Goal: Communication & Community: Answer question/provide support

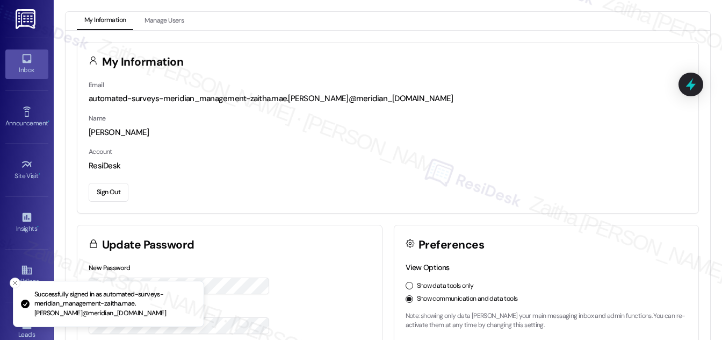
click at [21, 64] on icon at bounding box center [27, 59] width 12 height 12
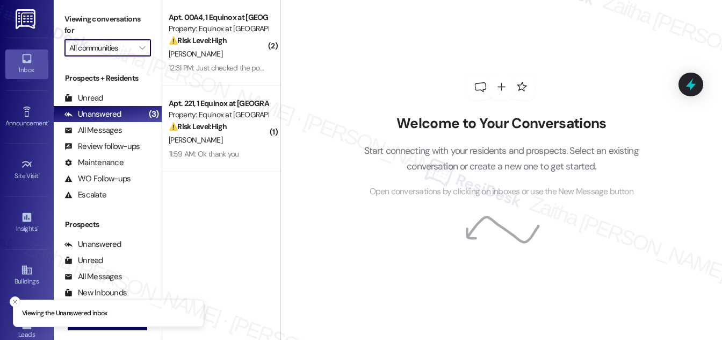
click at [125, 48] on input "All communities" at bounding box center [101, 47] width 64 height 17
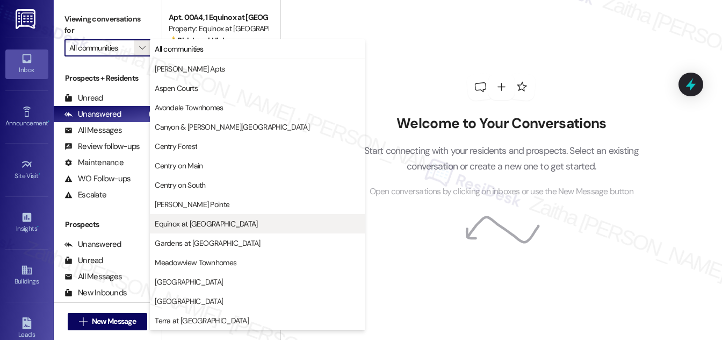
click at [206, 224] on span "Equinox at [GEOGRAPHIC_DATA]" at bounding box center [206, 223] width 103 height 11
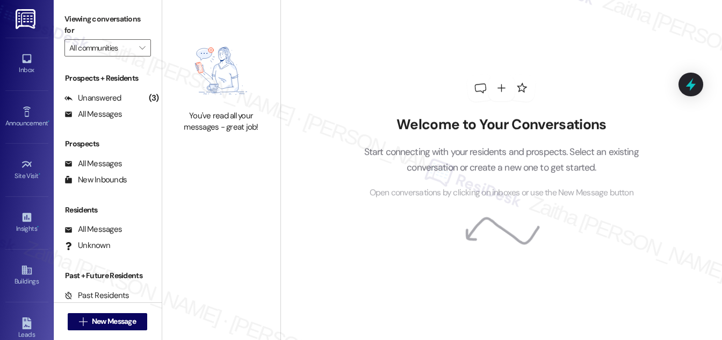
type input "Equinox at [GEOGRAPHIC_DATA]"
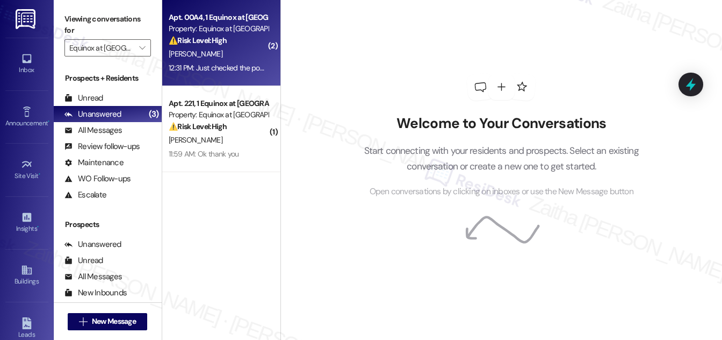
click at [242, 51] on div "[PERSON_NAME]" at bounding box center [219, 53] width 102 height 13
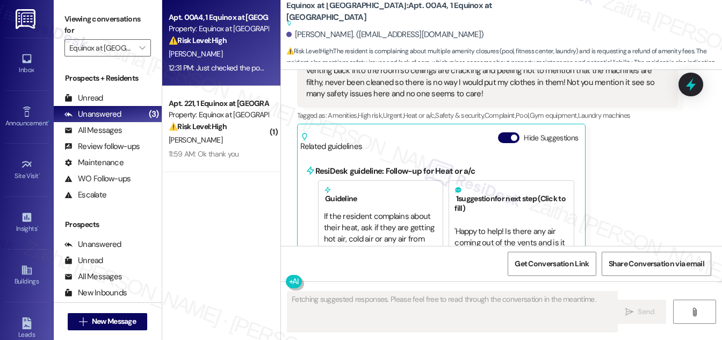
scroll to position [5923, 0]
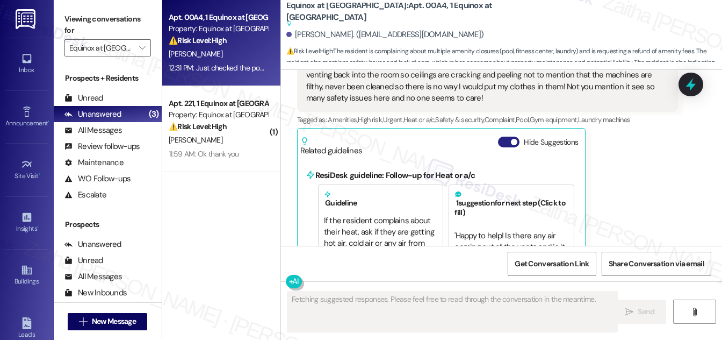
click at [503, 137] on button "Hide Suggestions" at bounding box center [508, 142] width 21 height 11
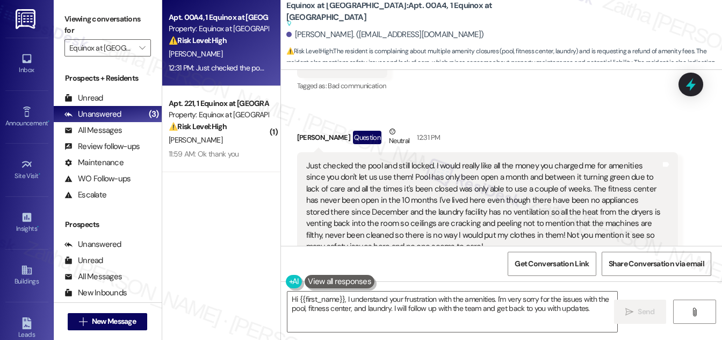
scroll to position [5798, 0]
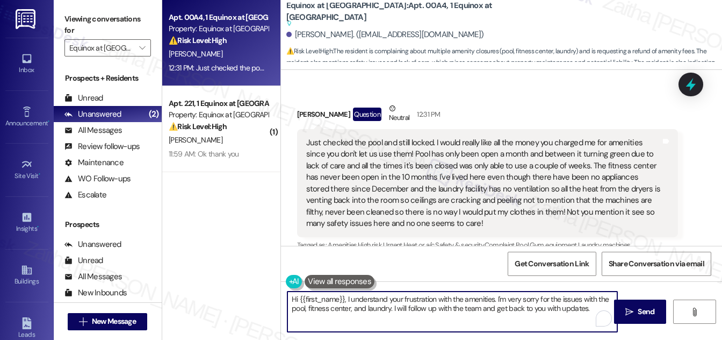
click at [591, 307] on textarea "Hi {{first_name}}, I understand your frustration with the amenities. I'm very s…" at bounding box center [453, 311] width 330 height 40
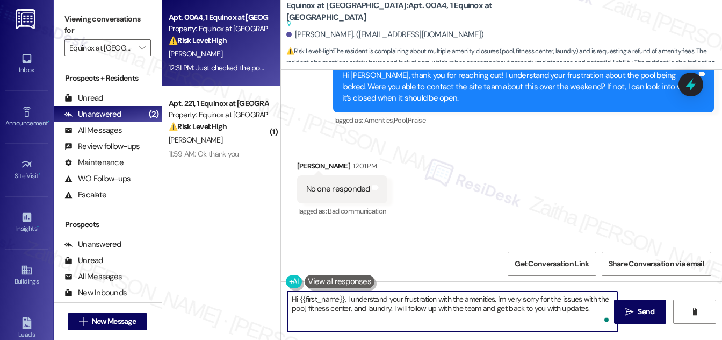
scroll to position [5652, 0]
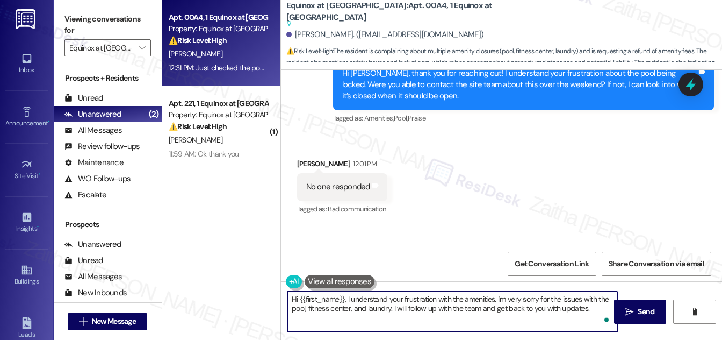
click at [293, 299] on textarea "Hi {{first_name}}, I understand your frustration with the amenities. I'm very s…" at bounding box center [453, 311] width 330 height 40
click at [293, 298] on textarea "Hi {{first_name}}, I understand your frustration with the amenities. I'm very s…" at bounding box center [453, 311] width 330 height 40
click at [434, 297] on textarea "Thank you for letting me know, {{first_name}}, I understand your frustration wi…" at bounding box center [453, 311] width 330 height 40
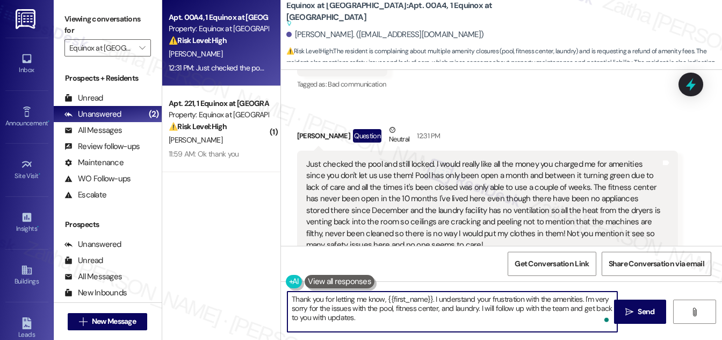
scroll to position [5798, 0]
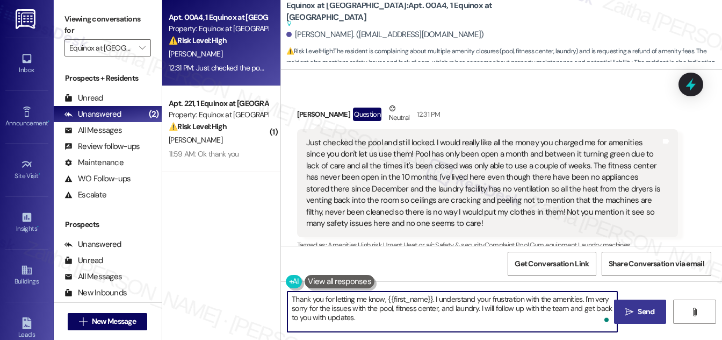
type textarea "Thank you for letting me know, {{first_name}}. I understand your frustration wi…"
drag, startPoint x: 642, startPoint y: 311, endPoint x: 605, endPoint y: 289, distance: 43.1
click at [642, 311] on span "Send" at bounding box center [646, 311] width 17 height 11
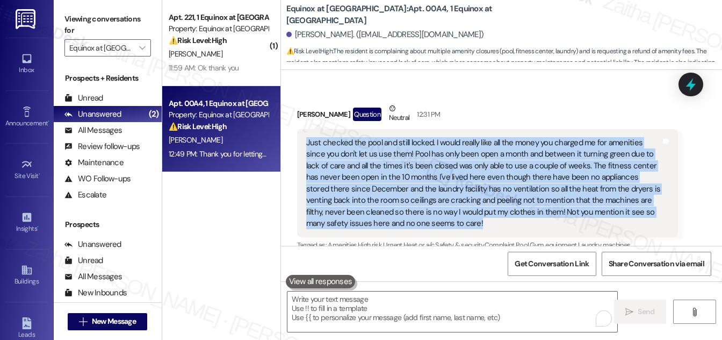
drag, startPoint x: 306, startPoint y: 94, endPoint x: 432, endPoint y: 171, distance: 147.5
click at [432, 171] on div "Just checked the pool and still locked. I would really like all the money you c…" at bounding box center [483, 183] width 355 height 92
copy div "Just checked the pool and still locked. I would really like all the money you c…"
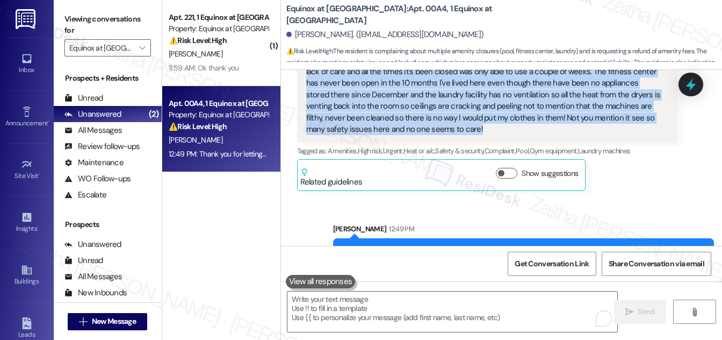
scroll to position [5896, 0]
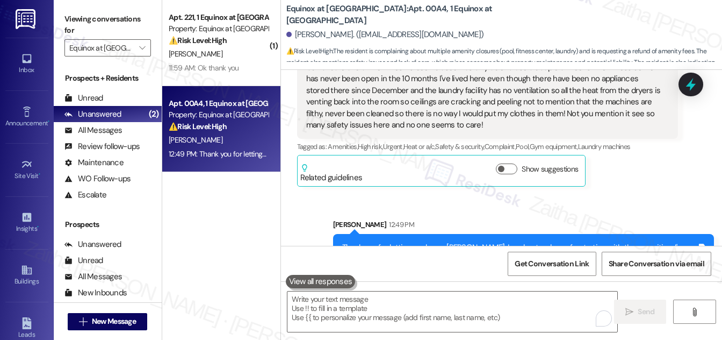
click at [620, 140] on div "Received via SMS Susan Ballew Question Neutral 12:31 PM Just checked the pool a…" at bounding box center [487, 95] width 397 height 198
click at [689, 78] on icon at bounding box center [691, 84] width 18 height 18
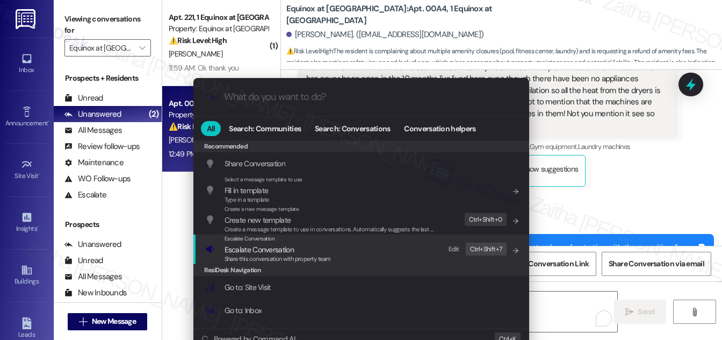
click at [277, 249] on span "Escalate Conversation" at bounding box center [259, 250] width 69 height 10
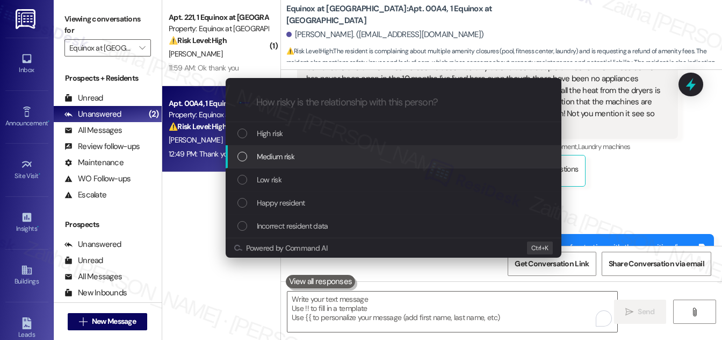
click at [292, 154] on span "Medium risk" at bounding box center [276, 156] width 38 height 12
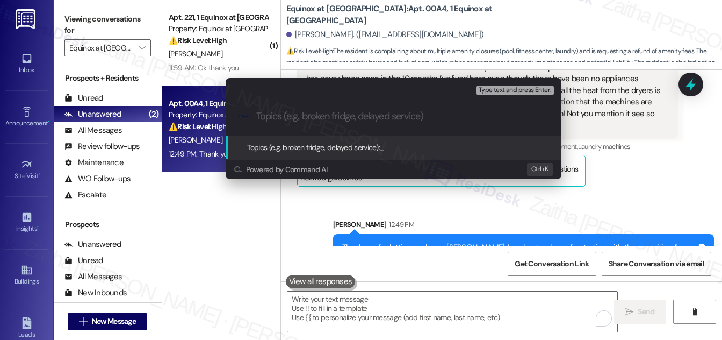
click at [326, 118] on input "Topics (e.g. broken fridge, delayed service)" at bounding box center [402, 116] width 292 height 11
paste input "Request for Refund Due to Unavailable Amenities"
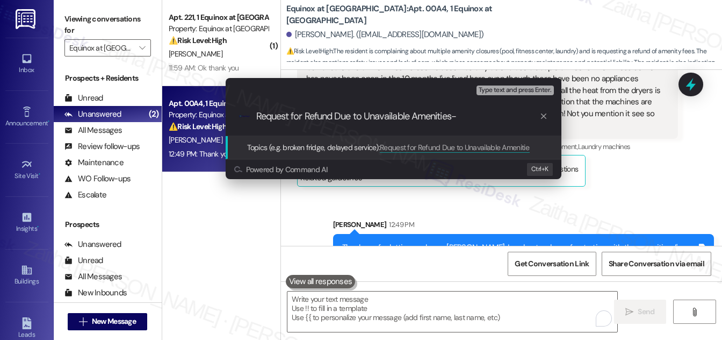
paste input "Ongoing Pool, Fitness Center, and Laundry Concern"
type input "Request for Refund Due to Unavailable Amenities-Ongoing Pool, Fitness Center, a…"
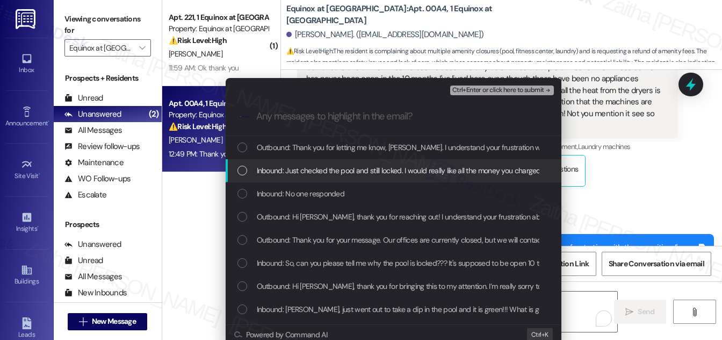
click at [238, 167] on div "List of options" at bounding box center [243, 171] width 10 height 10
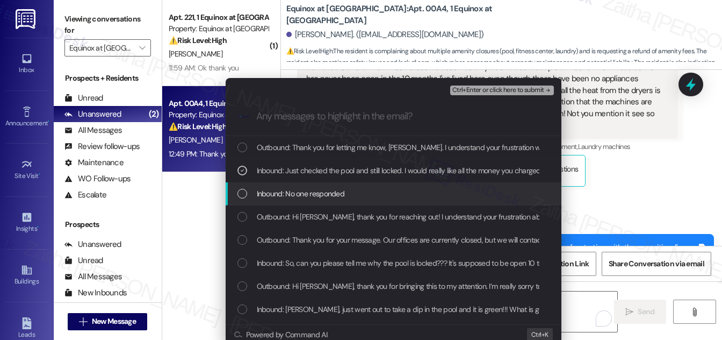
click at [238, 193] on div "List of options" at bounding box center [243, 194] width 10 height 10
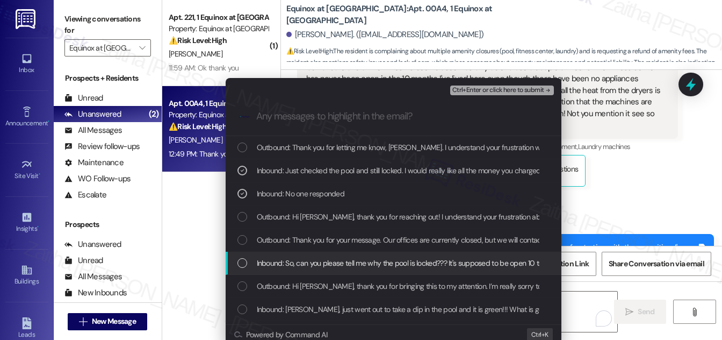
click at [239, 263] on div "List of options" at bounding box center [243, 263] width 10 height 10
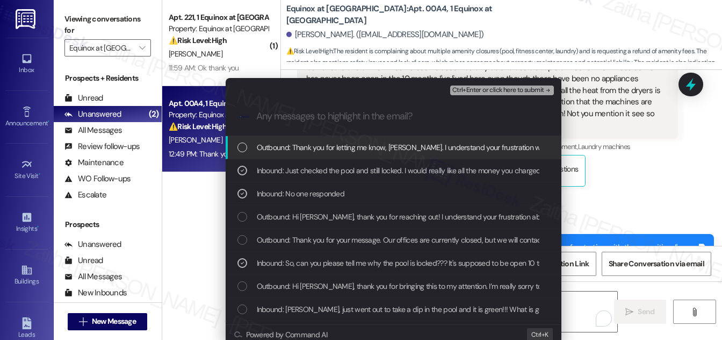
click at [490, 92] on span "Ctrl+Enter or click here to submit" at bounding box center [498, 91] width 92 height 8
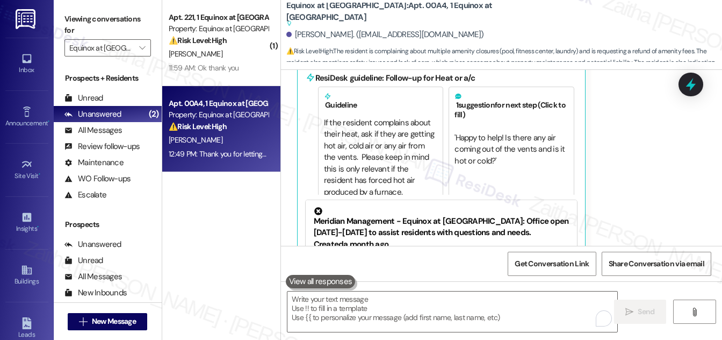
scroll to position [6070, 0]
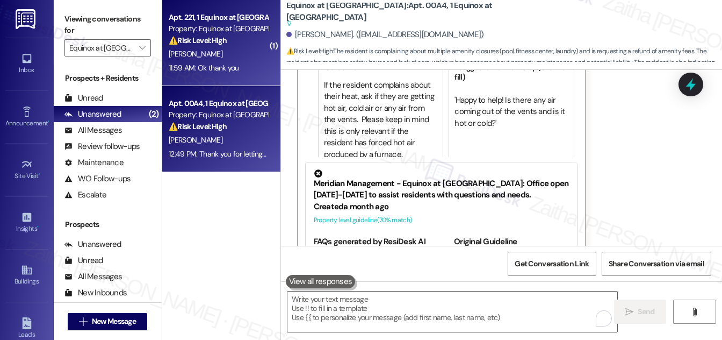
click at [243, 60] on div "C. Hawkins" at bounding box center [219, 53] width 102 height 13
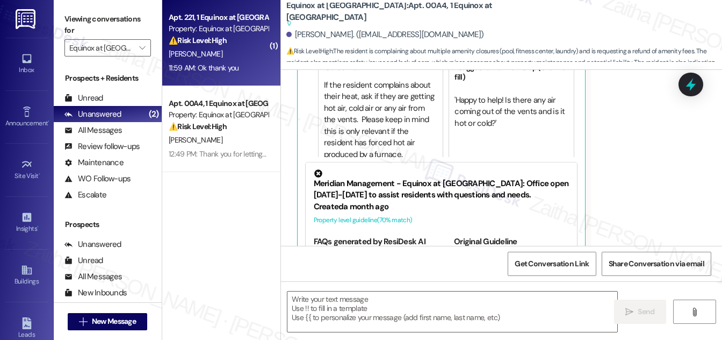
type textarea "Fetching suggested responses. Please feel free to read through the conversation…"
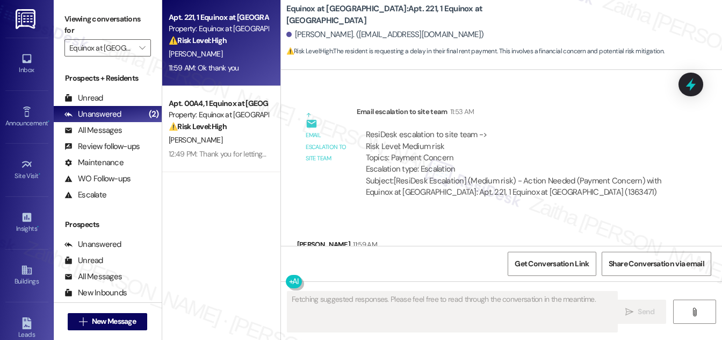
scroll to position [6129, 0]
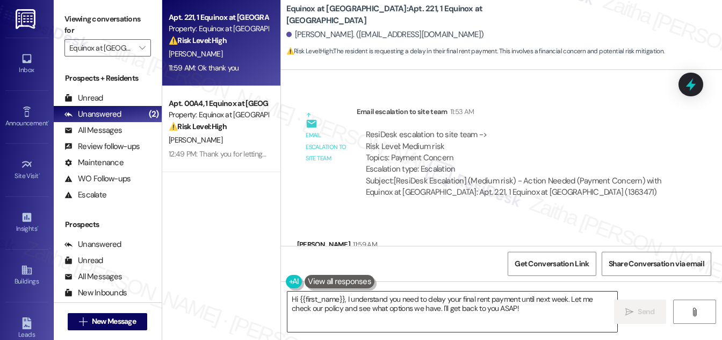
click at [293, 303] on textarea "Hi {{first_name}}, I understand you need to delay your final rent payment until…" at bounding box center [453, 311] width 330 height 40
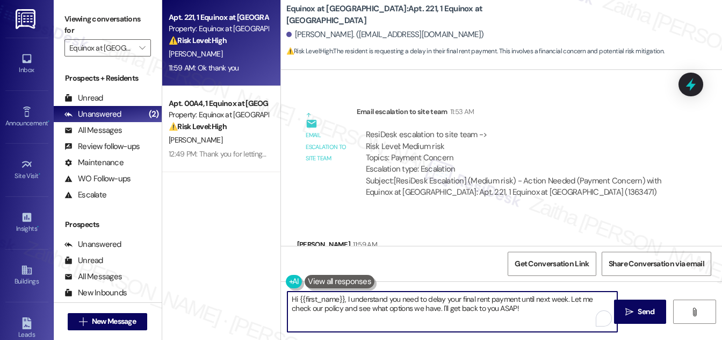
click at [293, 303] on textarea "Hi {{first_name}}, I understand you need to delay your final rent payment until…" at bounding box center [453, 311] width 330 height 40
drag, startPoint x: 389, startPoint y: 297, endPoint x: 570, endPoint y: 322, distance: 182.3
click at [570, 322] on textarea "You're welcome, {{first_name}}, I understand you need to delay your final rent …" at bounding box center [453, 311] width 330 height 40
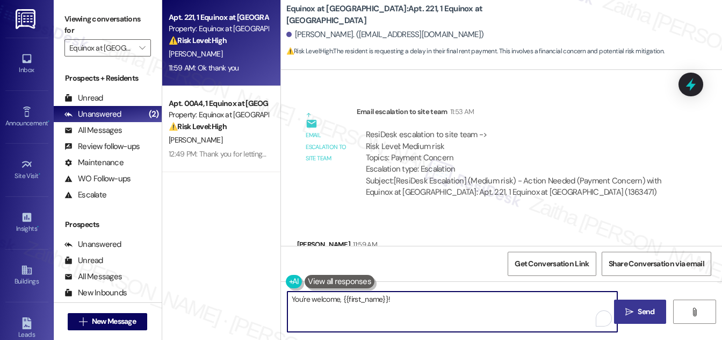
type textarea "You're welcome, {{first_name}}!"
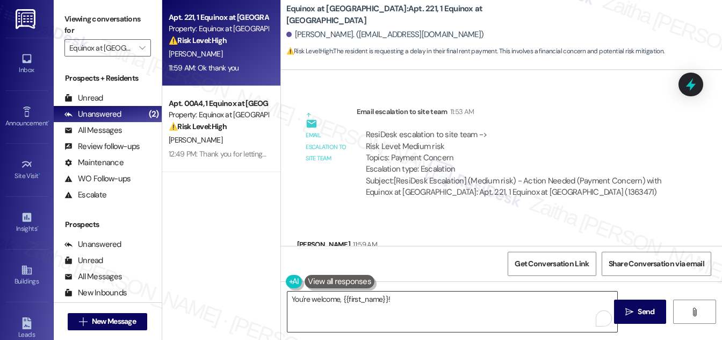
drag, startPoint x: 638, startPoint y: 310, endPoint x: 610, endPoint y: 303, distance: 28.3
click at [638, 310] on span "Send" at bounding box center [646, 311] width 17 height 11
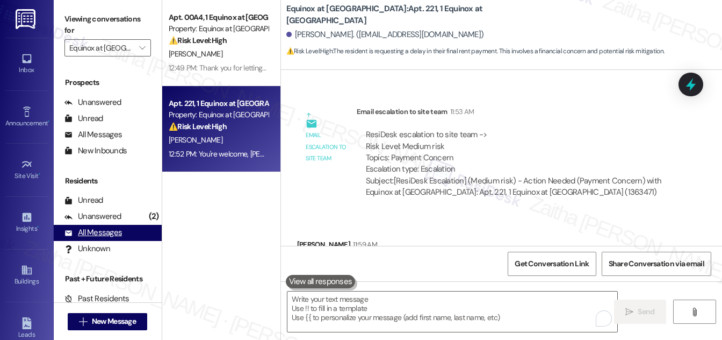
click at [107, 236] on div "All Messages" at bounding box center [93, 232] width 58 height 11
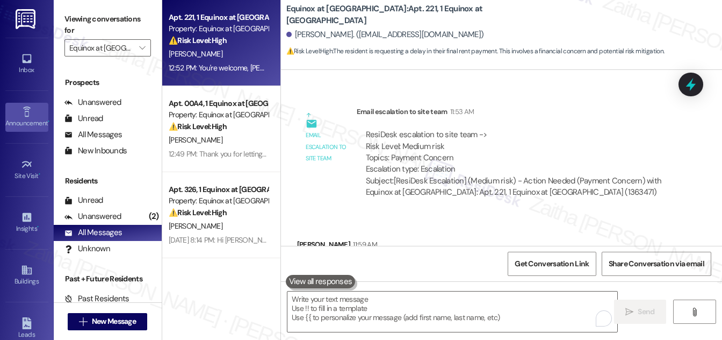
click at [26, 118] on div "Announcement •" at bounding box center [27, 123] width 54 height 11
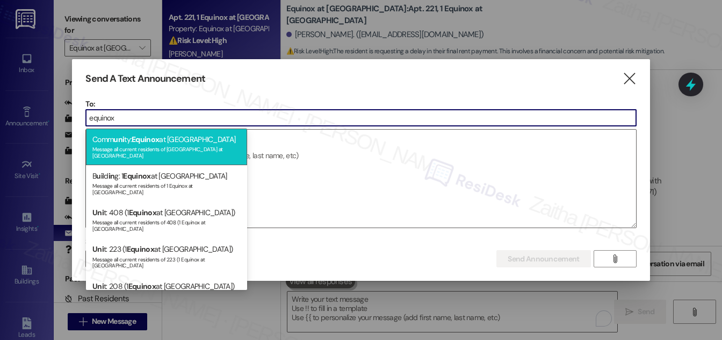
type input "equinox"
click at [196, 135] on div "Comm uni ty: Equinox at Midtown Message all current residents of Equinox at Mid…" at bounding box center [166, 146] width 161 height 37
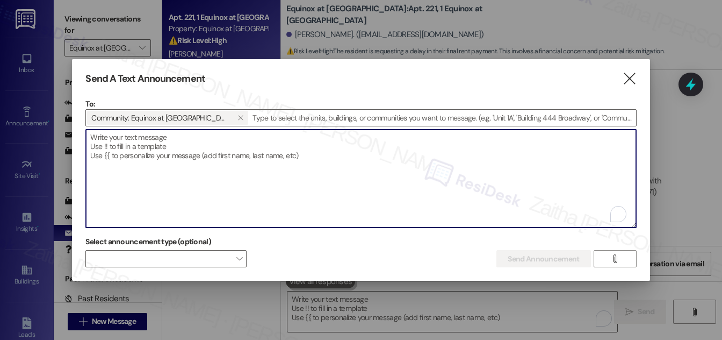
click at [192, 138] on textarea "To enrich screen reader interactions, please activate Accessibility in Grammarl…" at bounding box center [361, 179] width 550 height 98
paste textarea "Hey {{first_name}}, we'd love to know more about your experience at {{property}…"
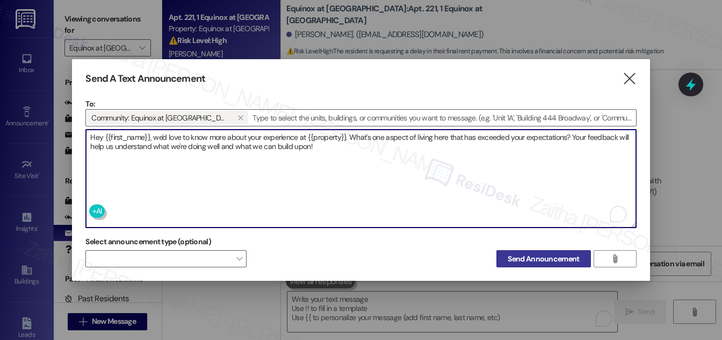
type textarea "Hey {{first_name}}, we'd love to know more about your experience at {{property}…"
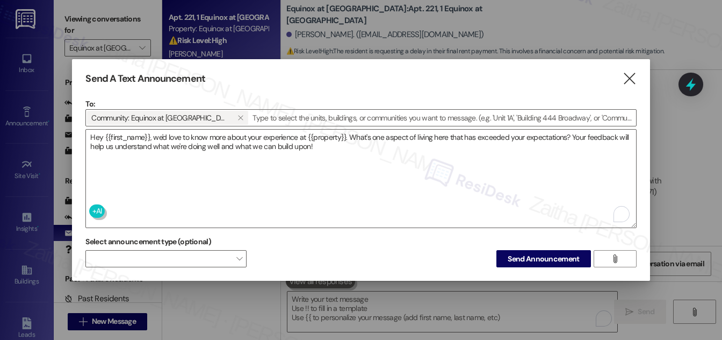
drag, startPoint x: 534, startPoint y: 250, endPoint x: 528, endPoint y: 241, distance: 10.6
click at [533, 253] on span "Send Announcement" at bounding box center [543, 258] width 71 height 11
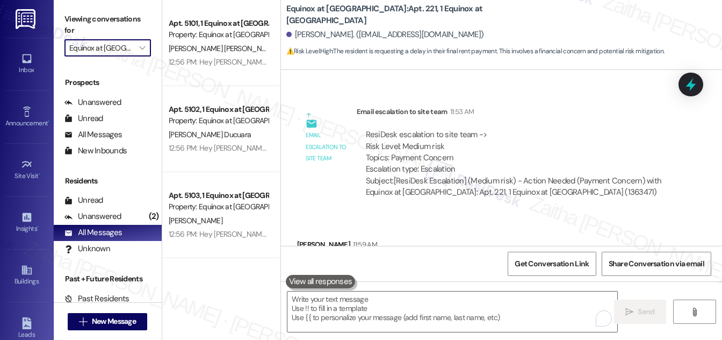
click at [121, 45] on input "Equinox at [GEOGRAPHIC_DATA]" at bounding box center [101, 47] width 64 height 17
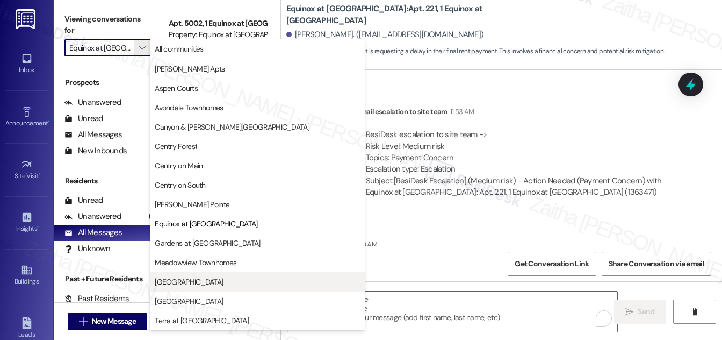
click at [215, 276] on span "[GEOGRAPHIC_DATA]" at bounding box center [257, 281] width 205 height 11
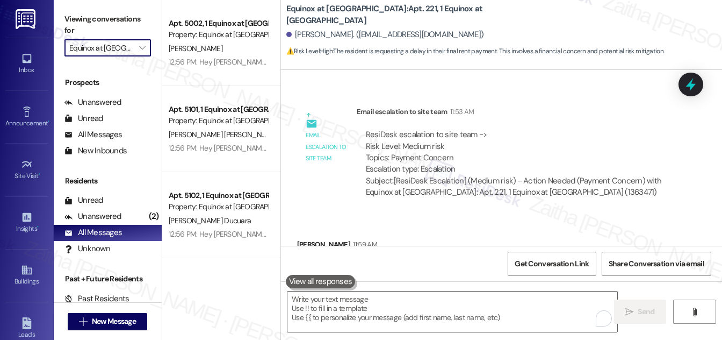
type input "[GEOGRAPHIC_DATA]"
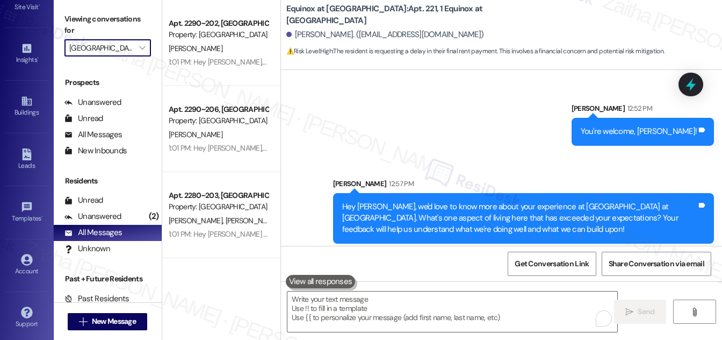
scroll to position [6377, 0]
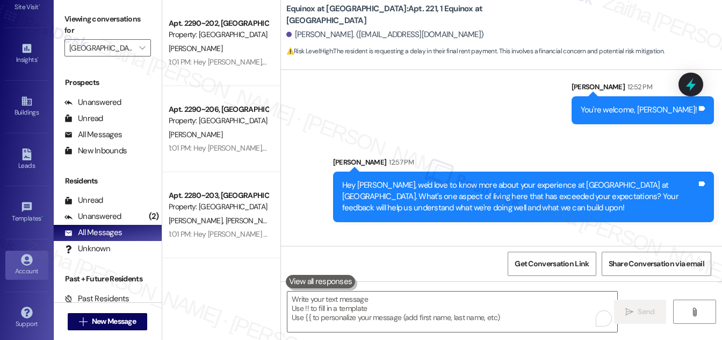
click at [24, 265] on div "Account" at bounding box center [27, 270] width 54 height 11
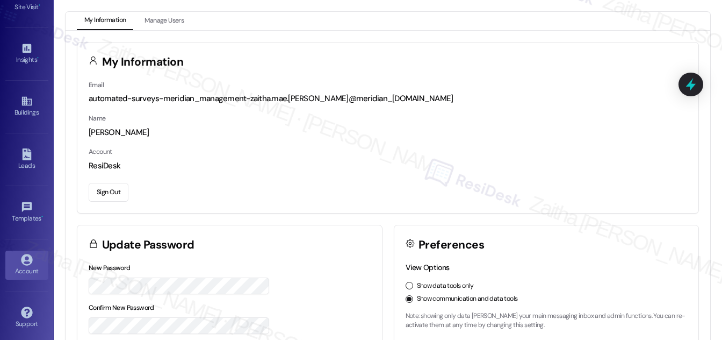
click at [117, 190] on button "Sign Out" at bounding box center [109, 192] width 40 height 19
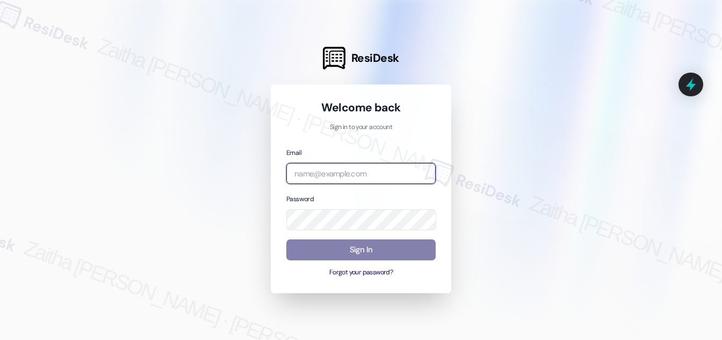
click at [318, 172] on input "email" at bounding box center [360, 173] width 149 height 21
type input "automated-surveys-meridian_management-zaitha.mae.garcia@meridian_management.com"
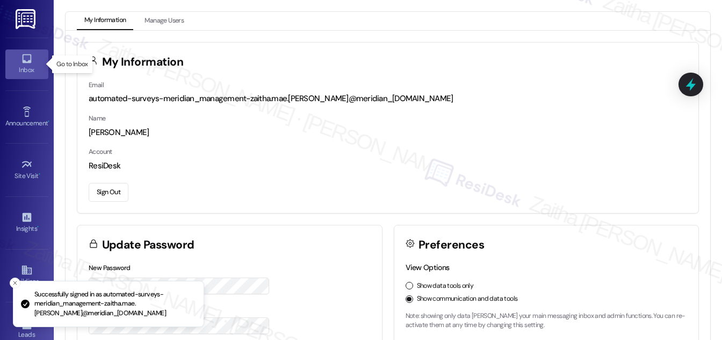
click at [17, 62] on link "Inbox" at bounding box center [26, 63] width 43 height 29
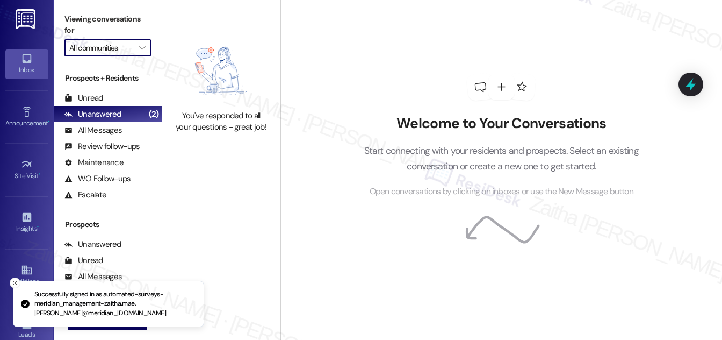
click at [121, 42] on input "All communities" at bounding box center [101, 47] width 64 height 17
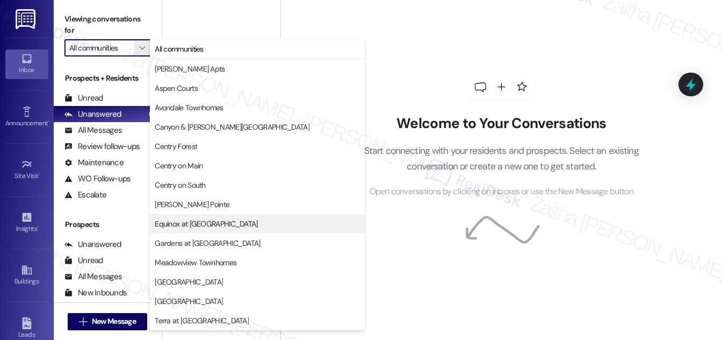
click at [203, 225] on span "Equinox at [GEOGRAPHIC_DATA]" at bounding box center [206, 223] width 103 height 11
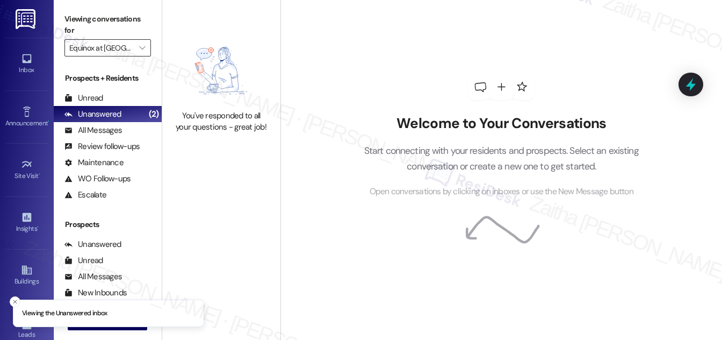
click at [132, 49] on input "Equinox at [GEOGRAPHIC_DATA]" at bounding box center [101, 47] width 64 height 17
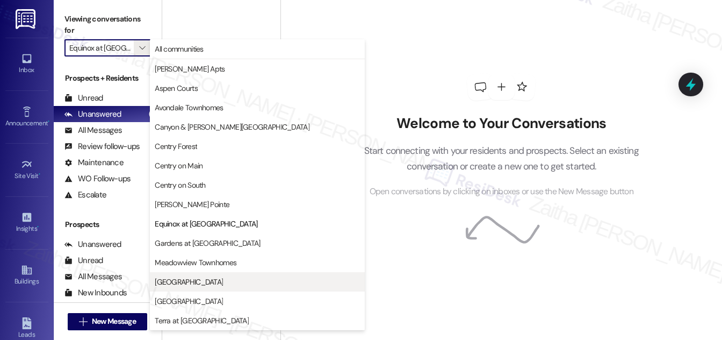
click at [204, 279] on span "[GEOGRAPHIC_DATA]" at bounding box center [257, 281] width 205 height 11
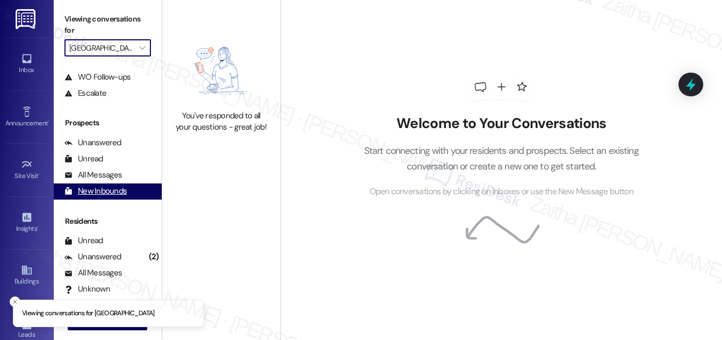
scroll to position [142, 0]
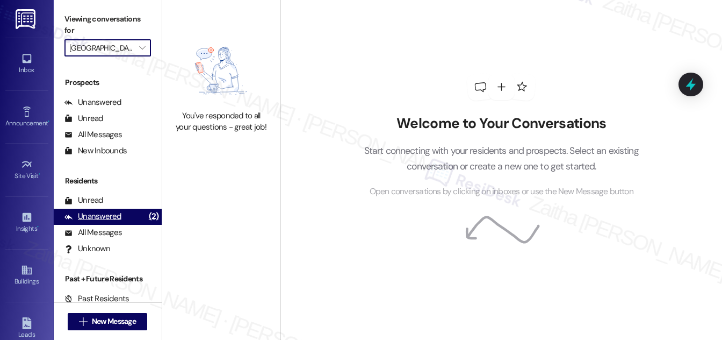
click at [93, 217] on div "Unanswered" at bounding box center [92, 216] width 57 height 11
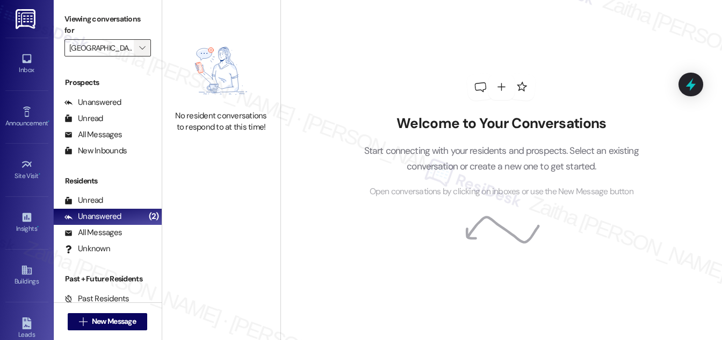
click at [139, 47] on icon "" at bounding box center [142, 48] width 6 height 9
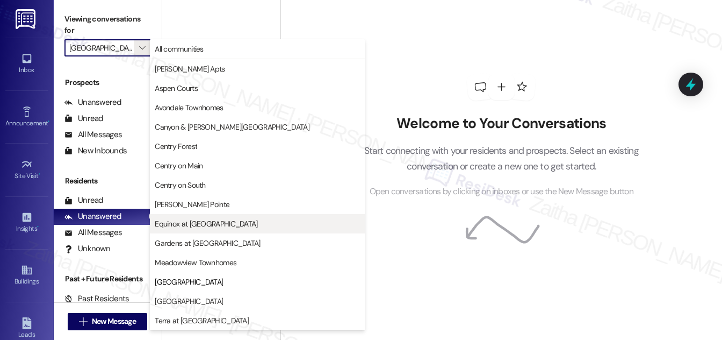
click at [195, 222] on span "Equinox at [GEOGRAPHIC_DATA]" at bounding box center [206, 223] width 103 height 11
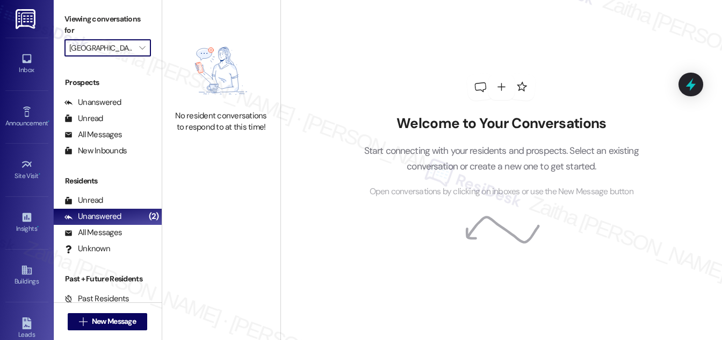
type input "Equinox at [GEOGRAPHIC_DATA]"
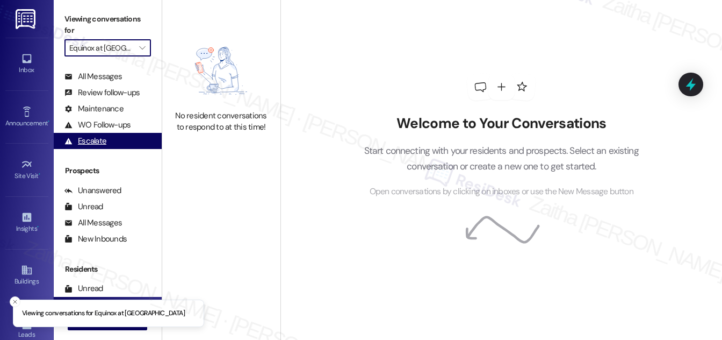
scroll to position [142, 0]
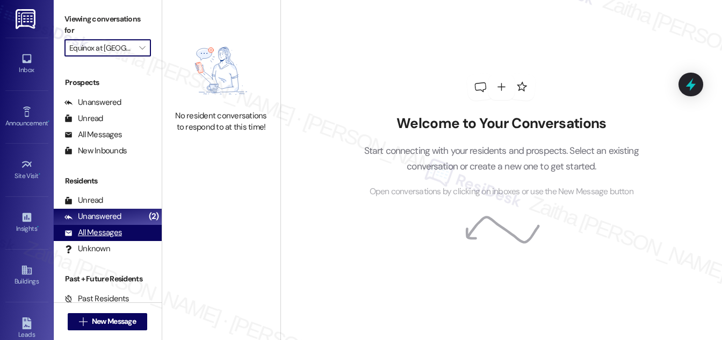
click at [100, 229] on div "All Messages" at bounding box center [93, 232] width 58 height 11
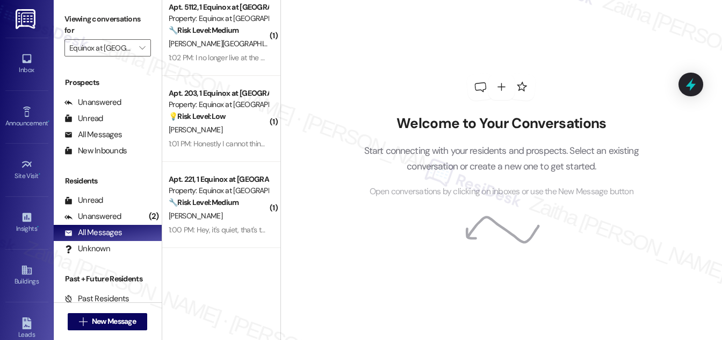
scroll to position [0, 0]
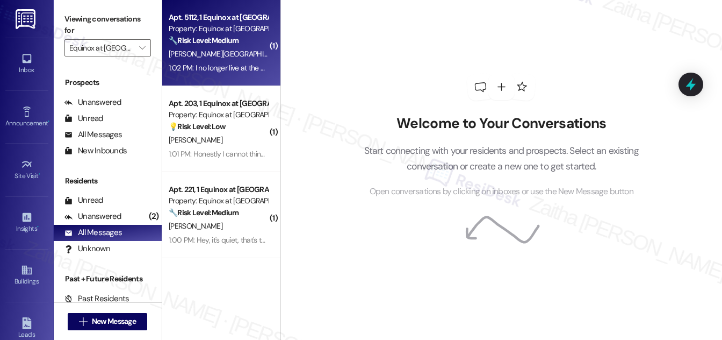
click at [233, 52] on div "[PERSON_NAME][GEOGRAPHIC_DATA]" at bounding box center [219, 53] width 102 height 13
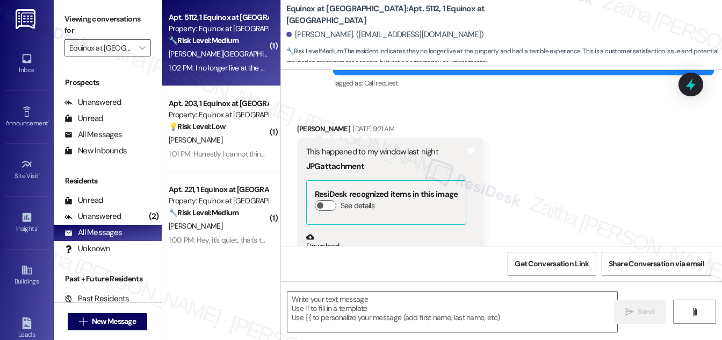
type textarea "Fetching suggested responses. Please feel free to read through the conversation…"
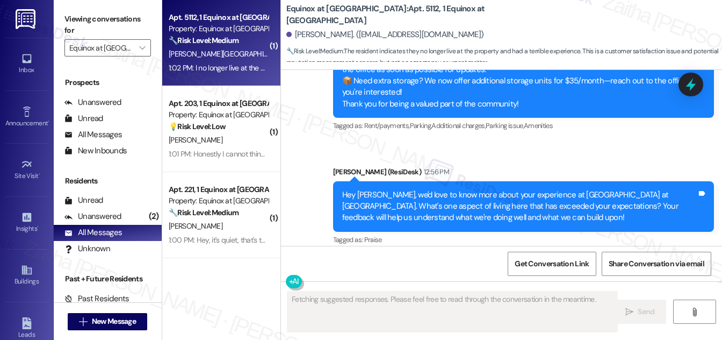
scroll to position [3149, 0]
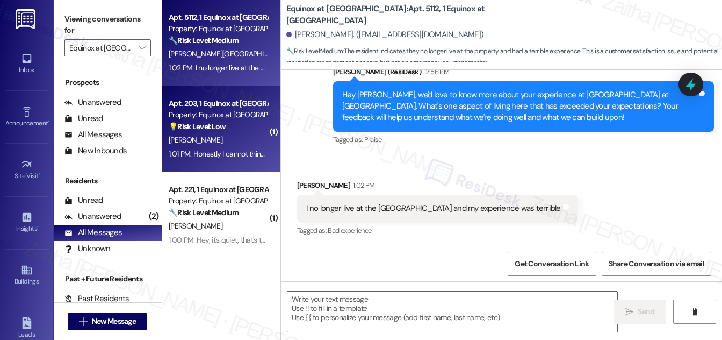
click at [245, 131] on div "💡 Risk Level: Low The resident is responding to a general feedback request and …" at bounding box center [218, 126] width 99 height 11
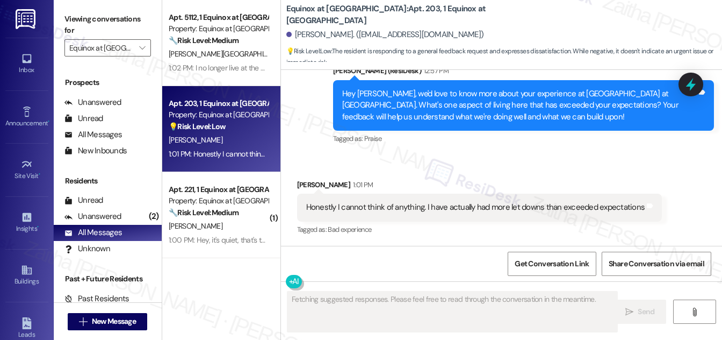
scroll to position [875, 0]
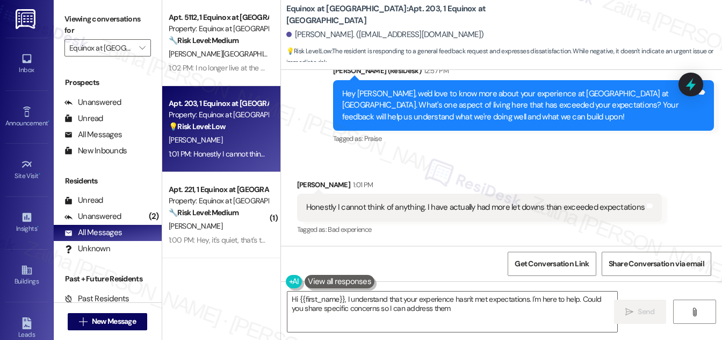
type textarea "Hi {{first_name}}, I understand that your experience hasn't met expectations. I…"
click at [112, 44] on input "Equinox at [GEOGRAPHIC_DATA]" at bounding box center [101, 47] width 64 height 17
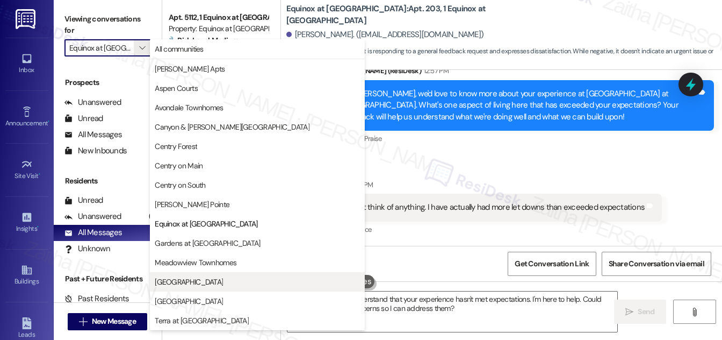
click at [204, 283] on span "[GEOGRAPHIC_DATA]" at bounding box center [257, 281] width 205 height 11
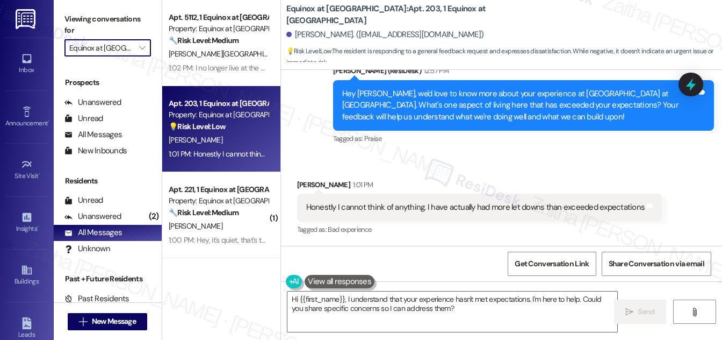
type input "[GEOGRAPHIC_DATA]"
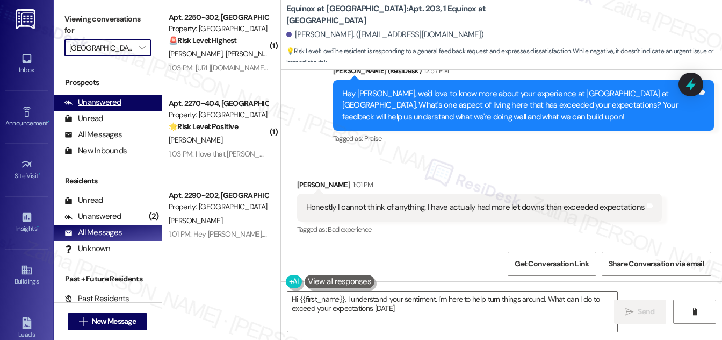
type textarea "Hi {{first_name}}, I understand your sentiment. I'm here to help turn things ar…"
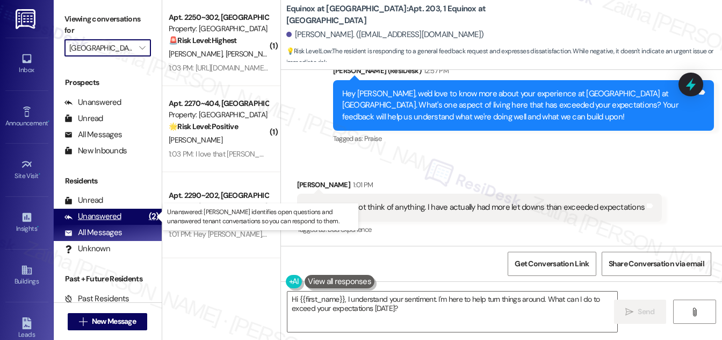
click at [102, 214] on div "Unanswered" at bounding box center [92, 216] width 57 height 11
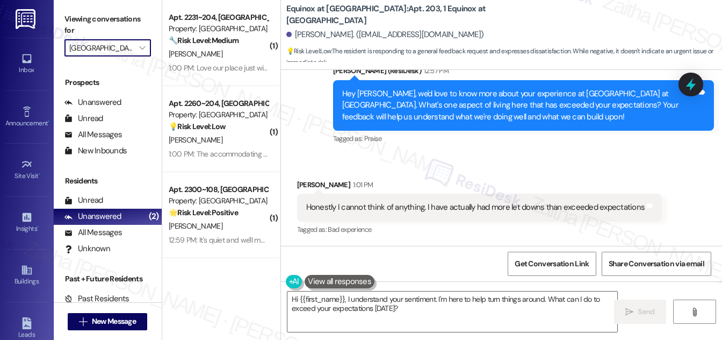
click at [123, 41] on input "[GEOGRAPHIC_DATA]" at bounding box center [101, 47] width 64 height 17
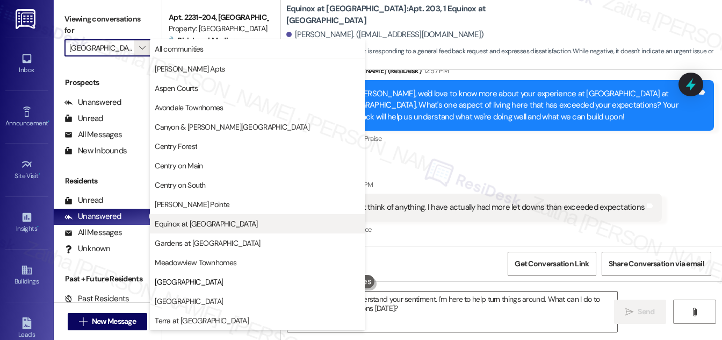
click at [209, 224] on span "Equinox at [GEOGRAPHIC_DATA]" at bounding box center [206, 223] width 103 height 11
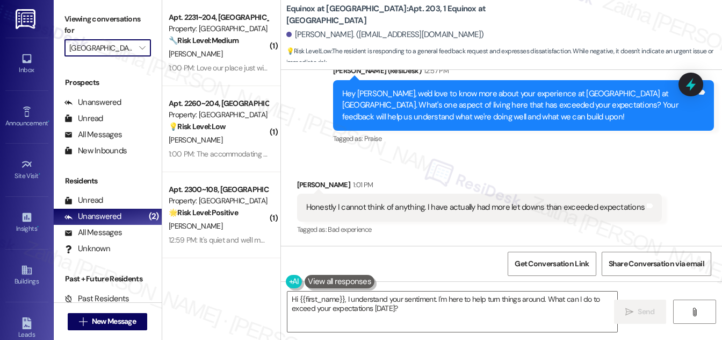
type input "Equinox at [GEOGRAPHIC_DATA]"
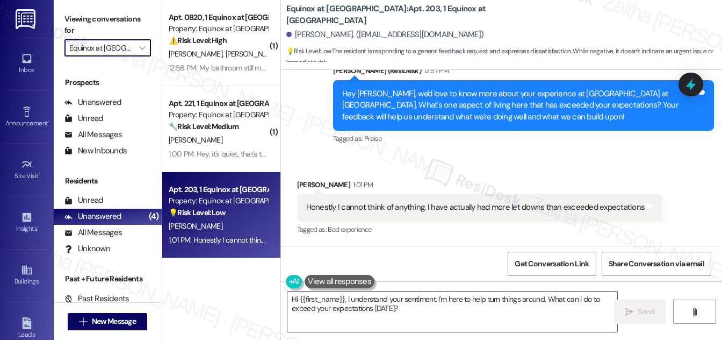
scroll to position [875, 0]
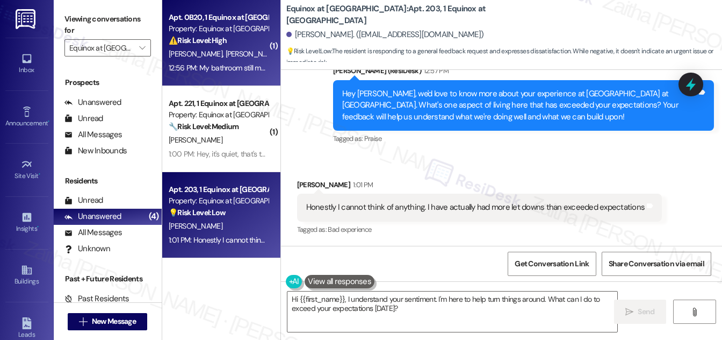
click at [251, 50] on div "[PERSON_NAME] [PERSON_NAME]" at bounding box center [219, 53] width 102 height 13
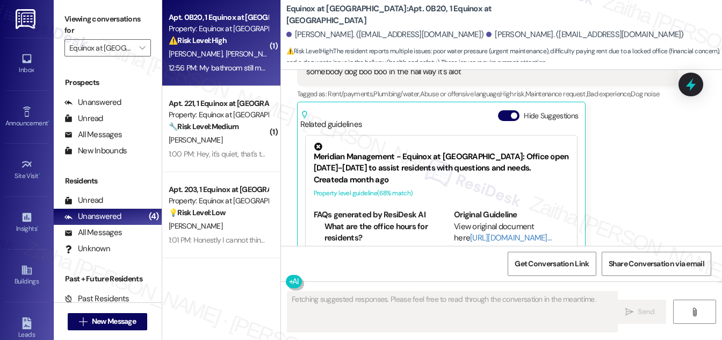
scroll to position [1108, 0]
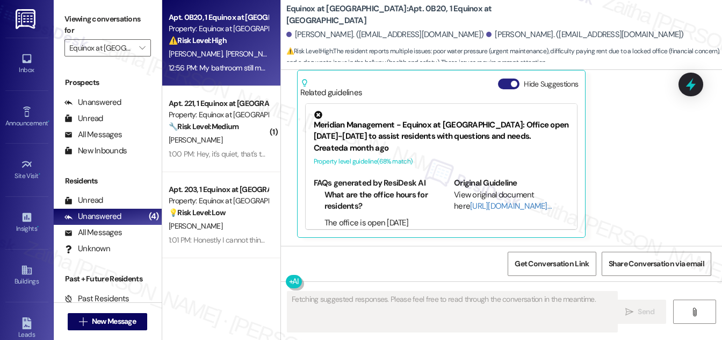
click at [501, 82] on button "Hide Suggestions" at bounding box center [508, 83] width 21 height 11
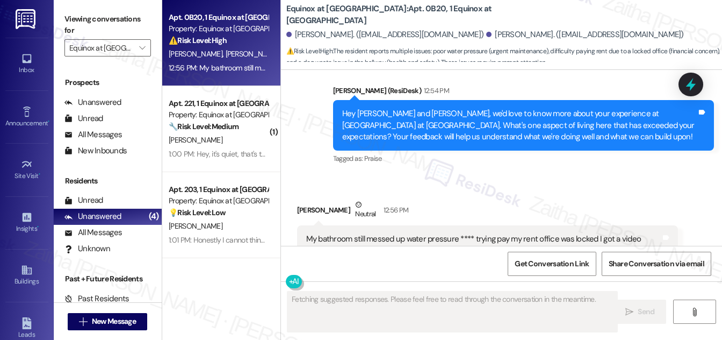
scroll to position [874, 0]
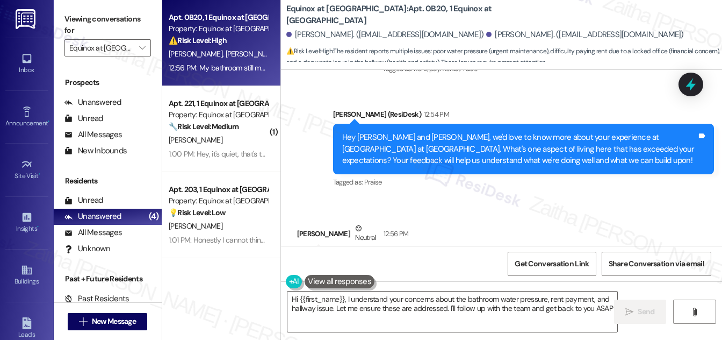
type textarea "Hi {{first_name}}, I understand your concerns about the bathroom water pressure…"
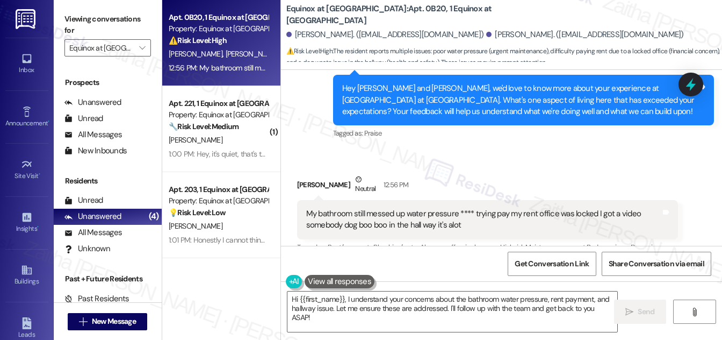
scroll to position [972, 0]
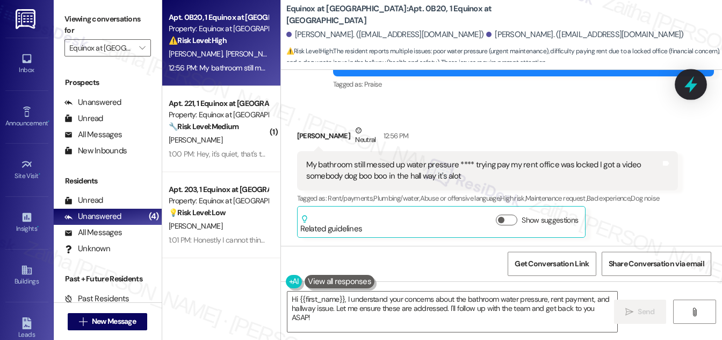
click at [686, 91] on icon at bounding box center [691, 84] width 18 height 18
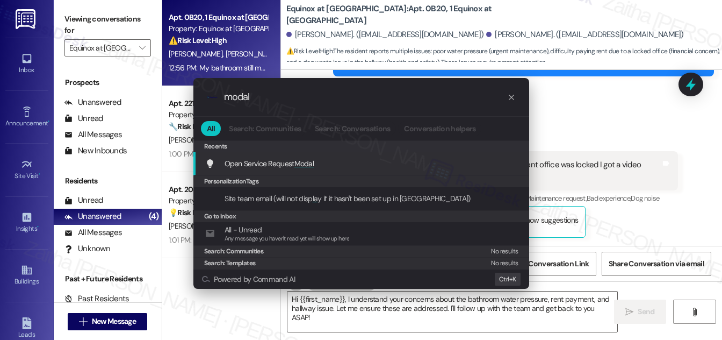
type input "modal"
click at [301, 163] on span "Modal" at bounding box center [304, 164] width 20 height 10
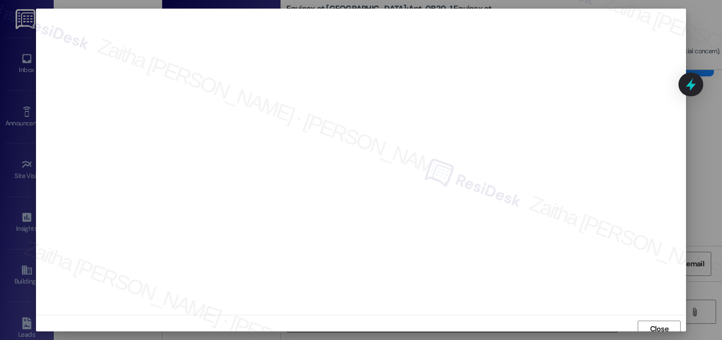
scroll to position [6, 0]
click at [661, 324] on span "Close" at bounding box center [659, 322] width 19 height 11
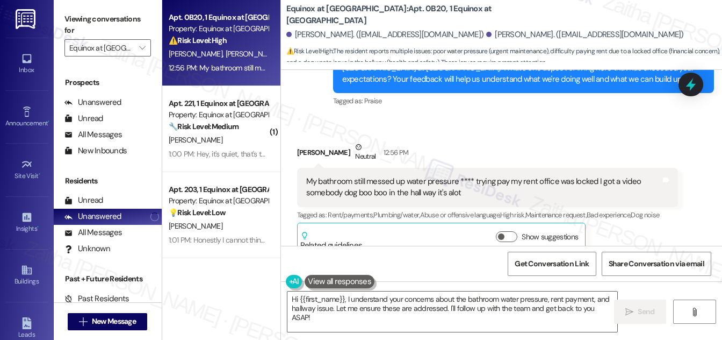
scroll to position [972, 0]
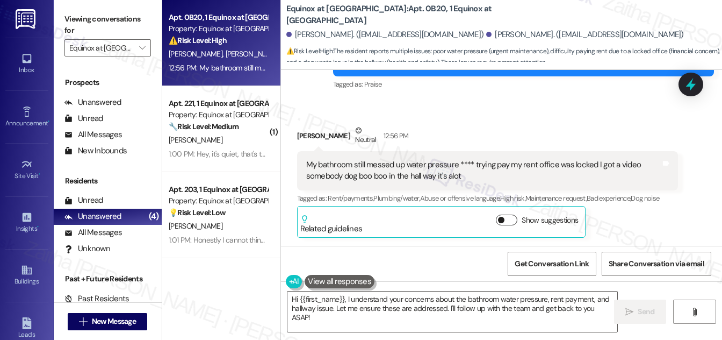
click at [512, 219] on button "Show suggestions" at bounding box center [506, 219] width 21 height 11
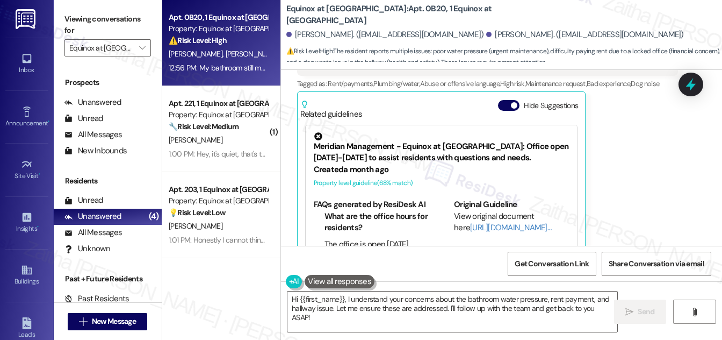
scroll to position [1108, 0]
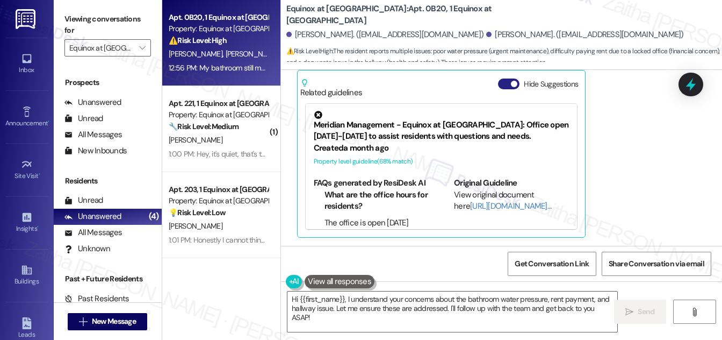
click at [501, 83] on button "Hide Suggestions" at bounding box center [508, 83] width 21 height 11
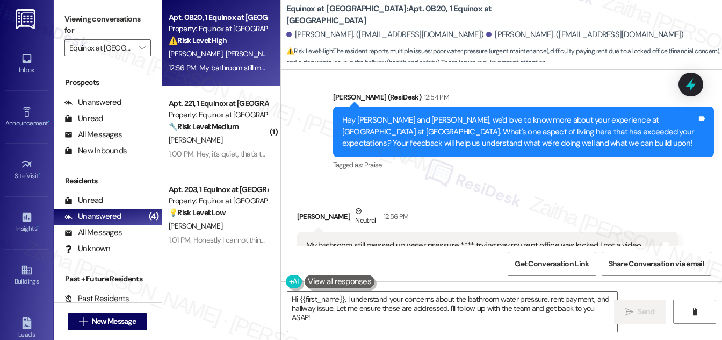
scroll to position [874, 0]
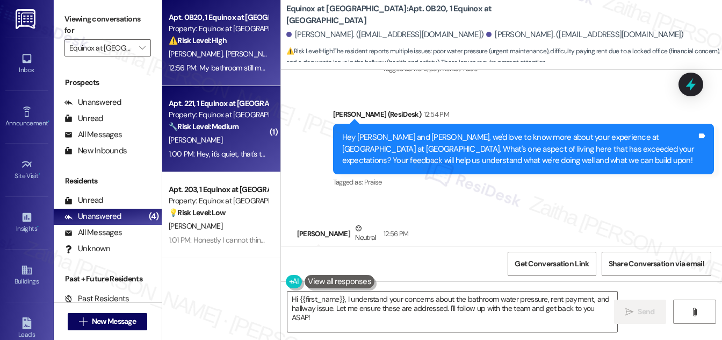
click at [252, 141] on div "C. Hawkins" at bounding box center [219, 139] width 102 height 13
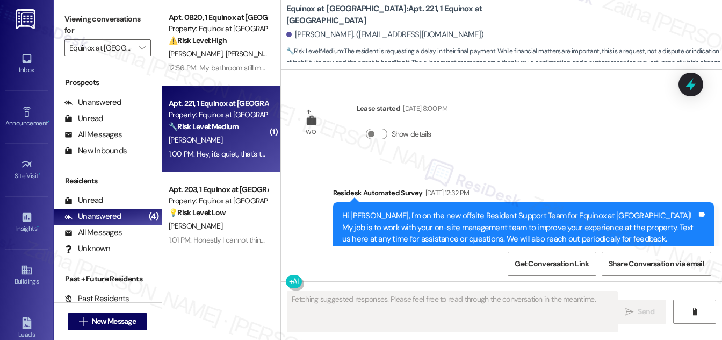
scroll to position [6409, 0]
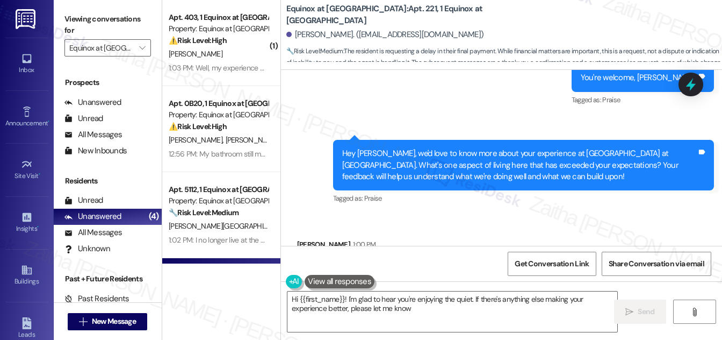
type textarea "Hi {{first_name}}! I'm glad to hear you're enjoying the quiet. If there's anyth…"
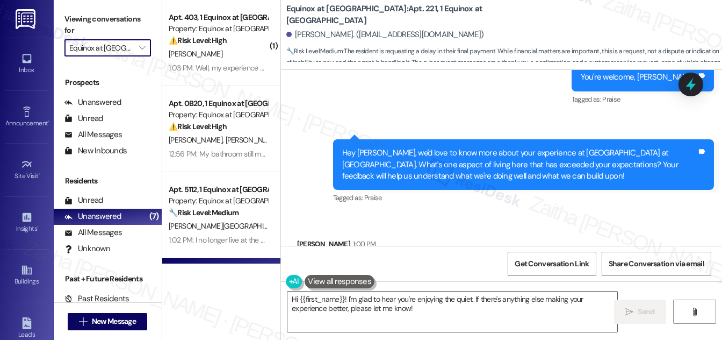
click at [124, 51] on input "Equinox at [GEOGRAPHIC_DATA]" at bounding box center [101, 47] width 64 height 17
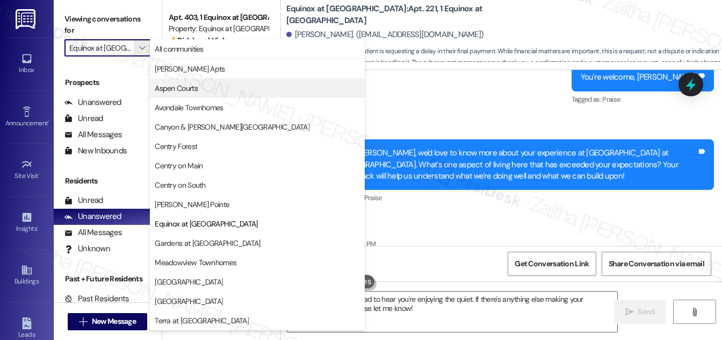
click at [191, 87] on span "Aspen Courts" at bounding box center [176, 88] width 43 height 11
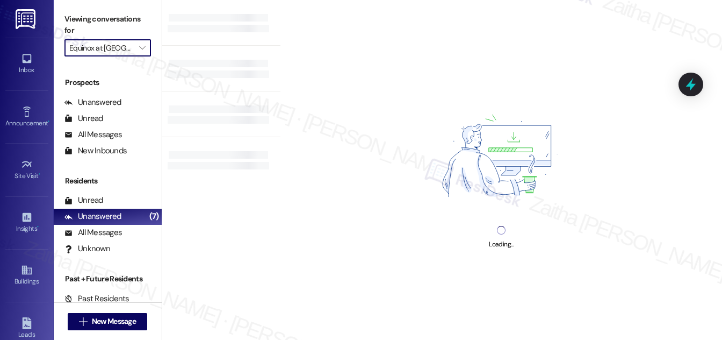
type input "Aspen Courts"
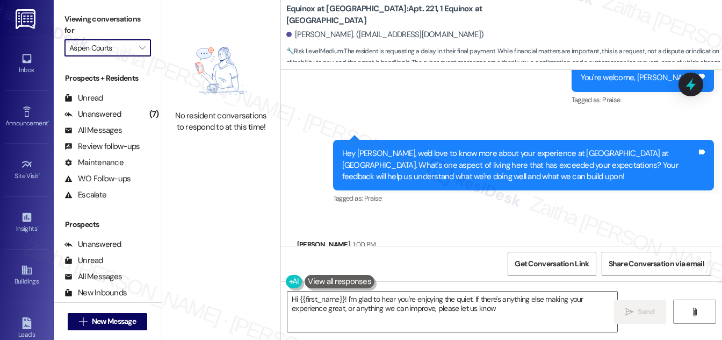
type textarea "Hi {{first_name}}! I'm glad to hear you're enjoying the quiet. If there's anyth…"
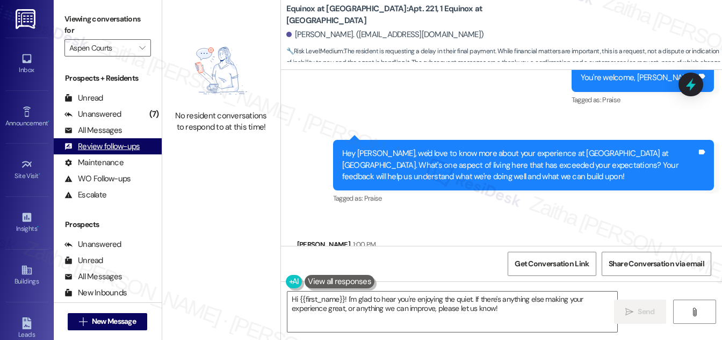
click at [107, 149] on div "Review follow-ups" at bounding box center [101, 146] width 75 height 11
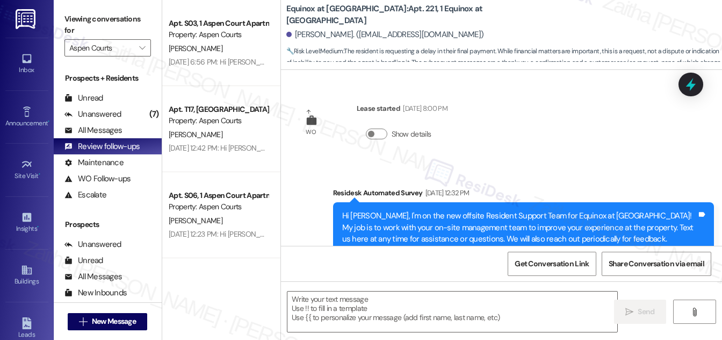
scroll to position [6409, 0]
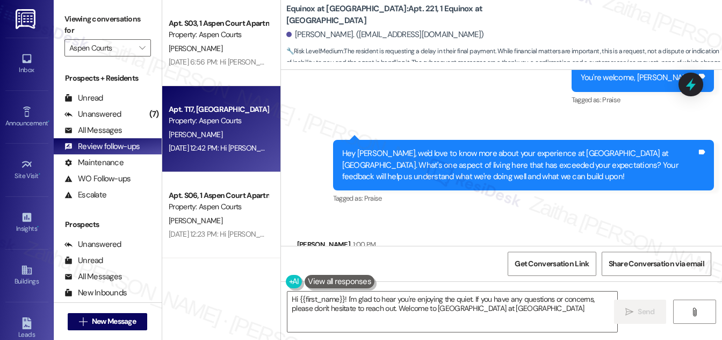
type textarea "Hi {{first_name}}! I'm glad to hear you're enjoying the quiet. If you have any …"
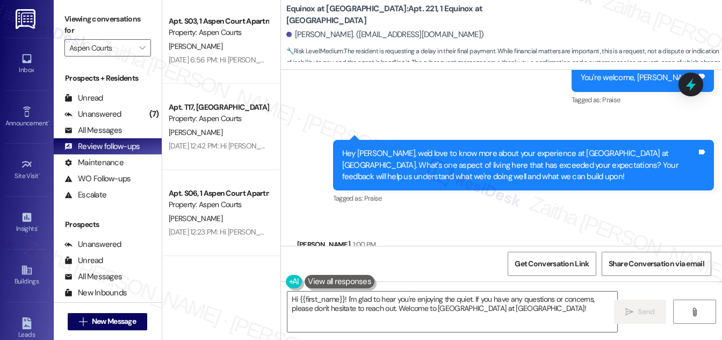
scroll to position [0, 0]
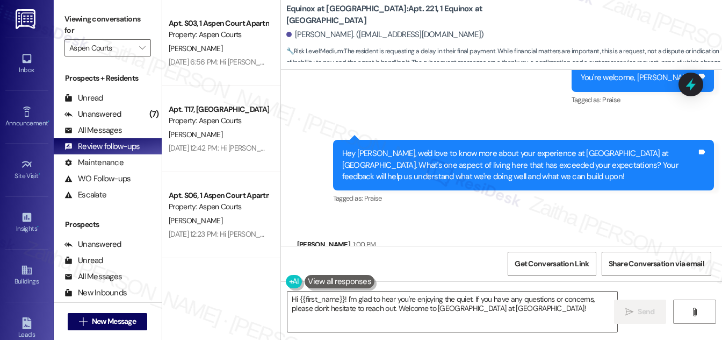
click at [250, 47] on div "[PERSON_NAME]" at bounding box center [219, 48] width 102 height 13
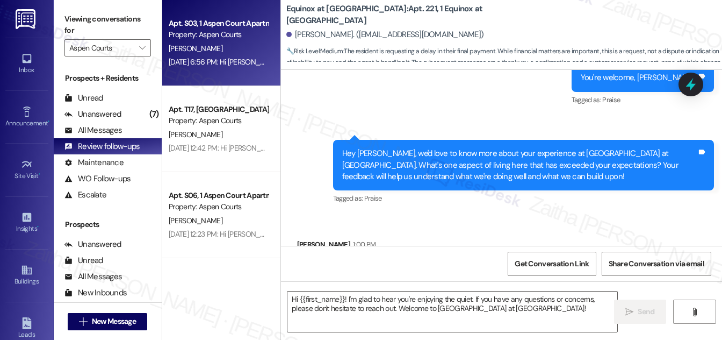
type textarea "Fetching suggested responses. Please feel free to read through the conversation…"
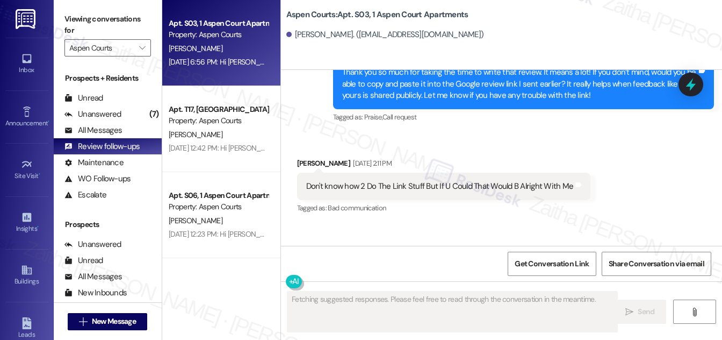
scroll to position [1606, 0]
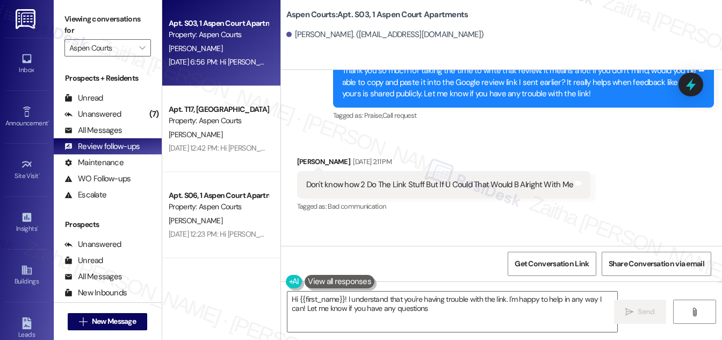
type textarea "Hi {{first_name}}! I understand that you're having trouble with the link. I'm h…"
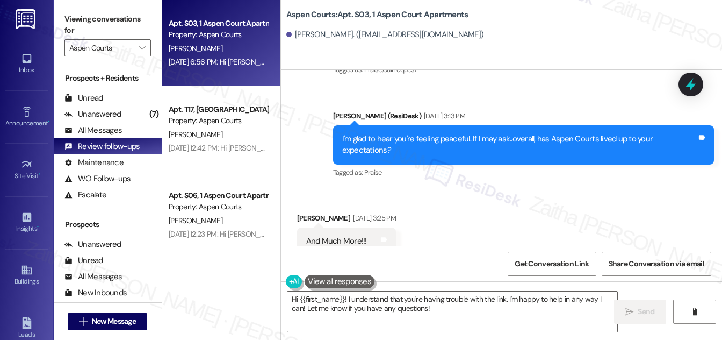
scroll to position [678, 0]
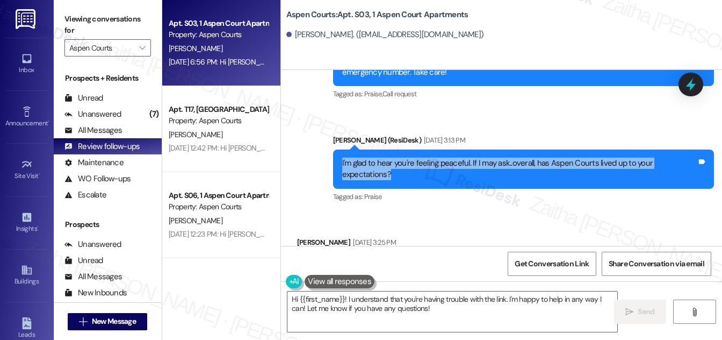
drag, startPoint x: 341, startPoint y: 173, endPoint x: 403, endPoint y: 184, distance: 63.4
click at [403, 181] on div "I'm glad to hear you're feeling peaceful. If I may ask..overall, has Aspen Cour…" at bounding box center [519, 168] width 355 height 23
copy div "I'm glad to hear you're feeling peaceful. If I may ask..overall, has Aspen Cour…"
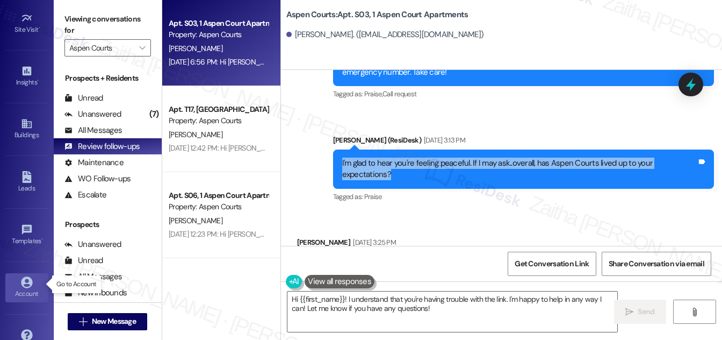
click at [23, 288] on div "Account" at bounding box center [27, 293] width 54 height 11
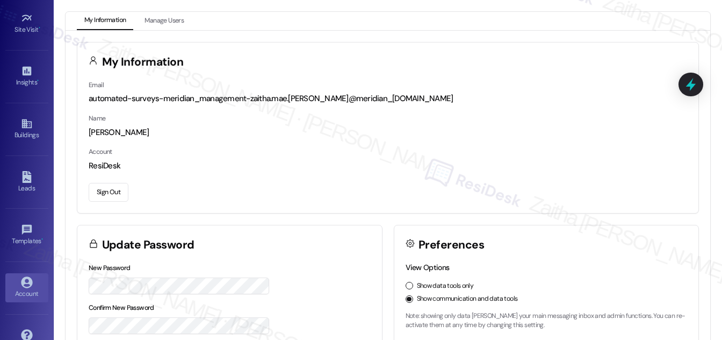
click at [101, 191] on button "Sign Out" at bounding box center [109, 192] width 40 height 19
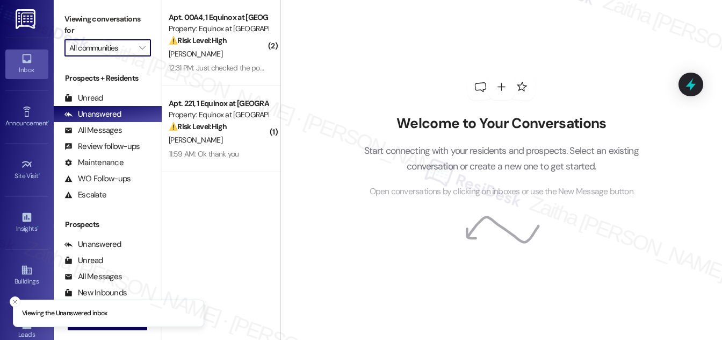
click at [84, 46] on input "All communities" at bounding box center [101, 47] width 64 height 17
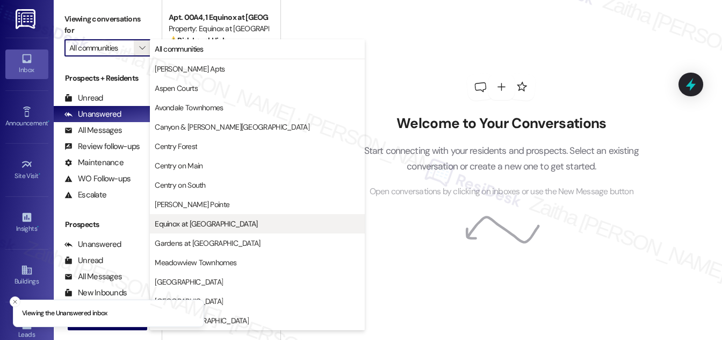
click at [209, 219] on span "Equinox at [GEOGRAPHIC_DATA]" at bounding box center [206, 223] width 103 height 11
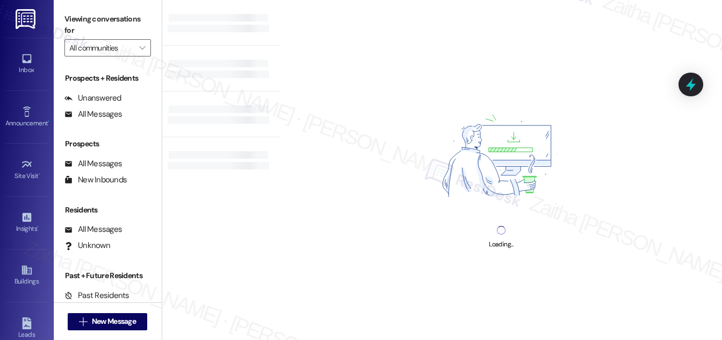
type input "Equinox at [GEOGRAPHIC_DATA]"
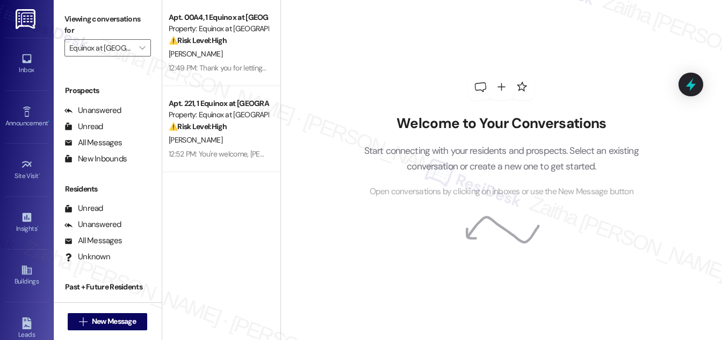
scroll to position [142, 0]
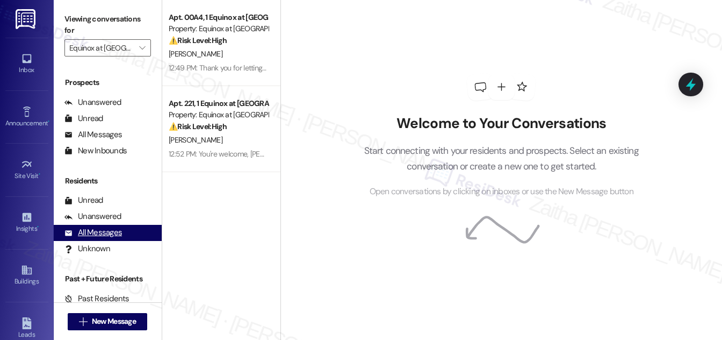
click at [100, 235] on div "All Messages" at bounding box center [93, 232] width 58 height 11
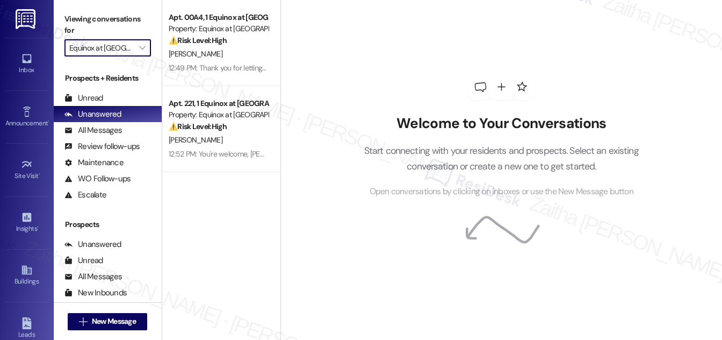
click at [114, 50] on input "Equinox at [GEOGRAPHIC_DATA]" at bounding box center [101, 47] width 64 height 17
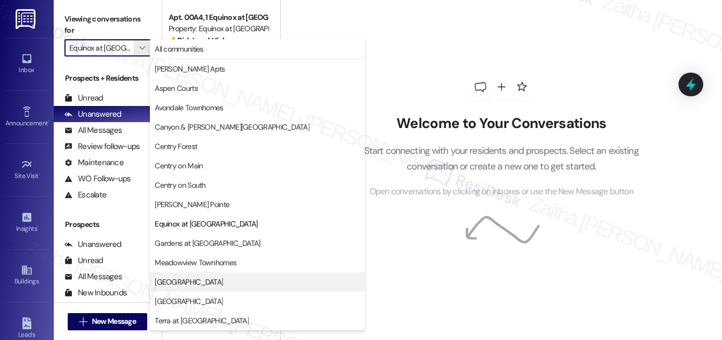
click at [199, 284] on span "[GEOGRAPHIC_DATA]" at bounding box center [257, 281] width 205 height 11
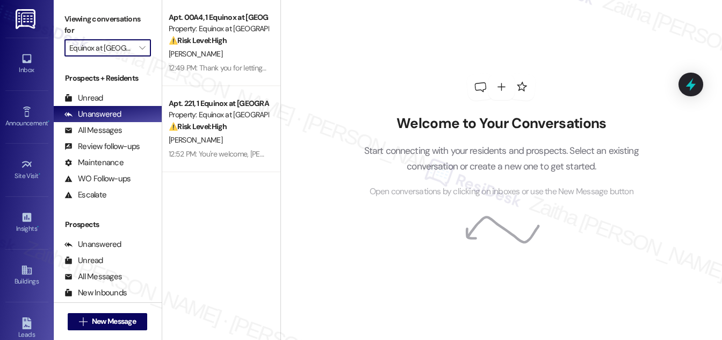
type input "[GEOGRAPHIC_DATA]"
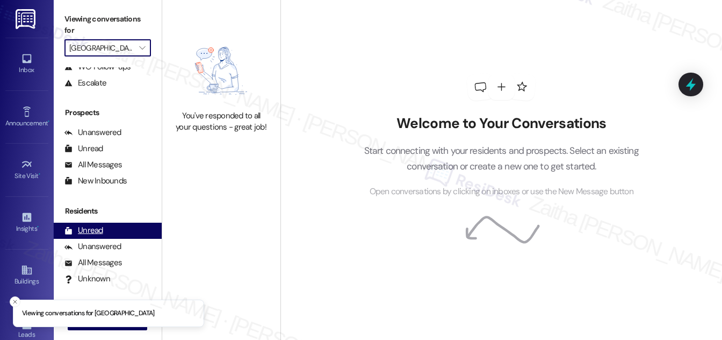
scroll to position [142, 0]
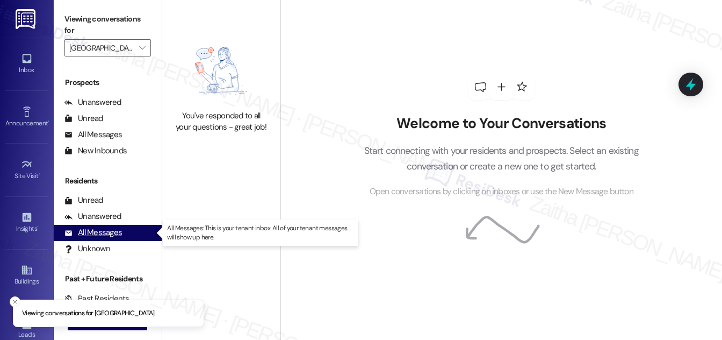
click at [114, 233] on div "All Messages" at bounding box center [93, 232] width 58 height 11
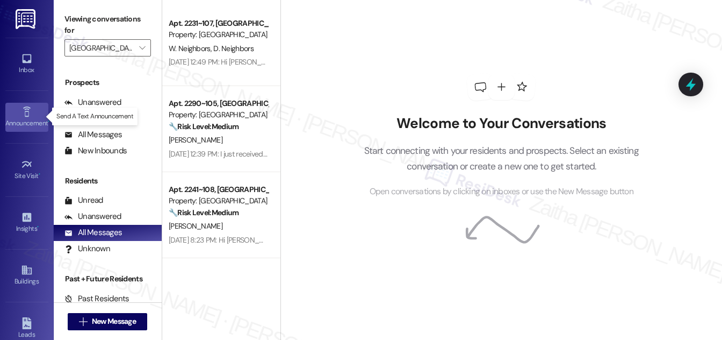
click at [24, 124] on div "Announcement •" at bounding box center [27, 123] width 54 height 11
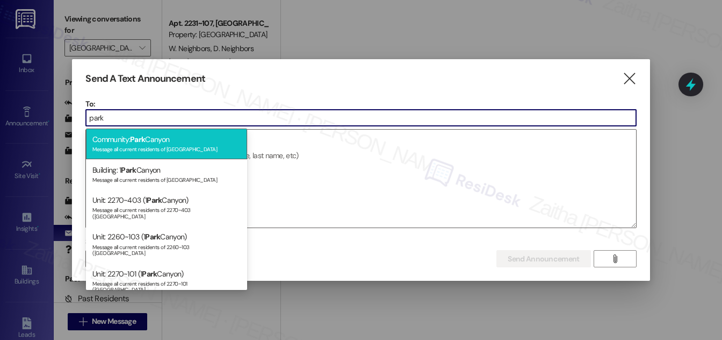
type input "park"
click at [199, 138] on div "Community: Park Canyon Message all current residents of Park Canyon" at bounding box center [166, 143] width 161 height 31
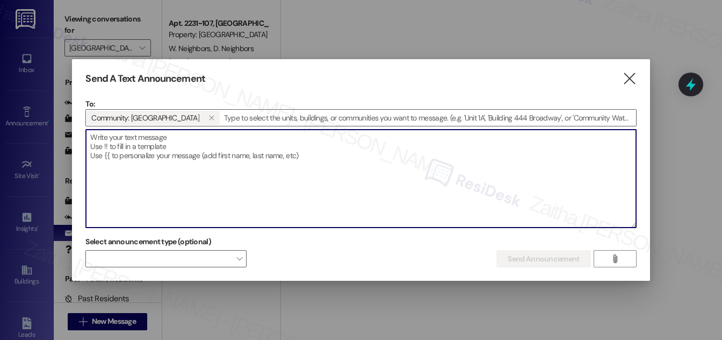
click at [219, 137] on textarea at bounding box center [361, 179] width 550 height 98
paste textarea "Hey {{first_name}}, we'd love to know more about your experience at {{property}…"
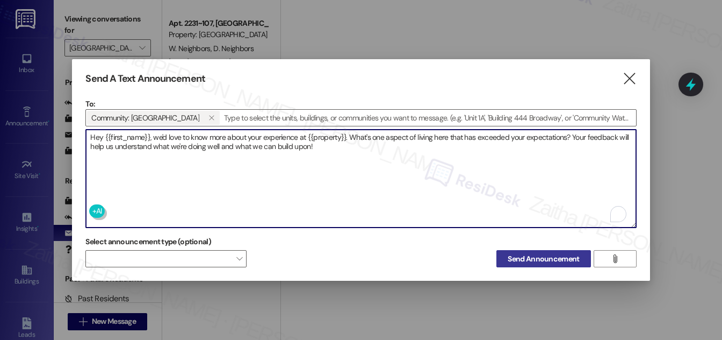
type textarea "Hey {{first_name}}, we'd love to know more about your experience at {{property}…"
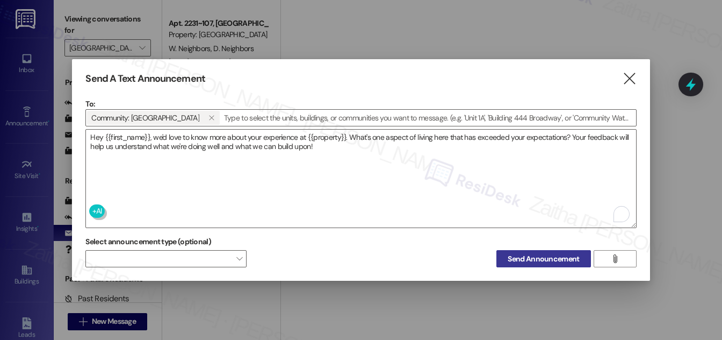
click at [543, 256] on span "Send Announcement" at bounding box center [543, 258] width 71 height 11
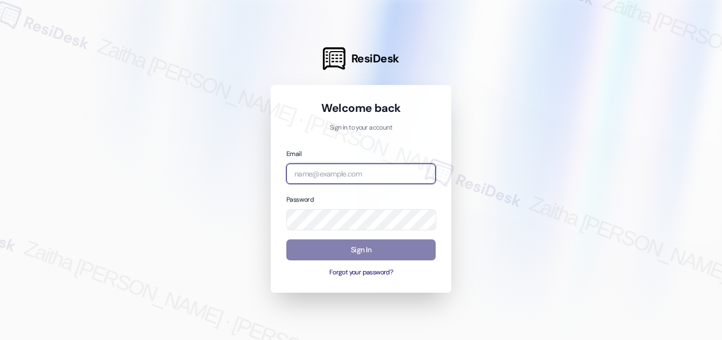
click at [327, 174] on input "email" at bounding box center [360, 173] width 149 height 21
type input "automated-surveys-meridian_management-zaitha.mae.garcia@meridian_management.com"
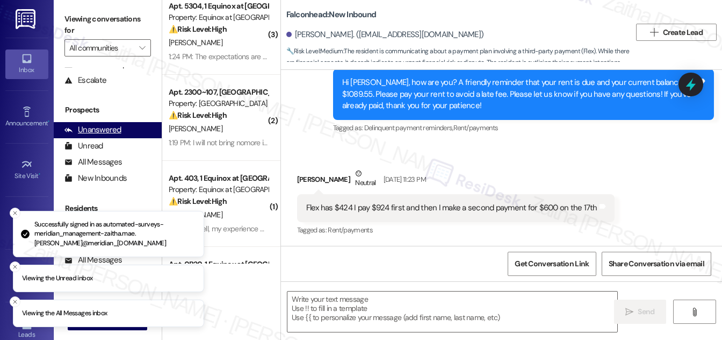
scroll to position [142, 0]
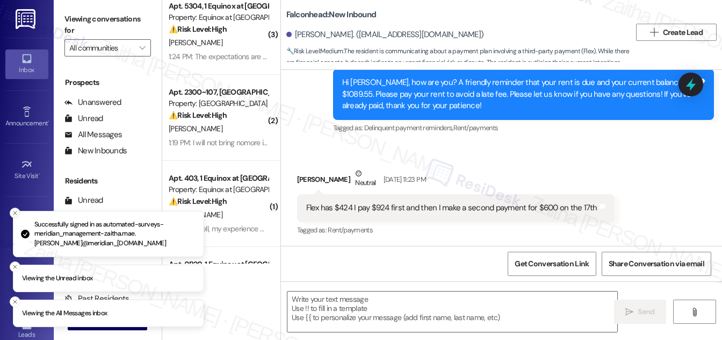
click at [13, 213] on icon "Close toast" at bounding box center [15, 213] width 6 height 6
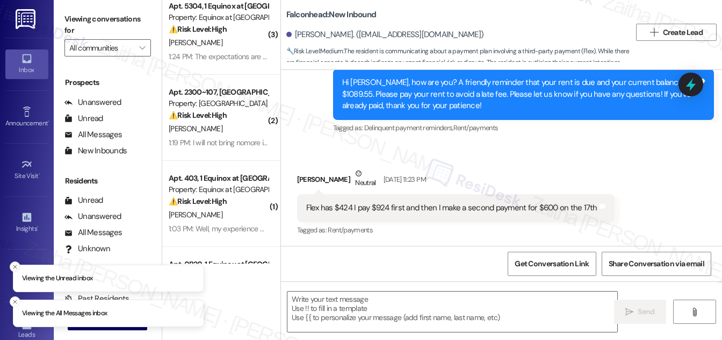
click at [13, 262] on button "Close toast" at bounding box center [15, 266] width 11 height 11
click at [16, 302] on line "Close toast" at bounding box center [14, 301] width 3 height 3
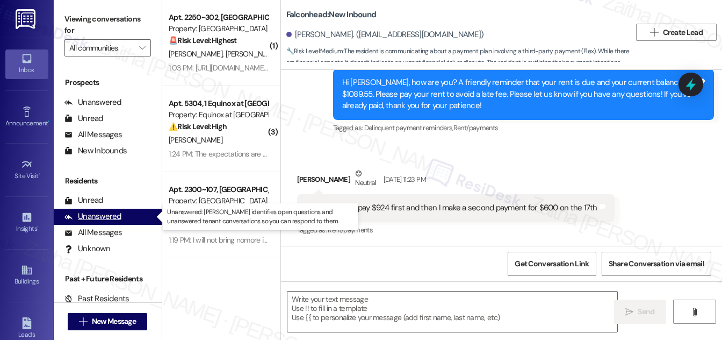
click at [120, 216] on div "Unanswered (0)" at bounding box center [108, 217] width 108 height 16
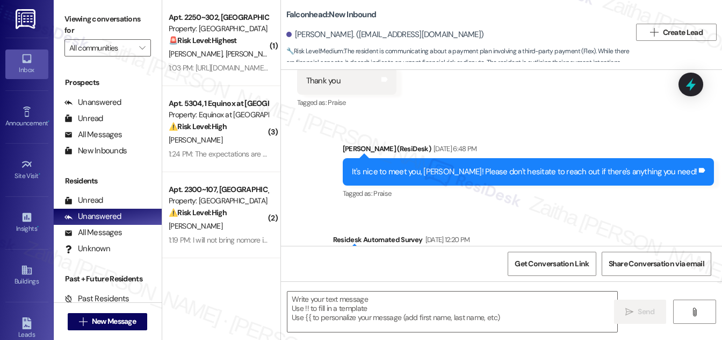
type textarea "Fetching suggested responses. Please feel free to read through the conversation…"
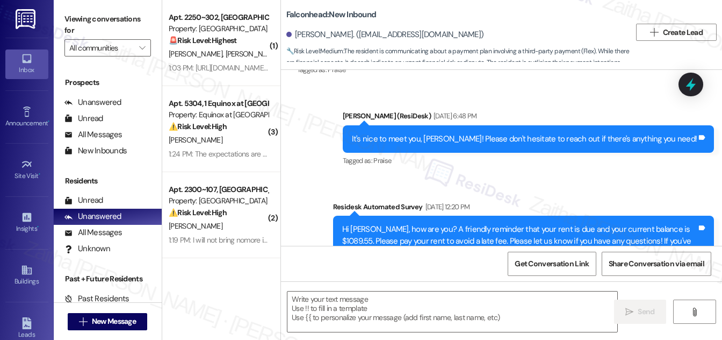
scroll to position [160, 0]
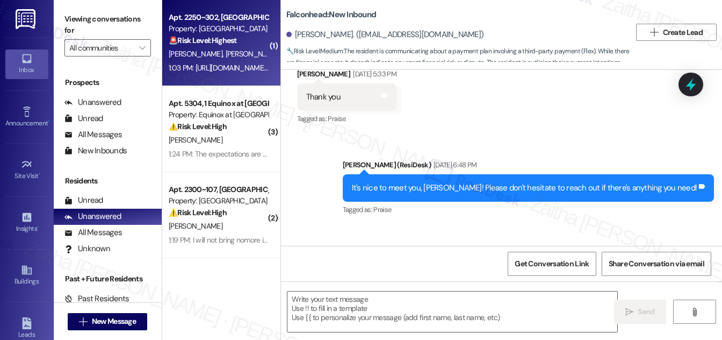
click at [248, 48] on div "G. Hudgins S. Hudgins" at bounding box center [219, 53] width 102 height 13
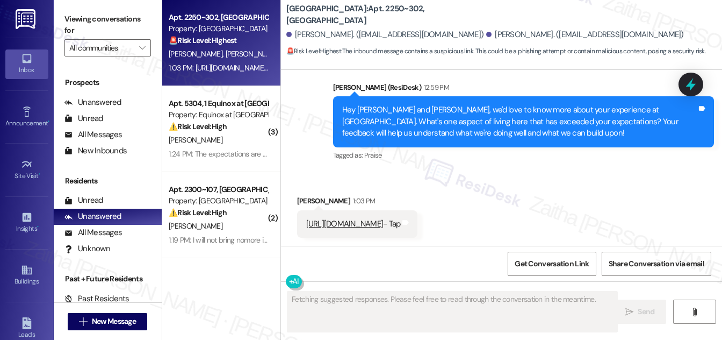
scroll to position [1091, 0]
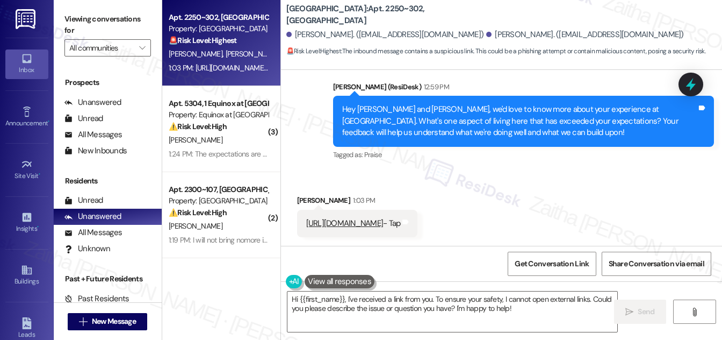
click at [306, 200] on div "Gregory Hudgins 1:03 PM" at bounding box center [357, 202] width 121 height 15
copy div "Gregory"
click at [335, 298] on textarea "Hi {{first_name}}, I've received a link from you. To ensure your safety, I cann…" at bounding box center [453, 311] width 330 height 40
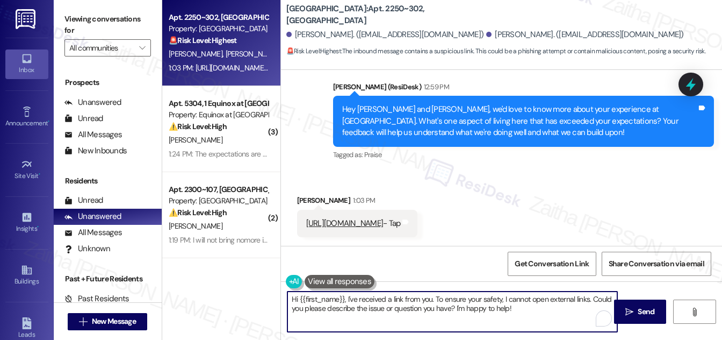
click at [335, 298] on textarea "Hi {{first_name}}, I've received a link from you. To ensure your safety, I cann…" at bounding box center [453, 311] width 330 height 40
paste textarea "Gregory"
type textarea "Hi Gregory, I've received a link from you. To ensure your safety, I cannot open…"
click at [645, 312] on span "Send" at bounding box center [646, 311] width 17 height 11
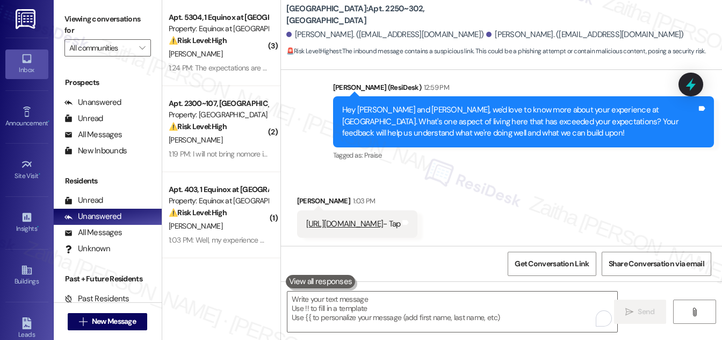
scroll to position [1177, 0]
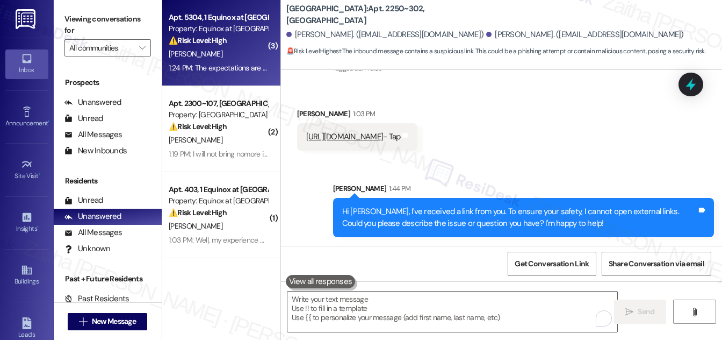
click at [239, 56] on div "K. Patterson" at bounding box center [219, 53] width 102 height 13
type textarea "Fetching suggested responses. Please feel free to read through the conversation…"
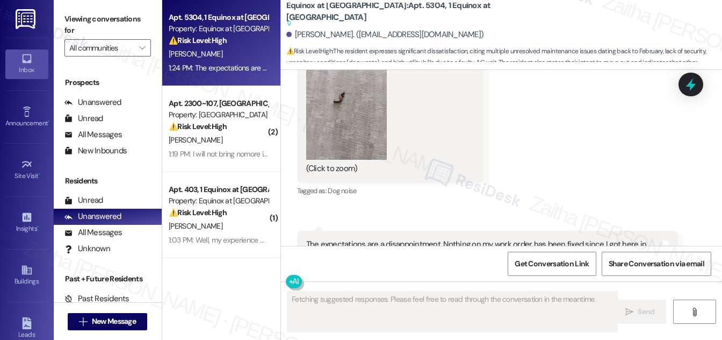
scroll to position [4591, 0]
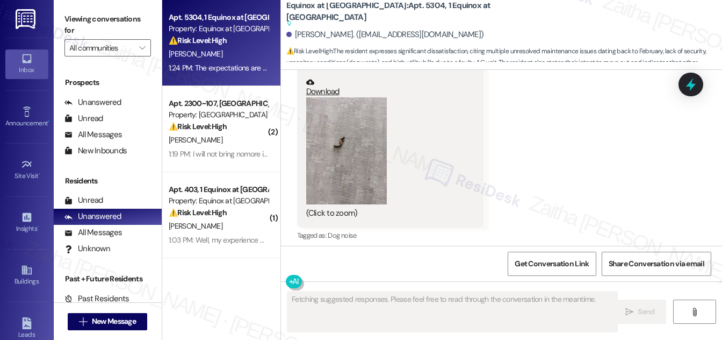
click at [378, 150] on button "Zoom image" at bounding box center [346, 150] width 81 height 107
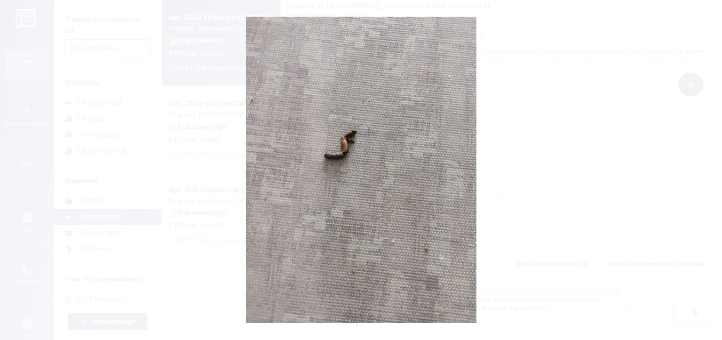
type textarea "Hi {{first_name}}, I'm sorry to hear about the ongoing issues and that your wor…"
click at [555, 155] on button "Unzoom image" at bounding box center [361, 170] width 722 height 340
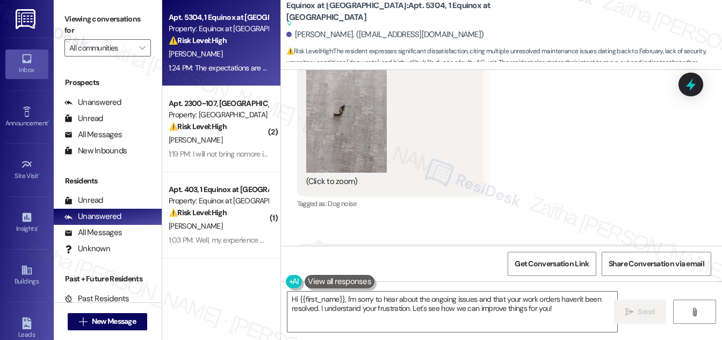
scroll to position [4640, 0]
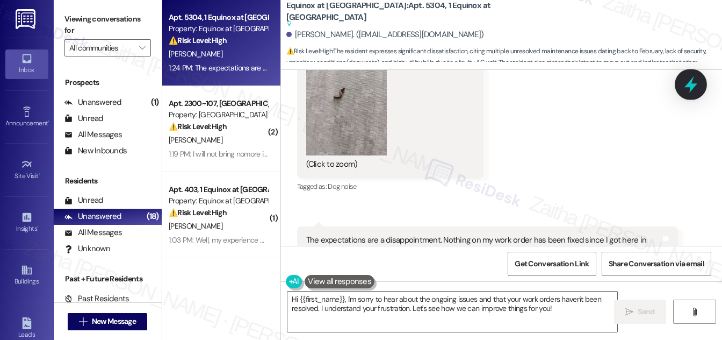
click at [688, 76] on icon at bounding box center [691, 84] width 18 height 18
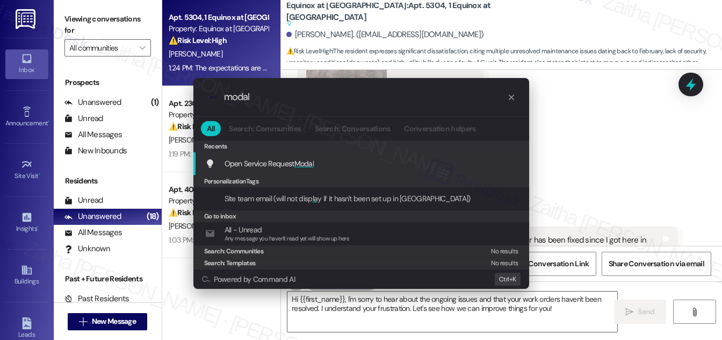
type input "modal"
click at [310, 161] on span "Modal" at bounding box center [304, 164] width 20 height 10
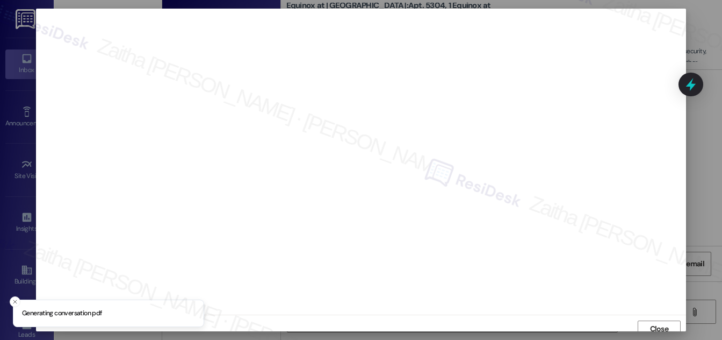
scroll to position [6, 0]
click at [660, 325] on span "Close" at bounding box center [659, 322] width 19 height 11
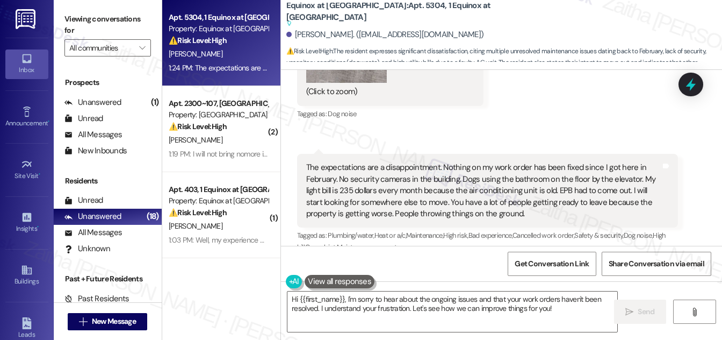
scroll to position [4737, 0]
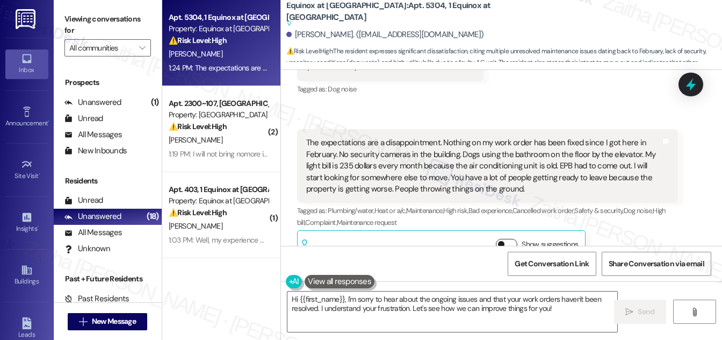
click at [510, 239] on button "Show suggestions" at bounding box center [506, 244] width 21 height 11
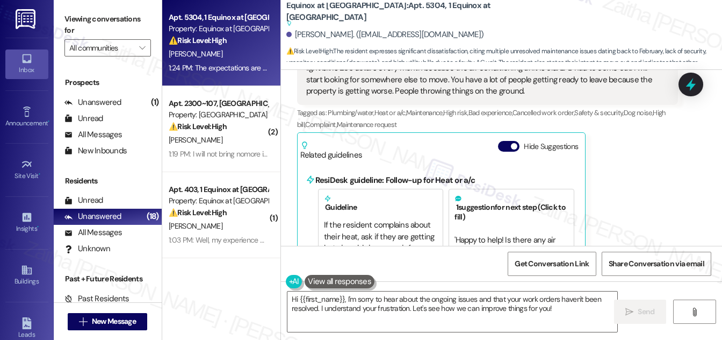
scroll to position [4884, 0]
click at [499, 141] on button "Hide Suggestions" at bounding box center [508, 146] width 21 height 11
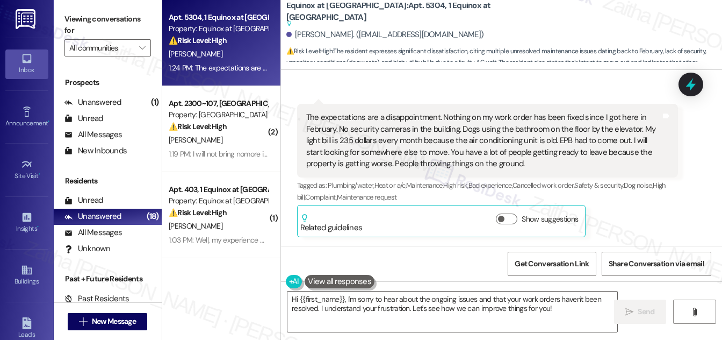
scroll to position [4737, 0]
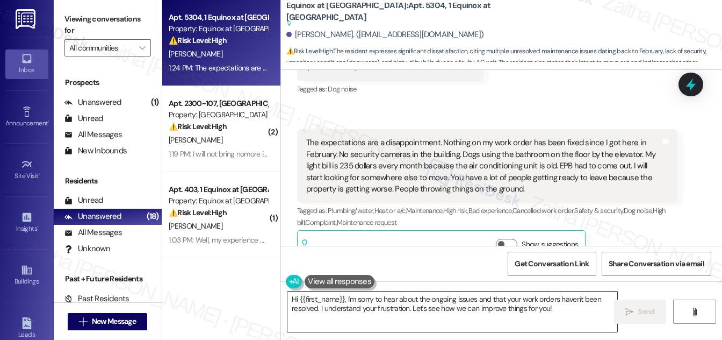
click at [293, 297] on textarea "Hi {{first_name}}, I'm sorry to hear about the ongoing issues and that your wor…" at bounding box center [453, 311] width 330 height 40
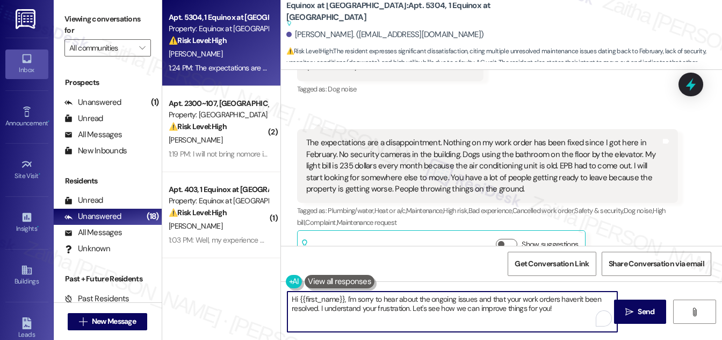
click at [293, 296] on textarea "Hi {{first_name}}, I'm sorry to hear about the ongoing issues and that your wor…" at bounding box center [453, 311] width 330 height 40
drag, startPoint x: 507, startPoint y: 307, endPoint x: 511, endPoint y: 316, distance: 9.9
click at [511, 316] on textarea "Thank you for your honest feedback, {{first_name}}. I'm sorry to hear about the…" at bounding box center [453, 311] width 330 height 40
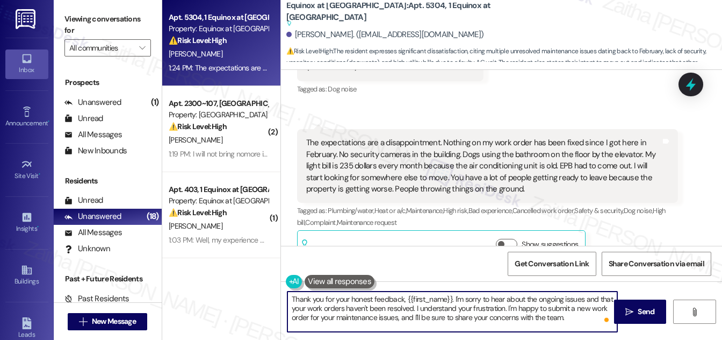
click at [574, 317] on textarea "Thank you for your honest feedback, {{first_name}}. I'm sorry to hear about the…" at bounding box center [453, 311] width 330 height 40
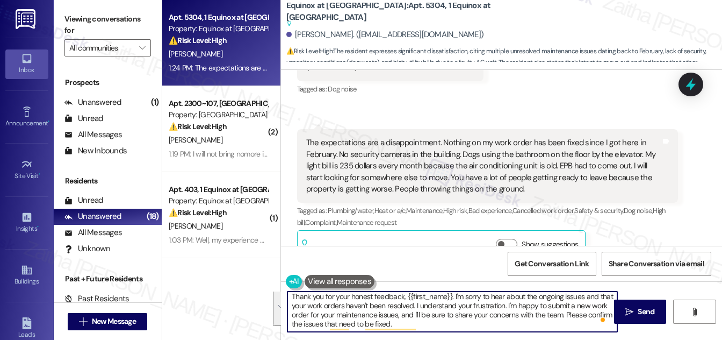
drag, startPoint x: 289, startPoint y: 296, endPoint x: 429, endPoint y: 324, distance: 142.6
click at [429, 324] on textarea "Thank you for your honest feedback, {{first_name}}. I'm sorry to hear about the…" at bounding box center [453, 311] width 330 height 40
type textarea "Thank you for your honest feedback, {{first_name}}. I'm sorry to hear about the…"
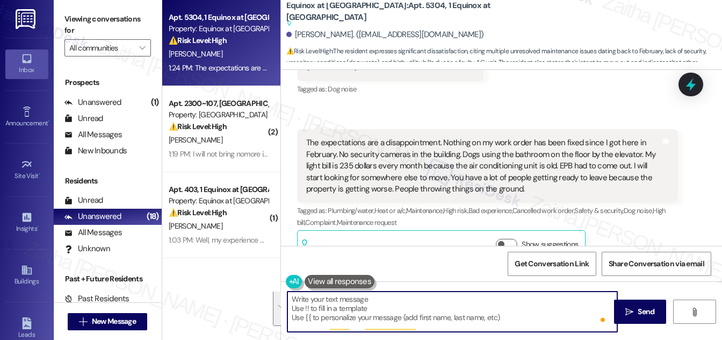
scroll to position [0, 0]
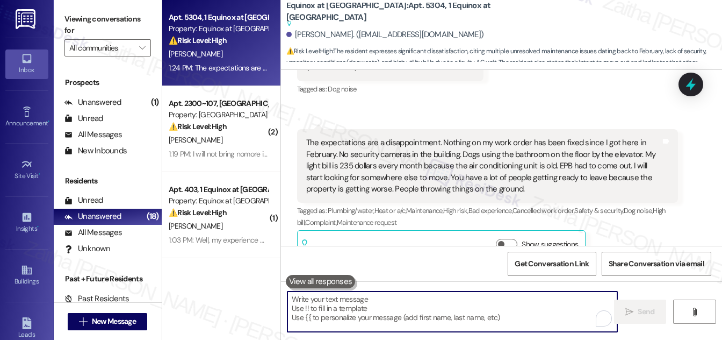
paste textarea "Thank you for your honest feedback, {{first_name}}. I’m sorry to hear about the…"
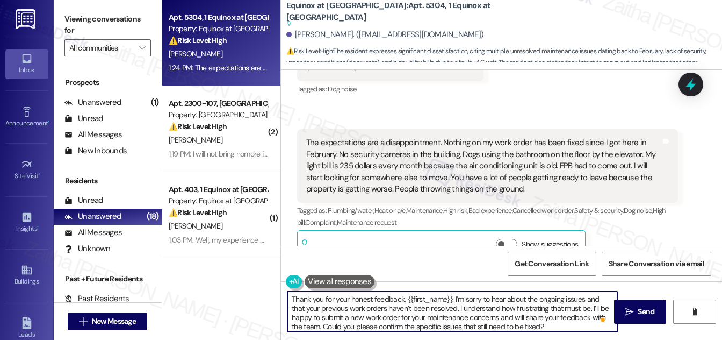
type textarea "Thank you for your honest feedback, {{first_name}}. I’m sorry to hear about the…"
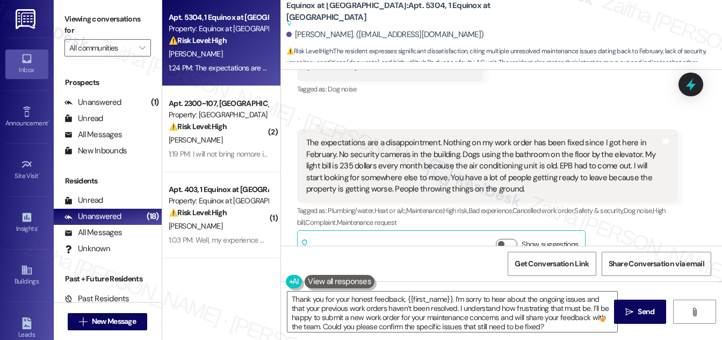
click at [326, 283] on button at bounding box center [340, 281] width 70 height 13
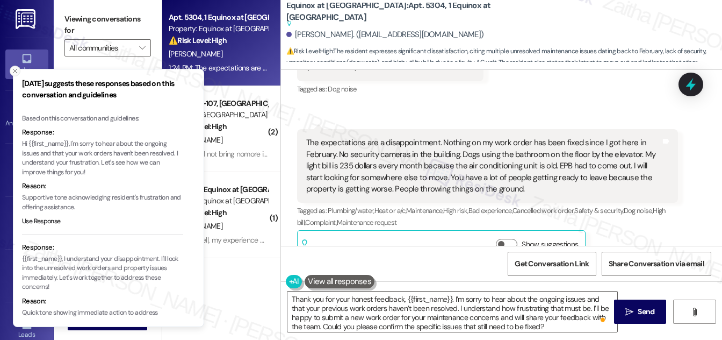
click at [15, 70] on icon "Close toast" at bounding box center [15, 71] width 6 height 6
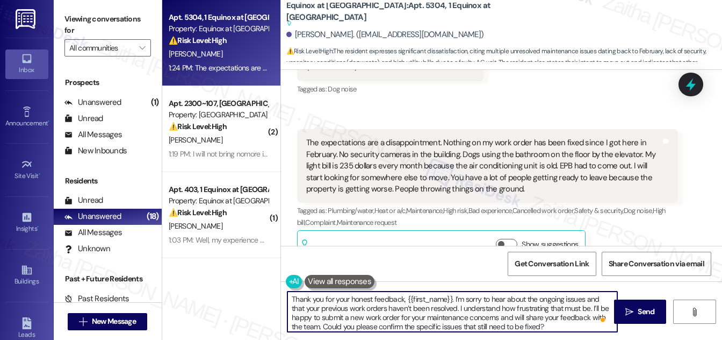
click at [506, 313] on textarea "Thank you for your honest feedback, {{first_name}}. I’m sorry to hear about the…" at bounding box center [453, 311] width 330 height 40
drag, startPoint x: 646, startPoint y: 313, endPoint x: 640, endPoint y: 307, distance: 8.4
click at [645, 312] on span "Send" at bounding box center [646, 311] width 17 height 11
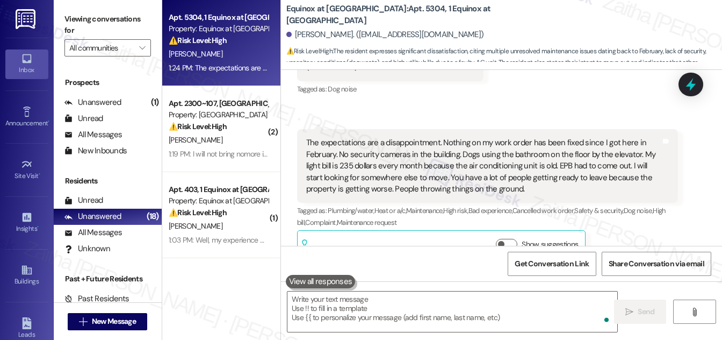
scroll to position [4737, 0]
click at [232, 53] on div "[PERSON_NAME]" at bounding box center [219, 53] width 102 height 13
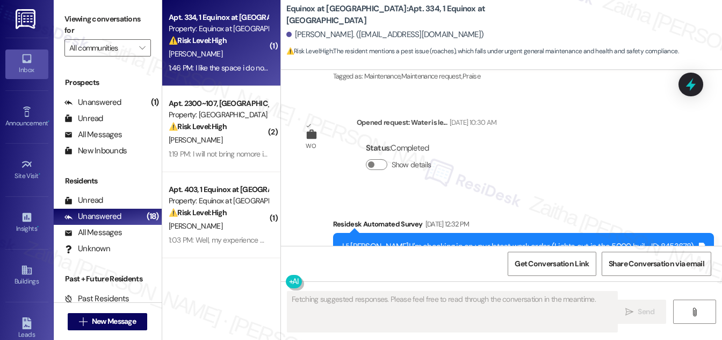
scroll to position [411, 0]
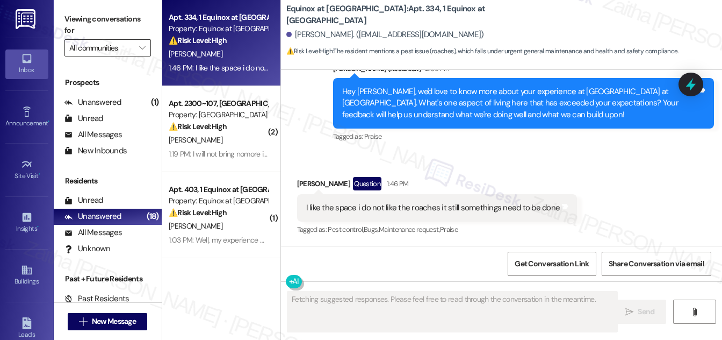
click at [121, 51] on input "All communities" at bounding box center [101, 47] width 64 height 17
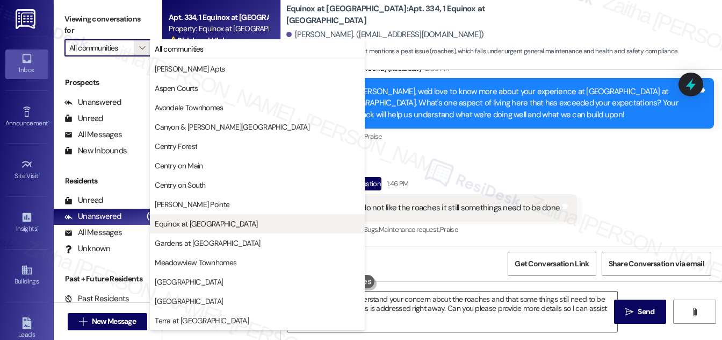
type textarea "Hi {{first_name}}, I understand your concern about the roaches and that some th…"
click at [203, 229] on button "Equinox at [GEOGRAPHIC_DATA]" at bounding box center [257, 223] width 215 height 19
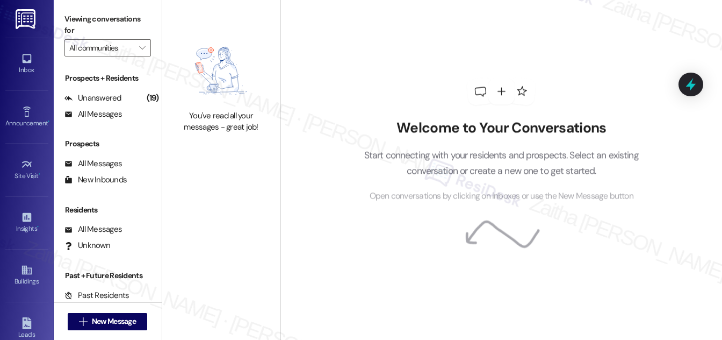
type input "Equinox at [GEOGRAPHIC_DATA]"
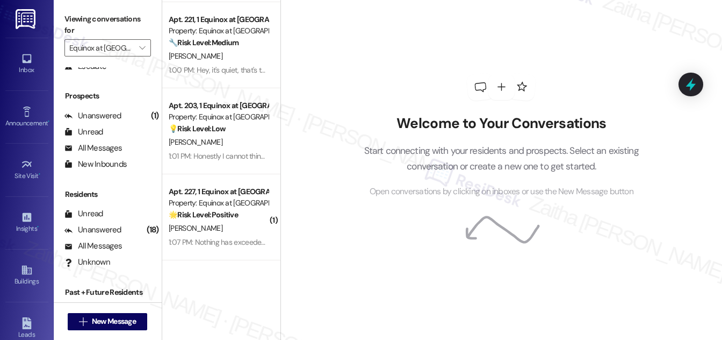
scroll to position [142, 0]
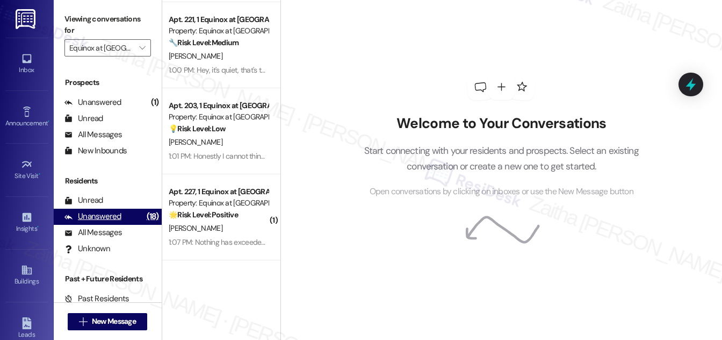
click at [97, 219] on div "Unanswered" at bounding box center [92, 216] width 57 height 11
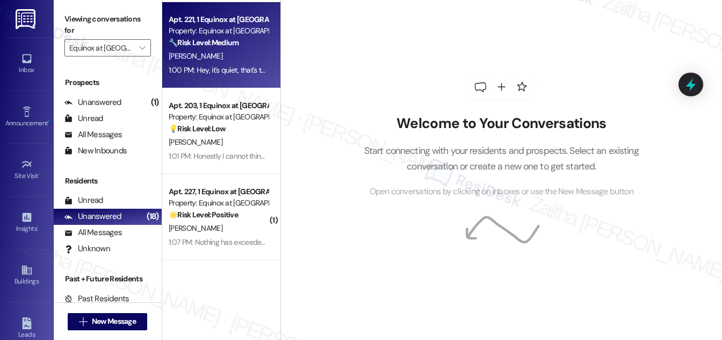
click at [226, 55] on div "C. Hawkins" at bounding box center [219, 55] width 102 height 13
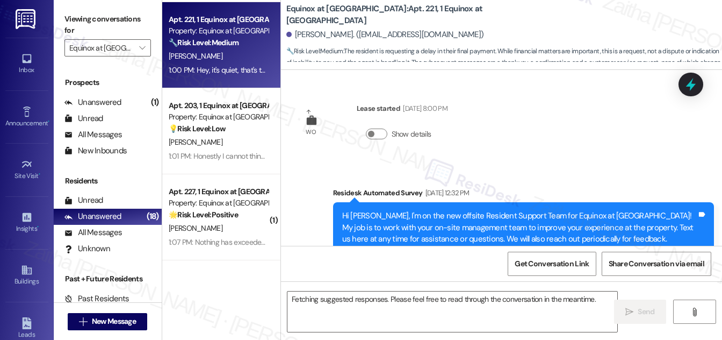
scroll to position [6410, 0]
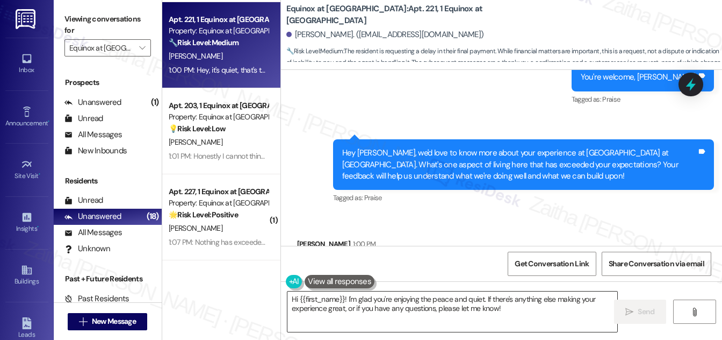
click at [292, 296] on textarea "Hi {{first_name}}! I'm glad you're enjoying the peace and quiet. If there's any…" at bounding box center [453, 311] width 330 height 40
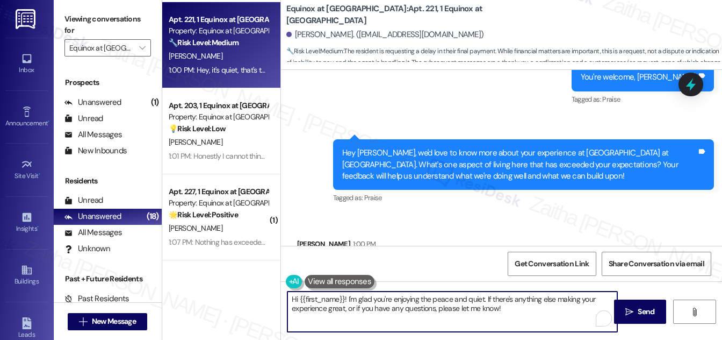
click at [292, 296] on textarea "Hi {{first_name}}! I'm glad you're enjoying the peace and quiet. If there's any…" at bounding box center [453, 311] width 330 height 40
drag, startPoint x: 294, startPoint y: 295, endPoint x: 569, endPoint y: 294, distance: 274.6
click at [569, 294] on textarea "Thank you for your feedback, {{first_name}}! I'm glad you're enjoying the peace…" at bounding box center [453, 311] width 330 height 40
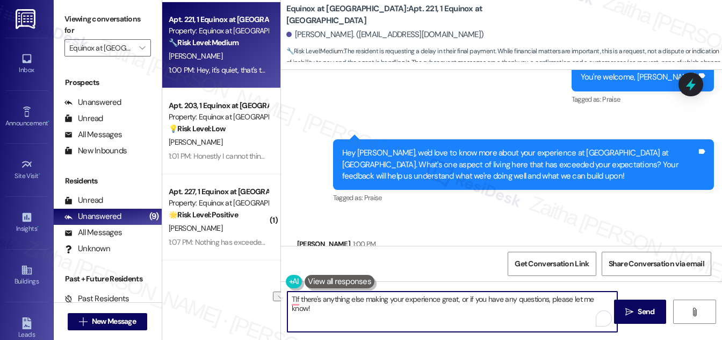
drag, startPoint x: 293, startPoint y: 296, endPoint x: 612, endPoint y: 299, distance: 318.2
click at [612, 299] on textarea "TIf there's anything else making your experience great, or if you have any ques…" at bounding box center [453, 311] width 330 height 40
type textarea "T"
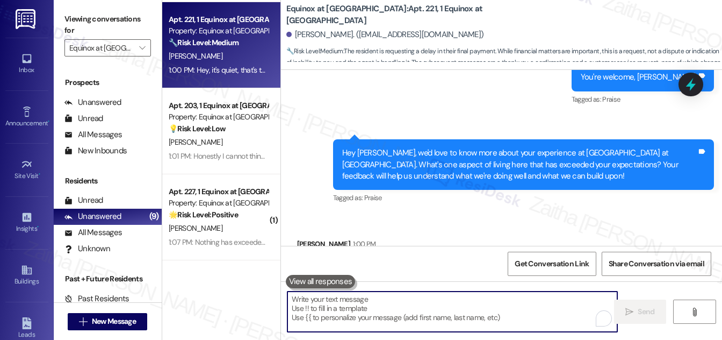
paste textarea "Thank you for your feedback, {{first_name}}! I’m glad to hear you’re enjoying t…"
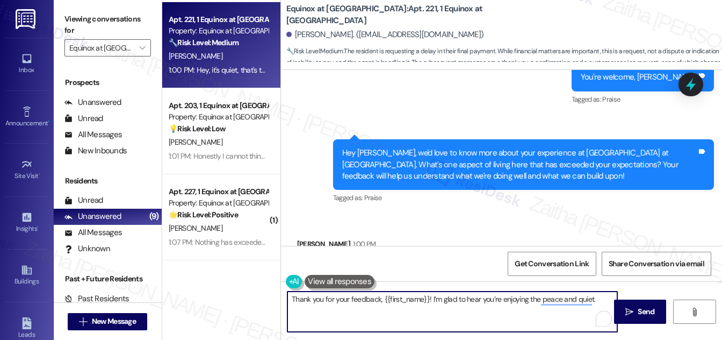
paste textarea "If I may ask, overall has {{property}} lived up to your expectations?"
type textarea "Thank you for your feedback, {{first_name}}! I’m glad to hear you’re enjoying t…"
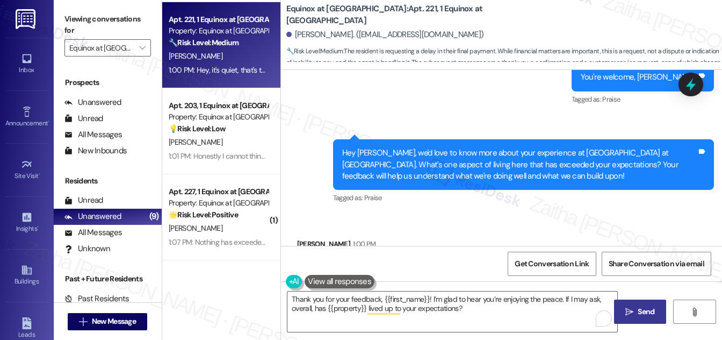
click at [637, 314] on span "Send" at bounding box center [646, 311] width 21 height 11
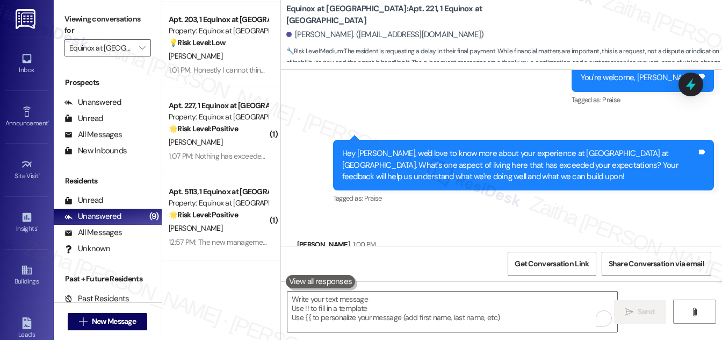
scroll to position [6496, 0]
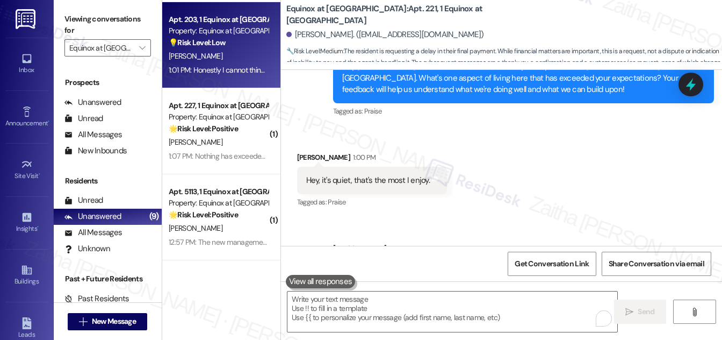
click at [243, 57] on div "[PERSON_NAME]" at bounding box center [219, 55] width 102 height 13
type textarea "Fetching suggested responses. Please feel free to read through the conversation…"
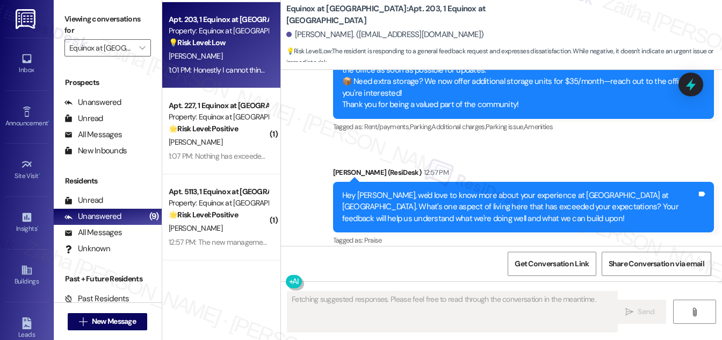
scroll to position [875, 0]
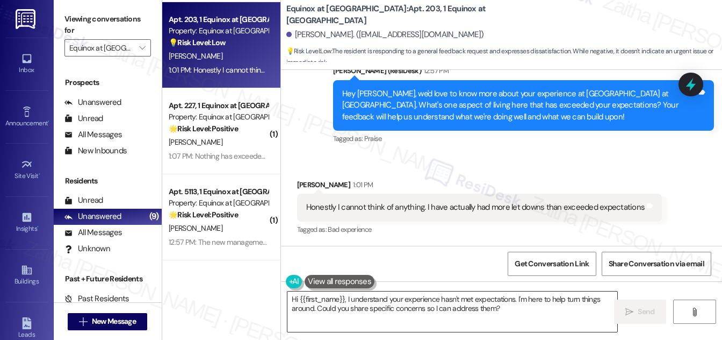
click at [293, 299] on textarea "Hi {{first_name}}, I understand your experience hasn't met expectations. I'm he…" at bounding box center [453, 311] width 330 height 40
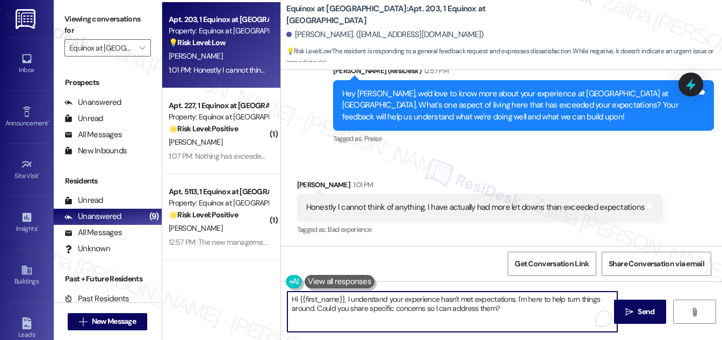
click at [293, 299] on textarea "Hi {{first_name}}, I understand your experience hasn't met expectations. I'm he…" at bounding box center [453, 311] width 330 height 40
click at [511, 306] on textarea "Thank you for your response, {{first_name}}. I understand your experience hasn'…" at bounding box center [453, 311] width 330 height 40
type textarea "Thank you for your response, {{first_name}}. I understand your experience hasn'…"
click at [351, 281] on button at bounding box center [340, 281] width 70 height 13
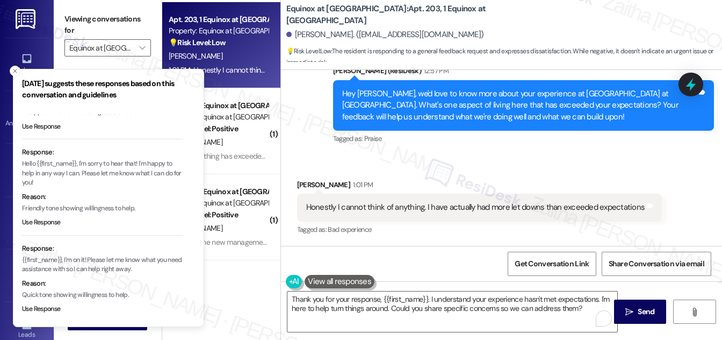
scroll to position [97, 0]
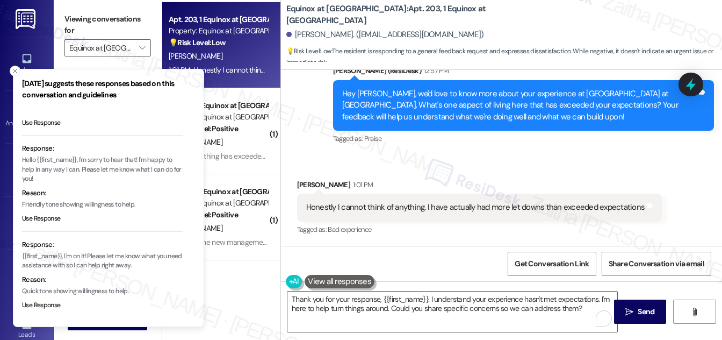
click at [140, 159] on p "Hello {{first_name}}, I'm sorry to hear that! I'm happy to help in any way I ca…" at bounding box center [102, 169] width 161 height 28
drag, startPoint x: 140, startPoint y: 159, endPoint x: 81, endPoint y: 168, distance: 59.9
click at [81, 168] on p "Hello {{first_name}}, I'm sorry to hear that! I'm happy to help in any way I ca…" at bounding box center [102, 169] width 161 height 28
copy p "I'm happy to help in any way I can. Please"
click at [13, 69] on line "Close toast" at bounding box center [14, 70] width 3 height 3
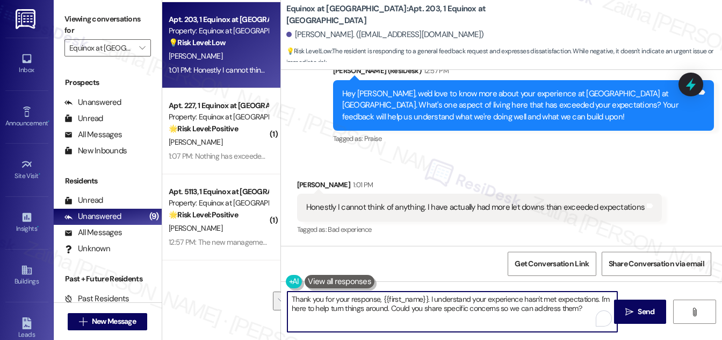
drag, startPoint x: 600, startPoint y: 297, endPoint x: 389, endPoint y: 308, distance: 211.5
click at [389, 308] on textarea "Thank you for your response, {{first_name}}. I understand your experience hasn'…" at bounding box center [453, 311] width 330 height 40
paste textarea "I'm happy to help in any way I can. Please"
type textarea "Thank you for your response, {{first_name}}. I understand your experience hasn'…"
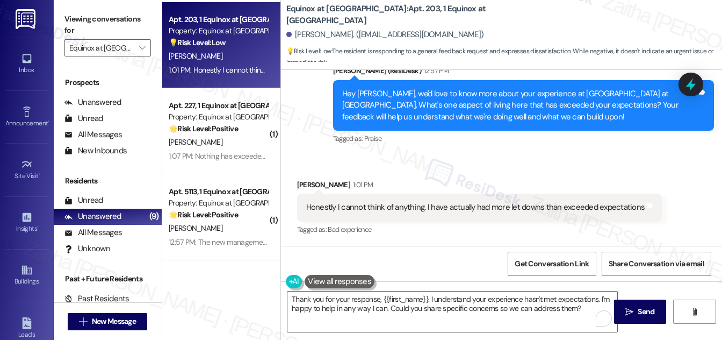
click at [644, 299] on div "Thank you for your response, {{first_name}}. I understand your experience hasn'…" at bounding box center [501, 321] width 441 height 81
click at [650, 309] on span "Send" at bounding box center [646, 311] width 17 height 11
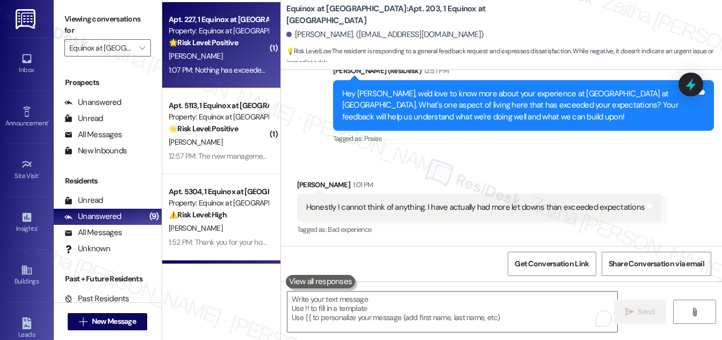
click at [247, 55] on div "[PERSON_NAME]" at bounding box center [219, 55] width 102 height 13
type textarea "Fetching suggested responses. Please feel free to read through the conversation…"
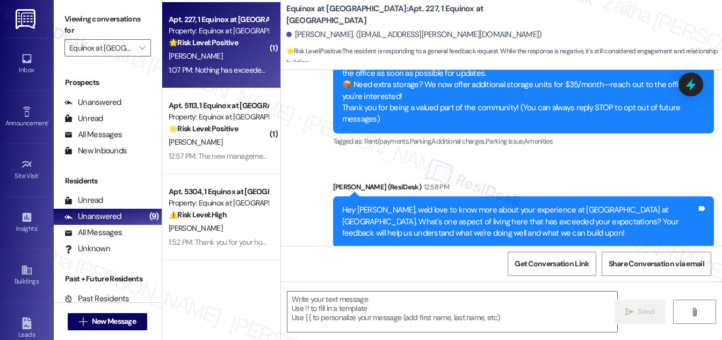
type textarea "Fetching suggested responses. Please feel free to read through the conversation…"
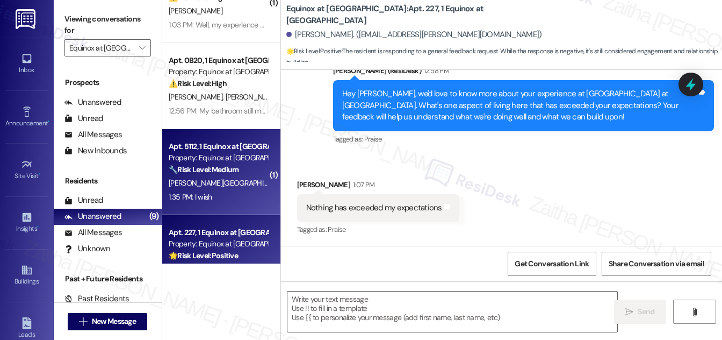
scroll to position [195, 0]
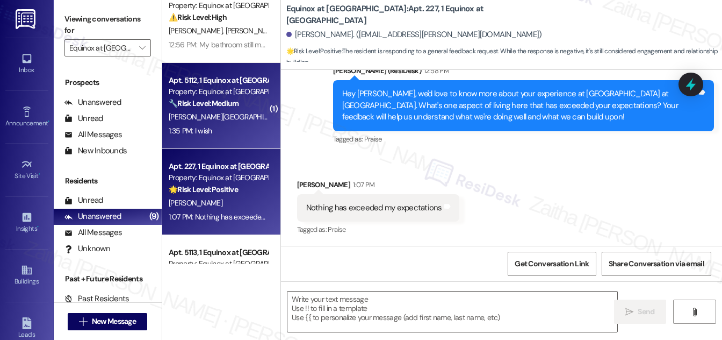
click at [232, 130] on div "1:35 PM: I wish 1:35 PM: I wish" at bounding box center [219, 130] width 102 height 13
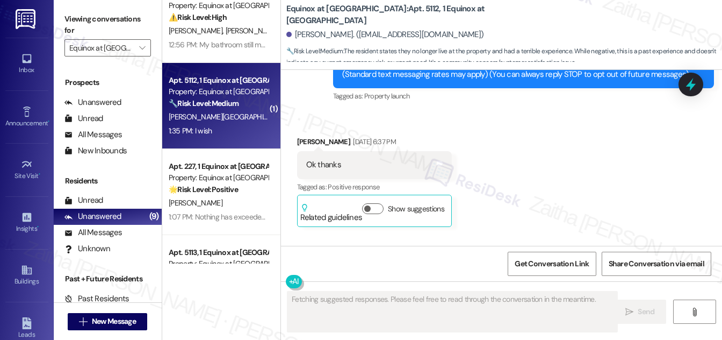
scroll to position [3224, 0]
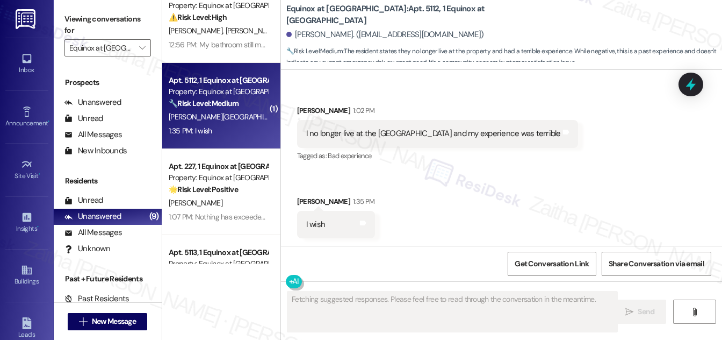
type textarea "Fetching suggested responses. Please feel free to read through the conversation…"
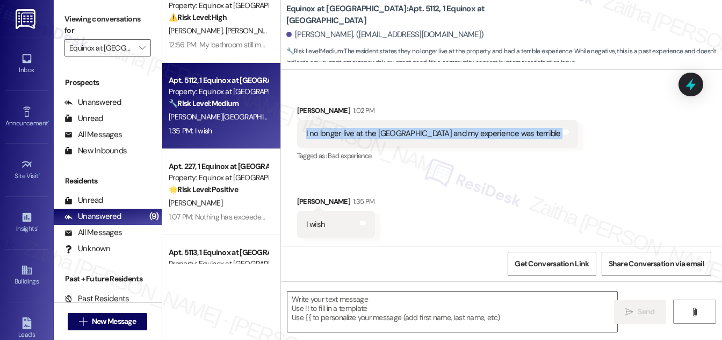
drag, startPoint x: 300, startPoint y: 131, endPoint x: 516, endPoint y: 143, distance: 216.4
click at [516, 143] on div "I no longer live at the equinox and my experience was terrible Tags and notes" at bounding box center [437, 133] width 281 height 27
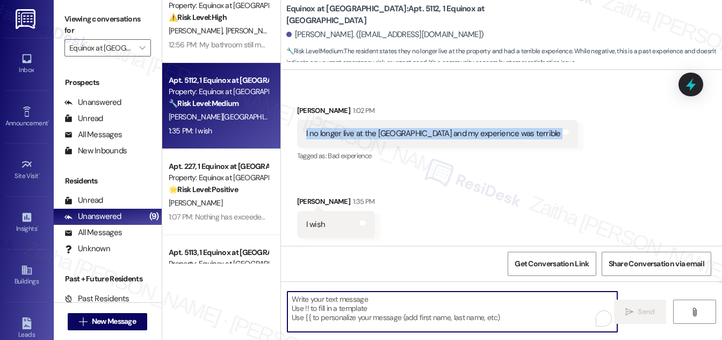
click at [349, 308] on textarea "To enrich screen reader interactions, please activate Accessibility in Grammarl…" at bounding box center [453, 311] width 330 height 40
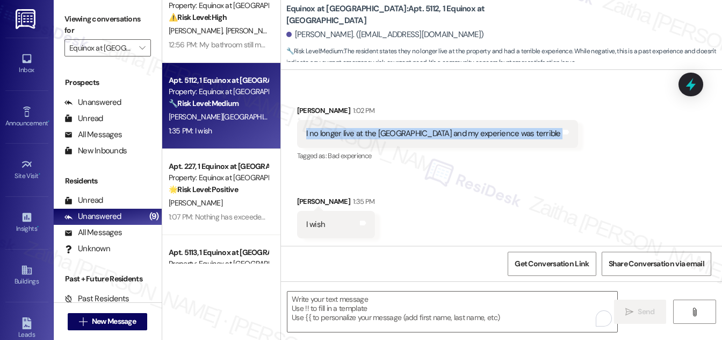
drag, startPoint x: 302, startPoint y: 129, endPoint x: 510, endPoint y: 142, distance: 208.4
click at [510, 142] on div "I no longer live at the equinox and my experience was terrible Tags and notes" at bounding box center [437, 133] width 281 height 27
copy div "I no longer live at the equinox and my experience was terrible Tags and notes"
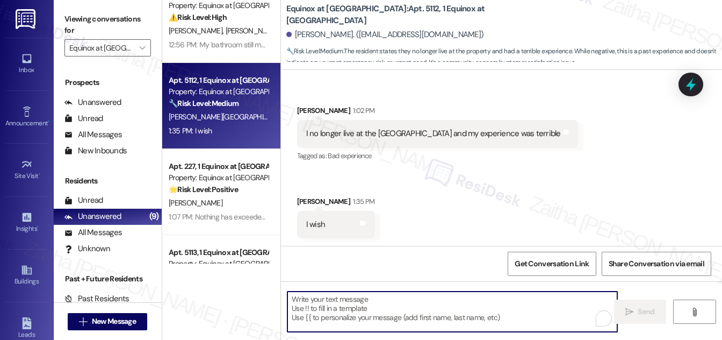
click at [340, 309] on textarea "To enrich screen reader interactions, please activate Accessibility in Grammarl…" at bounding box center [453, 311] width 330 height 40
paste textarea "I’m sorry to hear about your experience at The Equinox and that it was not a po…"
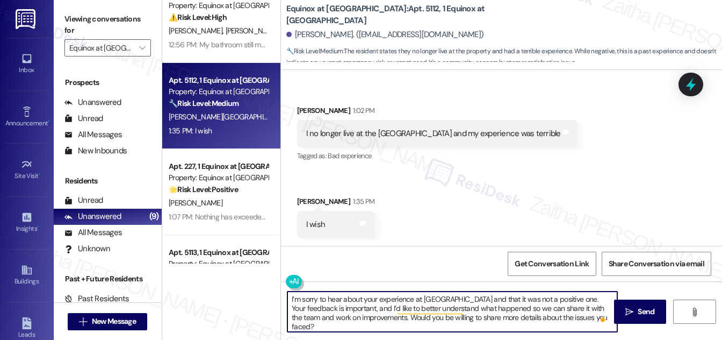
click at [304, 107] on div "Celena Carlisle 1:02 PM" at bounding box center [437, 112] width 281 height 15
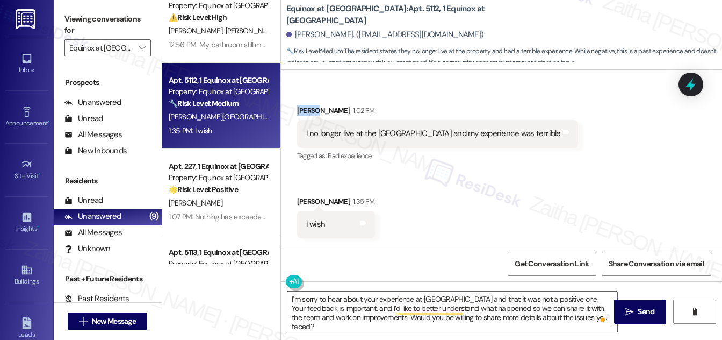
click at [305, 107] on div "Celena Carlisle 1:02 PM" at bounding box center [437, 112] width 281 height 15
copy div "Celena"
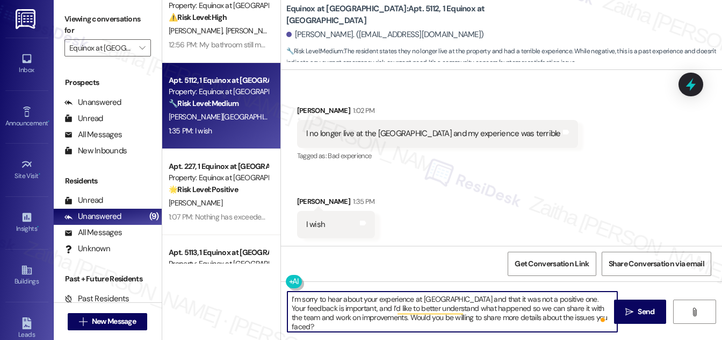
click at [566, 295] on textarea "I’m sorry to hear about your experience at The Equinox and that it was not a po…" at bounding box center [453, 311] width 330 height 40
click at [289, 298] on textarea "I’m sorry to hear about your experience at The Equinox and that it was not a po…" at bounding box center [453, 311] width 330 height 40
type textarea "Thank you for letting me know,I’m sorry to hear about your experience at The Eq…"
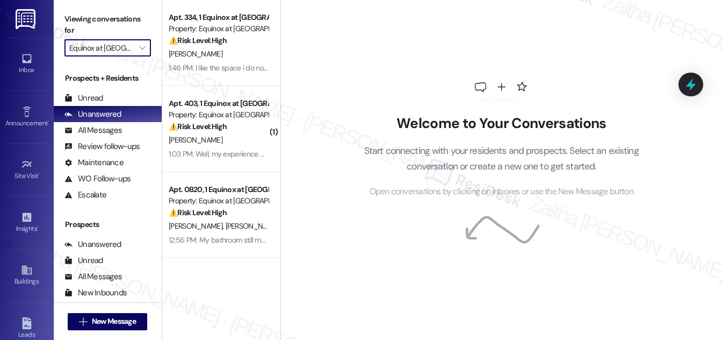
click at [112, 46] on input "Equinox at [GEOGRAPHIC_DATA]" at bounding box center [101, 47] width 64 height 17
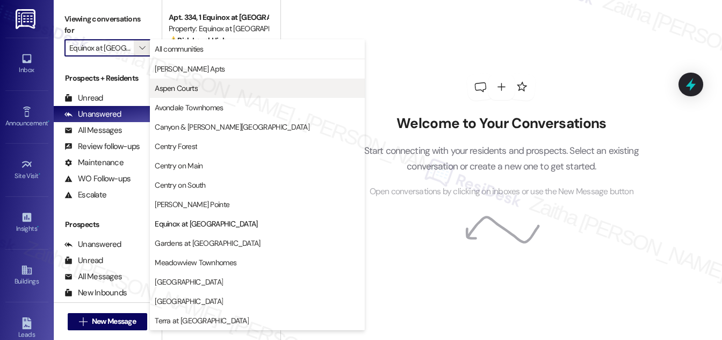
click at [188, 91] on span "Aspen Courts" at bounding box center [176, 88] width 43 height 11
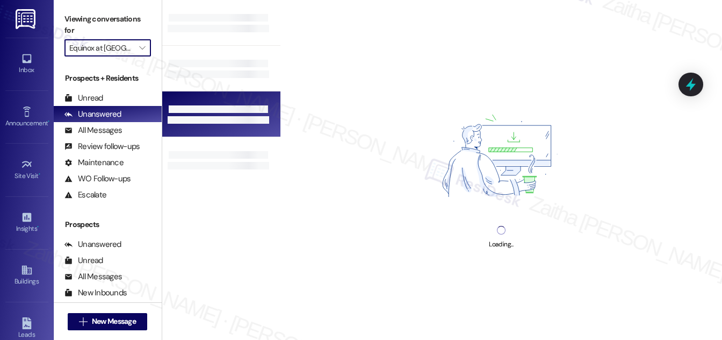
type input "Aspen Courts"
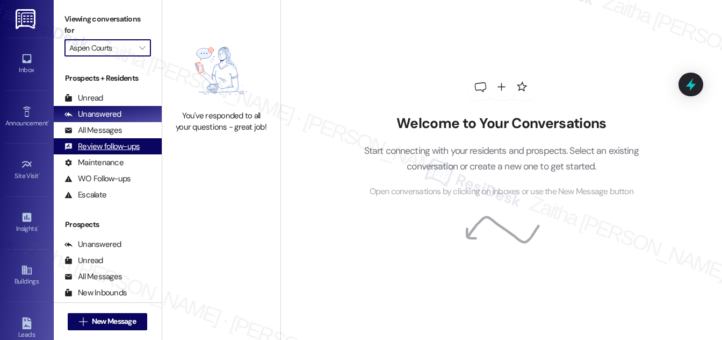
click at [113, 147] on div "Review follow-ups" at bounding box center [101, 146] width 75 height 11
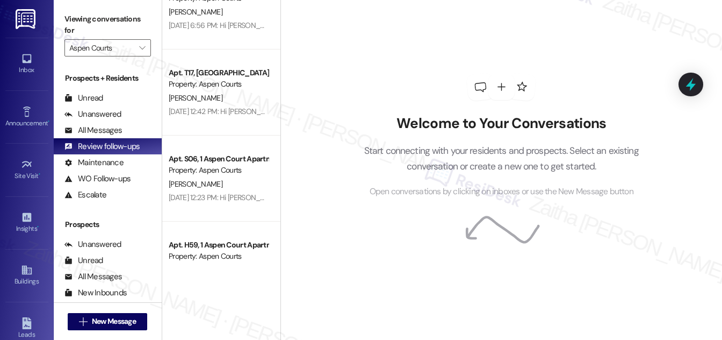
scroll to position [80, 0]
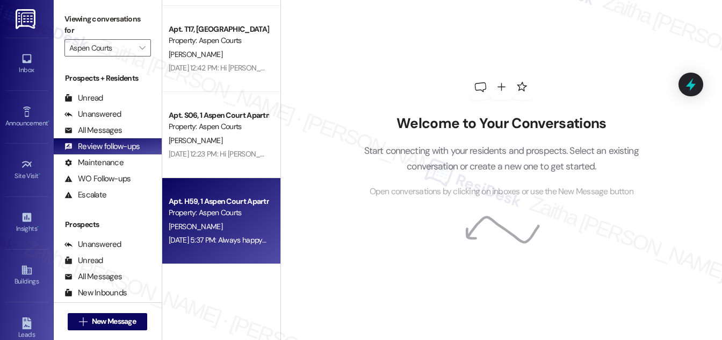
click at [254, 223] on div "[PERSON_NAME]" at bounding box center [219, 226] width 102 height 13
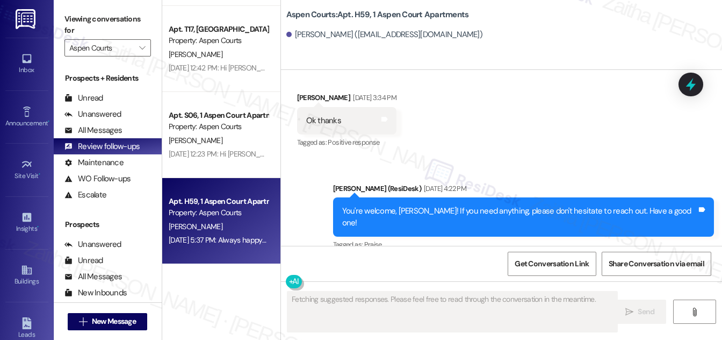
scroll to position [1887, 0]
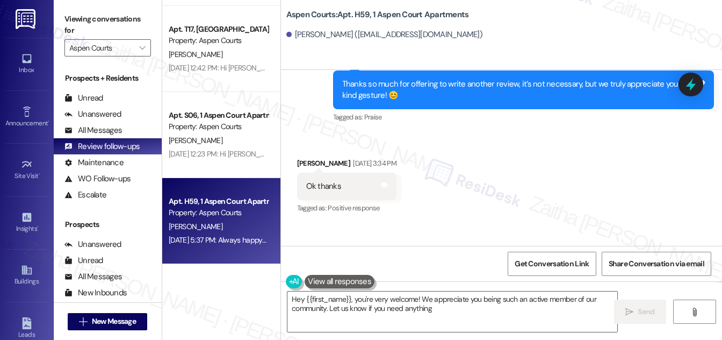
type textarea "Hey {{first_name}}, you're very welcome! We appreciate you being such an active…"
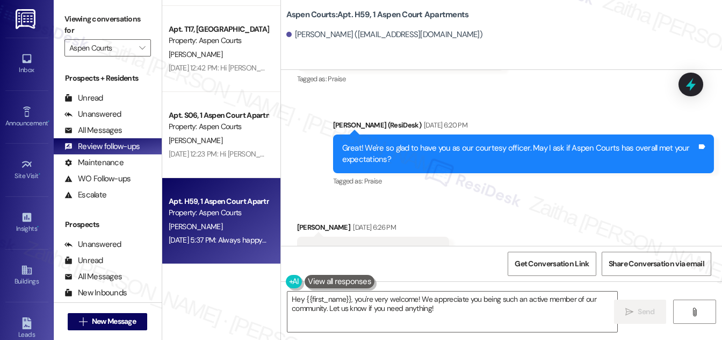
scroll to position [1154, 0]
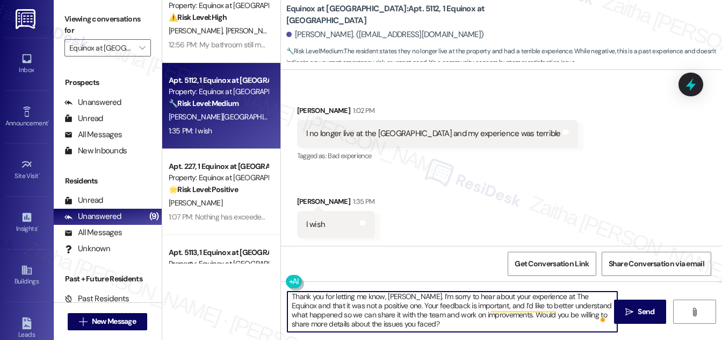
scroll to position [3, 0]
type textarea "Thank you for letting me know, [PERSON_NAME]. I’m sorry to hear about your expe…"
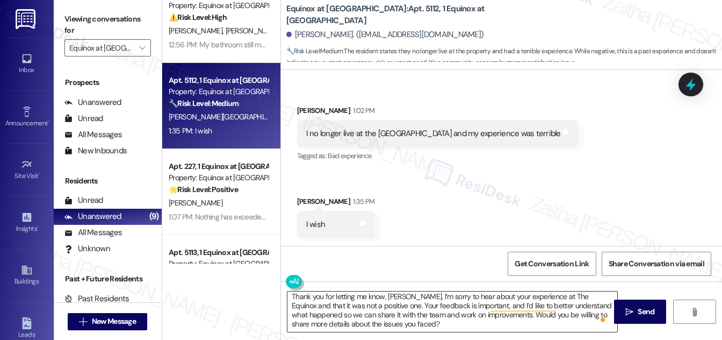
drag, startPoint x: 637, startPoint y: 314, endPoint x: 592, endPoint y: 302, distance: 46.7
click at [637, 314] on span "Send" at bounding box center [646, 311] width 21 height 11
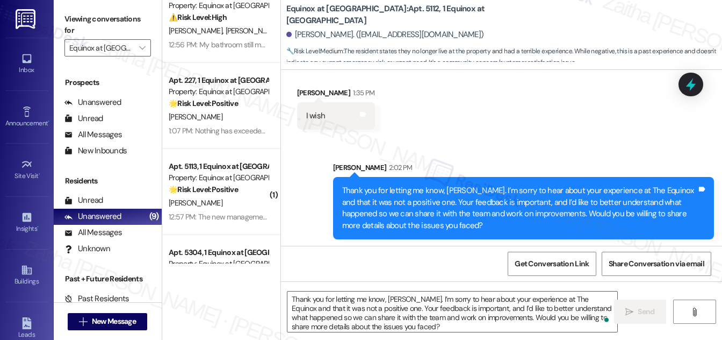
scroll to position [3333, 0]
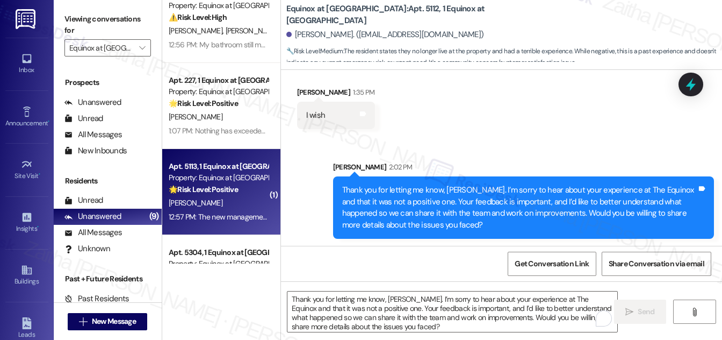
click at [231, 204] on div "[PERSON_NAME]" at bounding box center [219, 202] width 102 height 13
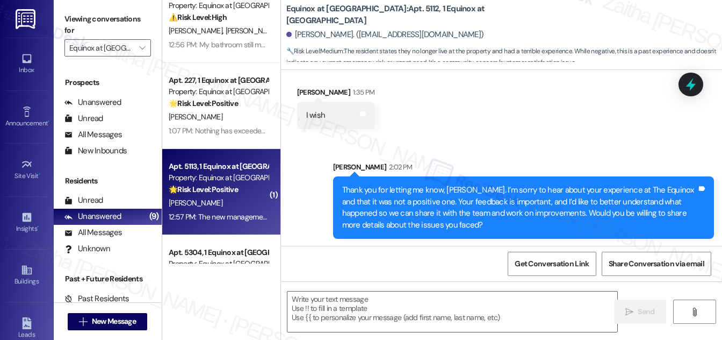
type textarea "Fetching suggested responses. Please feel free to read through the conversation…"
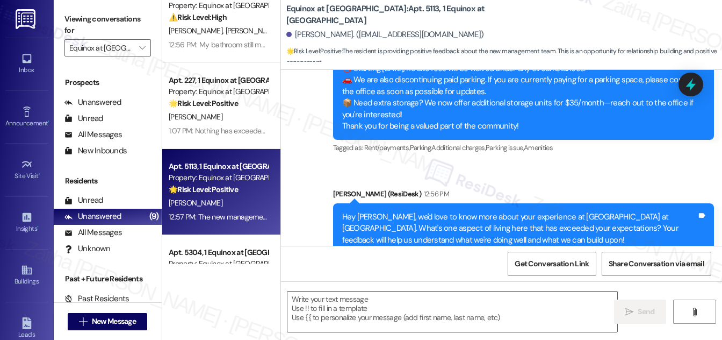
scroll to position [2910, 0]
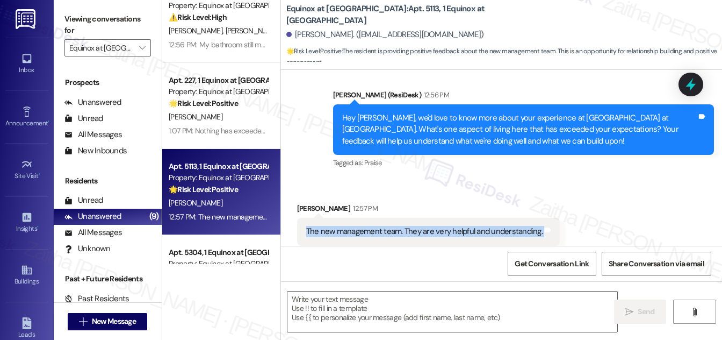
drag, startPoint x: 301, startPoint y: 206, endPoint x: 551, endPoint y: 213, distance: 250.0
click at [551, 218] on div "The new management team. They are very helpful and understanding. Tags and notes" at bounding box center [428, 231] width 263 height 27
copy div "The new management team. They are very helpful and understanding. Tags and notes"
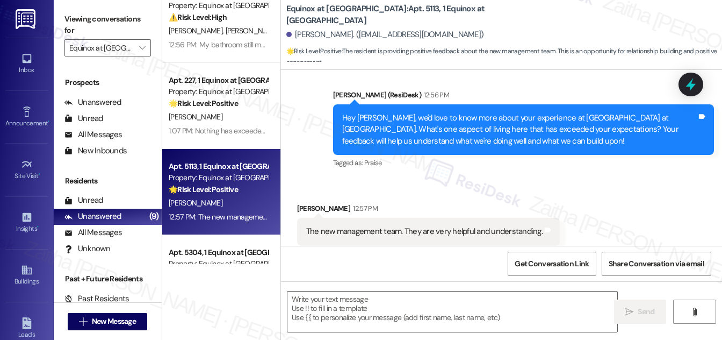
click at [592, 189] on div "Received via SMS [PERSON_NAME] 12:57 PM The new management team. They are very …" at bounding box center [501, 223] width 441 height 91
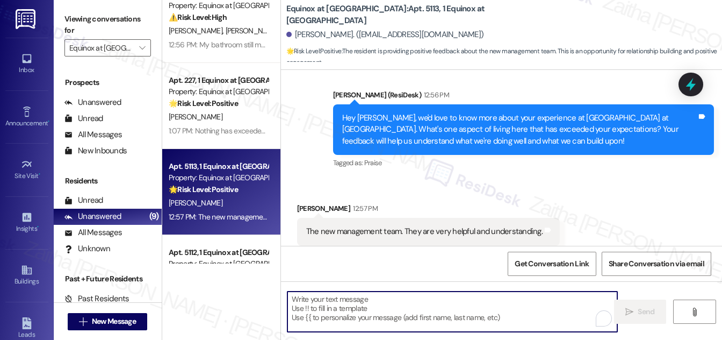
click at [336, 303] on textarea "To enrich screen reader interactions, please activate Accessibility in Grammarl…" at bounding box center [453, 311] width 330 height 40
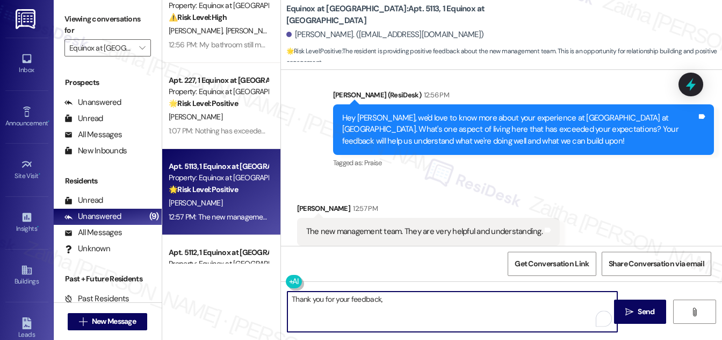
click at [301, 203] on div "[PERSON_NAME] 12:57 PM" at bounding box center [428, 210] width 263 height 15
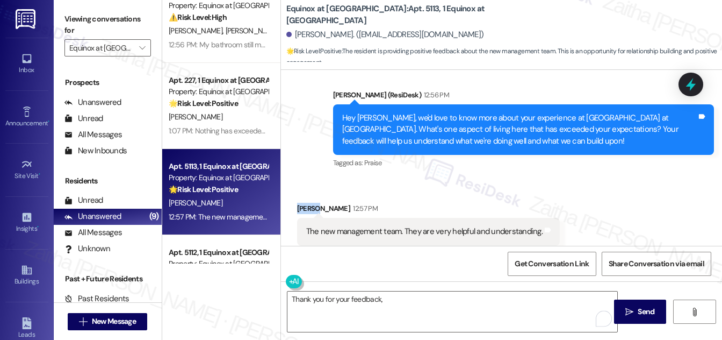
click at [301, 203] on div "[PERSON_NAME] 12:57 PM" at bounding box center [428, 210] width 263 height 15
copy div "[PERSON_NAME]"
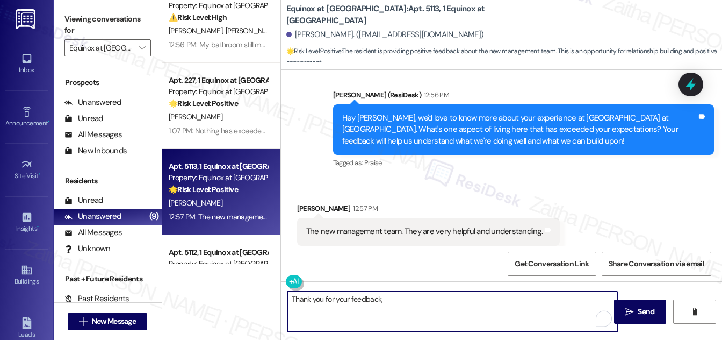
click at [394, 294] on textarea "Thank you for your feedback," at bounding box center [453, 311] width 330 height 40
paste textarea "[PERSON_NAME]"
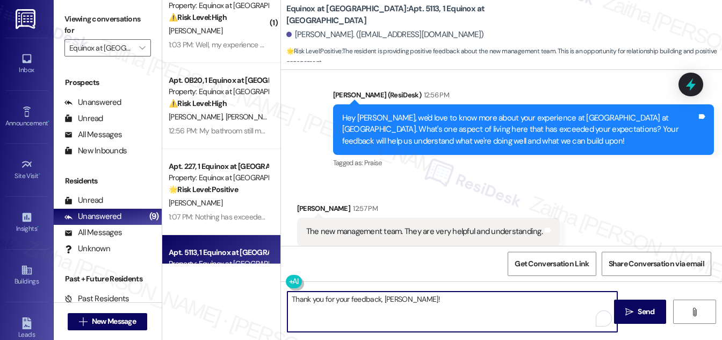
paste textarea "I’m glad to hear you’ve had a positive experience with the new management team!"
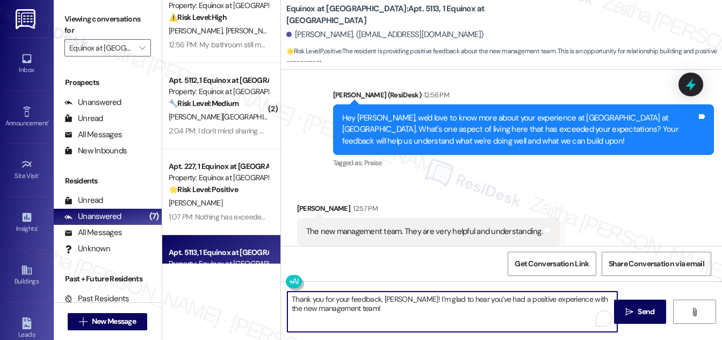
click at [342, 297] on textarea "Thank you for your feedback, [PERSON_NAME]! I’m glad to hear you’ve had a posit…" at bounding box center [453, 311] width 330 height 40
click at [343, 297] on textarea "Thank you for your feedback, [PERSON_NAME]! I’m glad to hear you’ve had a posit…" at bounding box center [453, 311] width 330 height 40
click at [371, 305] on textarea "Thank you for the feedback, [PERSON_NAME]! I’m glad to hear you’ve had a positi…" at bounding box center [453, 311] width 330 height 40
paste textarea "If I may ask, overall, has {{property}} lived up to your expectations?"
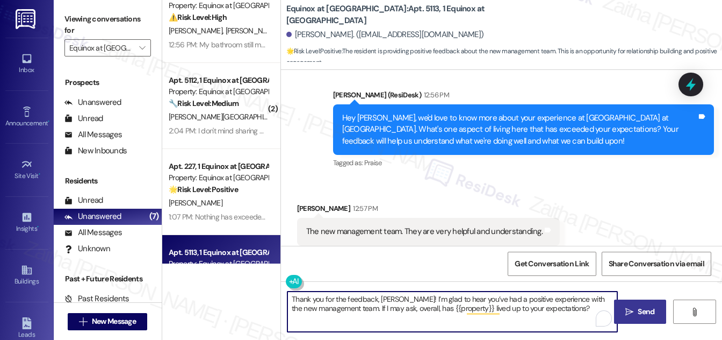
type textarea "Thank you for the feedback, [PERSON_NAME]! I’m glad to hear you’ve had a positi…"
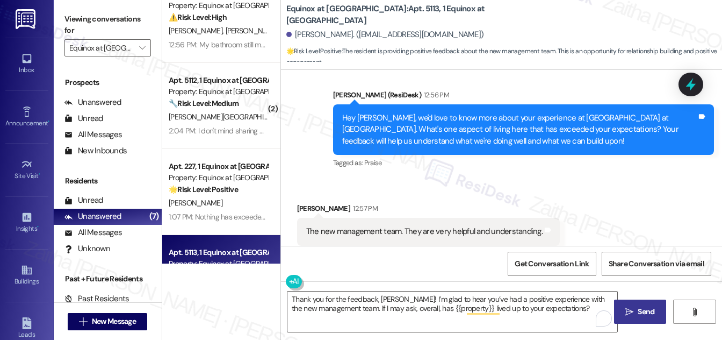
click at [647, 310] on span "Send" at bounding box center [646, 311] width 17 height 11
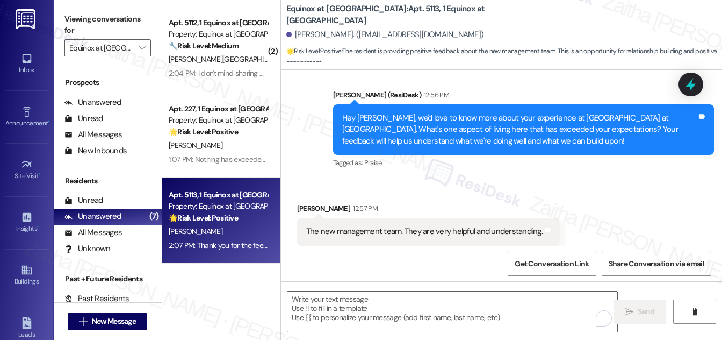
scroll to position [252, 0]
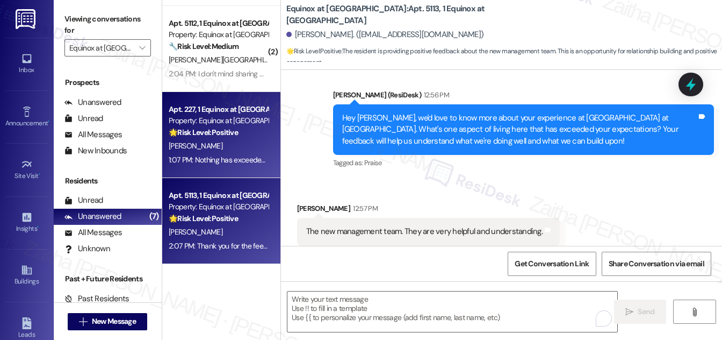
click at [245, 145] on div "[PERSON_NAME]" at bounding box center [219, 145] width 102 height 13
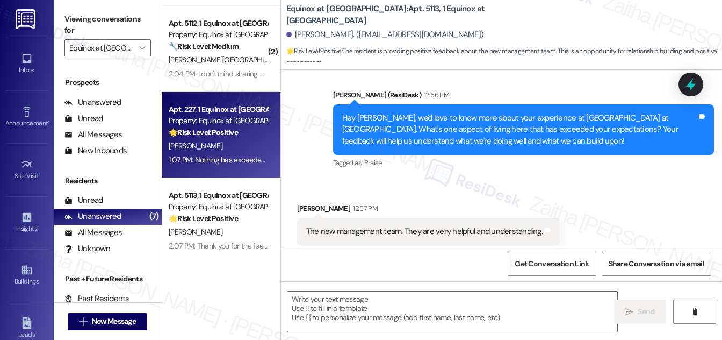
type textarea "Fetching suggested responses. Please feel free to read through the conversation…"
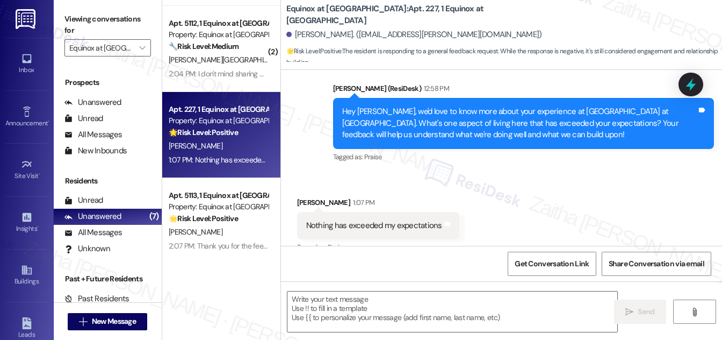
type textarea "Fetching suggested responses. Please feel free to read through the conversation…"
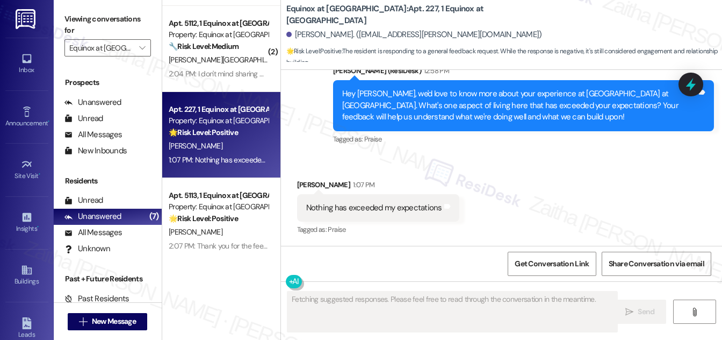
scroll to position [328, 0]
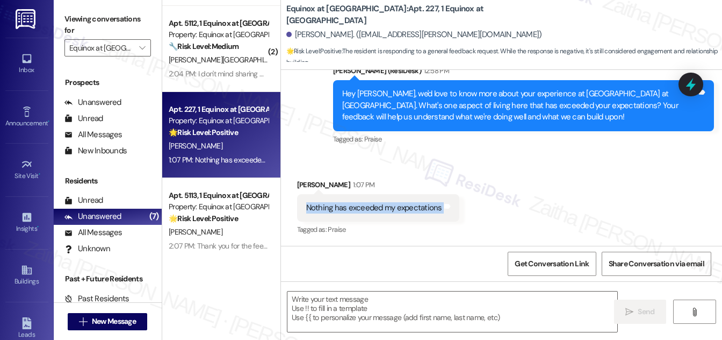
drag, startPoint x: 302, startPoint y: 202, endPoint x: 449, endPoint y: 208, distance: 147.4
click at [449, 208] on div "Nothing has exceeded my expectations Tags and notes" at bounding box center [378, 207] width 162 height 27
copy div "Nothing has exceeded my expectations Tags and notes"
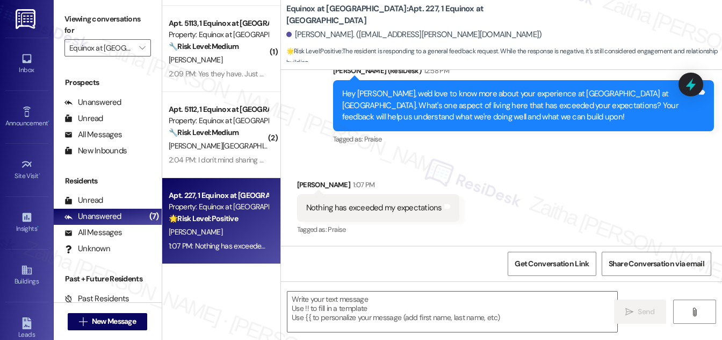
click at [520, 179] on div "Received via SMS [PERSON_NAME] 1:07 PM Nothing has exceeded my expectations Tag…" at bounding box center [501, 200] width 441 height 91
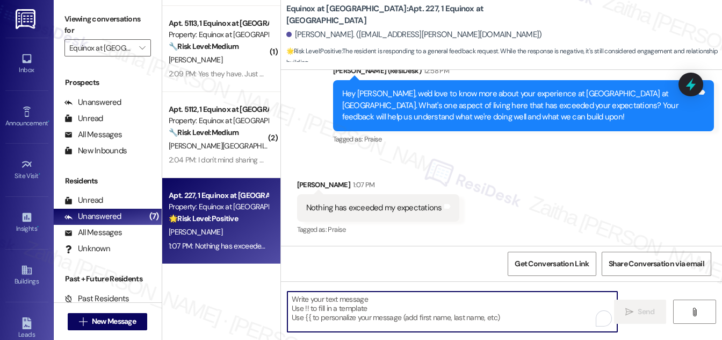
click at [341, 306] on textarea "To enrich screen reader interactions, please activate Accessibility in Grammarl…" at bounding box center [453, 311] width 330 height 40
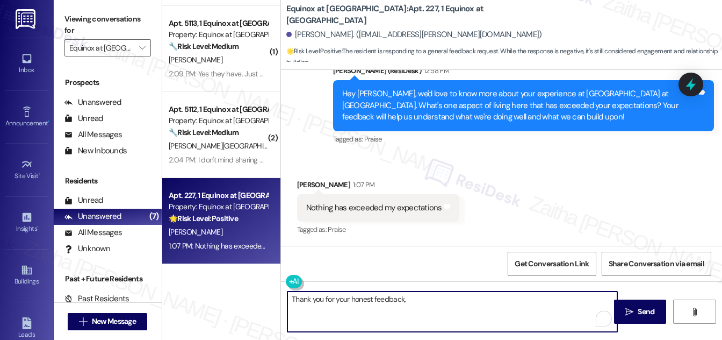
click at [305, 184] on div "[PERSON_NAME] 1:07 PM" at bounding box center [378, 186] width 162 height 15
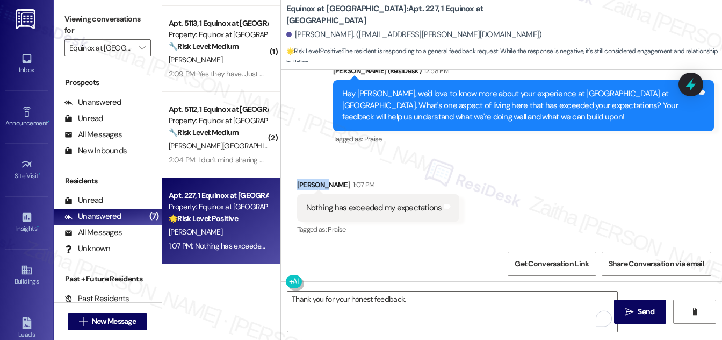
click at [305, 184] on div "[PERSON_NAME] 1:07 PM" at bounding box center [378, 186] width 162 height 15
copy div "[PERSON_NAME]"
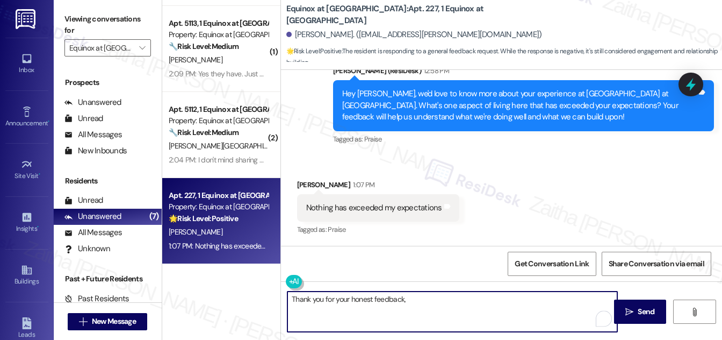
click at [427, 301] on textarea "Thank you for your honest feedback," at bounding box center [453, 311] width 330 height 40
paste textarea "[PERSON_NAME]"
paste textarea "I’m sorry to hear that. I’d love to understand more about what hasn’t met your …"
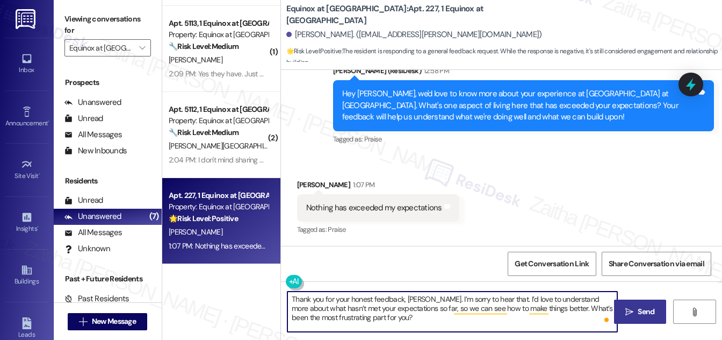
type textarea "Thank you for your honest feedback, [PERSON_NAME]. I’m sorry to hear that. I’d …"
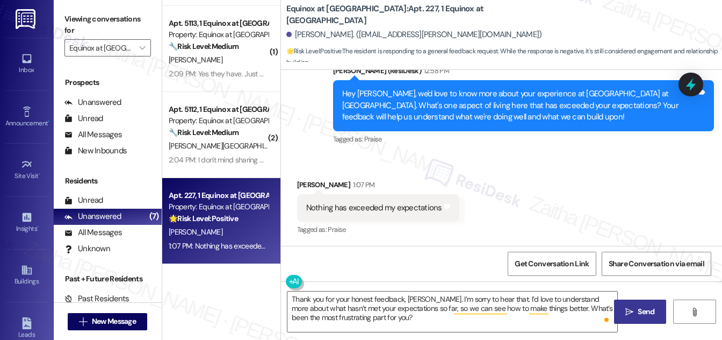
click at [638, 311] on span "Send" at bounding box center [646, 311] width 17 height 11
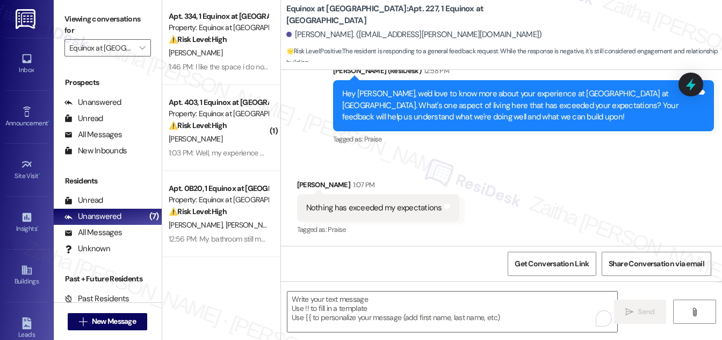
scroll to position [0, 0]
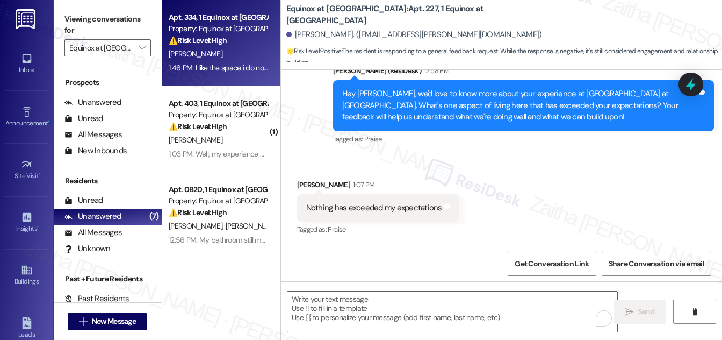
click at [238, 45] on div "⚠️ Risk Level: High The resident mentions a pest issue (roaches), which falls u…" at bounding box center [218, 40] width 99 height 11
type textarea "Fetching suggested responses. Please feel free to read through the conversation…"
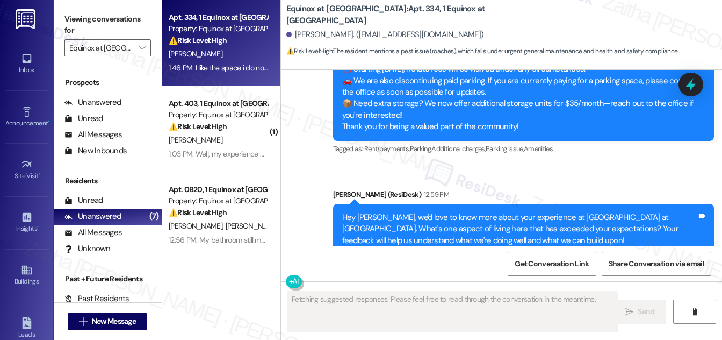
scroll to position [411, 0]
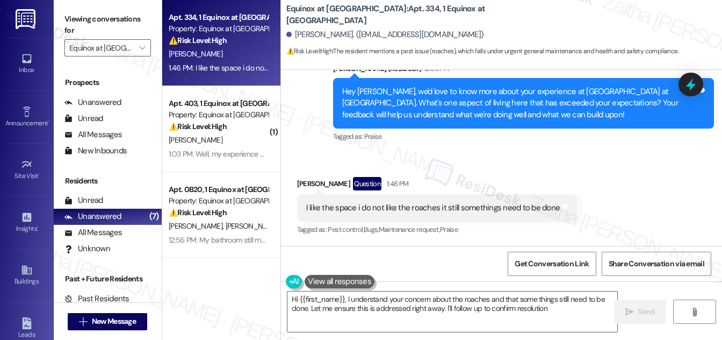
type textarea "Hi {{first_name}}, I understand your concern about the roaches and that some th…"
drag, startPoint x: 686, startPoint y: 87, endPoint x: 608, endPoint y: 99, distance: 78.9
click at [687, 87] on icon at bounding box center [691, 84] width 10 height 13
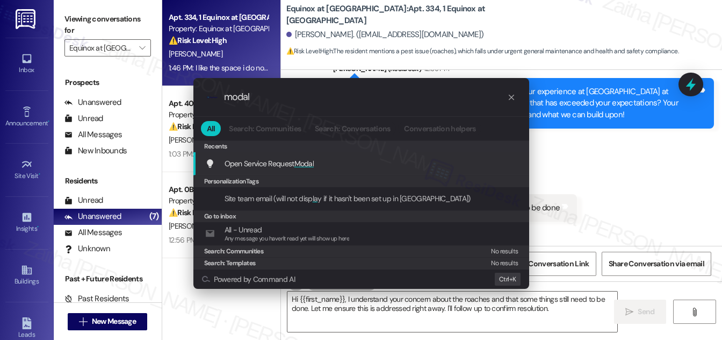
type input "modal"
click at [303, 165] on span "Modal" at bounding box center [304, 164] width 20 height 10
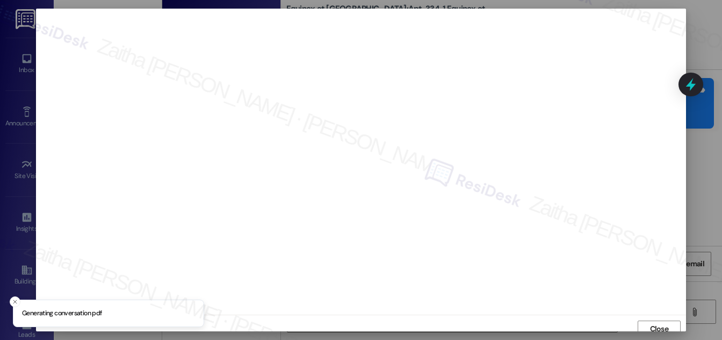
scroll to position [6, 0]
click at [663, 326] on span "Close" at bounding box center [659, 322] width 19 height 11
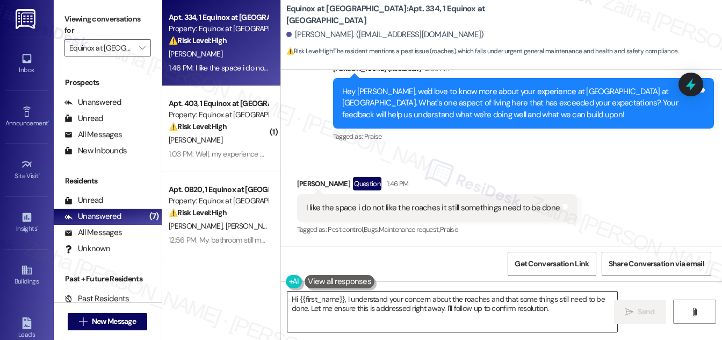
click at [293, 299] on textarea "Hi {{first_name}}, I understand your concern about the roaches and that some th…" at bounding box center [453, 311] width 330 height 40
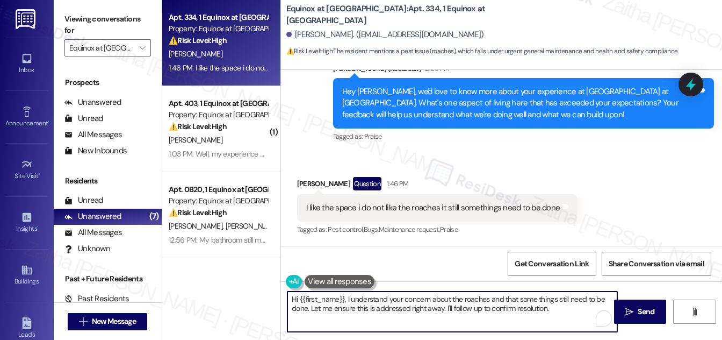
click at [293, 299] on textarea "Hi {{first_name}}, I understand your concern about the roaches and that some th…" at bounding box center [453, 311] width 330 height 40
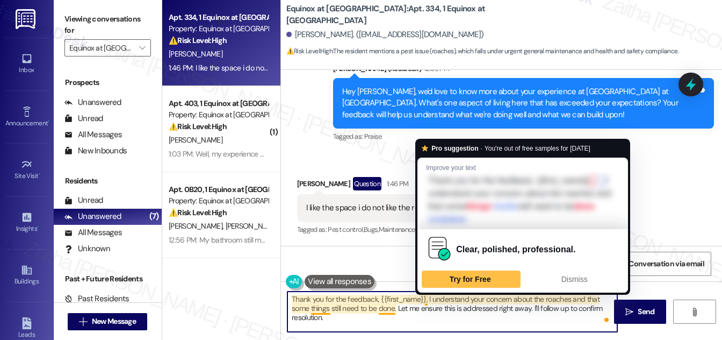
click at [426, 298] on textarea "Thank you for the feedback, {{first_name}}, I understand your concern about the…" at bounding box center [453, 311] width 330 height 40
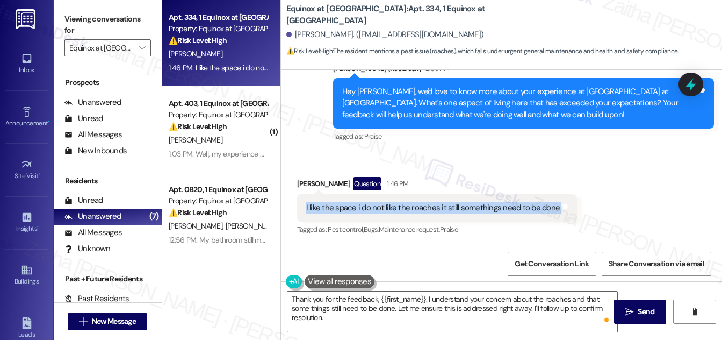
drag, startPoint x: 300, startPoint y: 207, endPoint x: 554, endPoint y: 216, distance: 254.3
click at [554, 216] on div "I like the space i do not like the roaches it still somethings need to be done …" at bounding box center [437, 207] width 281 height 27
copy div "I like the space i do not like the roaches it still somethings need to be done …"
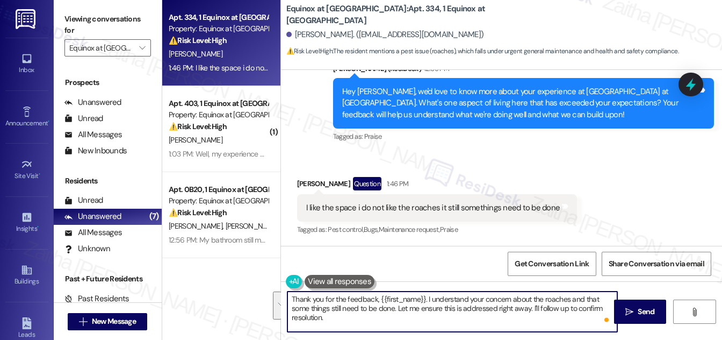
drag, startPoint x: 426, startPoint y: 297, endPoint x: 434, endPoint y: 320, distance: 25.0
click at [434, 320] on textarea "Thank you for the feedback, {{first_name}}. I understand your concern about the…" at bounding box center [453, 311] width 330 height 40
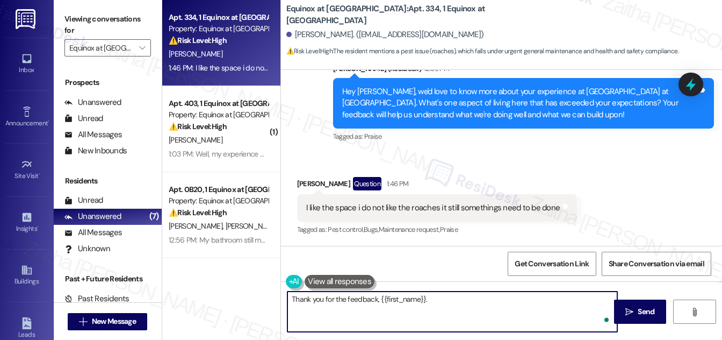
paste textarea "I’m glad to hear you like the space, but I’m sorry you’re still dealing with ro…"
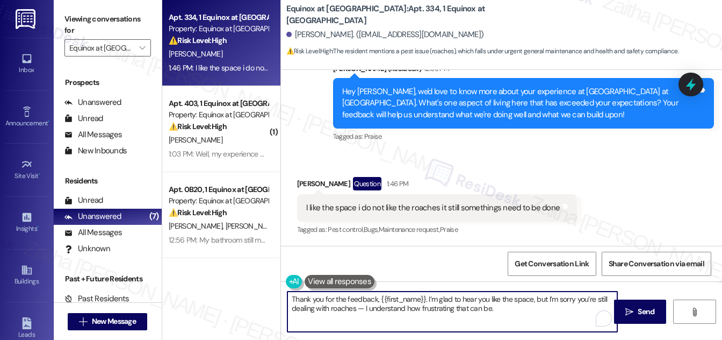
click at [362, 307] on textarea "Thank you for the feedback, {{first_name}}. I’m glad to hear you like the space…" at bounding box center [453, 311] width 330 height 40
click at [500, 307] on textarea "Thank you for the feedback, {{first_name}}. I’m glad to hear you like the space…" at bounding box center [453, 311] width 330 height 40
paste textarea "I’d like to make sure this is addressed for you. Could you tell me when you las…"
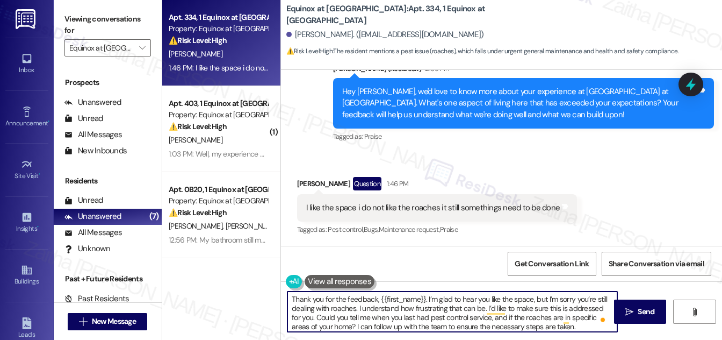
scroll to position [411, 0]
type textarea "Thank you for the feedback, {{first_name}}. I’m glad to hear you like the space…"
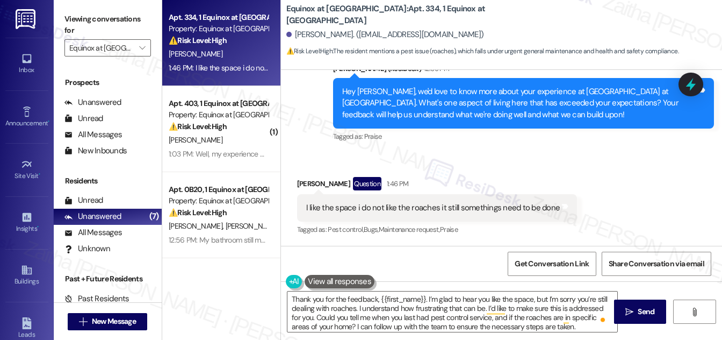
drag, startPoint x: 637, startPoint y: 312, endPoint x: 614, endPoint y: 279, distance: 40.9
click at [638, 312] on span "Send" at bounding box center [646, 311] width 17 height 11
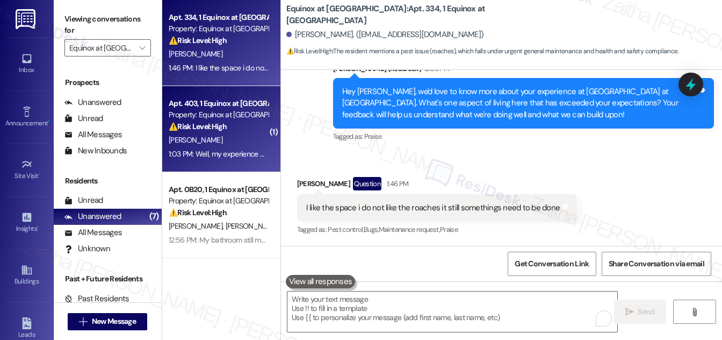
click at [213, 135] on div "[PERSON_NAME]" at bounding box center [219, 139] width 102 height 13
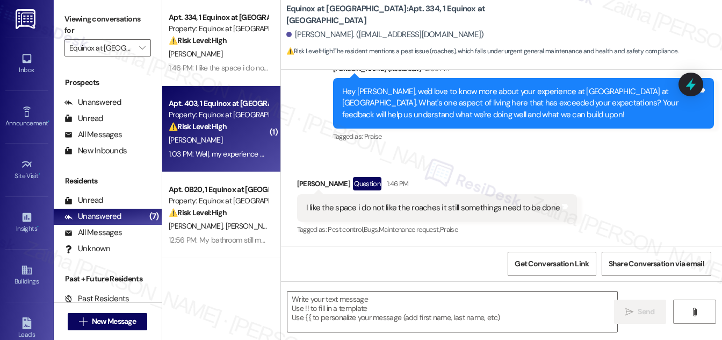
type textarea "Fetching suggested responses. Please feel free to read through the conversation…"
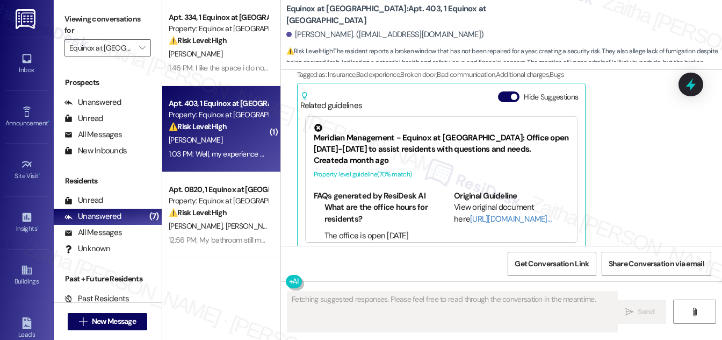
scroll to position [1101, 0]
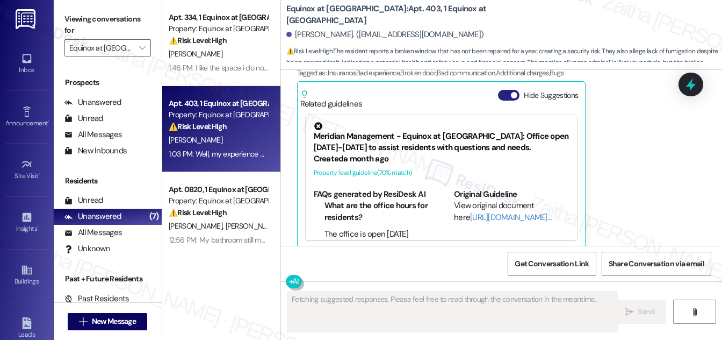
click at [500, 90] on button "Hide Suggestions" at bounding box center [508, 95] width 21 height 11
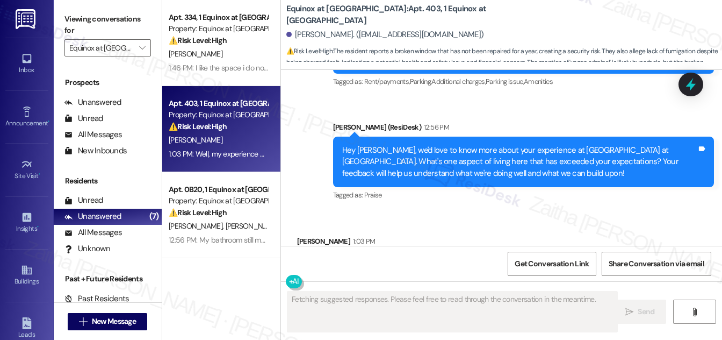
scroll to position [770, 0]
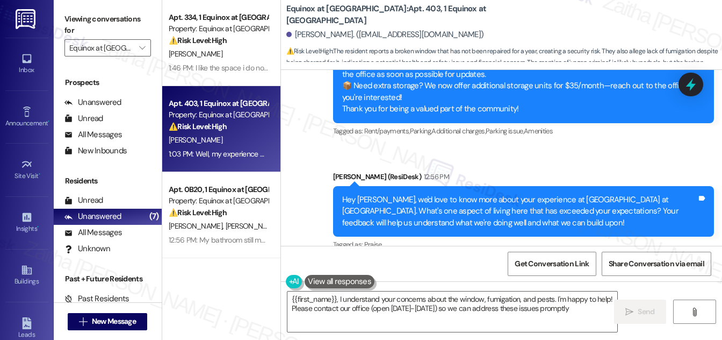
type textarea "{{first_name}}, I understand your concerns about the window, fumigation, and pe…"
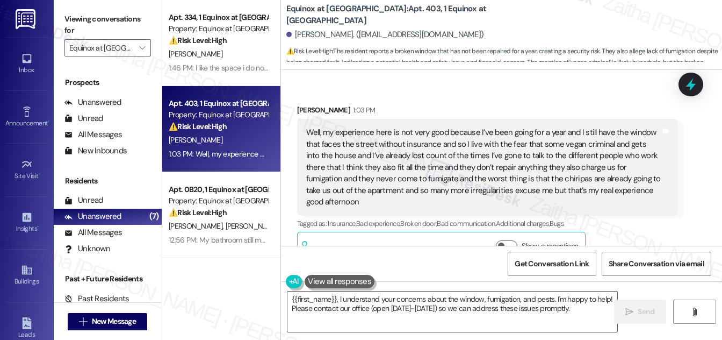
scroll to position [965, 0]
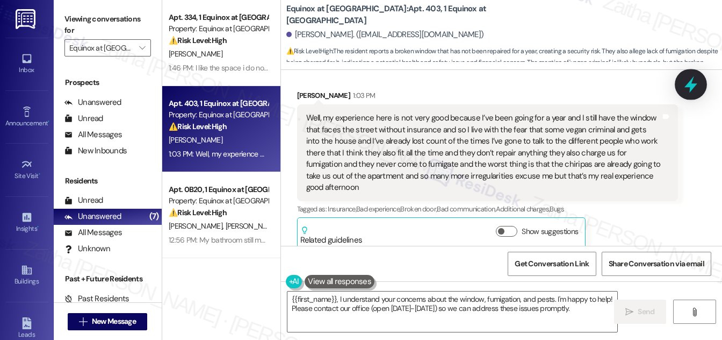
click at [687, 85] on icon at bounding box center [691, 84] width 13 height 17
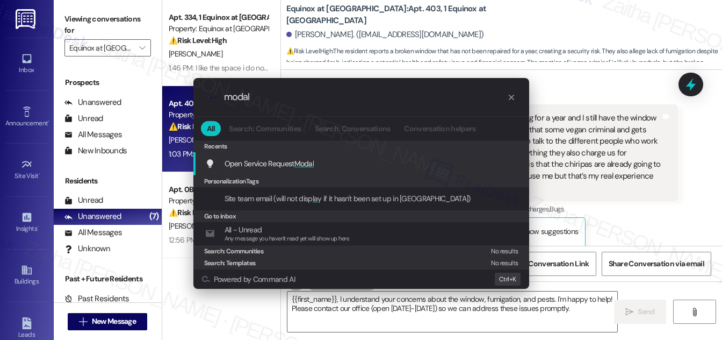
type input "modal"
click at [308, 164] on span "Modal" at bounding box center [304, 164] width 20 height 10
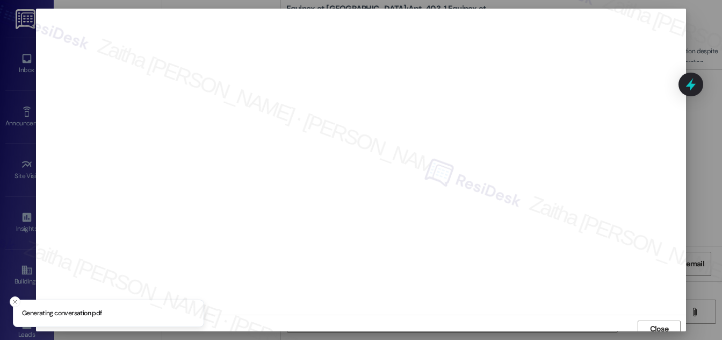
scroll to position [6, 0]
click at [651, 327] on span "Close" at bounding box center [659, 322] width 19 height 11
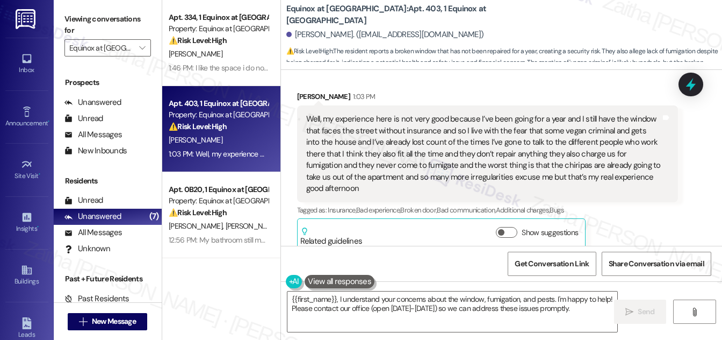
scroll to position [965, 0]
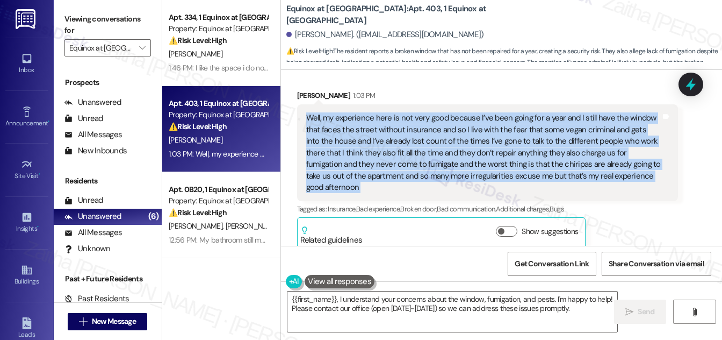
drag, startPoint x: 305, startPoint y: 117, endPoint x: 673, endPoint y: 180, distance: 374.1
click at [673, 180] on div "Well, my experience here is not very good because I’ve been going for a year an…" at bounding box center [487, 152] width 381 height 97
copy div "Well, my experience here is not very good because I’ve been going for a year an…"
click at [137, 51] on span "" at bounding box center [142, 47] width 10 height 17
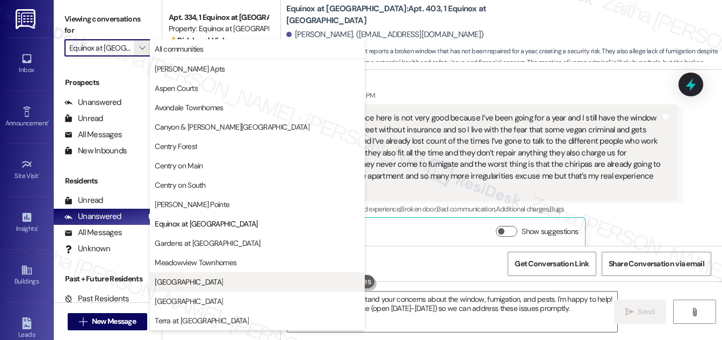
click at [183, 280] on span "[GEOGRAPHIC_DATA]" at bounding box center [189, 281] width 68 height 11
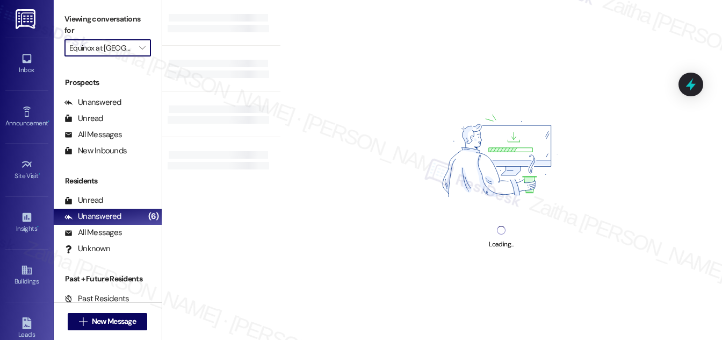
type input "[GEOGRAPHIC_DATA]"
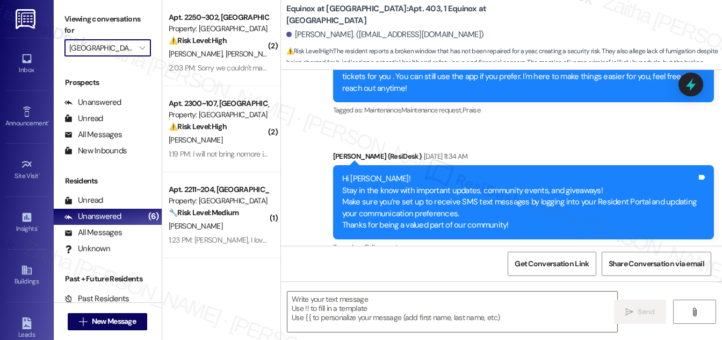
type textarea "Fetching suggested responses. Please feel free to read through the conversation…"
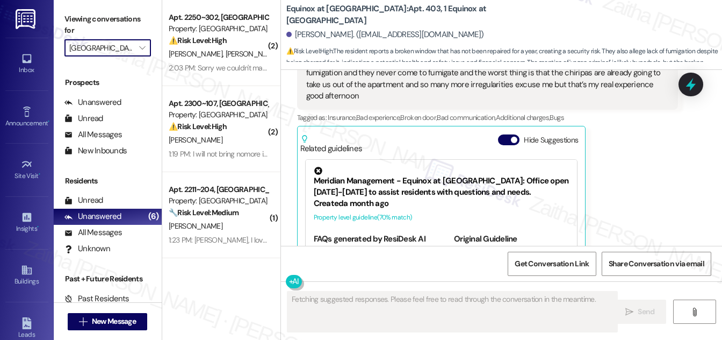
scroll to position [1101, 0]
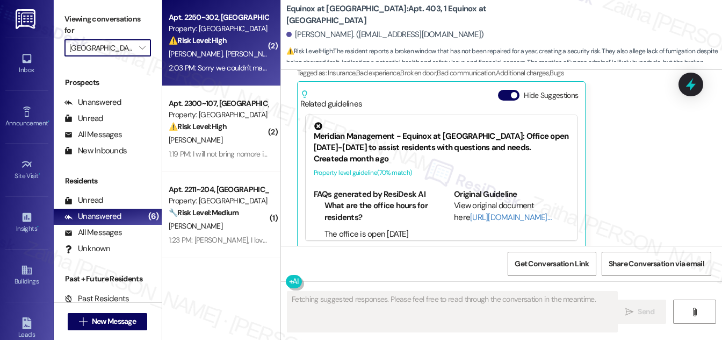
click at [257, 40] on div "⚠️ Risk Level: High The resident indicates they couldn't make rent on time. Thi…" at bounding box center [218, 40] width 99 height 11
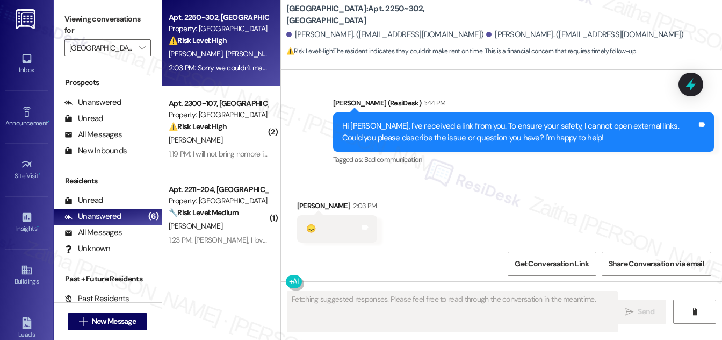
scroll to position [1262, 0]
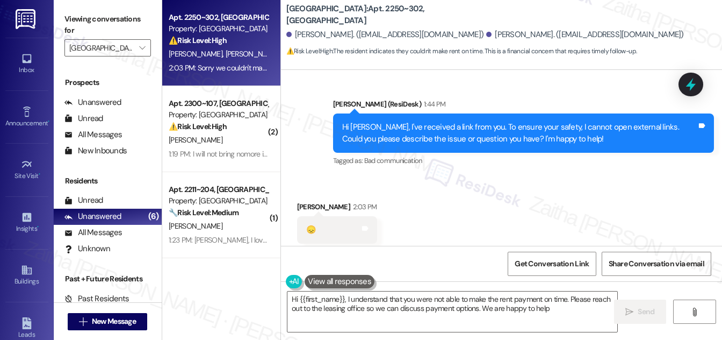
type textarea "Hi {{first_name}}, I understand that you were not able to make the rent payment…"
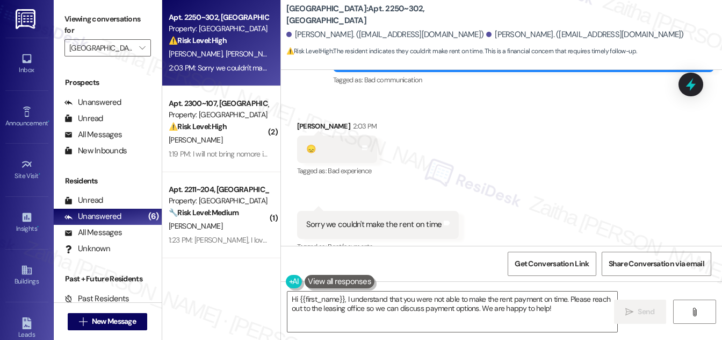
scroll to position [1360, 0]
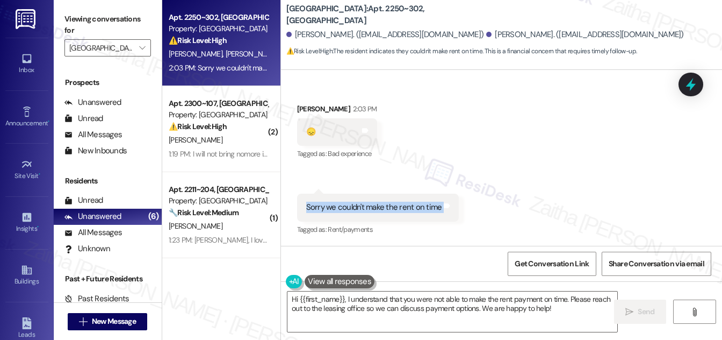
drag, startPoint x: 303, startPoint y: 206, endPoint x: 457, endPoint y: 217, distance: 154.1
click at [457, 217] on div "Received via SMS 2:03 PM [PERSON_NAME] Neutral 2:03 PM Sorry we couldn't make t…" at bounding box center [378, 215] width 178 height 60
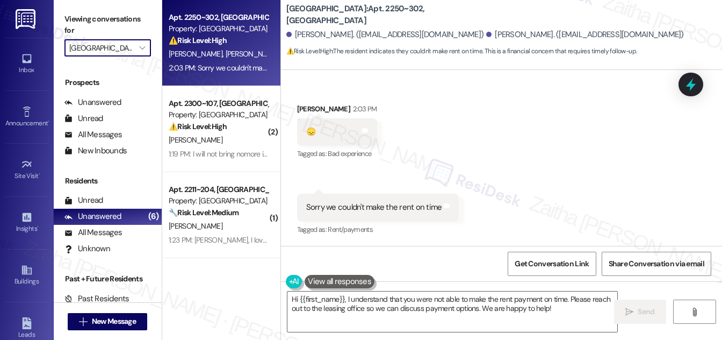
click at [113, 49] on input "[GEOGRAPHIC_DATA]" at bounding box center [101, 47] width 64 height 17
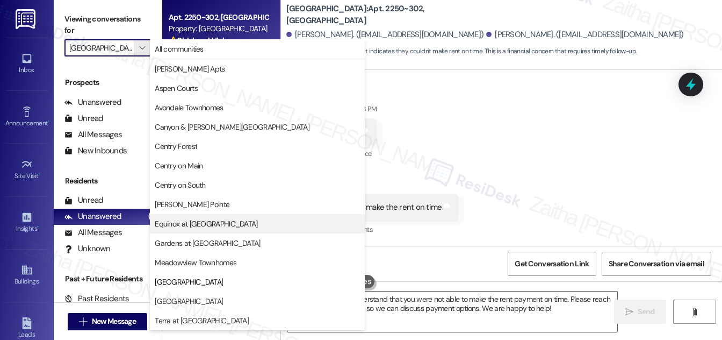
click at [193, 222] on span "Equinox at [GEOGRAPHIC_DATA]" at bounding box center [206, 223] width 103 height 11
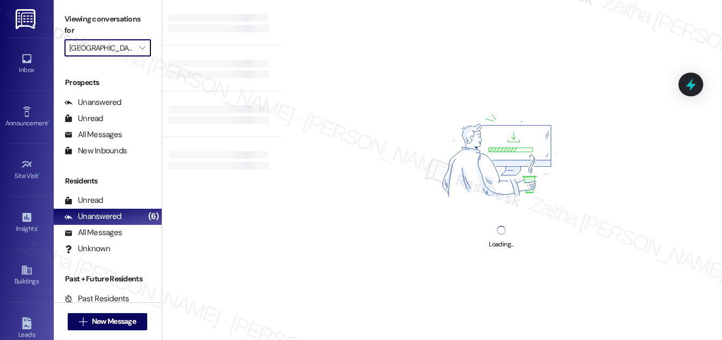
type input "Equinox at [GEOGRAPHIC_DATA]"
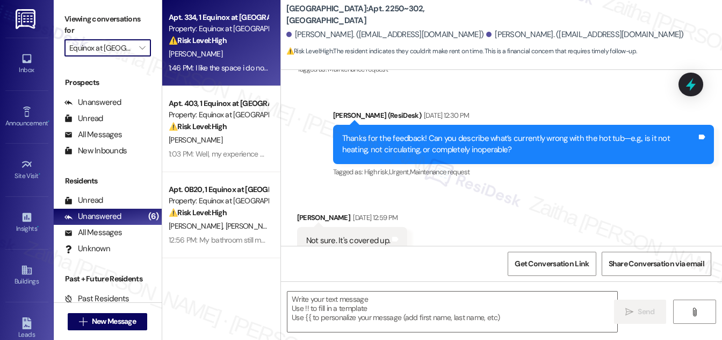
type textarea "Fetching suggested responses. Please feel free to read through the conversation…"
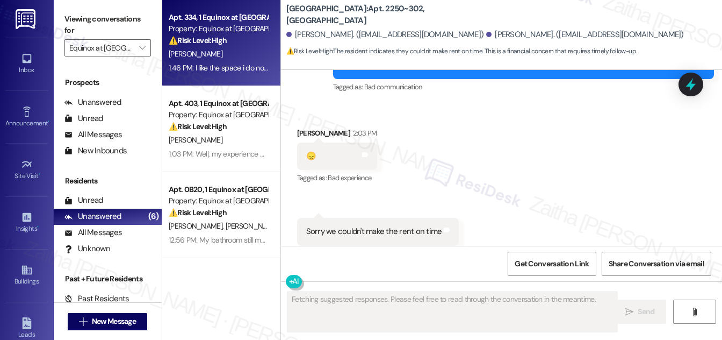
click at [241, 55] on div "[PERSON_NAME]" at bounding box center [219, 53] width 102 height 13
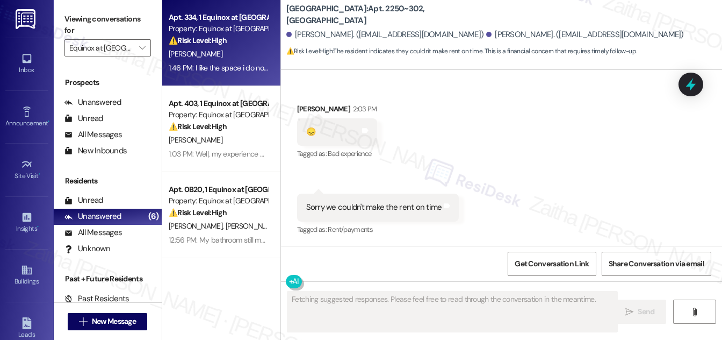
scroll to position [411, 0]
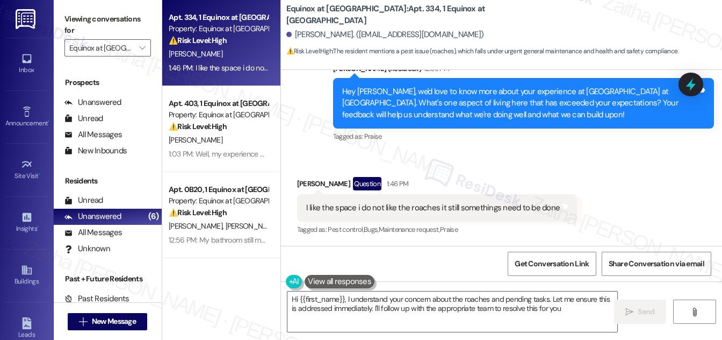
type textarea "Hi {{first_name}}, I understand your concern about the roaches and pending task…"
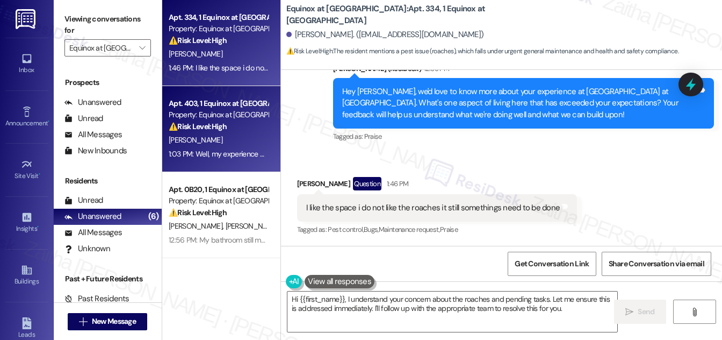
click at [243, 129] on div "⚠️ Risk Level: High The resident reports a broken window that has not been repa…" at bounding box center [218, 126] width 99 height 11
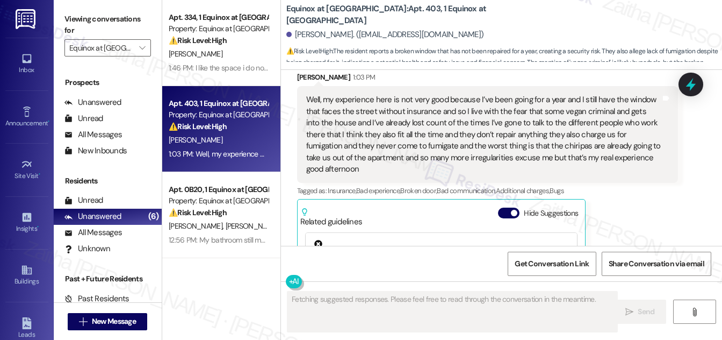
scroll to position [1101, 0]
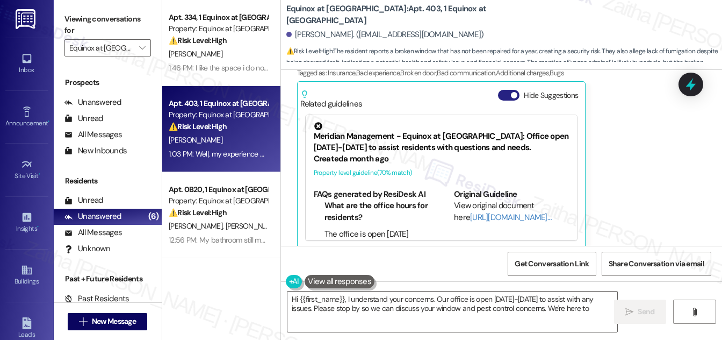
click at [504, 90] on button "Hide Suggestions" at bounding box center [508, 95] width 21 height 11
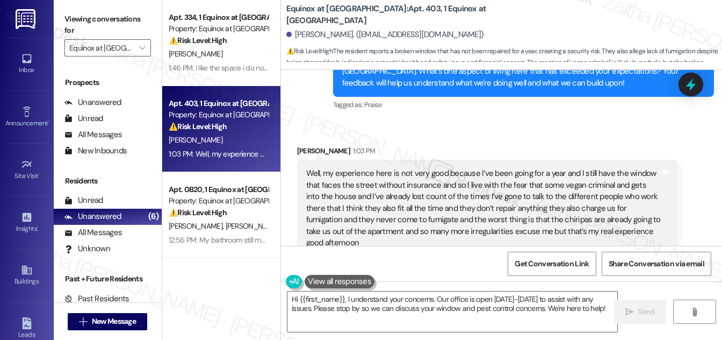
scroll to position [965, 0]
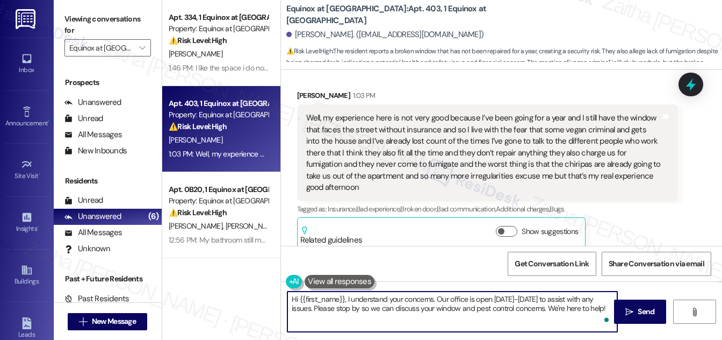
click at [295, 297] on textarea "Hi {{first_name}}, I understand your concerns. Our office is open [DATE]-[DATE]…" at bounding box center [453, 311] width 330 height 40
click at [292, 298] on textarea "Hi {{first_name}}, I understand your concerns. Our office is open [DATE]-[DATE]…" at bounding box center [453, 311] width 330 height 40
click at [296, 298] on textarea "Hi {{first_name}}, I understand your concerns. Our office is open [DATE]-[DATE]…" at bounding box center [453, 311] width 330 height 40
drag, startPoint x: 292, startPoint y: 298, endPoint x: 613, endPoint y: 313, distance: 321.2
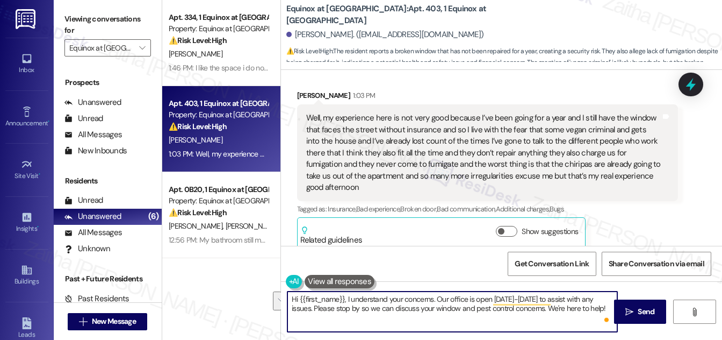
click at [613, 313] on textarea "Hi {{first_name}}, I understand your concerns. Our office is open [DATE]-[DATE]…" at bounding box center [453, 311] width 330 height 40
click at [293, 297] on textarea "Hi {{first_name}}, I understand your concerns. Our office is open [DATE]-[DATE]…" at bounding box center [453, 311] width 330 height 40
drag, startPoint x: 433, startPoint y: 300, endPoint x: 439, endPoint y: 319, distance: 19.7
click at [439, 319] on textarea "Thank you for letting me know, {{first_name}}, I understand your concerns. Our …" at bounding box center [453, 311] width 330 height 40
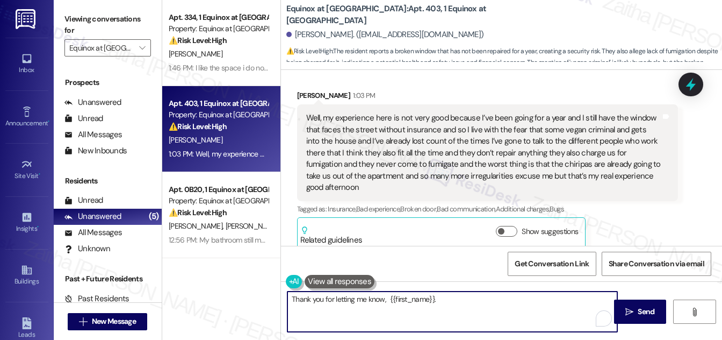
paste textarea "I’m sorry to hear about the issues with your window, security concerns, and pes…"
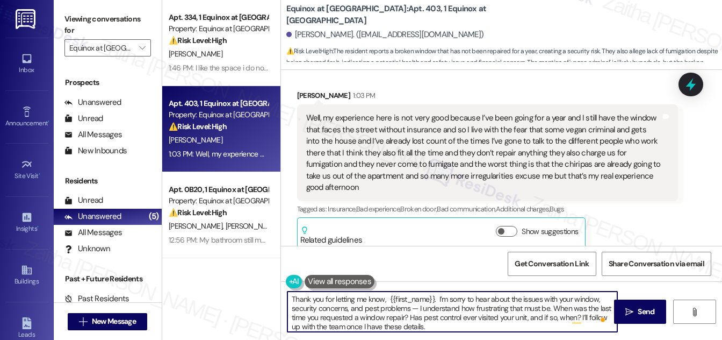
click at [418, 306] on textarea "Thank you for letting me know, {{first_name}}. I’m sorry to hear about the issu…" at bounding box center [453, 311] width 330 height 40
click at [375, 297] on textarea "Thank you for letting me know, {{first_name}}. I’m sorry to hear about the issu…" at bounding box center [453, 311] width 330 height 40
click at [421, 300] on textarea "Thank you for letting me know, {{first_name}}. I’m sorry to hear about the issu…" at bounding box center [453, 311] width 330 height 40
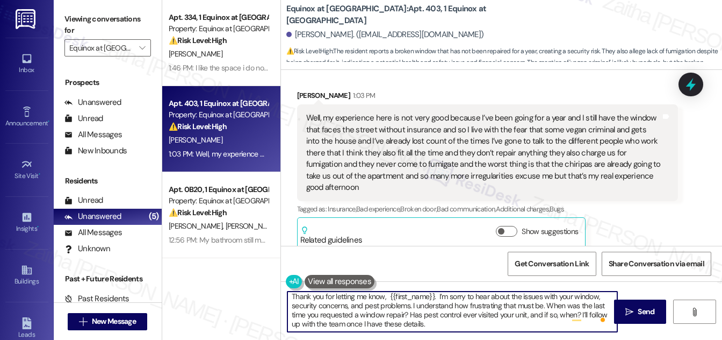
type textarea "Thank you for letting me know, {{first_name}}. I’m sorry to hear about the issu…"
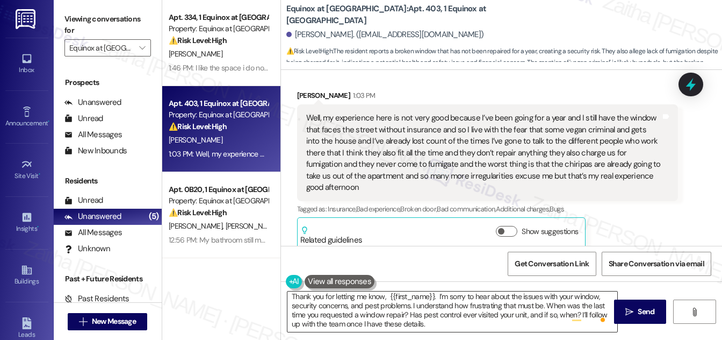
drag, startPoint x: 637, startPoint y: 305, endPoint x: 618, endPoint y: 295, distance: 21.6
click at [637, 305] on button " Send" at bounding box center [640, 311] width 52 height 24
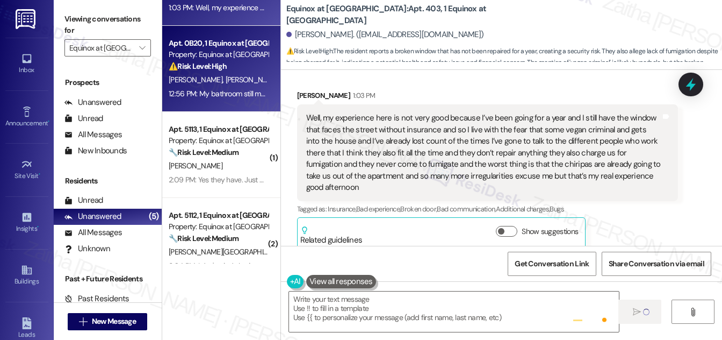
scroll to position [0, 0]
click at [255, 73] on div "[PERSON_NAME] [PERSON_NAME]" at bounding box center [219, 79] width 102 height 13
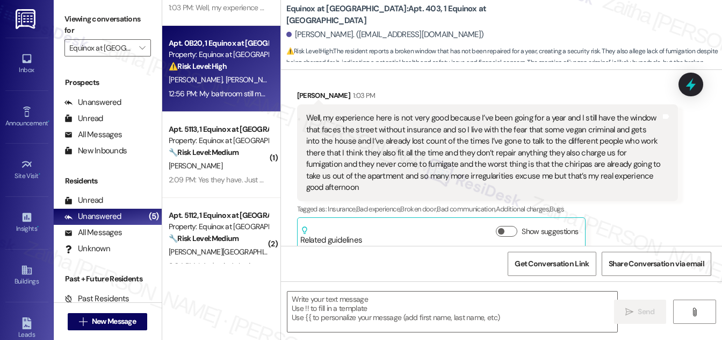
type textarea "Fetching suggested responses. Please feel free to read through the conversation…"
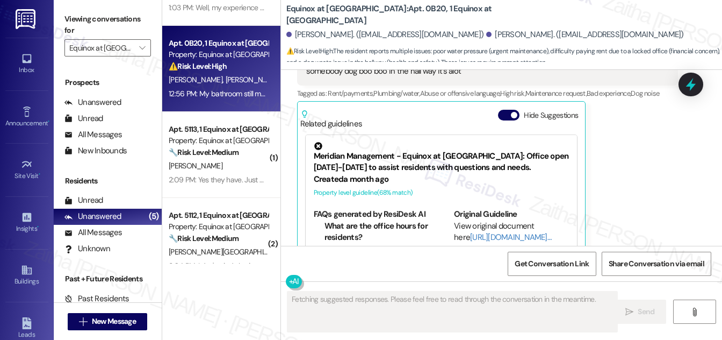
scroll to position [1108, 0]
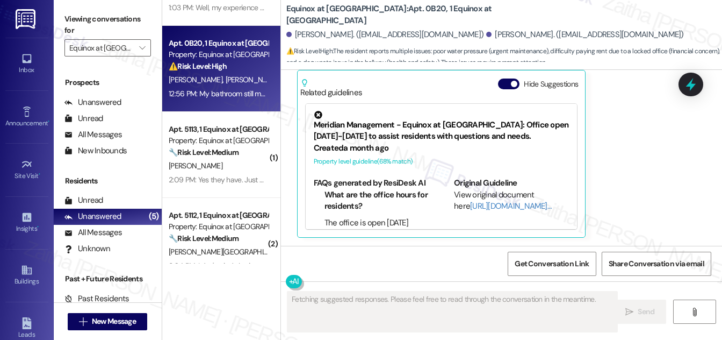
drag, startPoint x: 508, startPoint y: 80, endPoint x: 525, endPoint y: 106, distance: 31.6
click at [507, 80] on button "Hide Suggestions" at bounding box center [508, 83] width 21 height 11
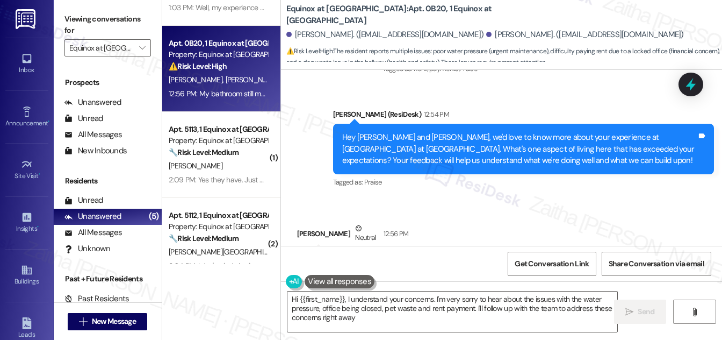
type textarea "Hi {{first_name}}, I understand your concerns. I'm very sorry to hear about the…"
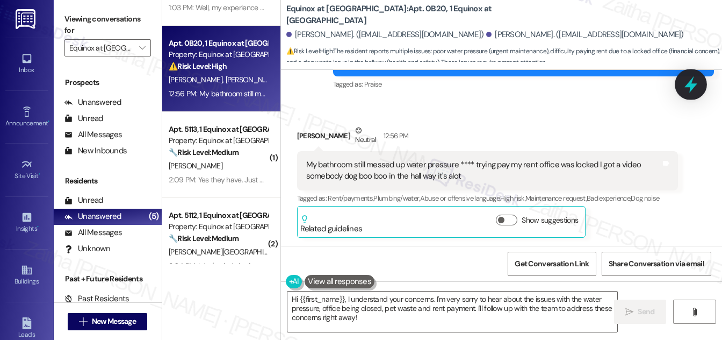
click at [689, 87] on icon at bounding box center [691, 84] width 13 height 17
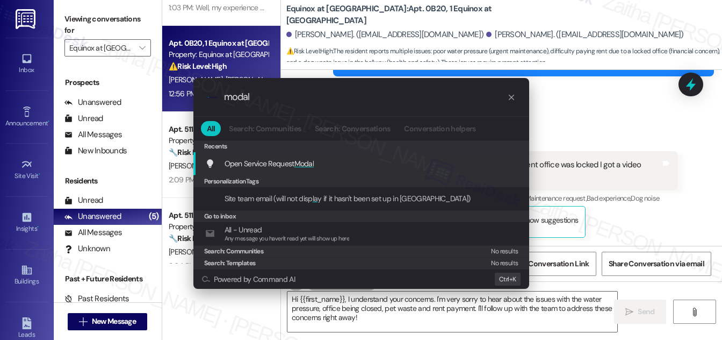
type input "modal"
click at [306, 165] on span "Modal" at bounding box center [304, 164] width 20 height 10
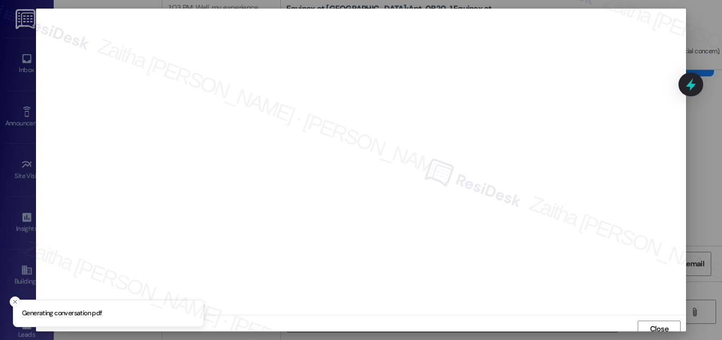
scroll to position [6, 0]
click at [655, 318] on span "Close" at bounding box center [659, 322] width 19 height 11
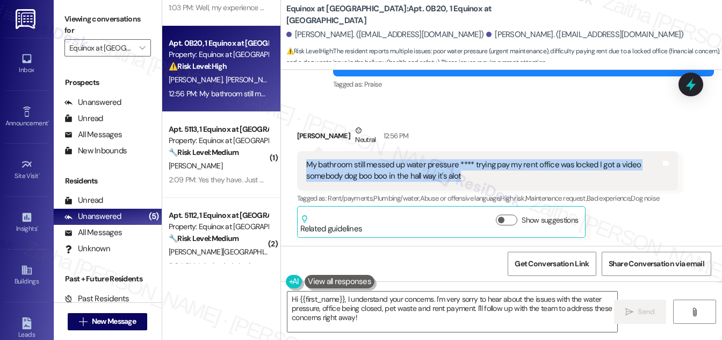
drag, startPoint x: 307, startPoint y: 152, endPoint x: 510, endPoint y: 165, distance: 203.0
click at [510, 165] on div "My bathroom still messed up water pressure **** trying pay my rent office was l…" at bounding box center [483, 170] width 357 height 23
copy div "My bathroom still messed up water pressure **** trying pay my rent office was l…"
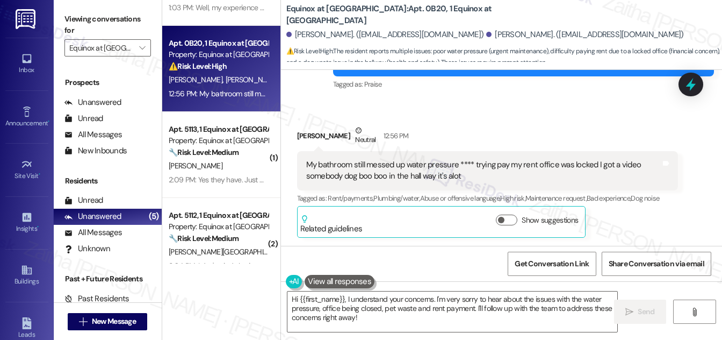
click at [536, 100] on div "Received via SMS [PERSON_NAME] Neutral 12:56 PM My bathroom still messed up wat…" at bounding box center [501, 173] width 441 height 146
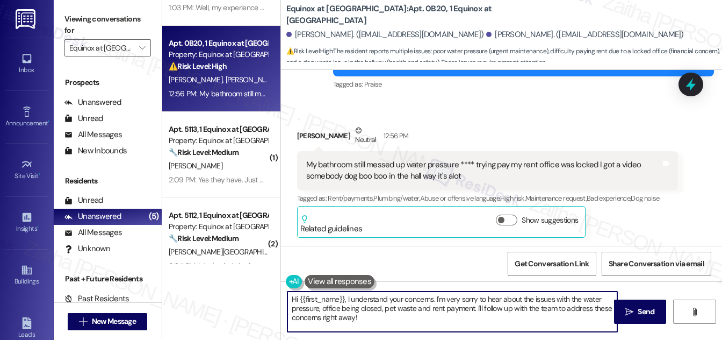
click at [293, 298] on textarea "Hi {{first_name}}, I understand your concerns. I'm very sorry to hear about the…" at bounding box center [453, 311] width 330 height 40
type textarea "Thank you for bringing this to our attention, {{first_name}}. I understand your…"
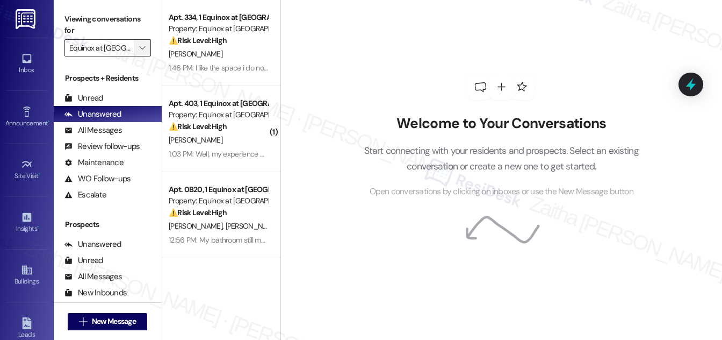
click at [139, 49] on icon "" at bounding box center [142, 48] width 6 height 9
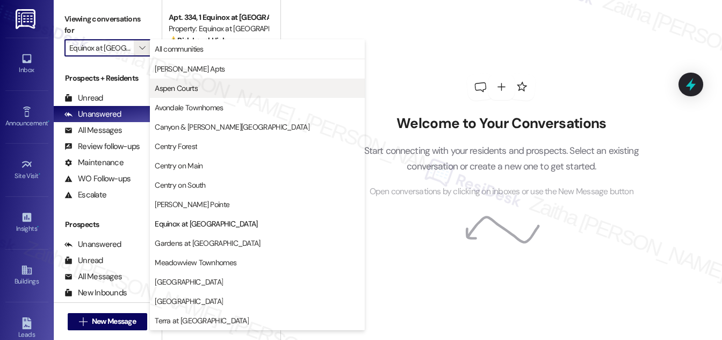
click at [179, 87] on span "Aspen Courts" at bounding box center [176, 88] width 43 height 11
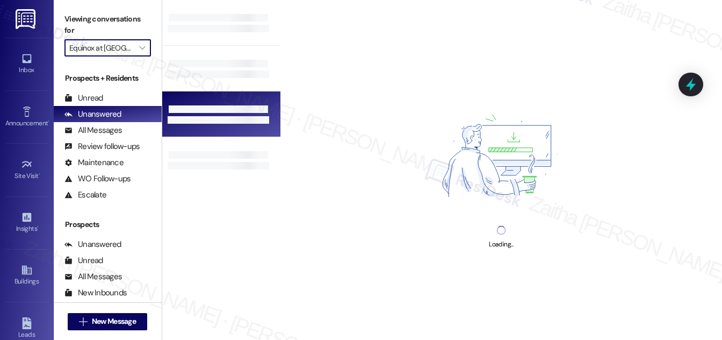
type input "Aspen Courts"
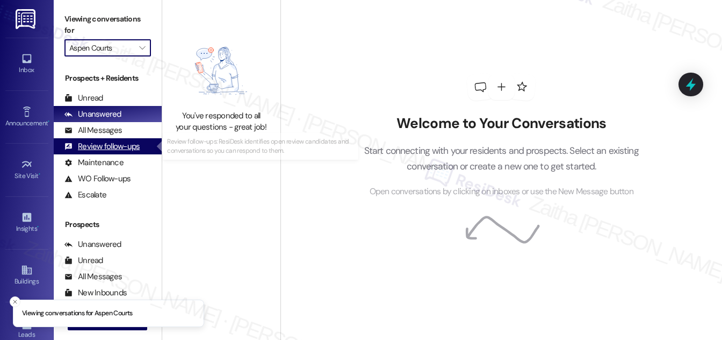
click at [103, 149] on div "Review follow-ups" at bounding box center [101, 146] width 75 height 11
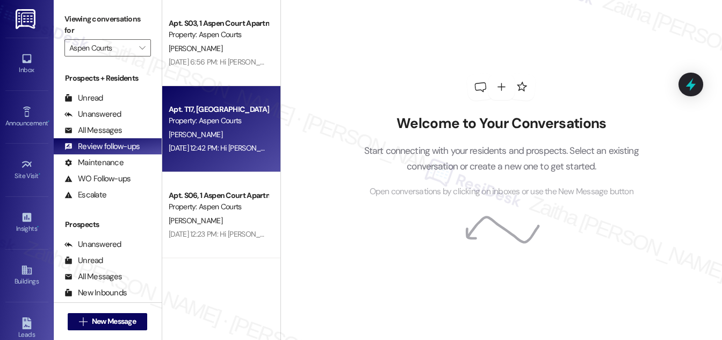
click at [240, 136] on div "[PERSON_NAME]" at bounding box center [219, 134] width 102 height 13
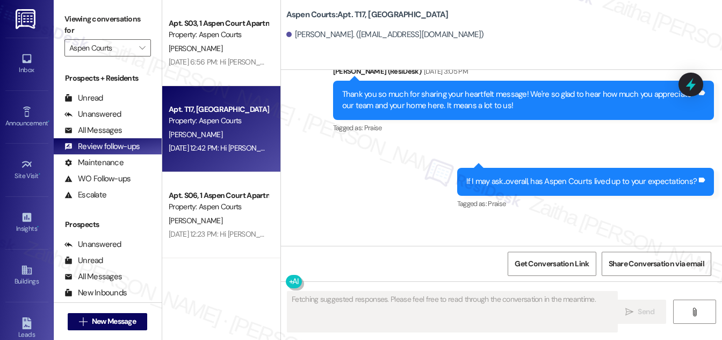
scroll to position [9795, 0]
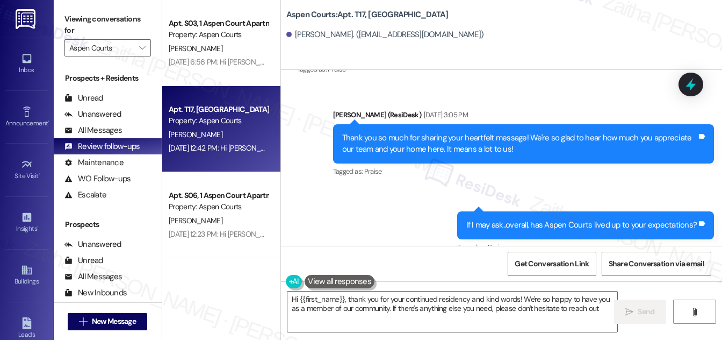
type textarea "Hi {{first_name}}, thank you for your continued residency and kind words! We're…"
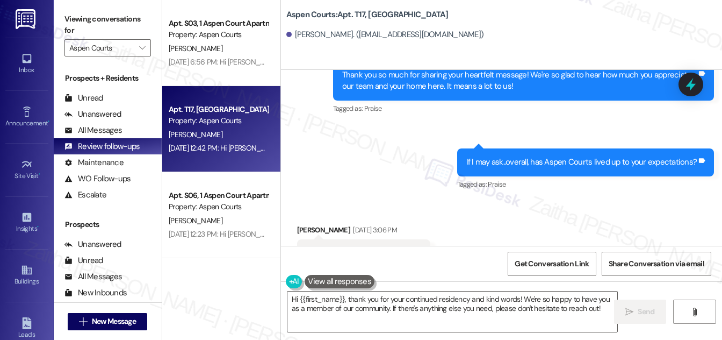
scroll to position [9893, 0]
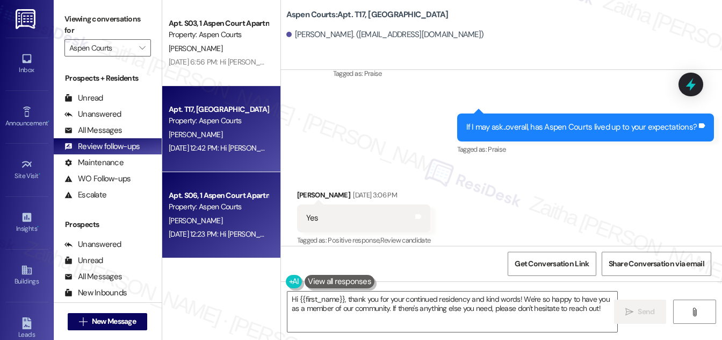
click at [226, 187] on div "Apt. S06, 1 Aspen Court Apartments Property: Aspen Courts [PERSON_NAME] [DATE] …" at bounding box center [221, 215] width 118 height 86
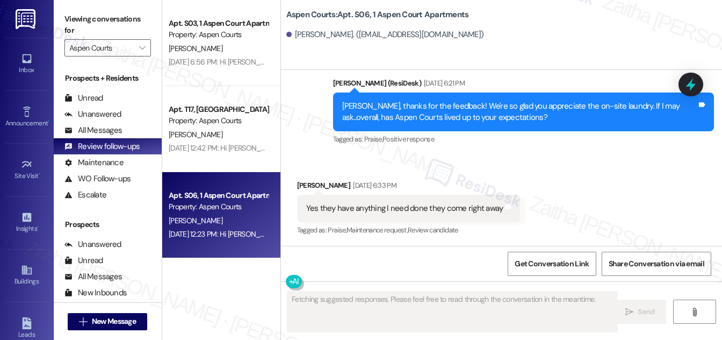
scroll to position [460, 0]
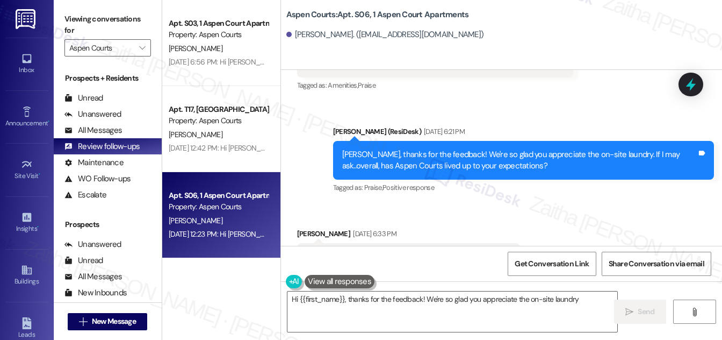
type textarea "Hi {{first_name}}, thanks for the feedback! We're so glad you appreciate the on…"
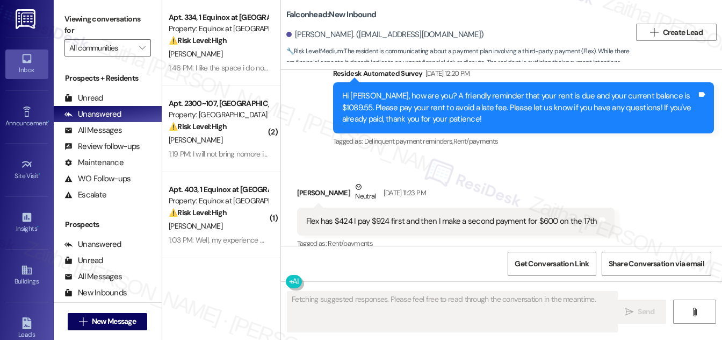
scroll to position [355, 0]
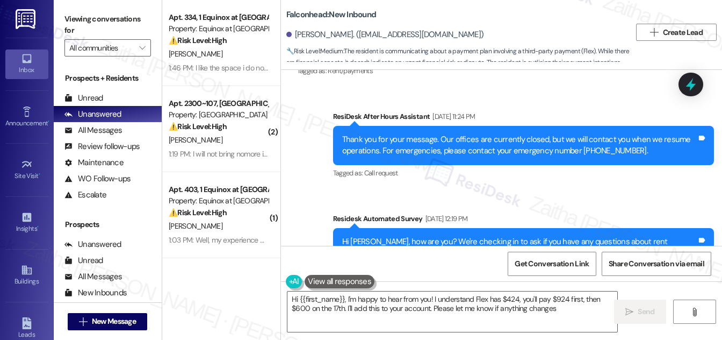
type textarea "Hi {{first_name}}, I'm happy to hear from you! I understand Flex has $424, you'…"
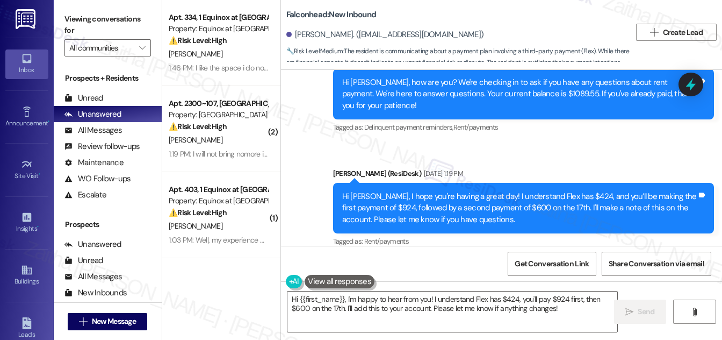
scroll to position [625, 0]
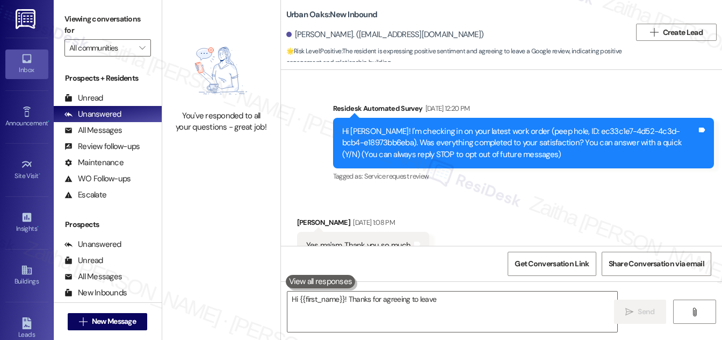
scroll to position [137, 0]
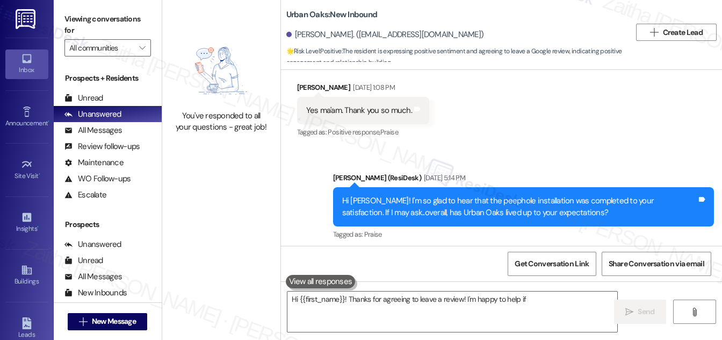
type textarea "Hi {{first_name}}! Thanks for agreeing to leave a review! I'm happy to help if"
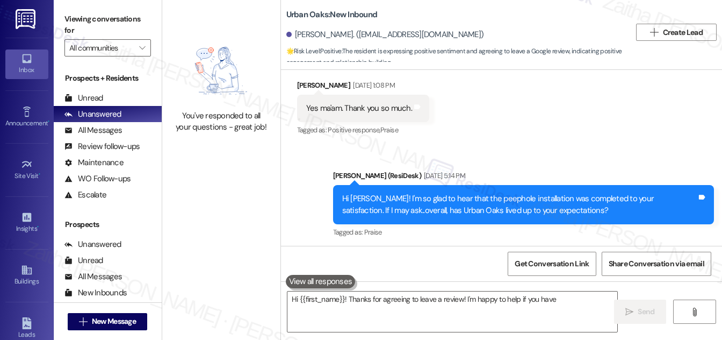
scroll to position [0, 0]
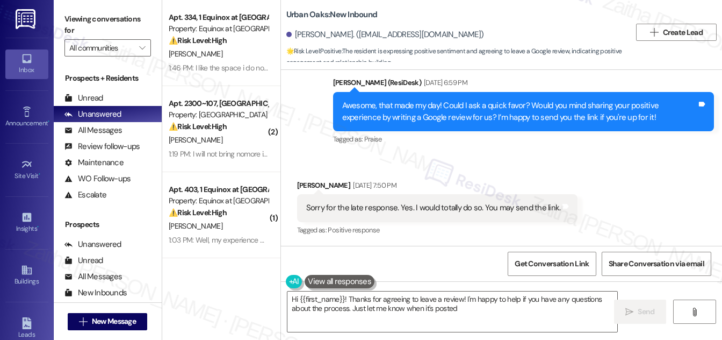
type textarea "Hi {{first_name}}! Thanks for agreeing to leave a review! I'm happy to help if …"
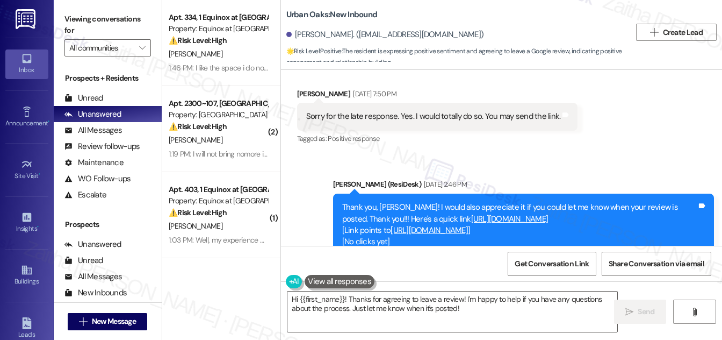
scroll to position [549, 0]
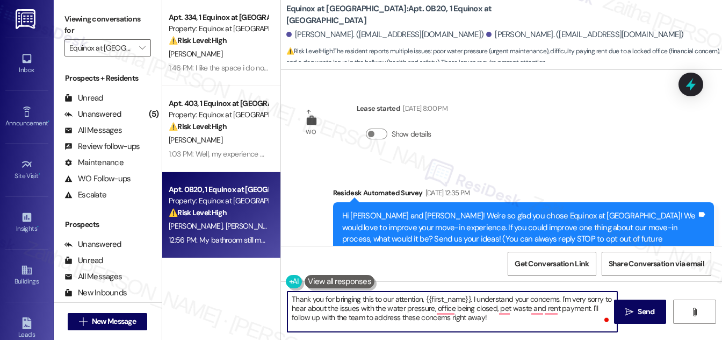
scroll to position [972, 0]
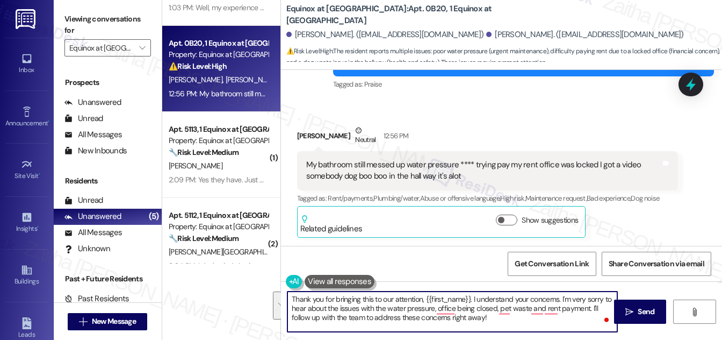
drag, startPoint x: 482, startPoint y: 300, endPoint x: 497, endPoint y: 322, distance: 27.0
click at [497, 322] on textarea "Thank you for bringing this to our attention, {{first_name}}. I understand your…" at bounding box center [453, 311] width 330 height 40
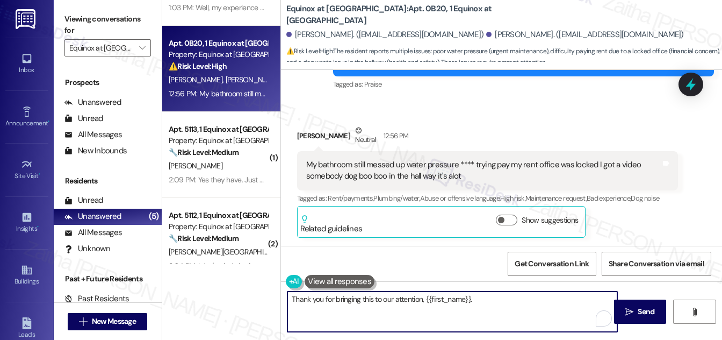
paste textarea "I’m sorry about the water pressure, the office being locked, and the hallway in…"
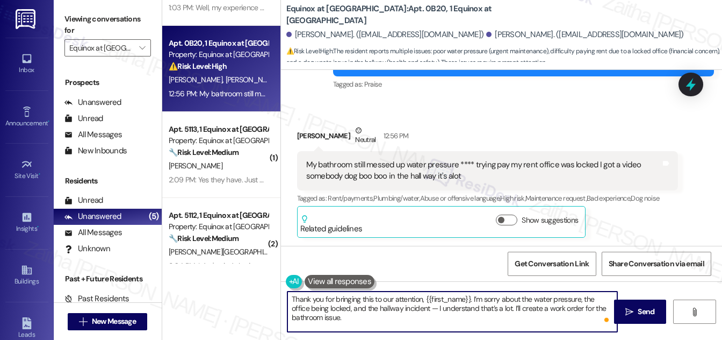
click at [437, 308] on textarea "Thank you for bringing this to our attention, {{first_name}}. I’m sorry about t…" at bounding box center [453, 311] width 330 height 40
click at [386, 316] on textarea "Thank you for bringing this to our attention, {{first_name}}. I’m sorry about t…" at bounding box center [453, 311] width 330 height 40
paste textarea "Could you please let me know what day and time the office was locked? You can a…"
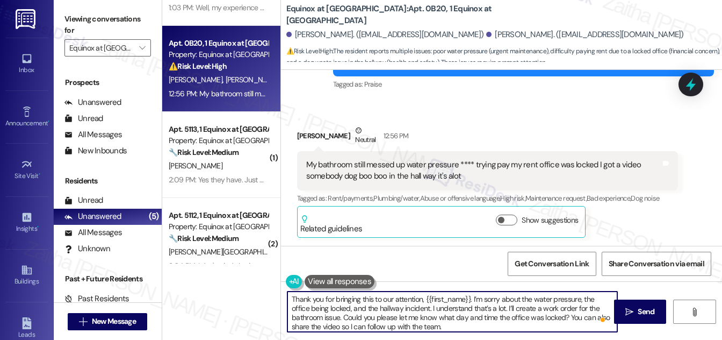
click at [347, 315] on textarea "Thank you for bringing this to our attention, {{first_name}}. I’m sorry about t…" at bounding box center [453, 311] width 330 height 40
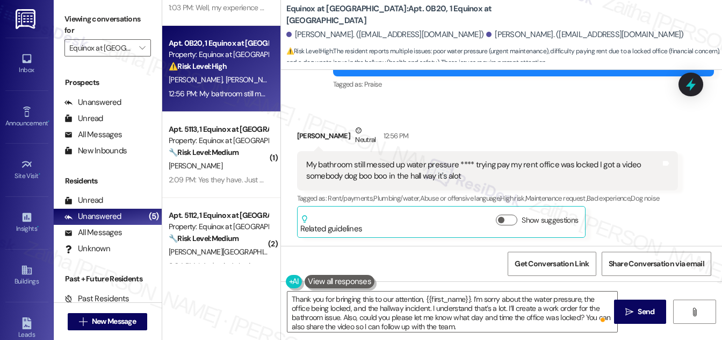
click at [311, 125] on div "Ashley Patterson Neutral 12:56 PM" at bounding box center [487, 138] width 381 height 26
copy div "Ashley"
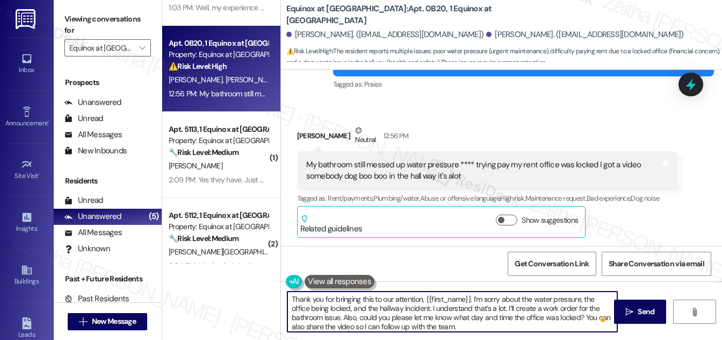
click at [457, 297] on textarea "Thank you for bringing this to our attention, {{first_name}}. I’m sorry about t…" at bounding box center [453, 311] width 330 height 40
click at [457, 298] on textarea "Thank you for bringing this to our attention, {{first_name}}. I’m sorry about t…" at bounding box center [453, 311] width 330 height 40
paste textarea "Ashley"
click at [389, 298] on textarea "Thank you for bringing this to our attention, Ashley. I’m sorry about the water…" at bounding box center [453, 311] width 330 height 40
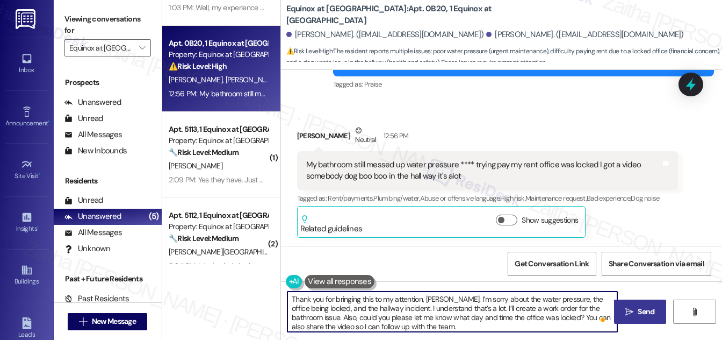
type textarea "Thank you for bringing this to my attention, Ashley. I’m sorry about the water …"
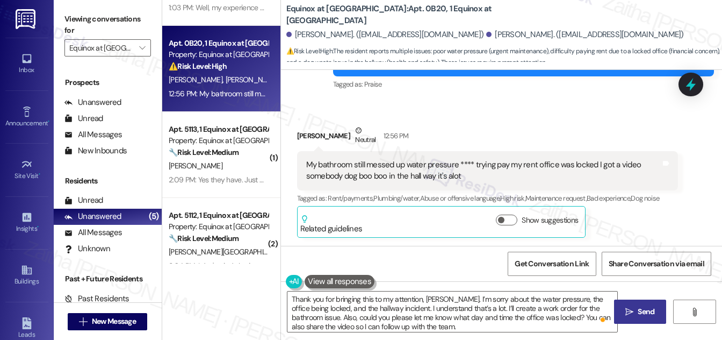
click at [645, 303] on button " Send" at bounding box center [640, 311] width 52 height 24
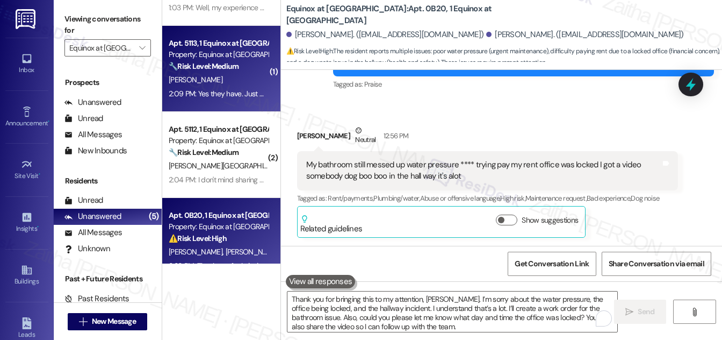
click at [235, 80] on div "T. Jackson" at bounding box center [219, 79] width 102 height 13
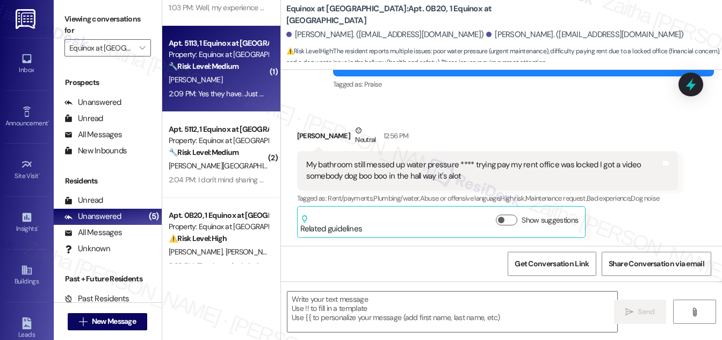
type textarea "Fetching suggested responses. Please feel free to read through the conversation…"
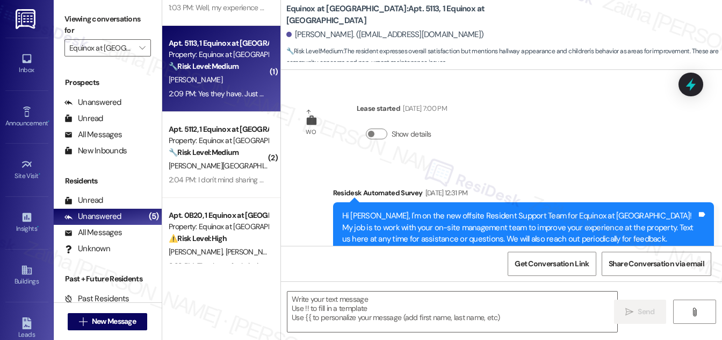
scroll to position [3281, 0]
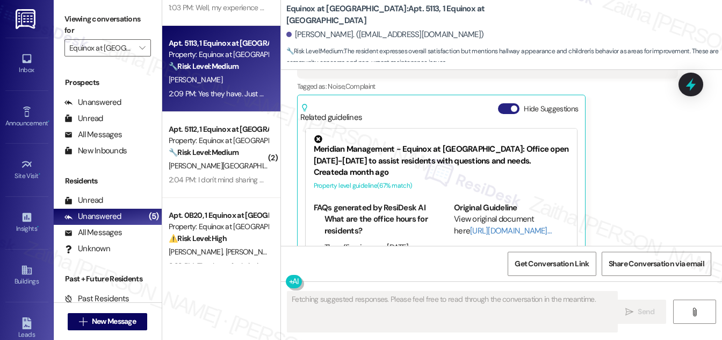
click at [501, 103] on button "Hide Suggestions" at bounding box center [508, 108] width 21 height 11
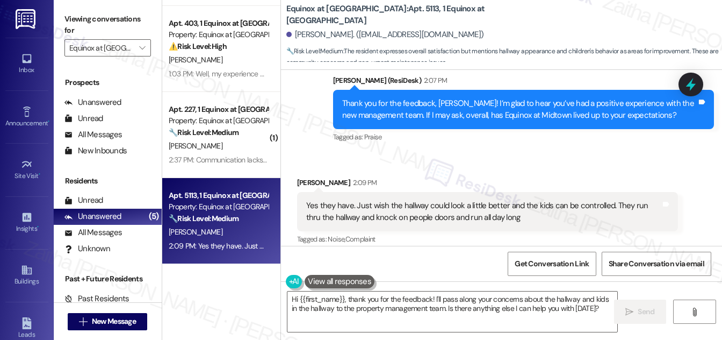
scroll to position [3145, 0]
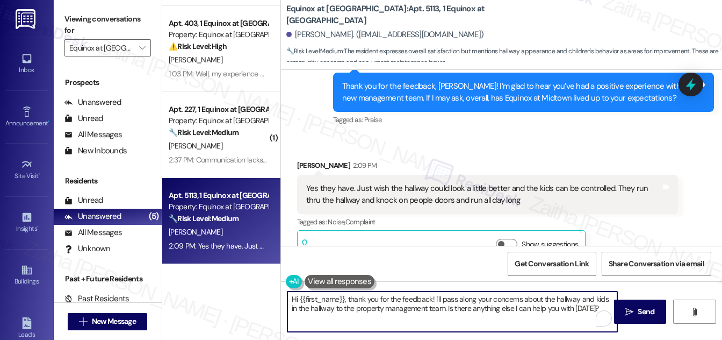
drag, startPoint x: 349, startPoint y: 299, endPoint x: 285, endPoint y: 299, distance: 64.0
click at [285, 299] on div "Hi {{first_name}}, thank you for the feedback! I'll pass along your concerns ab…" at bounding box center [447, 311] width 331 height 41
click at [358, 298] on textarea "Thank you for the feedback! I'll pass along your concerns about the hallway and…" at bounding box center [453, 311] width 330 height 40
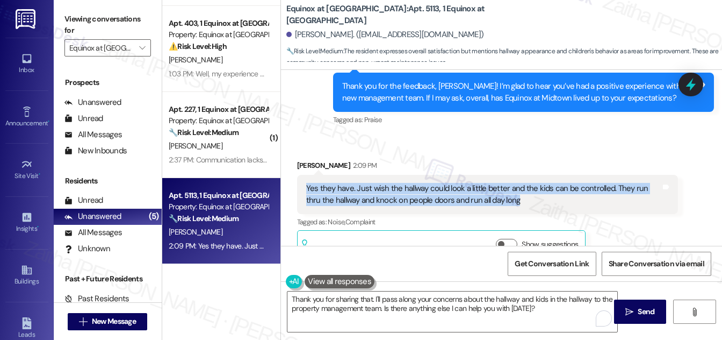
drag, startPoint x: 307, startPoint y: 164, endPoint x: 511, endPoint y: 182, distance: 204.5
click at [511, 182] on div "Yes they have. Just wish the hallway could look a little better and the kids ca…" at bounding box center [487, 194] width 381 height 39
copy div "Yes they have. Just wish the hallway could look a little better and the kids ca…"
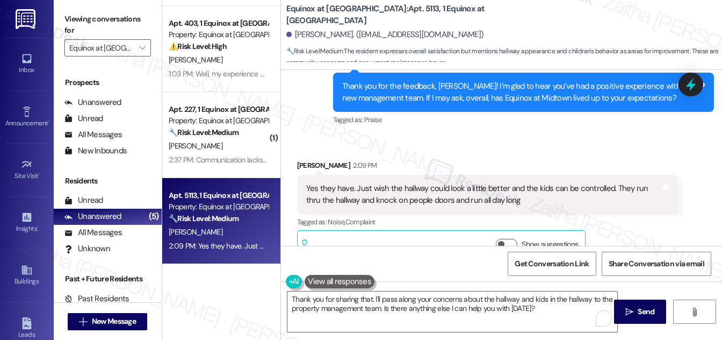
click at [627, 214] on div "Tagged as: Noise , Click to highlight conversations about Noise Complaint Click…" at bounding box center [487, 222] width 381 height 16
click at [363, 298] on textarea "Thank you for sharing that. I'll pass along your concerns about the hallway and…" at bounding box center [453, 311] width 330 height 40
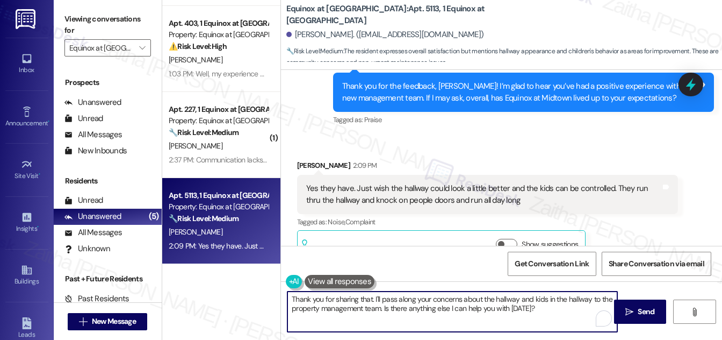
click at [363, 298] on textarea "Thank you for sharing that. I'll pass along your concerns about the hallway and…" at bounding box center [453, 311] width 330 height 40
drag, startPoint x: 404, startPoint y: 296, endPoint x: 580, endPoint y: 313, distance: 177.1
click at [579, 315] on textarea "Thank you for sharing your thoughts. I'll pass along your concerns about the ha…" at bounding box center [453, 311] width 330 height 40
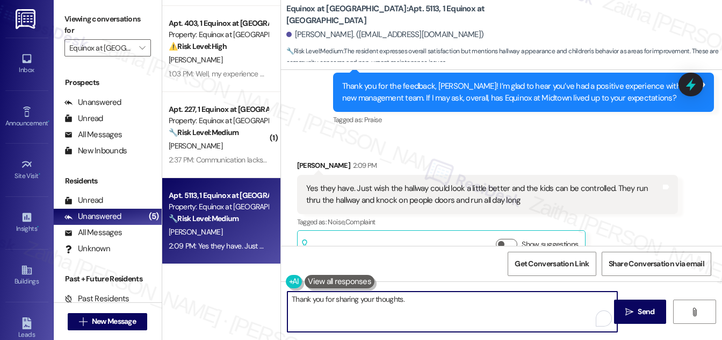
paste textarea "I understand your concerns about the hallway’s condition and the disruptions fr…"
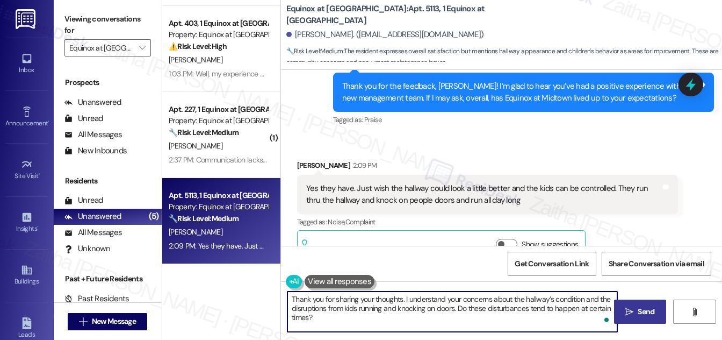
type textarea "Thank you for sharing your thoughts. I understand your concerns about the hallw…"
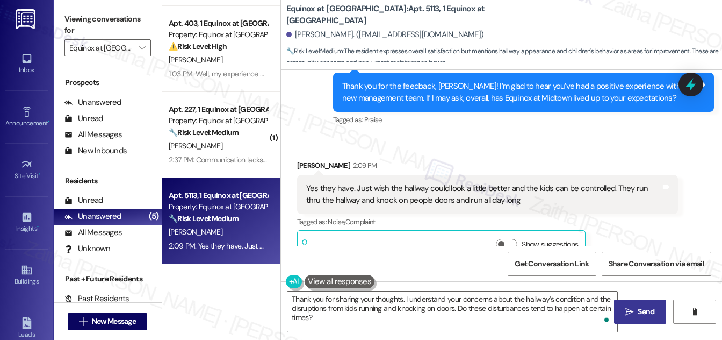
click at [643, 312] on span "Send" at bounding box center [646, 311] width 17 height 11
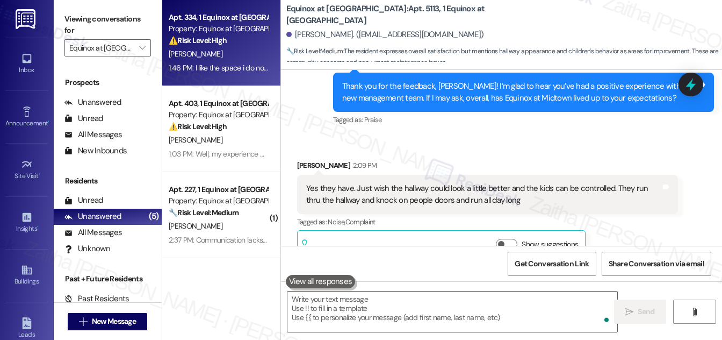
click at [247, 70] on div "1:46 PM: I like the space i do not like the roaches it still somethings need to…" at bounding box center [297, 68] width 256 height 10
type textarea "Fetching suggested responses. Please feel free to read through the conversation…"
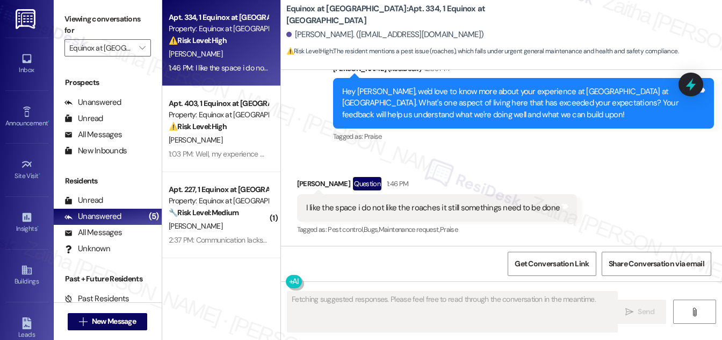
scroll to position [411, 0]
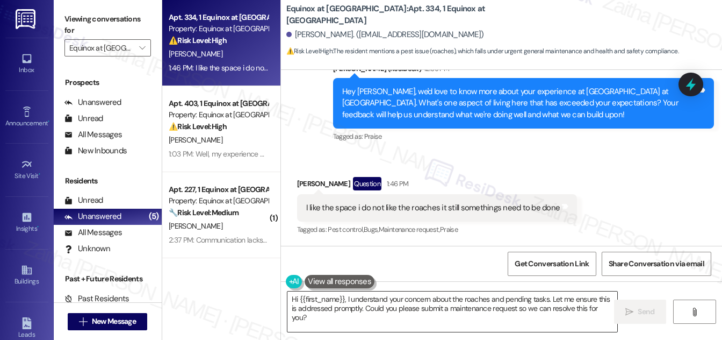
click at [294, 296] on textarea "Hi {{first_name}}, I understand your concern about the roaches and pending task…" at bounding box center [453, 311] width 330 height 40
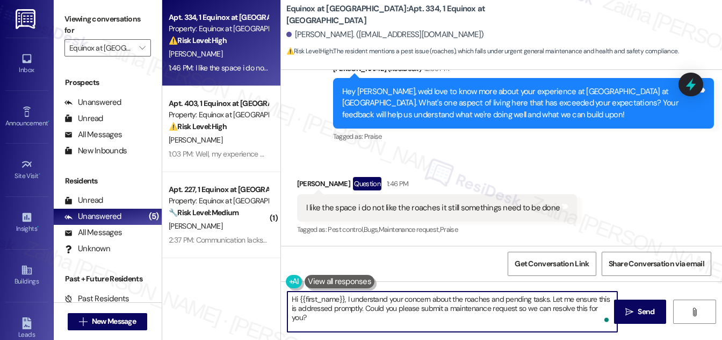
click at [294, 296] on textarea "Hi {{first_name}}, I understand your concern about the roaches and pending task…" at bounding box center [453, 311] width 330 height 40
type textarea "Thank you for the feedback, {{first_name}}. I understand your concern about the…"
click at [687, 78] on icon at bounding box center [691, 84] width 18 height 18
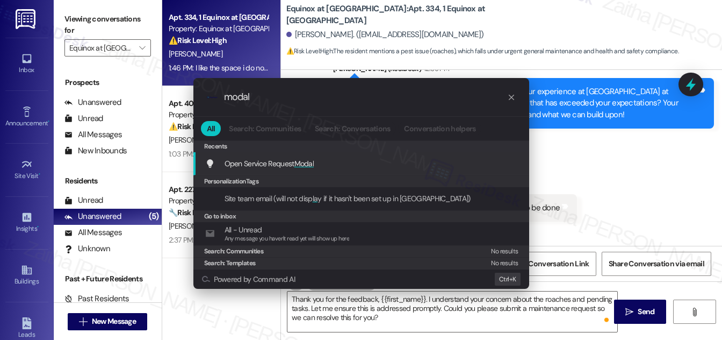
type input "modal"
click at [308, 164] on span "Modal" at bounding box center [304, 164] width 20 height 10
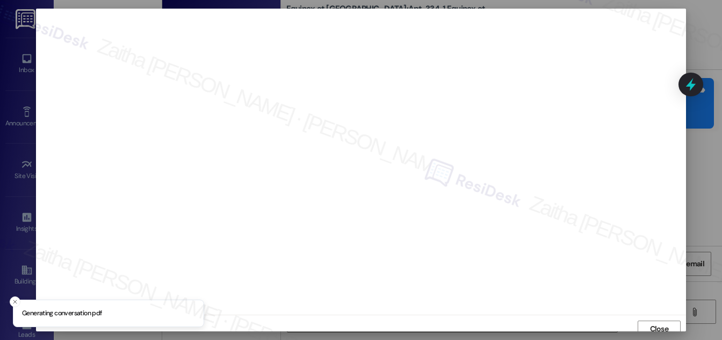
scroll to position [6, 0]
click at [654, 321] on span "Close" at bounding box center [659, 322] width 19 height 11
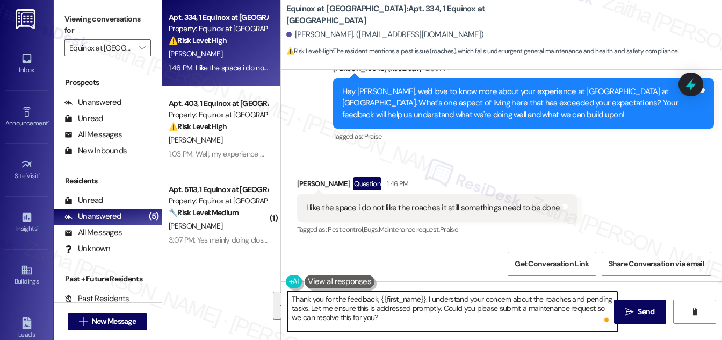
drag, startPoint x: 426, startPoint y: 296, endPoint x: 446, endPoint y: 320, distance: 31.0
click at [446, 320] on textarea "Thank you for the feedback, {{first_name}}. I understand your concern about the…" at bounding box center [453, 311] width 330 height 40
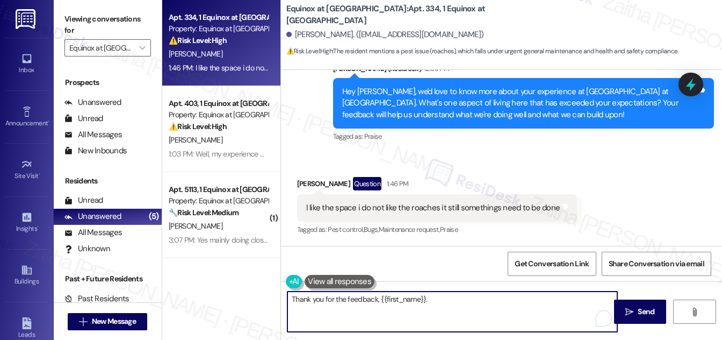
paste textarea "I’m glad to hear you like the space, but I’m sorry you’re still dealing with ro…"
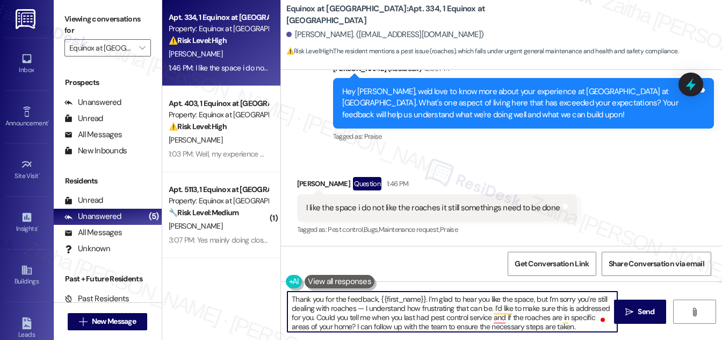
click at [362, 310] on textarea "Thank you for the feedback, {{first_name}}. I’m glad to hear you like the space…" at bounding box center [453, 311] width 330 height 40
drag, startPoint x: 486, startPoint y: 307, endPoint x: 317, endPoint y: 316, distance: 169.5
click at [315, 317] on textarea "Thank you for the feedback, {{first_name}}. I’m glad to hear you like the space…" at bounding box center [453, 311] width 330 height 40
drag, startPoint x: 541, startPoint y: 306, endPoint x: 369, endPoint y: 317, distance: 172.8
click at [369, 317] on textarea "Thank you for the feedback, {{first_name}}. I’m glad to hear you like the space…" at bounding box center [453, 311] width 330 height 40
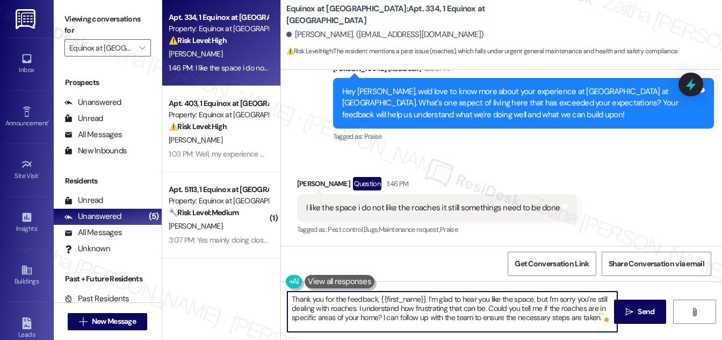
click at [486, 306] on textarea "Thank you for the feedback, {{first_name}}. I’m glad to hear you like the space…" at bounding box center [453, 311] width 330 height 40
drag, startPoint x: 380, startPoint y: 317, endPoint x: 597, endPoint y: 318, distance: 216.6
click at [597, 318] on textarea "Thank you for the feedback, {{first_name}}. I’m glad to hear you like the space…" at bounding box center [453, 311] width 330 height 40
click at [518, 306] on textarea "Thank you for the feedback, {{first_name}}. I’m glad to hear you like the space…" at bounding box center [453, 311] width 330 height 40
click at [411, 319] on textarea "Thank you for the feedback, {{first_name}}. I’m glad to hear you like the space…" at bounding box center [453, 311] width 330 height 40
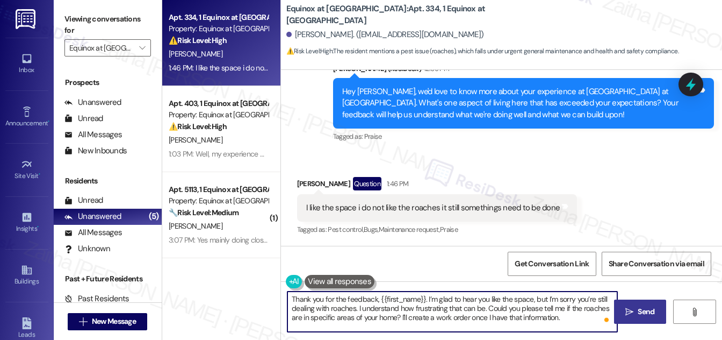
type textarea "Thank you for the feedback, {{first_name}}. I’m glad to hear you like the space…"
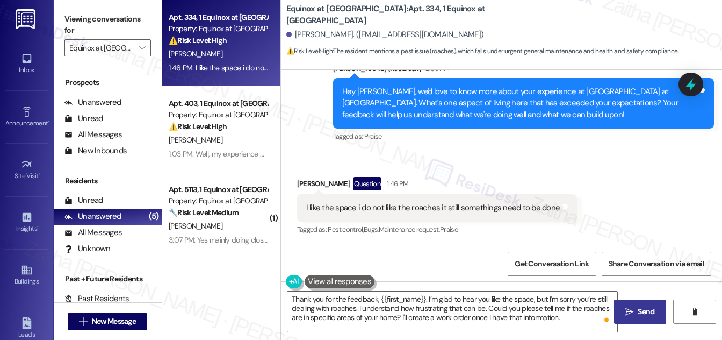
click at [636, 307] on span "Send" at bounding box center [646, 311] width 21 height 11
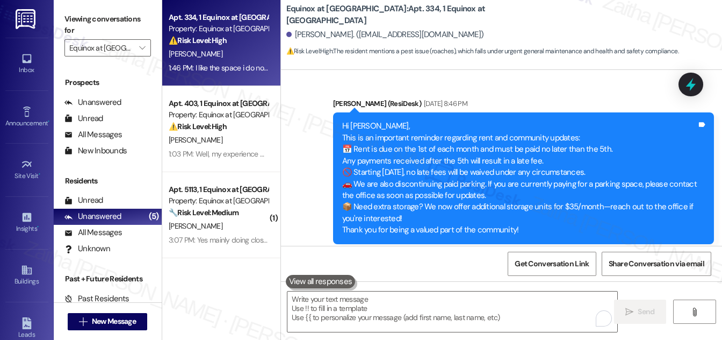
scroll to position [411, 0]
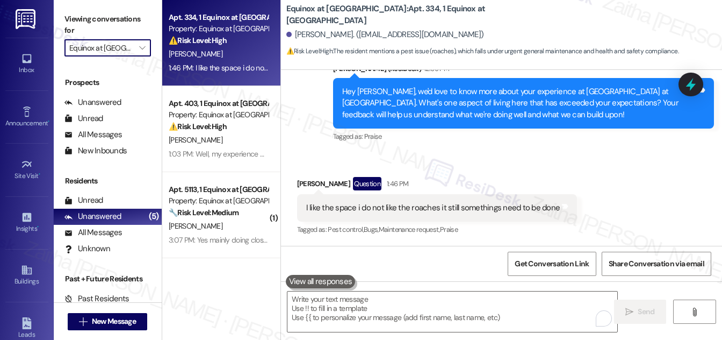
click at [128, 44] on input "Equinox at [GEOGRAPHIC_DATA]" at bounding box center [101, 47] width 64 height 17
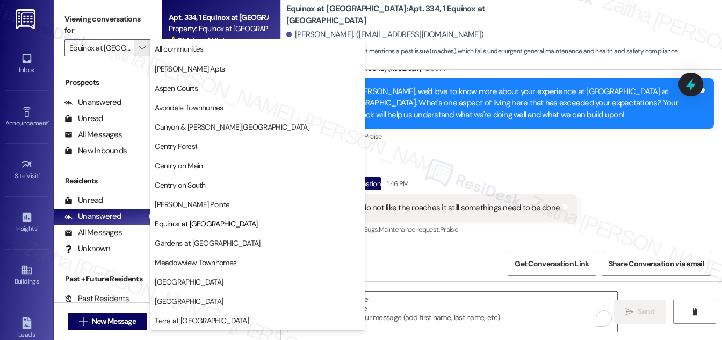
click at [552, 178] on div "John Hines Question 1:46 PM" at bounding box center [437, 185] width 281 height 17
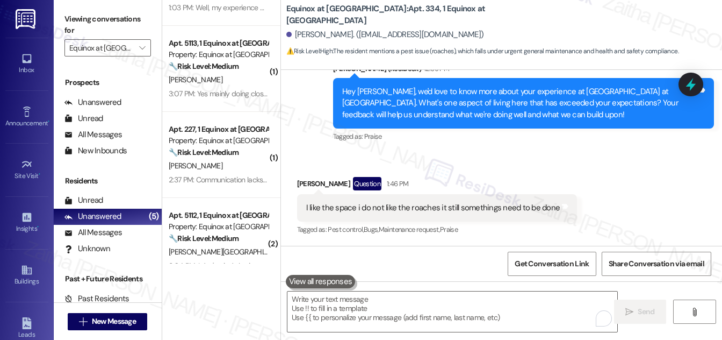
scroll to position [146, 0]
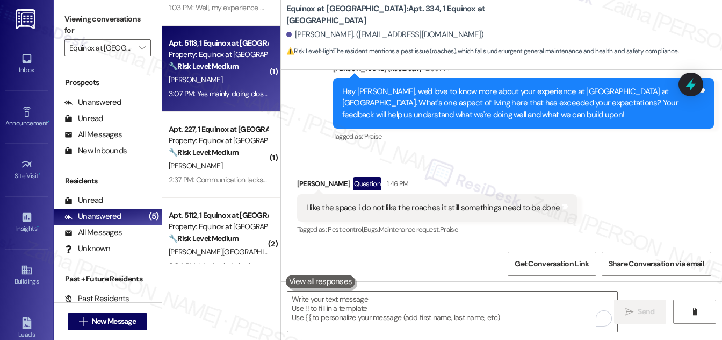
click at [219, 83] on div "T. Jackson" at bounding box center [219, 79] width 102 height 13
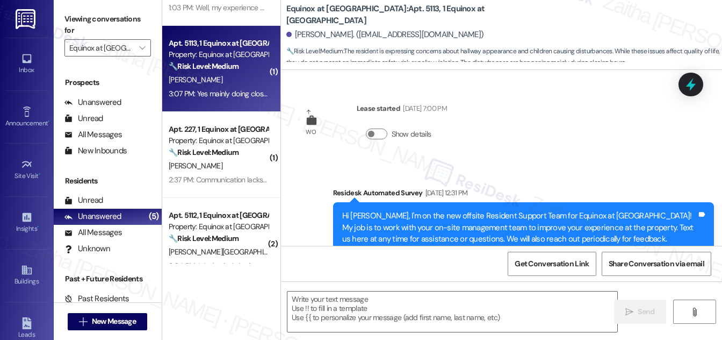
scroll to position [3350, 0]
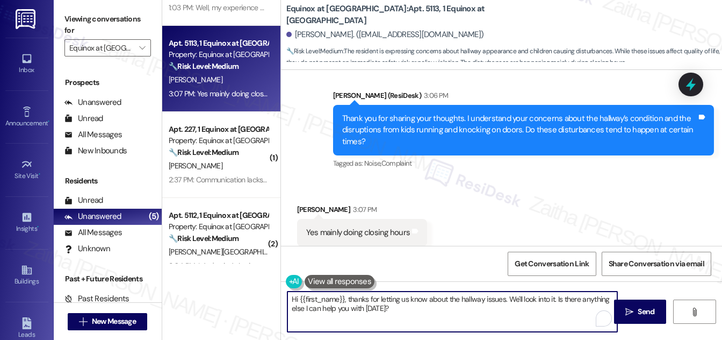
drag, startPoint x: 348, startPoint y: 298, endPoint x: 289, endPoint y: 296, distance: 59.1
click at [288, 296] on textarea "Hi {{first_name}}, thanks for letting us know about the hallway issues. We'll l…" at bounding box center [453, 311] width 330 height 40
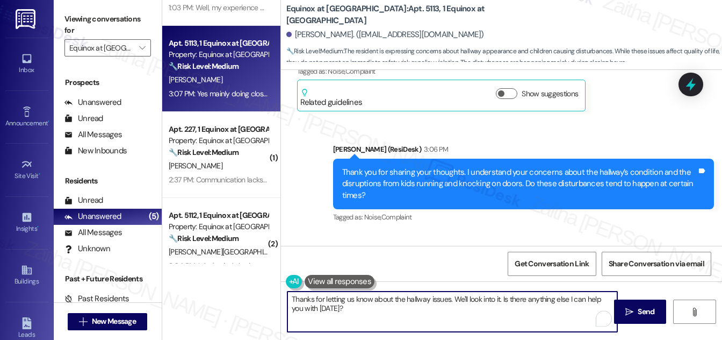
scroll to position [3350, 0]
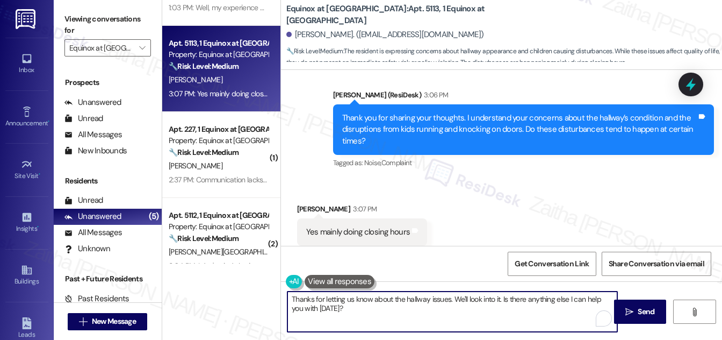
click at [348, 298] on textarea "Thanks for letting us know about the hallway issues. We'll look into it. Is the…" at bounding box center [453, 311] width 330 height 40
drag, startPoint x: 375, startPoint y: 298, endPoint x: 391, endPoint y: 312, distance: 21.7
click at [391, 312] on textarea "Thanks for letting me know about the hallway issues. We'll look into it. Is the…" at bounding box center [453, 311] width 330 height 40
paste textarea "Your input is valuable to us as it helps us identify areas for improvement in s…"
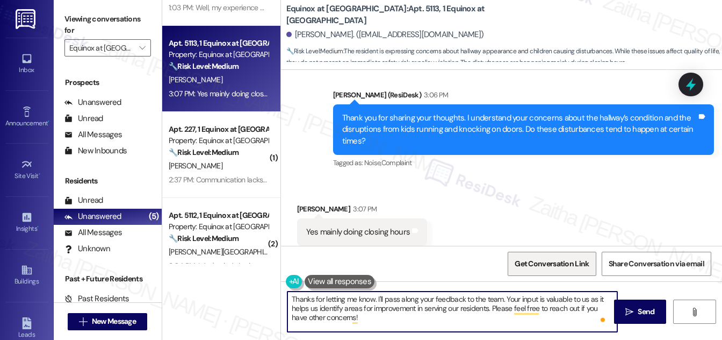
paste textarea "don't hesitate to reach out if you have any other concerns."
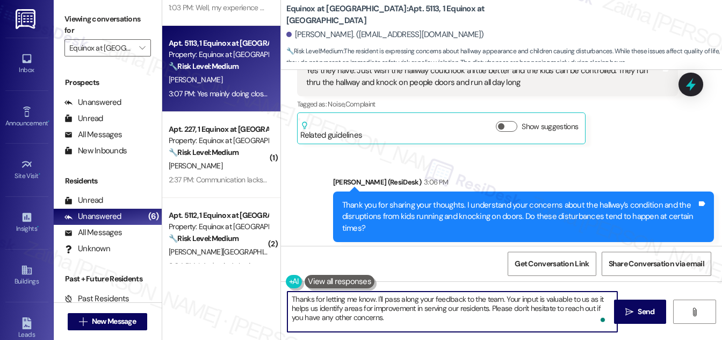
scroll to position [3301, 0]
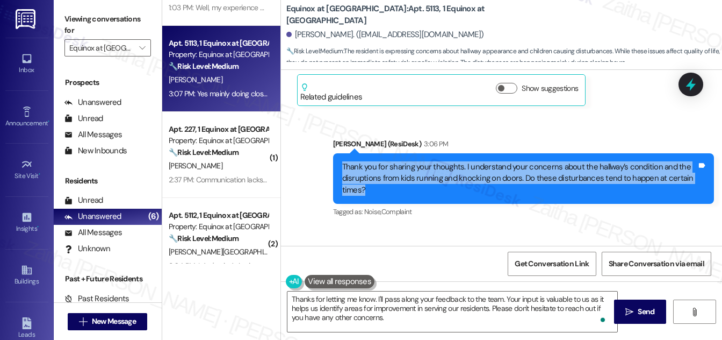
drag, startPoint x: 339, startPoint y: 139, endPoint x: 380, endPoint y: 170, distance: 51.4
click at [380, 170] on div "Thank you for sharing your thoughts. I understand your concerns about the hallw…" at bounding box center [523, 178] width 381 height 51
click at [440, 173] on div "Thank you for sharing your thoughts. I understand your concerns about the hallw…" at bounding box center [523, 178] width 381 height 51
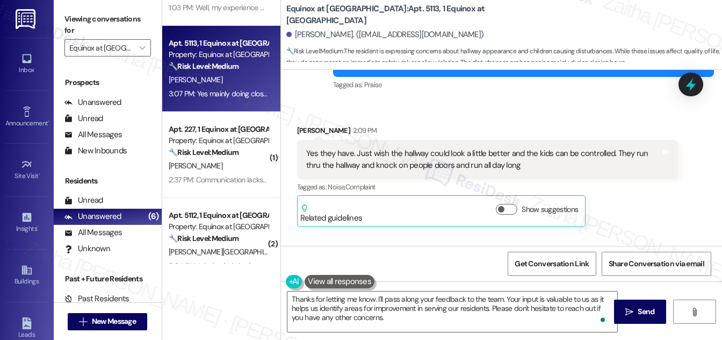
scroll to position [3155, 0]
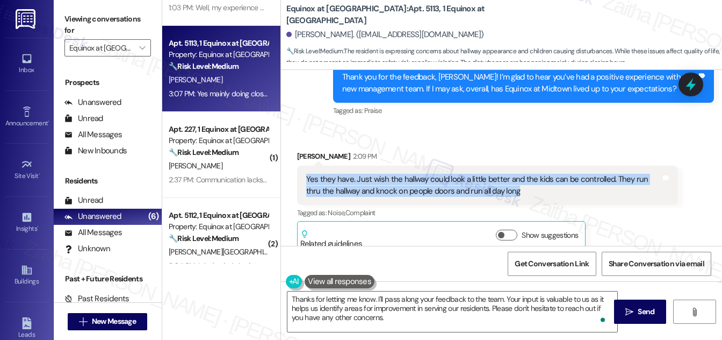
drag, startPoint x: 304, startPoint y: 154, endPoint x: 525, endPoint y: 169, distance: 220.8
click at [525, 174] on div "Yes they have. Just wish the hallway could look a little better and the kids ca…" at bounding box center [483, 185] width 357 height 23
copy div "Yes they have. Just wish the hallway could look a little better and the kids ca…"
click at [571, 166] on div "Yes they have. Just wish the hallway could look a little better and the kids ca…" at bounding box center [487, 185] width 381 height 39
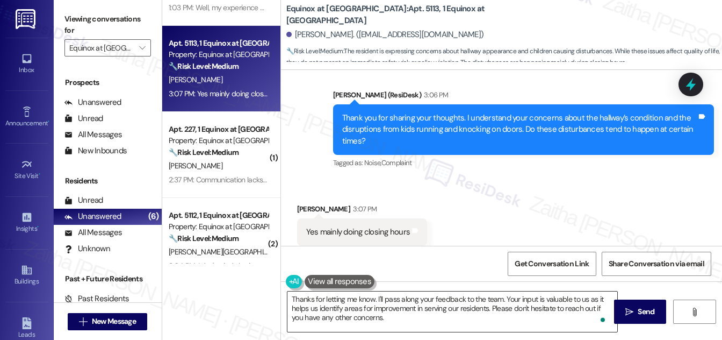
scroll to position [3330, 0]
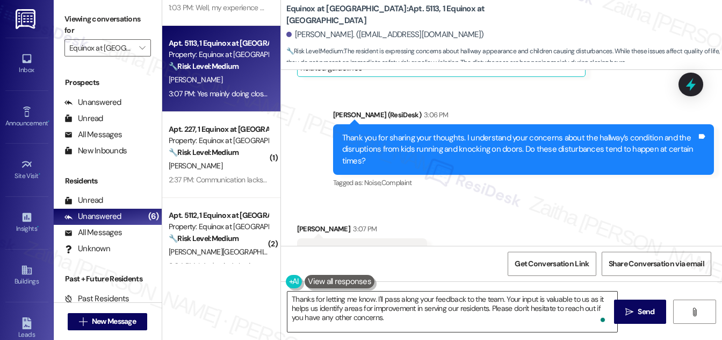
click at [389, 318] on textarea "Thanks for letting me know. I'll pass along your feedback to the team. Your inp…" at bounding box center [453, 311] width 330 height 40
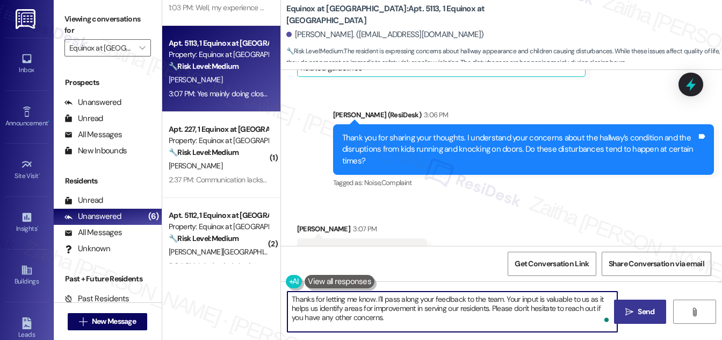
type textarea "Thanks for letting me know. I'll pass along your feedback to the team. Your inp…"
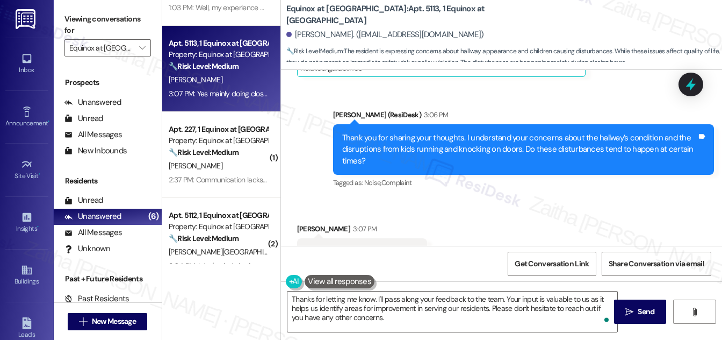
drag, startPoint x: 647, startPoint y: 315, endPoint x: 568, endPoint y: 209, distance: 132.5
click at [647, 315] on span "Send" at bounding box center [646, 311] width 17 height 11
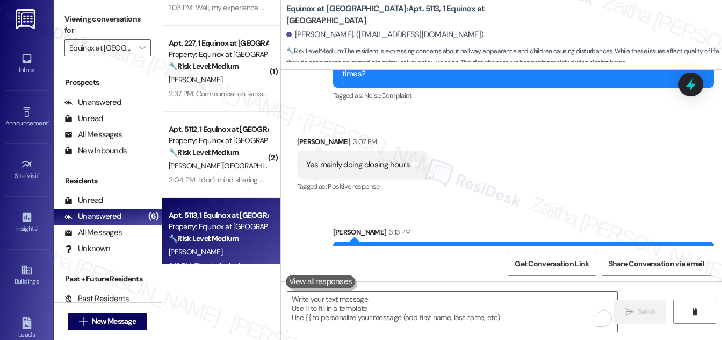
scroll to position [3448, 0]
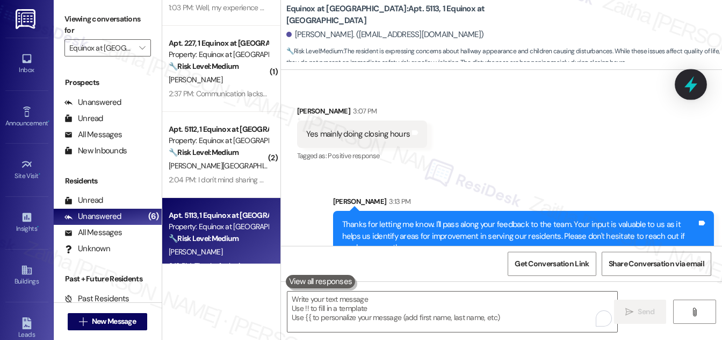
click at [691, 80] on icon at bounding box center [691, 84] width 18 height 18
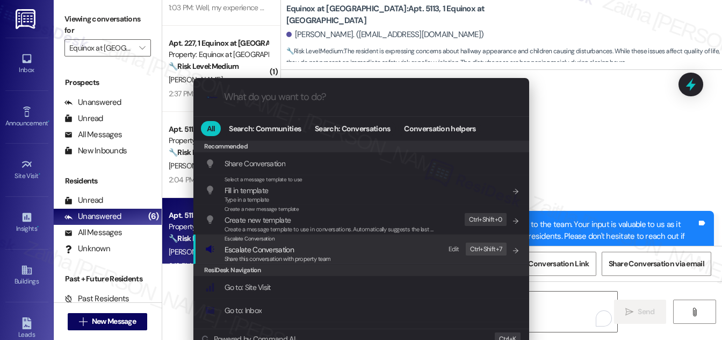
click at [264, 249] on span "Escalate Conversation" at bounding box center [259, 250] width 69 height 10
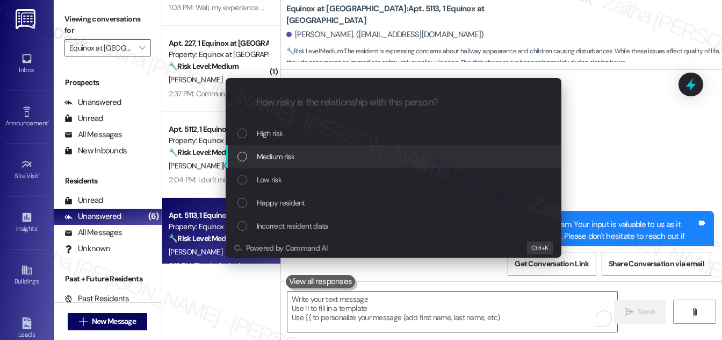
click at [297, 156] on div "Medium risk" at bounding box center [395, 156] width 314 height 12
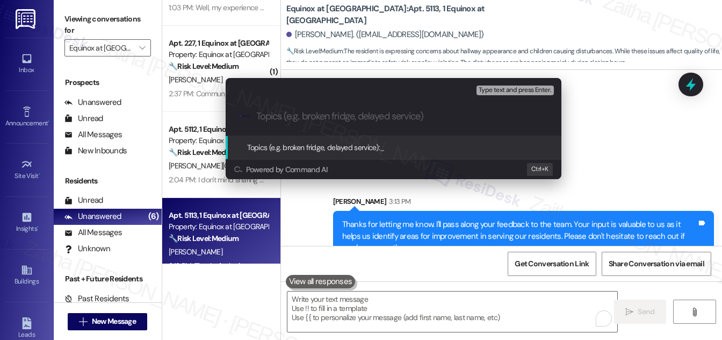
paste input "Resident Feedback – Hallway and Noise Concerns"
type input "Resident Feedback – Hallway and Noise Concerns"
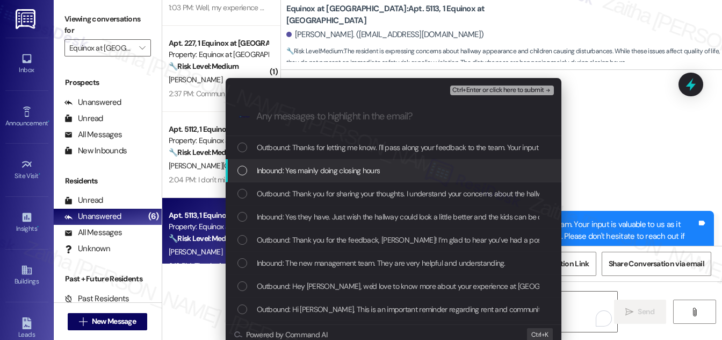
click at [239, 169] on div "List of options" at bounding box center [243, 171] width 10 height 10
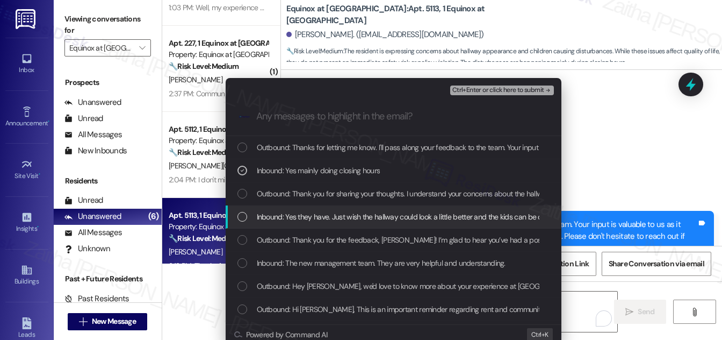
click at [243, 216] on div "List of options" at bounding box center [243, 217] width 10 height 10
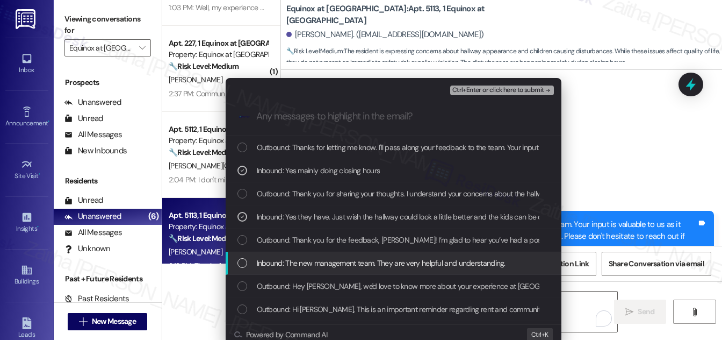
click at [239, 264] on div "List of options" at bounding box center [243, 263] width 10 height 10
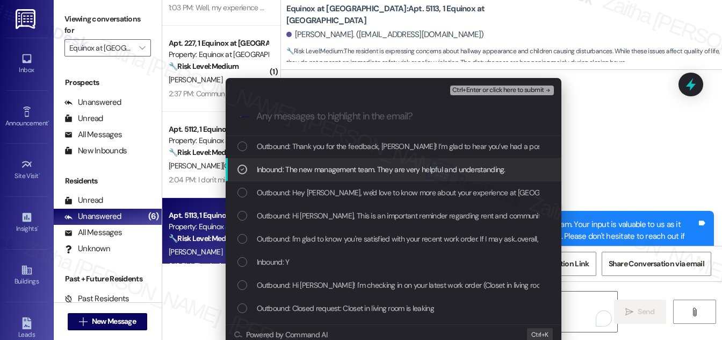
scroll to position [97, 0]
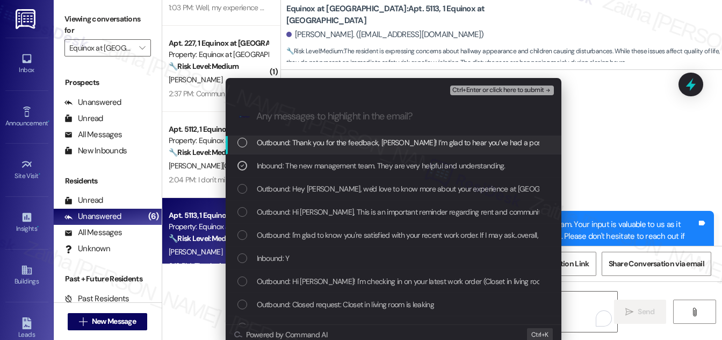
click at [472, 91] on span "Ctrl+Enter or click here to submit" at bounding box center [498, 91] width 92 height 8
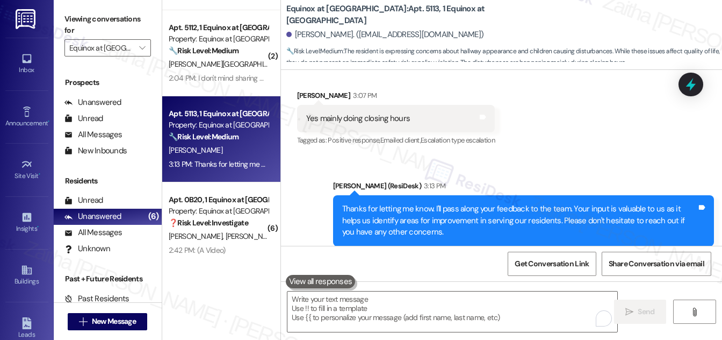
scroll to position [252, 0]
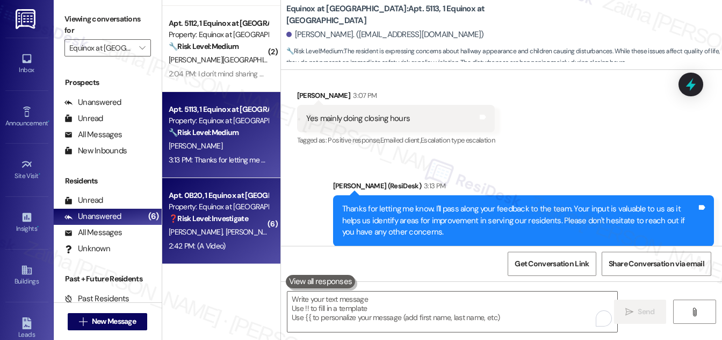
click at [242, 228] on span "C. Patterson" at bounding box center [252, 232] width 54 height 10
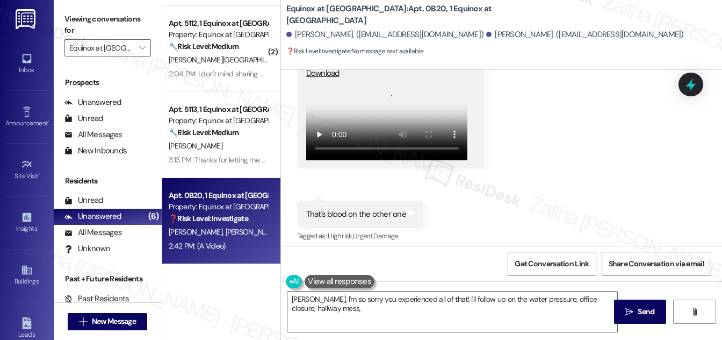
scroll to position [1391, 0]
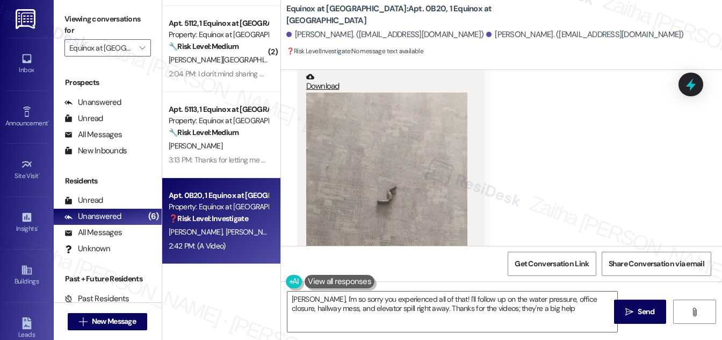
type textarea "Ashley, I'm so sorry you experienced all of that! I'll follow up on the water p…"
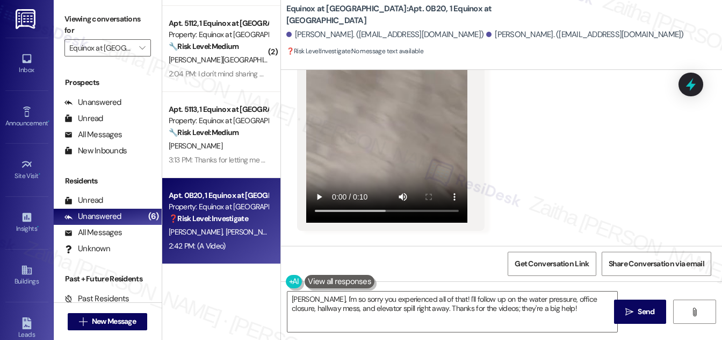
scroll to position [2075, 0]
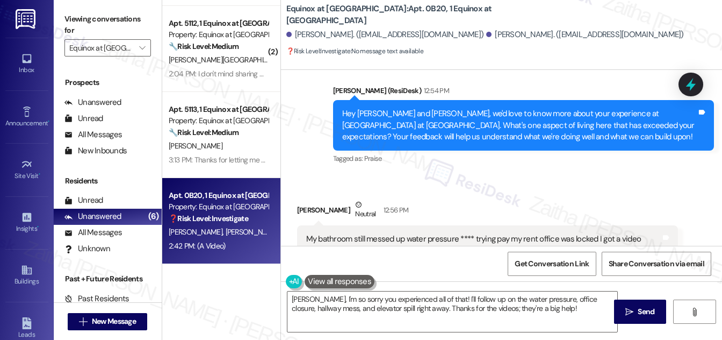
scroll to position [946, 0]
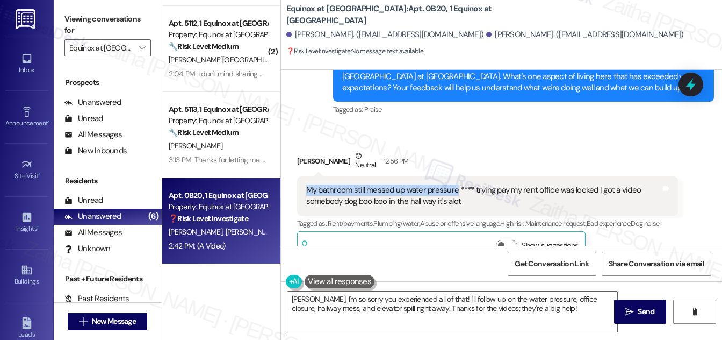
drag, startPoint x: 304, startPoint y: 177, endPoint x: 454, endPoint y: 176, distance: 149.9
click at [454, 184] on div "My bathroom still messed up water pressure **** trying pay my rent office was l…" at bounding box center [483, 195] width 357 height 23
copy div "My bathroom still messed up water pressure"
click at [484, 129] on div "Received via SMS Ashley Patterson Neutral 12:56 PM My bathroom still messed up …" at bounding box center [501, 199] width 441 height 146
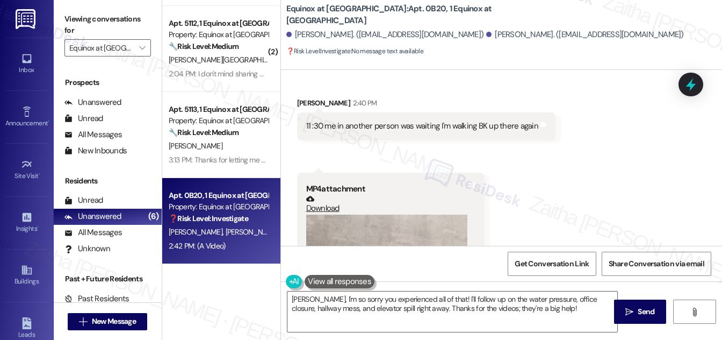
scroll to position [1270, 0]
click at [125, 52] on input "Equinox at Midtown" at bounding box center [101, 47] width 64 height 17
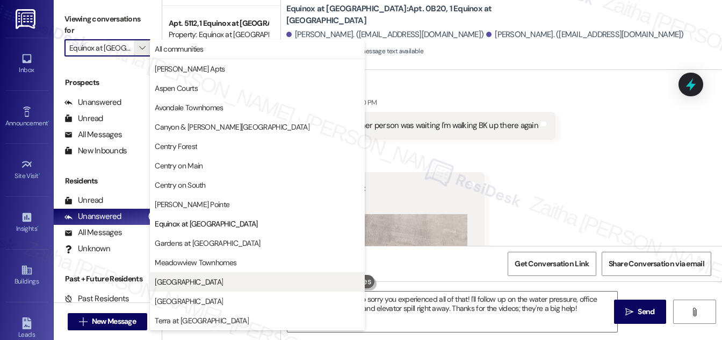
click at [202, 280] on span "[GEOGRAPHIC_DATA]" at bounding box center [257, 281] width 205 height 11
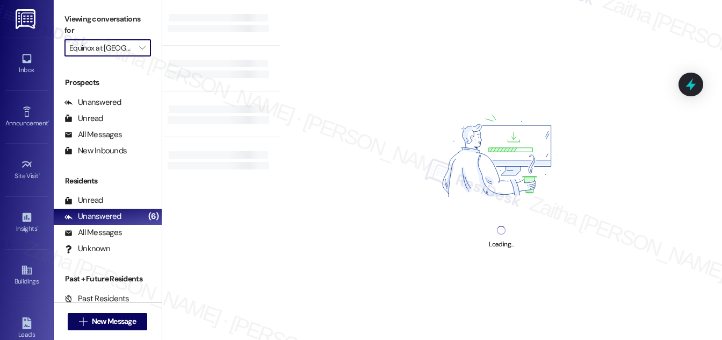
type input "[GEOGRAPHIC_DATA]"
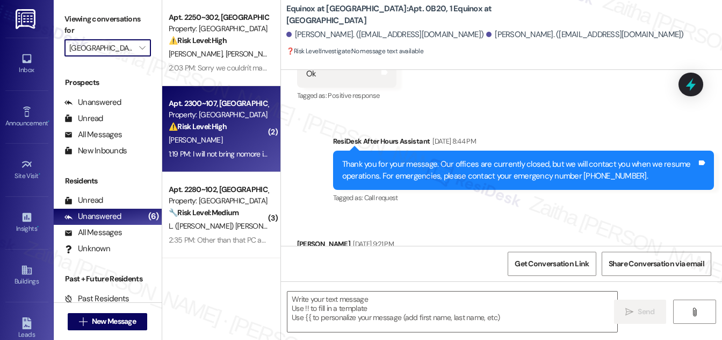
type textarea "Fetching suggested responses. Please feel free to read through the conversation…"
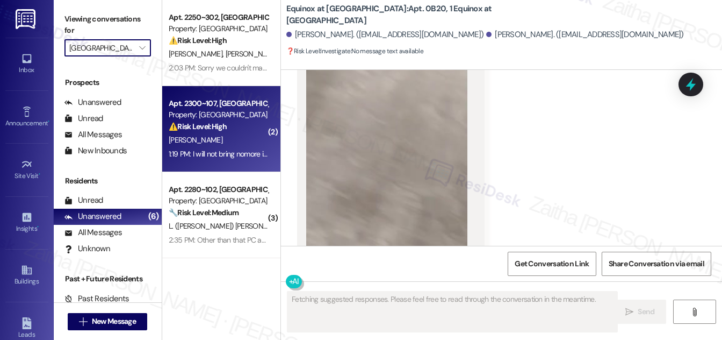
scroll to position [2432, 0]
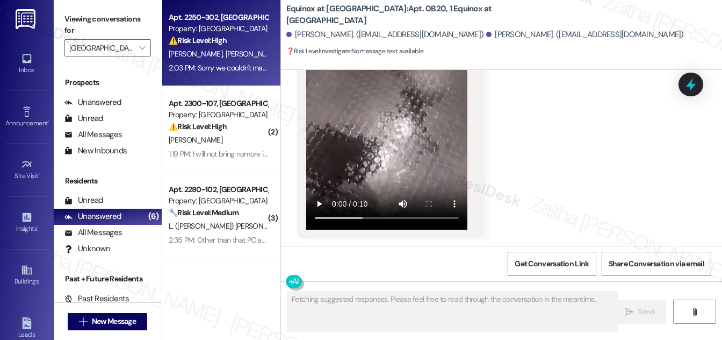
click at [250, 49] on div "G. Hudgins S. Hudgins" at bounding box center [219, 53] width 102 height 13
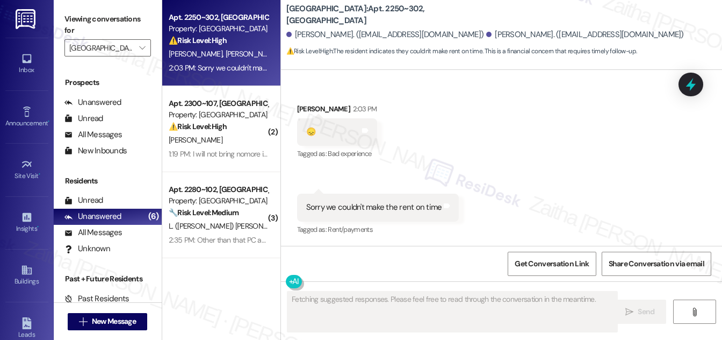
scroll to position [1360, 0]
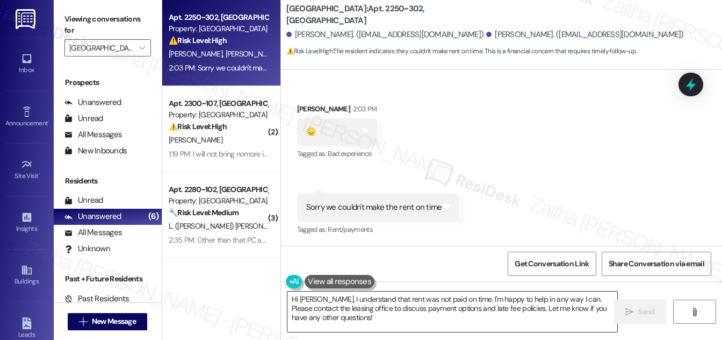
click at [292, 299] on textarea "Hi Gregory, I understand that rent was not paid on time. I'm happy to help in a…" at bounding box center [453, 311] width 330 height 40
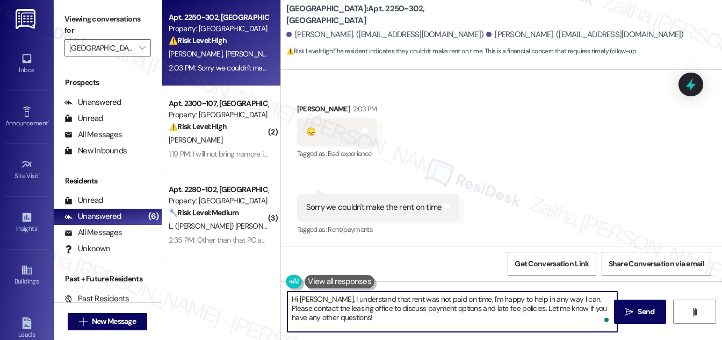
click at [292, 299] on textarea "Hi Gregory, I understand that rent was not paid on time. I'm happy to help in a…" at bounding box center [453, 311] width 330 height 40
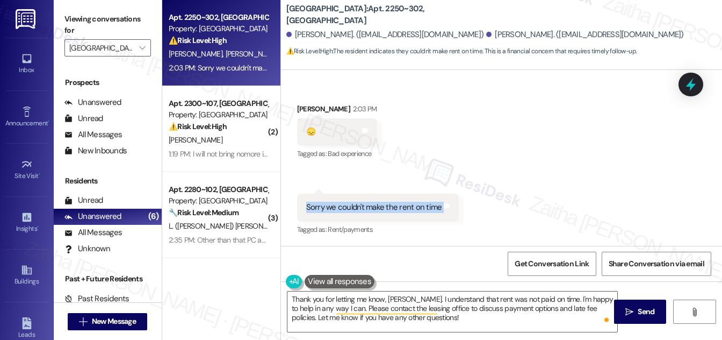
drag, startPoint x: 299, startPoint y: 212, endPoint x: 450, endPoint y: 220, distance: 151.8
click at [450, 220] on div "Sorry we couldn't make the rent on time Tags and notes" at bounding box center [378, 206] width 162 height 27
copy div "Sorry we couldn't make the rent on time Tags and notes"
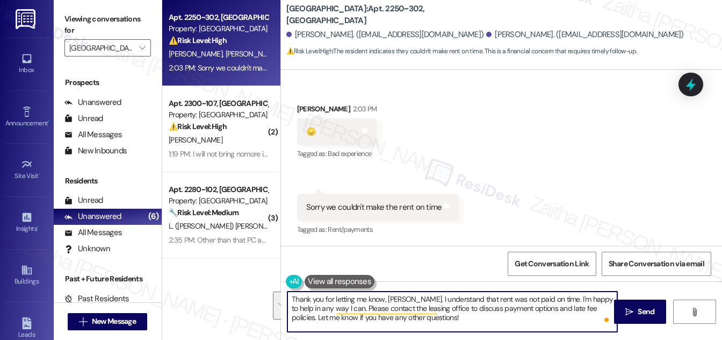
drag, startPoint x: 414, startPoint y: 298, endPoint x: 428, endPoint y: 318, distance: 24.3
click at [428, 318] on textarea "Thank you for letting me know, Gregory. I understand that rent was not paid on …" at bounding box center [453, 311] width 330 height 40
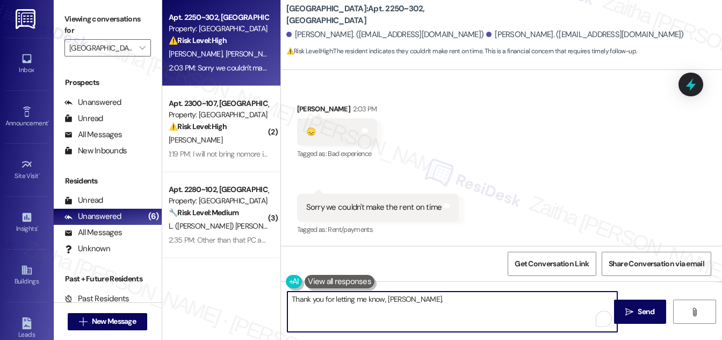
paste textarea "I understand things can come up. Could you share when you expect to be able to …"
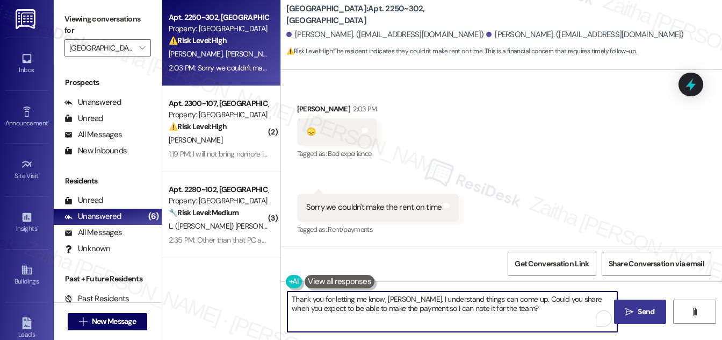
type textarea "Thank you for letting me know, Gregory. I understand things can come up. Could …"
drag, startPoint x: 655, startPoint y: 315, endPoint x: 643, endPoint y: 304, distance: 16.0
click at [655, 314] on span "Send" at bounding box center [646, 311] width 21 height 11
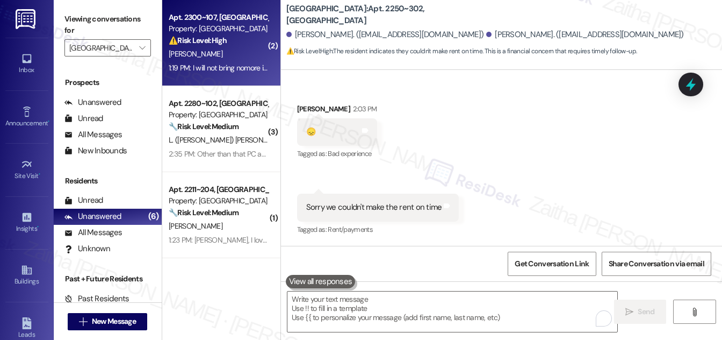
click at [249, 47] on div "C. Zacharie" at bounding box center [219, 53] width 102 height 13
type textarea "Fetching suggested responses. Please feel free to read through the conversation…"
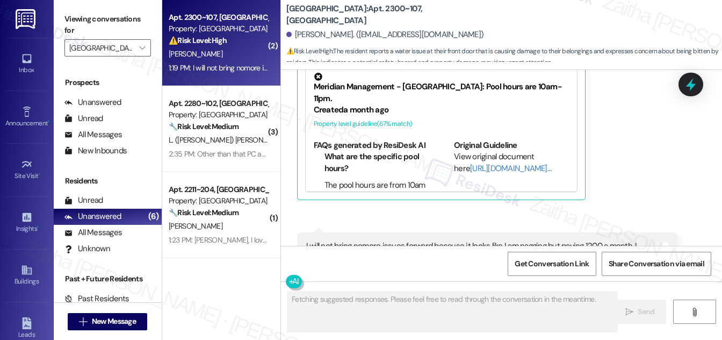
scroll to position [535, 0]
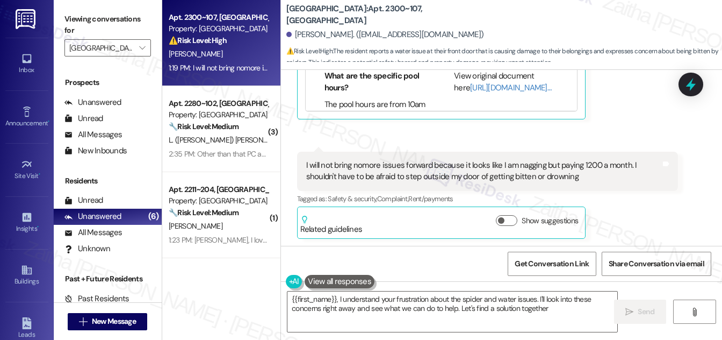
type textarea "{{first_name}}, I understand your frustration about the spider and water issues…"
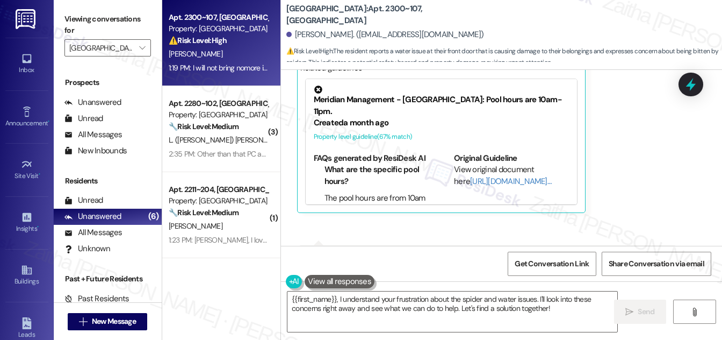
scroll to position [388, 0]
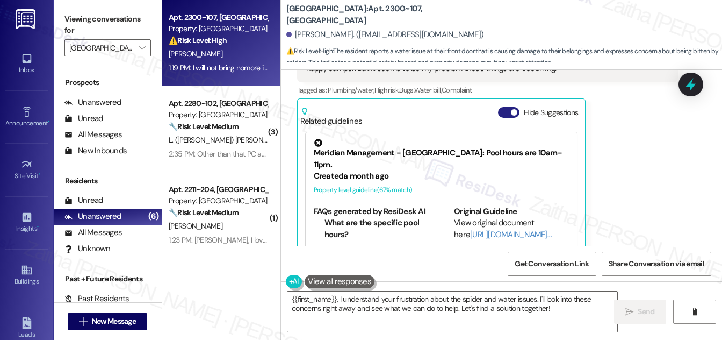
click at [507, 113] on button "Hide Suggestions" at bounding box center [508, 112] width 21 height 11
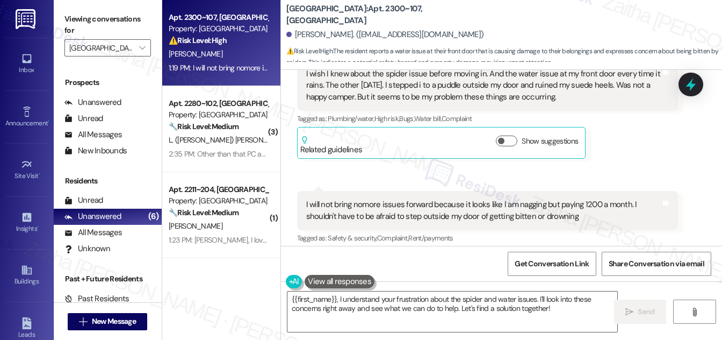
scroll to position [302, 0]
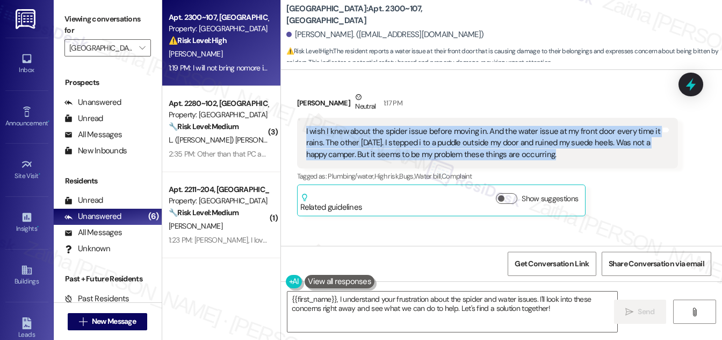
drag, startPoint x: 304, startPoint y: 133, endPoint x: 570, endPoint y: 153, distance: 266.8
click at [570, 153] on div "I wish I knew about the spider issue before moving in. And the water issue at m…" at bounding box center [483, 143] width 357 height 34
copy div "I wish I knew about the spider issue before moving in. And the water issue at m…"
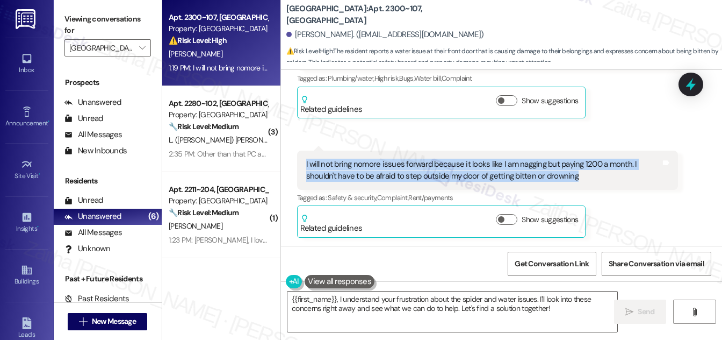
drag, startPoint x: 301, startPoint y: 160, endPoint x: 587, endPoint y: 181, distance: 286.7
click at [587, 181] on div "I will not bring nomore issues forward because it looks like I am nagging but p…" at bounding box center [487, 169] width 381 height 39
copy div "I will not bring nomore issues forward because it looks like I am nagging but p…"
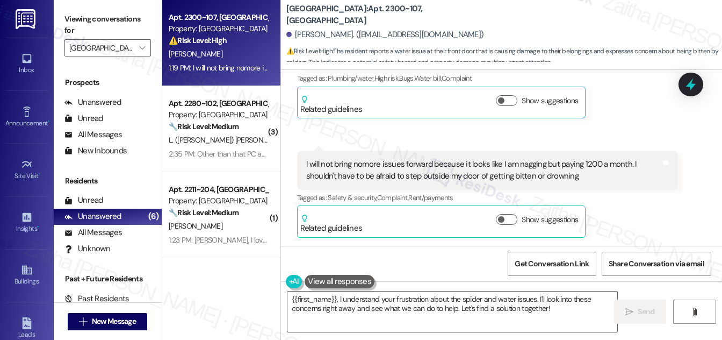
click at [640, 130] on div "Received via SMS Celena Zacharie Neutral 1:17 PM I wish I knew about the spider…" at bounding box center [501, 107] width 441 height 276
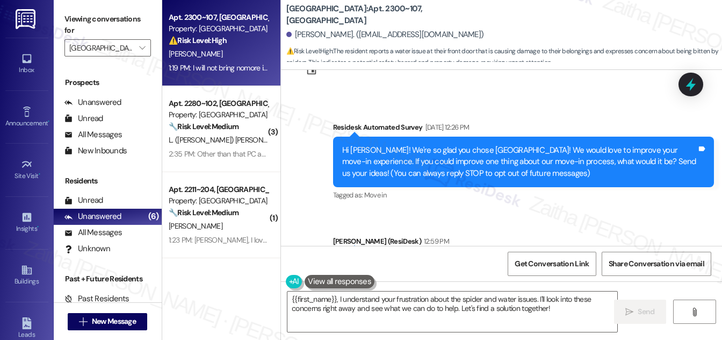
scroll to position [97, 0]
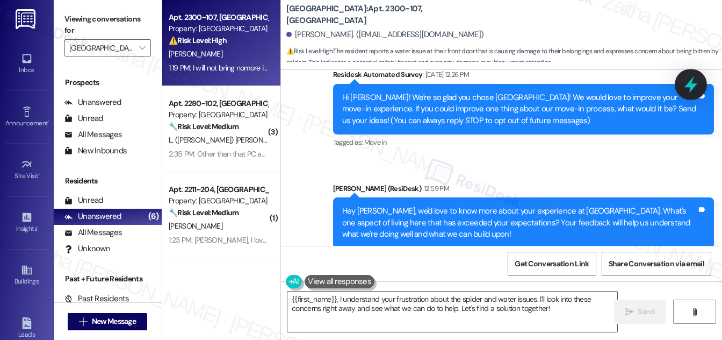
click at [684, 91] on icon at bounding box center [691, 84] width 18 height 18
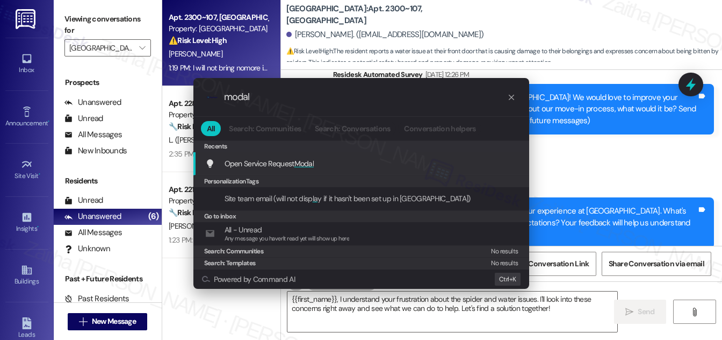
click at [293, 161] on span "Open Service Request Modal" at bounding box center [270, 164] width 90 height 10
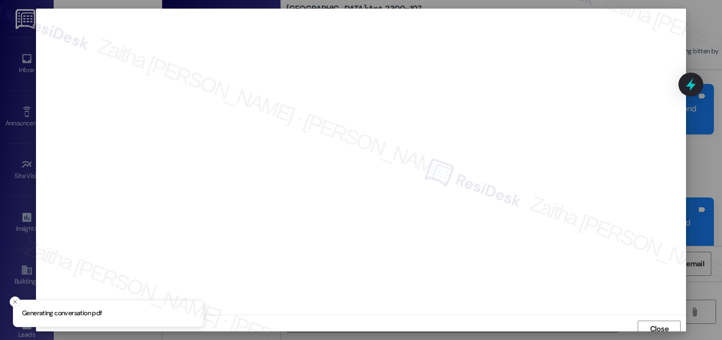
scroll to position [6, 0]
click at [644, 317] on button "Close" at bounding box center [659, 322] width 43 height 17
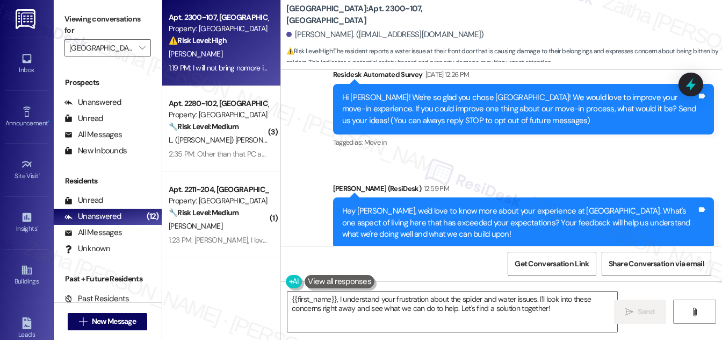
click at [689, 82] on icon at bounding box center [691, 84] width 10 height 13
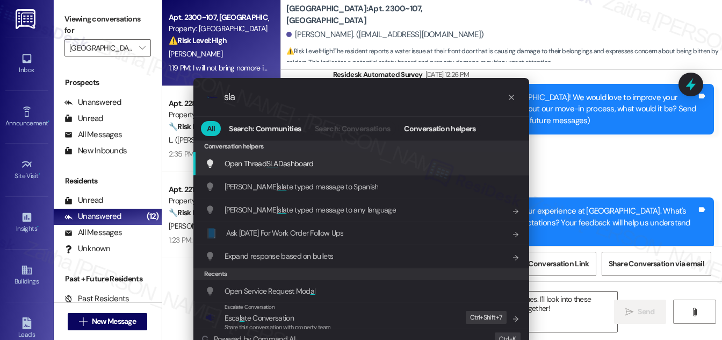
type input "sla"
click at [271, 160] on span "SLA" at bounding box center [273, 164] width 12 height 10
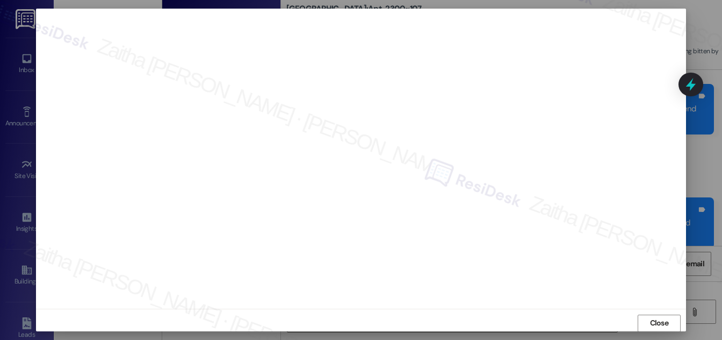
scroll to position [0, 0]
click at [653, 329] on span "Close" at bounding box center [659, 328] width 19 height 11
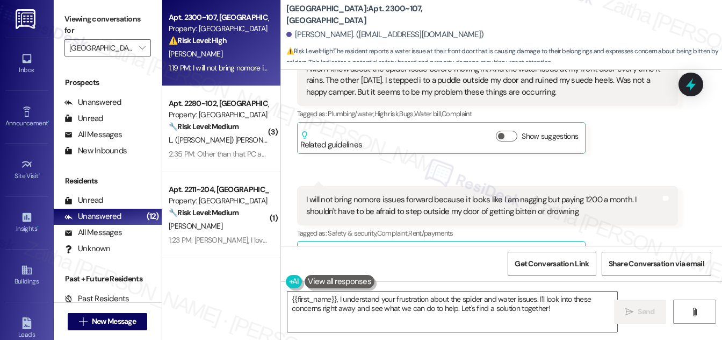
scroll to position [400, 0]
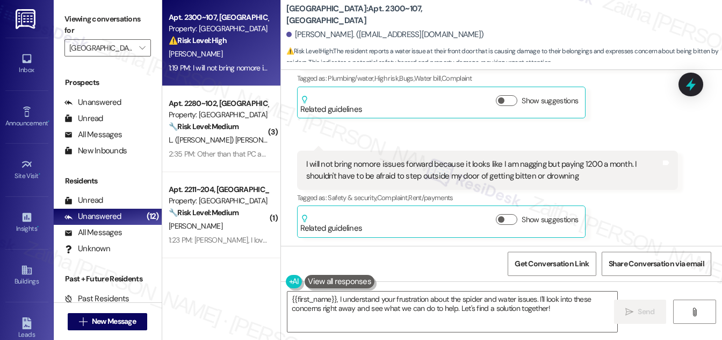
click at [490, 146] on div "Received via SMS 1:19 PM Celena Zacharie Question 1:19 PM I will not bring nomo…" at bounding box center [487, 193] width 397 height 103
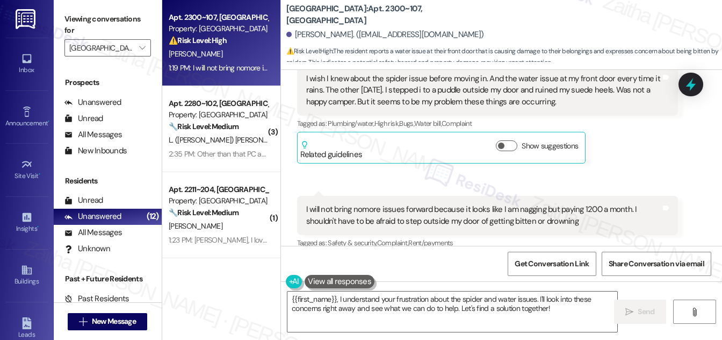
scroll to position [253, 0]
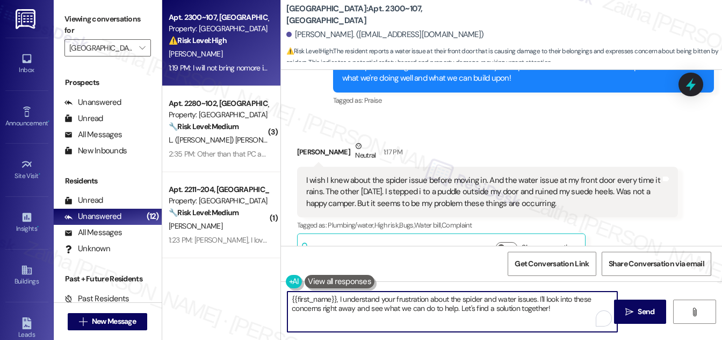
drag, startPoint x: 289, startPoint y: 298, endPoint x: 548, endPoint y: 294, distance: 259.1
click at [547, 303] on textarea "{{first_name}}, I understand your frustration about the spider and water issues…" at bounding box center [453, 311] width 330 height 40
type textarea "ook into these concerns right away and see what we can do to help. Let's find a…"
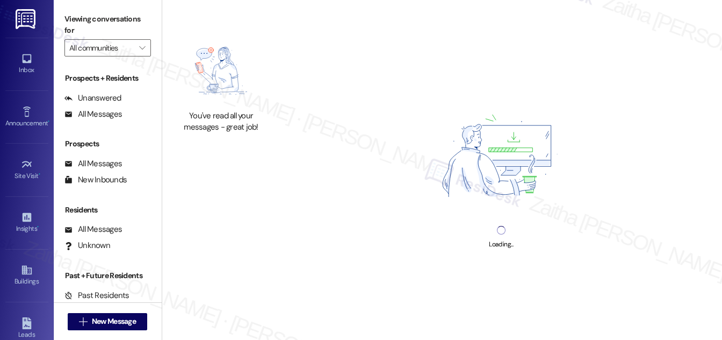
type input "Equinox at [GEOGRAPHIC_DATA]"
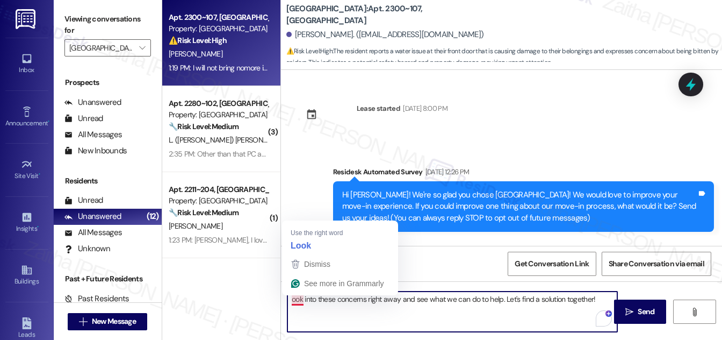
scroll to position [253, 0]
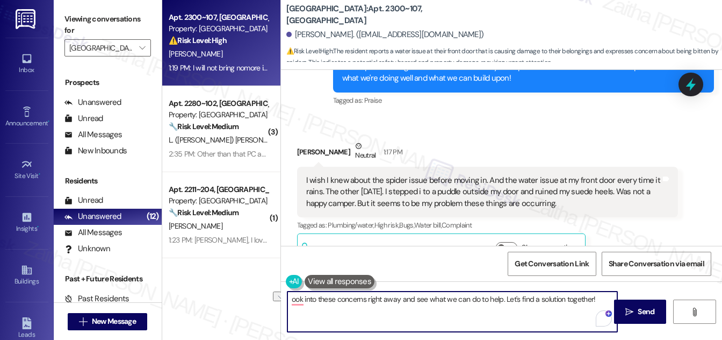
click at [592, 300] on textarea "ook into these concerns right away and see what we can do to help. Let's find a…" at bounding box center [453, 311] width 330 height 40
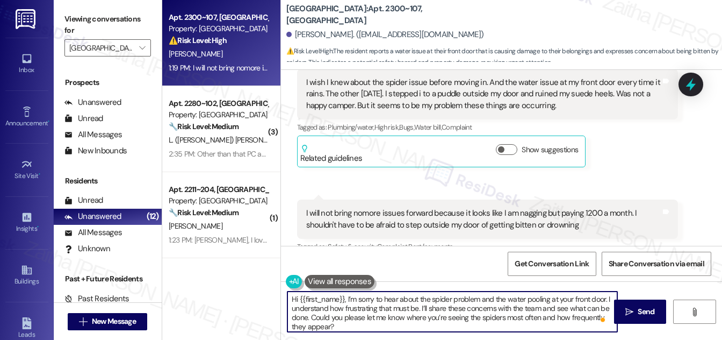
scroll to position [400, 0]
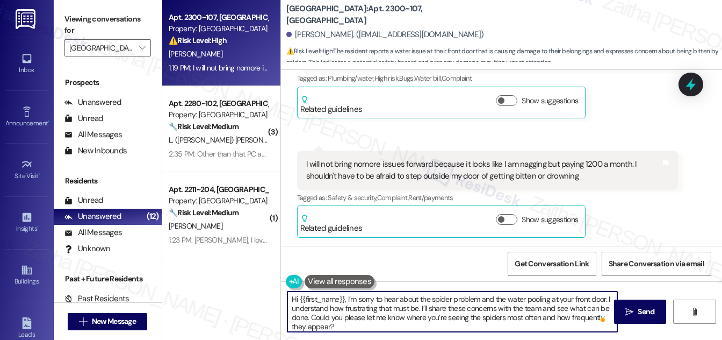
click at [294, 298] on textarea "Hi {{first_name}}, I’m sorry to hear about the spider problem and the water poo…" at bounding box center [453, 311] width 330 height 40
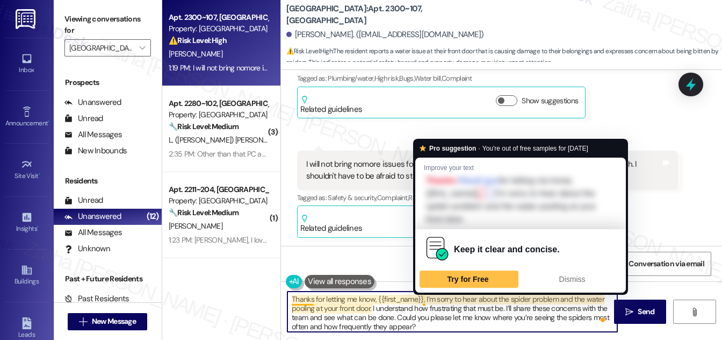
click at [423, 298] on textarea "Thanks for letting me know, {{first_name}}, I’m sorry to hear about the spider …" at bounding box center [453, 311] width 330 height 40
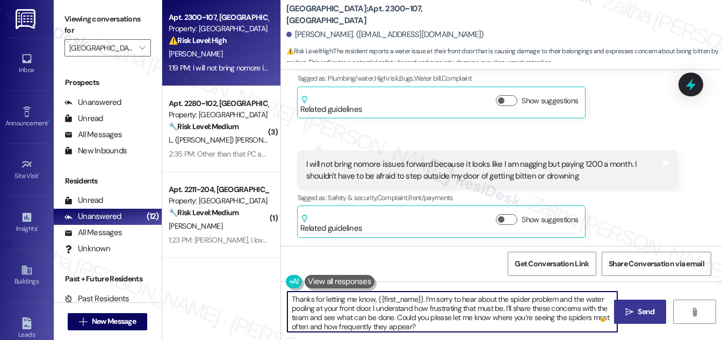
type textarea "Thanks for letting me know, {{first_name}}. I’m sorry to hear about the spider …"
drag, startPoint x: 641, startPoint y: 317, endPoint x: 631, endPoint y: 311, distance: 11.3
click at [641, 317] on span "Send" at bounding box center [646, 311] width 17 height 11
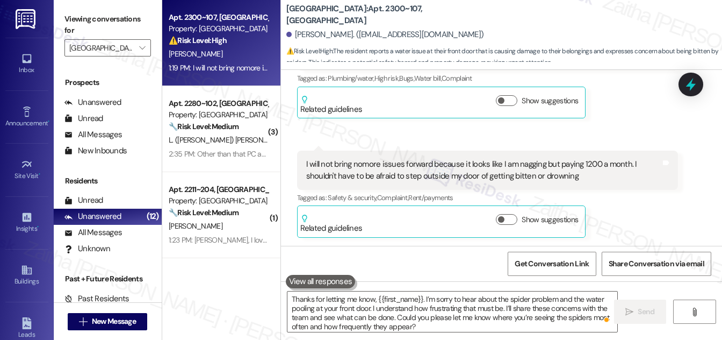
scroll to position [399, 0]
click at [253, 51] on div "R. Hammill" at bounding box center [219, 53] width 102 height 13
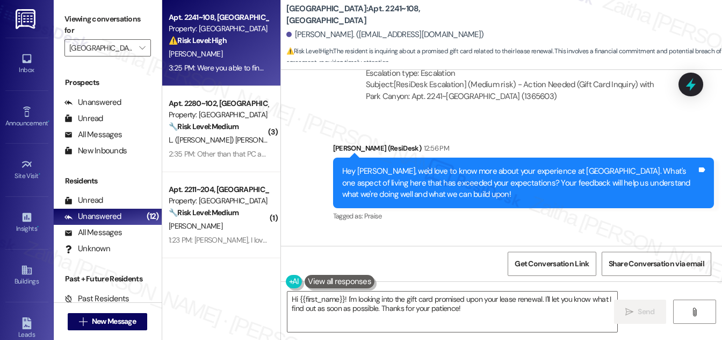
scroll to position [10825, 0]
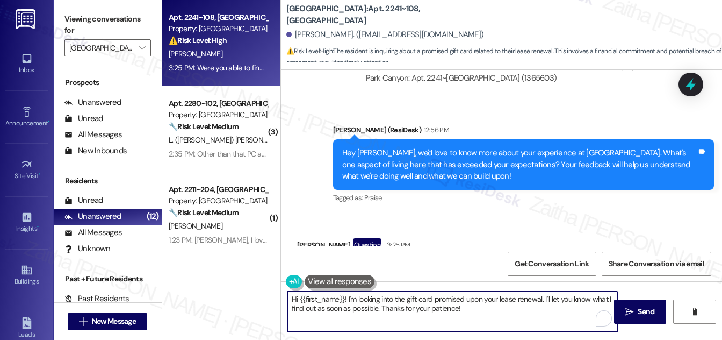
click at [343, 298] on textarea "Hi {{first_name}}! I'm looking into the gift card promised upon your lease rene…" at bounding box center [453, 311] width 330 height 40
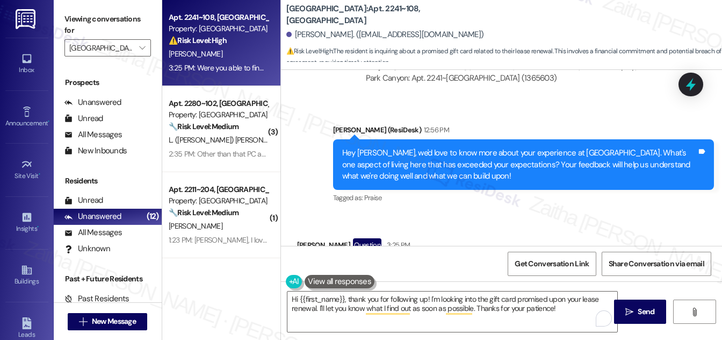
click at [338, 283] on button at bounding box center [340, 281] width 70 height 13
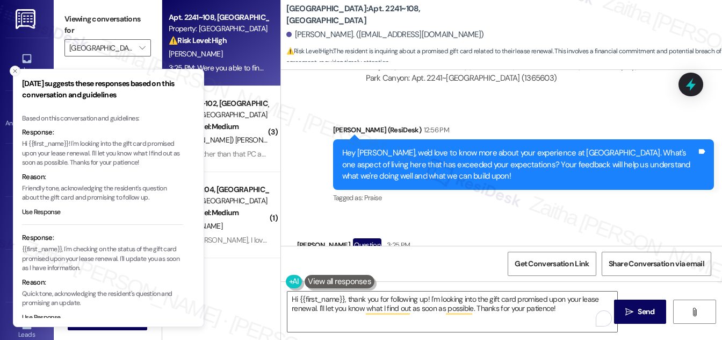
click at [13, 71] on icon "Close toast" at bounding box center [15, 71] width 6 height 6
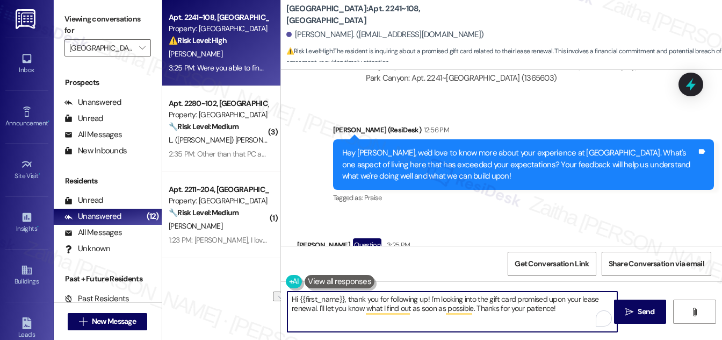
drag, startPoint x: 475, startPoint y: 306, endPoint x: 564, endPoint y: 308, distance: 89.3
click at [564, 308] on textarea "Hi {{first_name}}, thank you for following up! I'm looking into the gift card p…" at bounding box center [453, 311] width 330 height 40
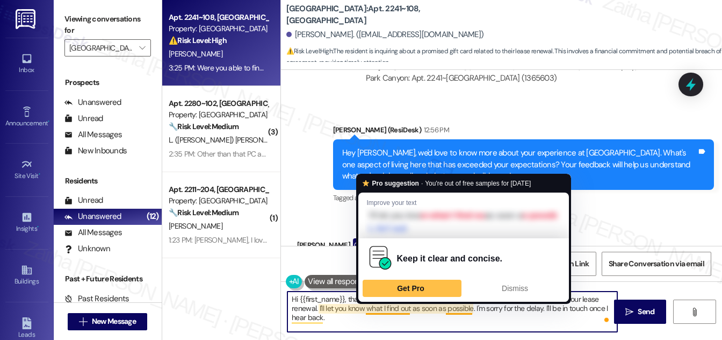
click at [413, 308] on textarea "Hi {{first_name}}, thank you for following up! I'm looking into the gift card p…" at bounding box center [453, 311] width 330 height 40
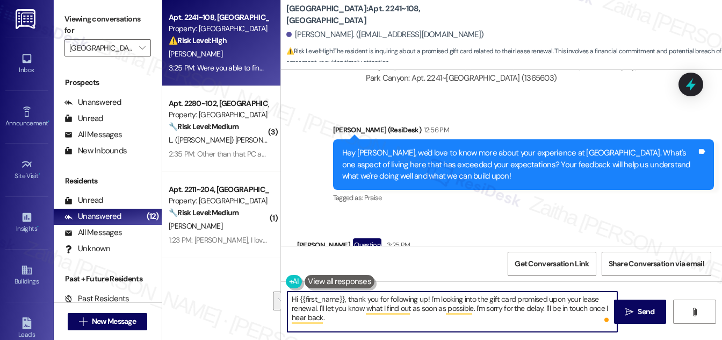
drag, startPoint x: 474, startPoint y: 307, endPoint x: 477, endPoint y: 318, distance: 11.1
click at [477, 318] on textarea "Hi {{first_name}}, thank you for following up! I'm looking into the gift card p…" at bounding box center [453, 311] width 330 height 40
type textarea "Hi {{first_name}}, thank you for following up! I'm looking into the gift card p…"
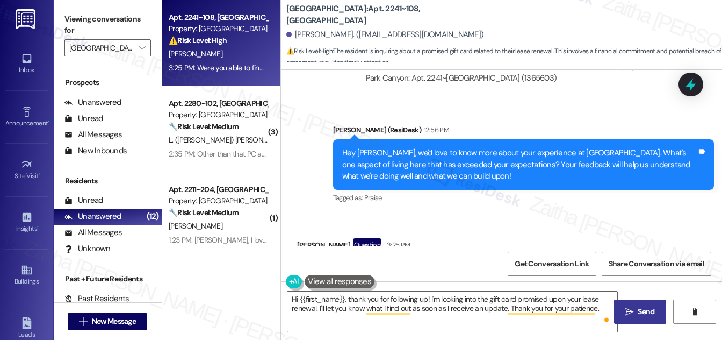
click at [652, 312] on span "Send" at bounding box center [646, 311] width 17 height 11
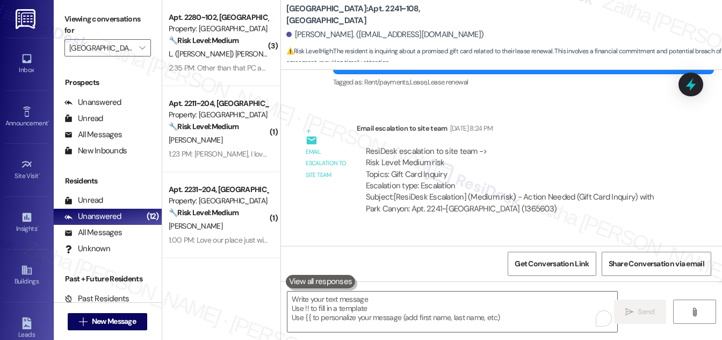
scroll to position [10678, 0]
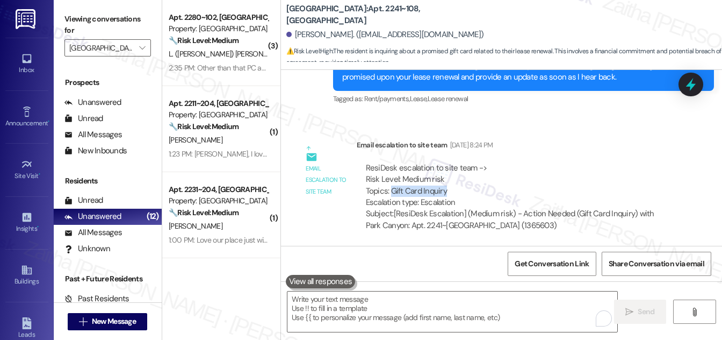
drag, startPoint x: 390, startPoint y: 127, endPoint x: 458, endPoint y: 130, distance: 68.8
click at [458, 162] on div "ResiDesk escalation to site team -> Risk Level: Medium risk Topics: Gift Card I…" at bounding box center [517, 185] width 303 height 46
copy div "Gift Card Inquiry"
click at [686, 83] on icon at bounding box center [691, 84] width 18 height 18
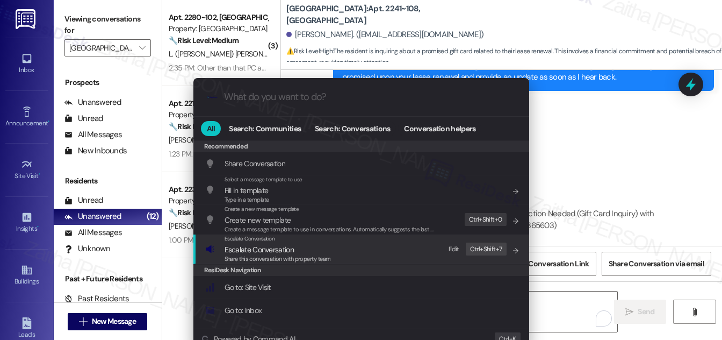
click at [265, 247] on span "Escalate Conversation" at bounding box center [259, 250] width 69 height 10
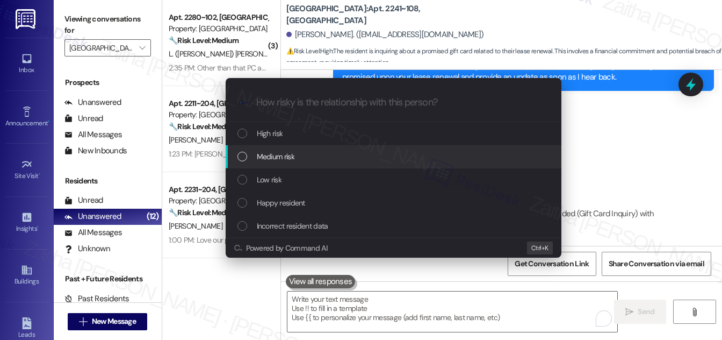
click at [286, 156] on span "Medium risk" at bounding box center [276, 156] width 38 height 12
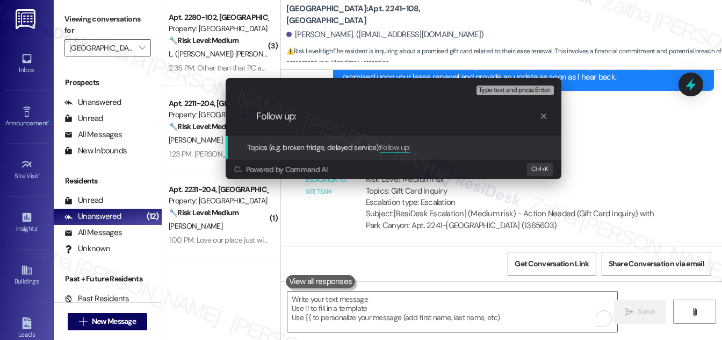
paste input "Gift Card Inquiry"
type input "Follow up: Gift Card Inquiry"
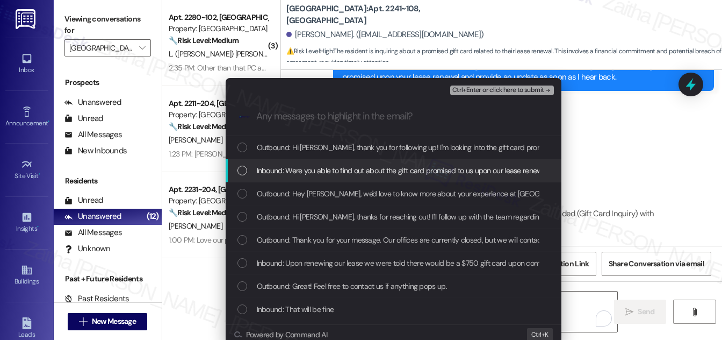
click at [239, 171] on div "List of options" at bounding box center [243, 171] width 10 height 10
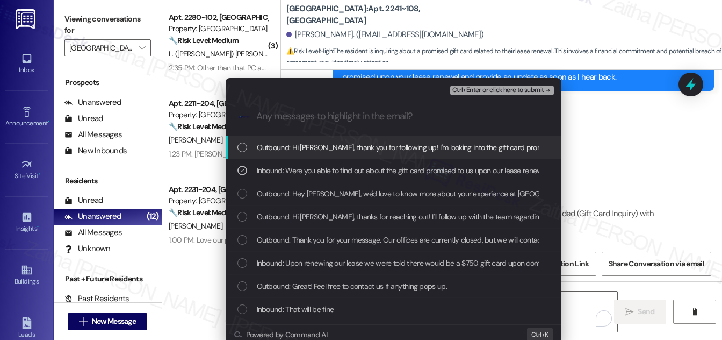
click at [476, 96] on div "Ctrl+Enter or click here to submit" at bounding box center [503, 90] width 106 height 14
click at [477, 91] on span "Ctrl+Enter or click here to submit" at bounding box center [498, 91] width 92 height 8
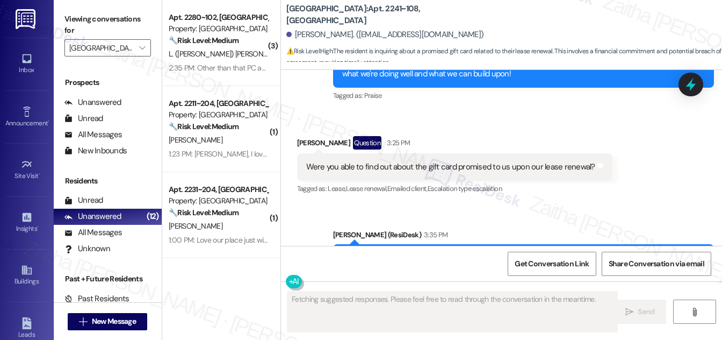
scroll to position [10824, 0]
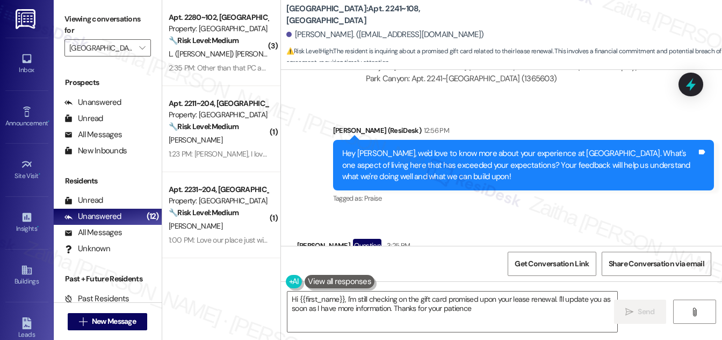
type textarea "Hi {{first_name}}, I'm still checking on the gift card promised upon your lease…"
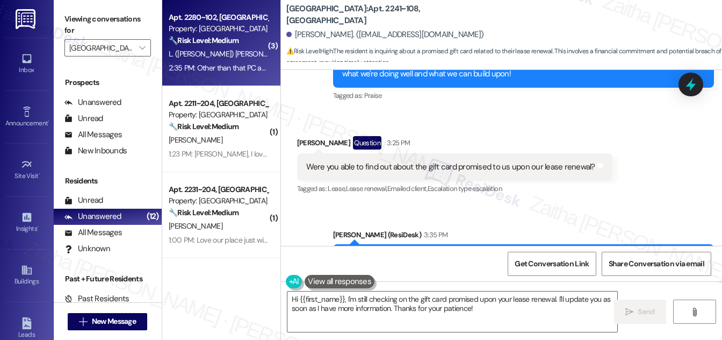
click at [247, 40] on div "🔧 Risk Level: Medium The resident is declining to participate in a survey and e…" at bounding box center [218, 40] width 99 height 11
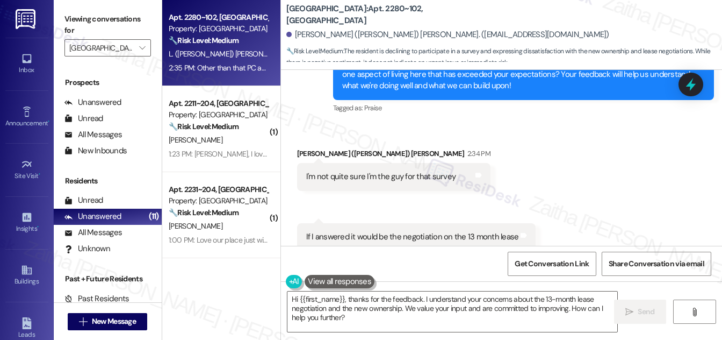
scroll to position [1100, 0]
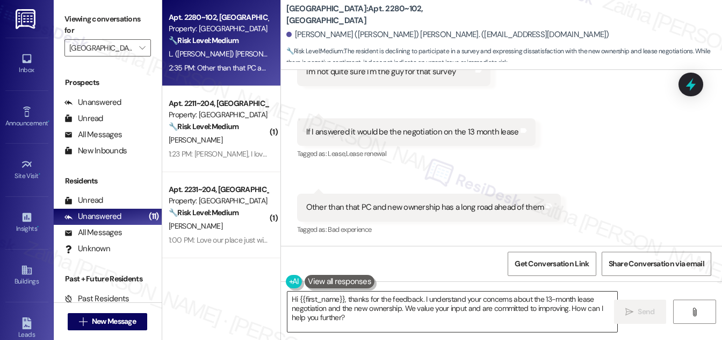
click at [293, 297] on textarea "Hi {{first_name}}, thanks for the feedback. I understand your concerns about th…" at bounding box center [453, 311] width 330 height 40
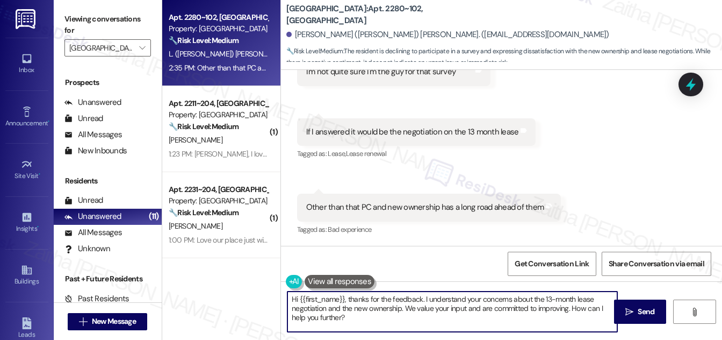
click at [294, 298] on textarea "Hi {{first_name}}, thanks for the feedback. I understand your concerns about th…" at bounding box center [453, 311] width 330 height 40
drag, startPoint x: 382, startPoint y: 298, endPoint x: 290, endPoint y: 294, distance: 92.0
click at [290, 294] on textarea "Thank you for your response, {{first_name}}, thanks for the feedback. I underst…" at bounding box center [453, 311] width 330 height 40
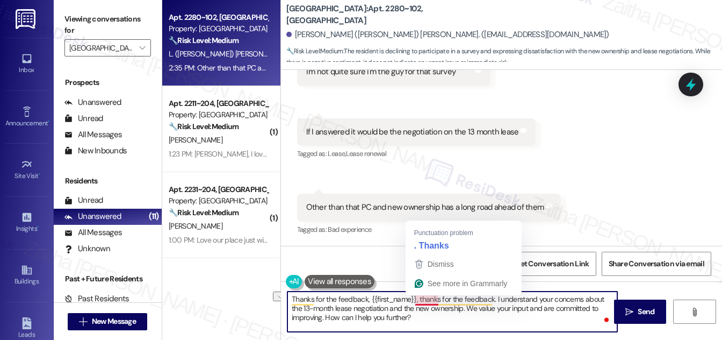
drag, startPoint x: 490, startPoint y: 297, endPoint x: 413, endPoint y: 296, distance: 77.4
click at [413, 296] on textarea "Thanks for the feedback, {{first_name}}, thanks for the feedback. I understand …" at bounding box center [453, 311] width 330 height 40
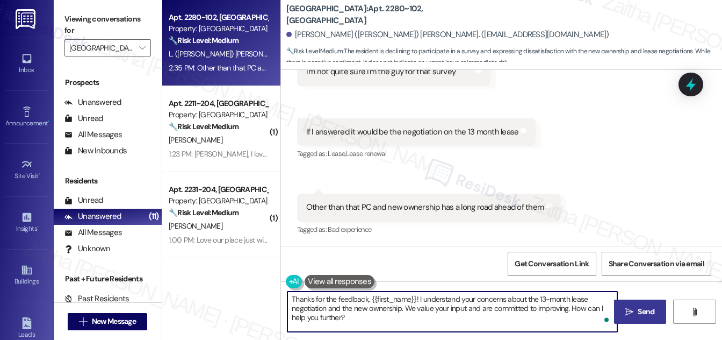
type textarea "Thanks for the feedback, {{first_name}}! I understand your concerns about the 1…"
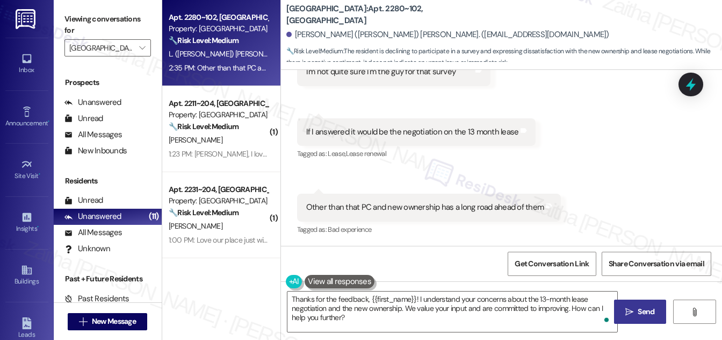
click at [646, 309] on span "Send" at bounding box center [646, 311] width 17 height 11
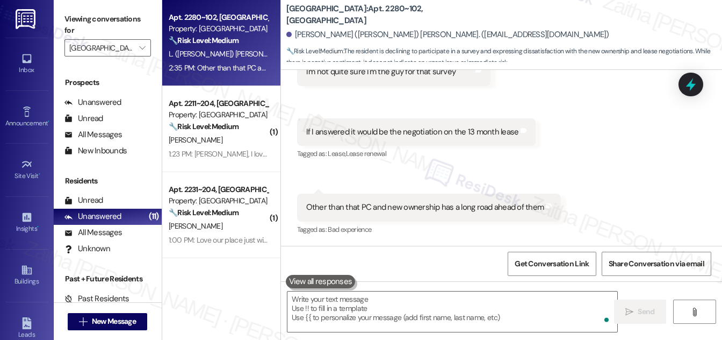
scroll to position [1099, 0]
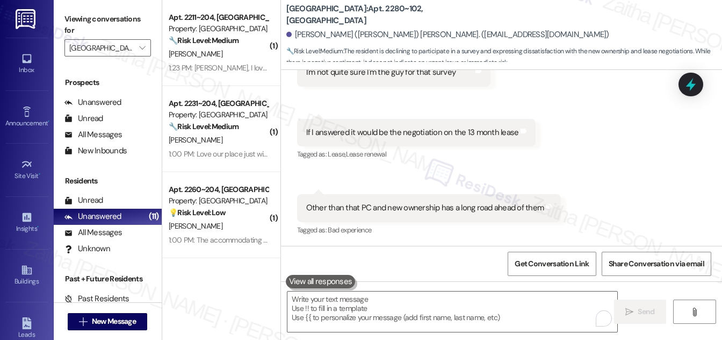
click at [245, 32] on div "Property: [GEOGRAPHIC_DATA]" at bounding box center [218, 28] width 99 height 11
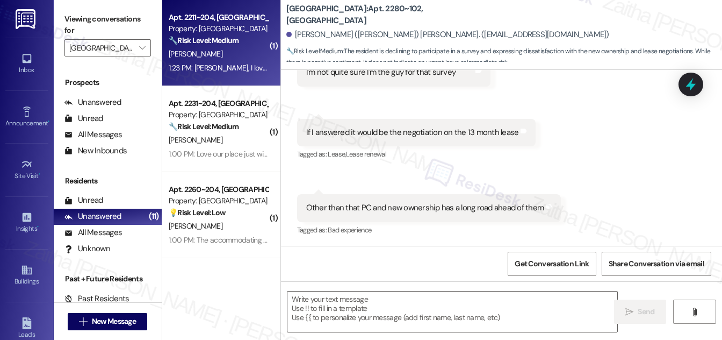
type textarea "Fetching suggested responses. Please feel free to read through the conversation…"
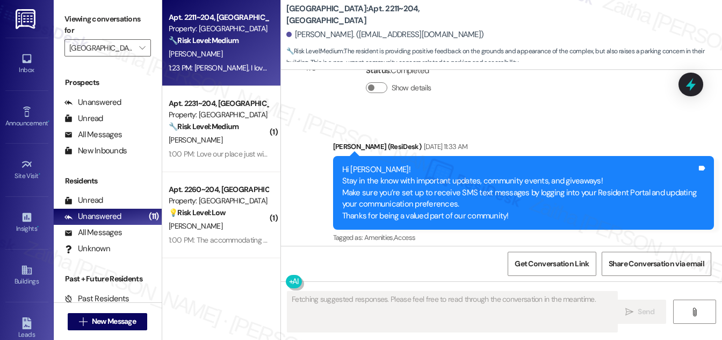
scroll to position [1029, 0]
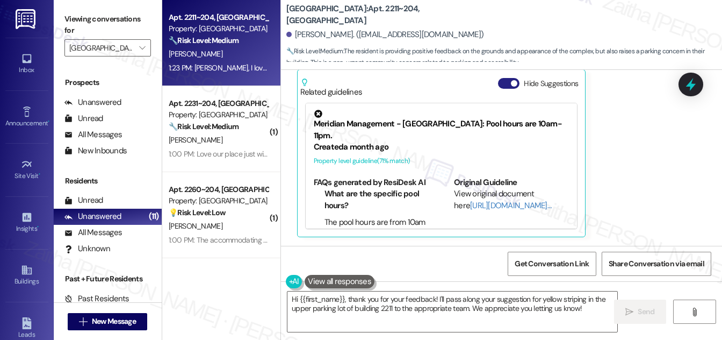
click at [506, 85] on button "Hide Suggestions" at bounding box center [508, 83] width 21 height 11
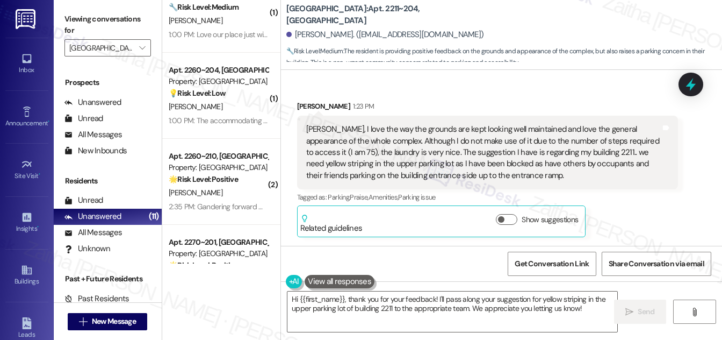
scroll to position [0, 0]
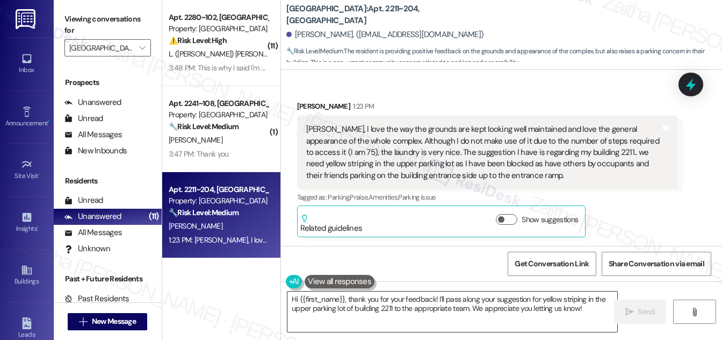
click at [433, 306] on textarea "Hi {{first_name}}, thank you for your feedback! I'll pass along your suggestion…" at bounding box center [453, 311] width 330 height 40
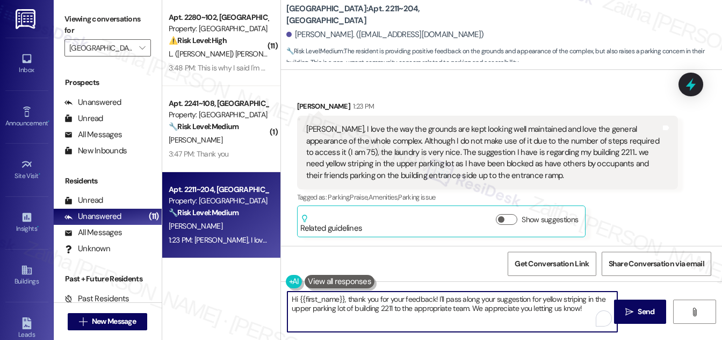
click at [433, 306] on textarea "Hi {{first_name}}, thank you for your feedback! I'll pass along your suggestion…" at bounding box center [453, 311] width 330 height 40
type textarea "Hi {{first_name}}, thank you for your feedback! I'll pass along your suggestion…"
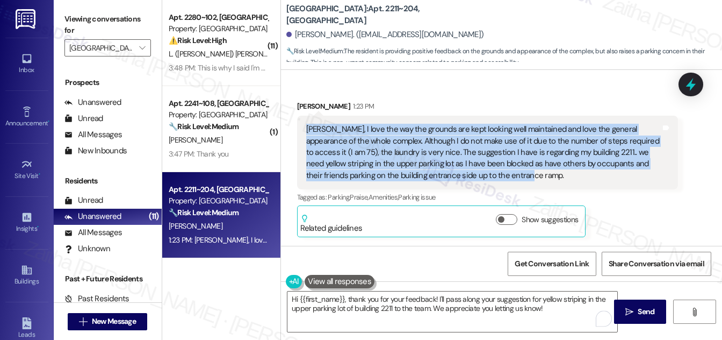
drag, startPoint x: 307, startPoint y: 128, endPoint x: 487, endPoint y: 170, distance: 184.8
click at [487, 170] on div "[PERSON_NAME], I love the way the grounds are kept looking well maintained and …" at bounding box center [483, 153] width 355 height 58
copy div "[PERSON_NAME], I love the way the grounds are kept looking well maintained and …"
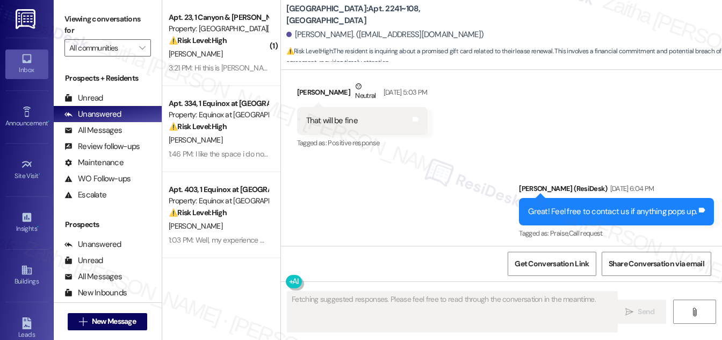
scroll to position [11169, 0]
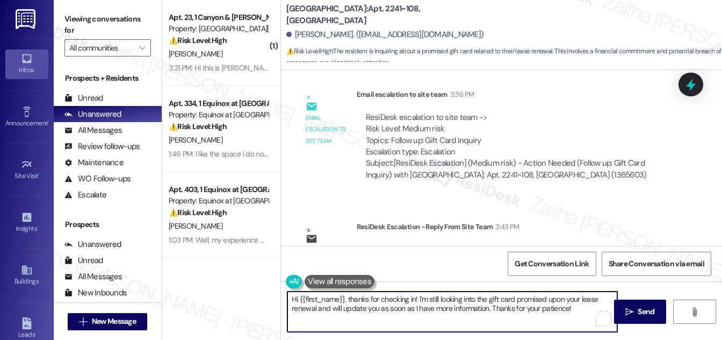
drag, startPoint x: 291, startPoint y: 298, endPoint x: 577, endPoint y: 306, distance: 286.0
click at [577, 306] on textarea "Hi {{first_name}}, thanks for checking in! I'm still looking into the gift card…" at bounding box center [453, 311] width 330 height 40
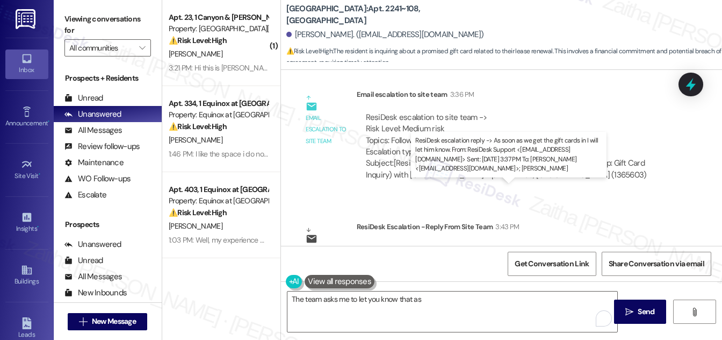
drag, startPoint x: 375, startPoint y: 198, endPoint x: 538, endPoint y: 197, distance: 163.4
click at [538, 244] on div "ResiDesk escalation reply -> As soon as we get the gift cards in I will let him…" at bounding box center [501, 266] width 271 height 45
copy div "soon as we get the gift cards in I will let him know."
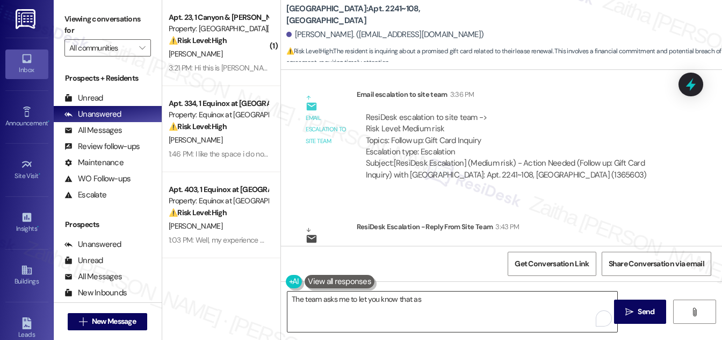
click at [430, 296] on textarea "The team asks me to let you know that as" at bounding box center [453, 311] width 330 height 40
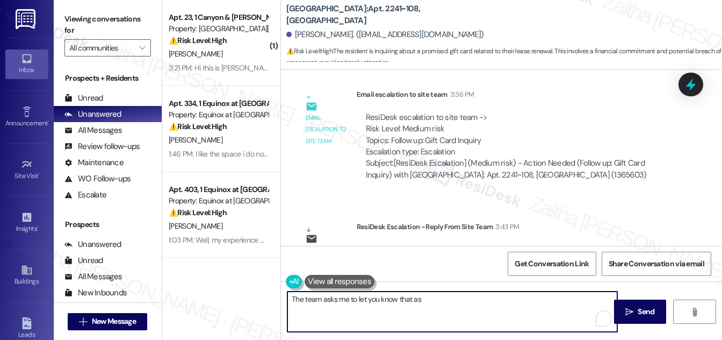
paste textarea "soon as we get the gift cards in I will let him know."
click at [522, 298] on textarea "The team asks me to let you know that as soon as we get the gift cards in, I wi…" at bounding box center [453, 311] width 330 height 40
click at [557, 298] on textarea "The team asks me to let you know that as soon as we get the gift cards in, we w…" at bounding box center [453, 311] width 330 height 40
type textarea "The team asks me to let you know that as soon as we get the gift cards in, we w…"
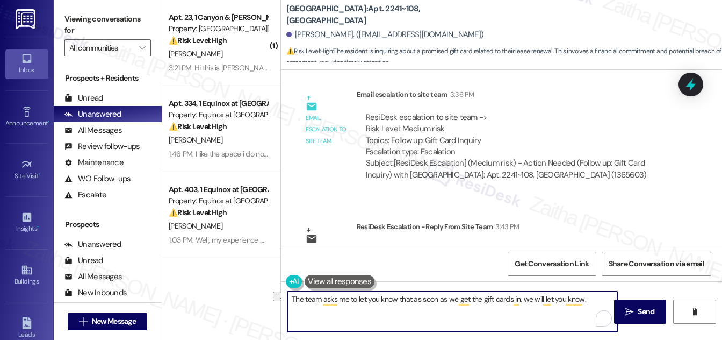
drag, startPoint x: 291, startPoint y: 296, endPoint x: 584, endPoint y: 300, distance: 292.4
click at [584, 300] on textarea "The team asks me to let you know that as soon as we get the gift cards in, we w…" at bounding box center [453, 311] width 330 height 40
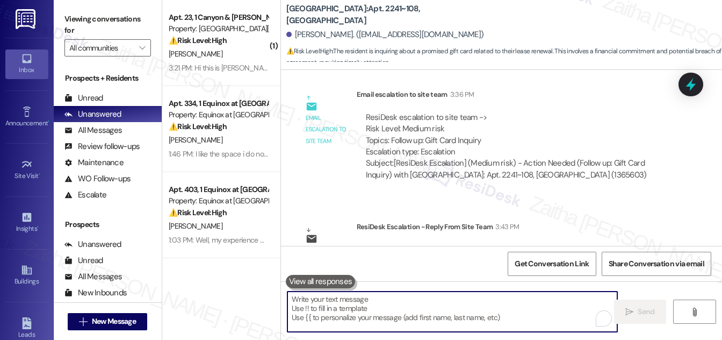
paste textarea "The team asked me to let you know that we’ll inform you as soon as the gift car…"
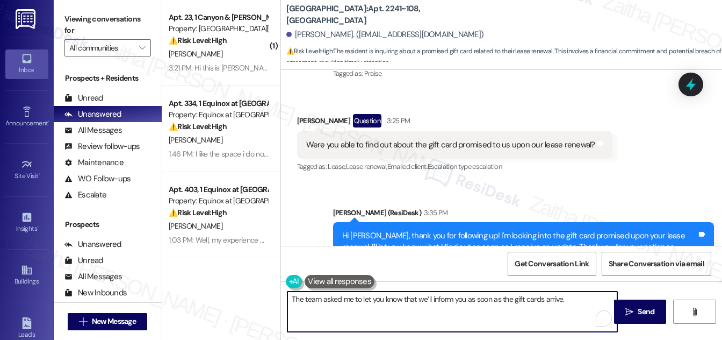
scroll to position [10974, 0]
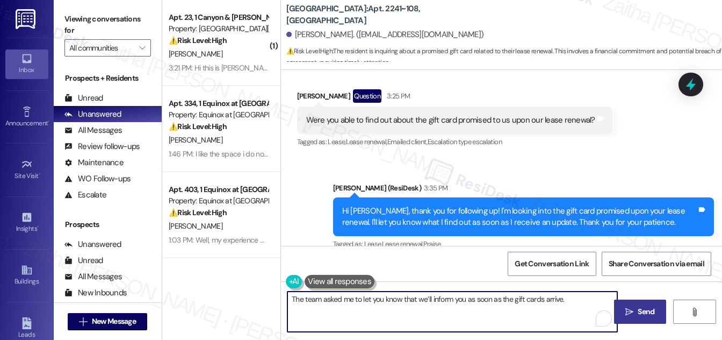
type textarea "The team asked me to let you know that we’ll inform you as soon as the gift car…"
click at [636, 314] on span "Send" at bounding box center [646, 311] width 21 height 11
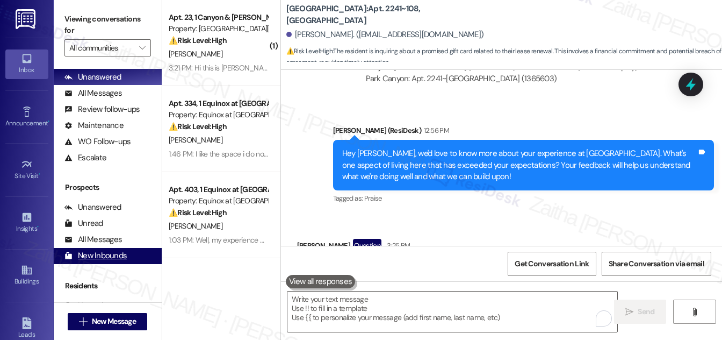
scroll to position [142, 0]
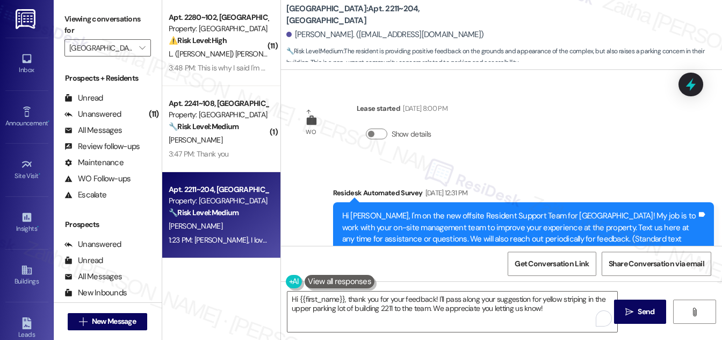
scroll to position [893, 0]
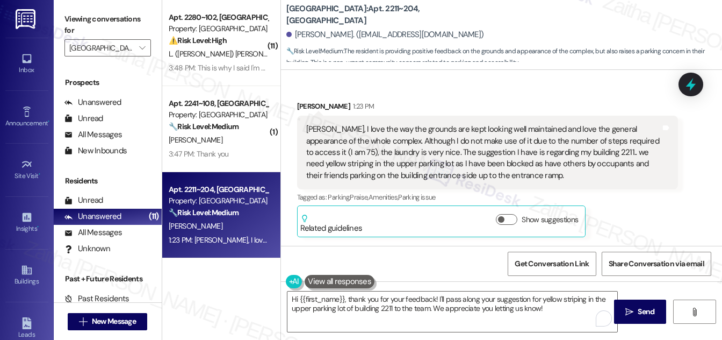
drag, startPoint x: 514, startPoint y: 94, endPoint x: 498, endPoint y: 86, distance: 18.0
click at [514, 95] on div "Received via SMS [PERSON_NAME] 1:23 PM [PERSON_NAME], I love the way the ground…" at bounding box center [487, 168] width 397 height 153
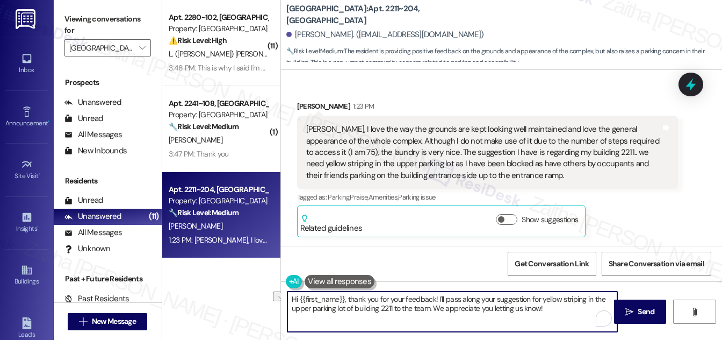
drag, startPoint x: 348, startPoint y: 300, endPoint x: 292, endPoint y: 298, distance: 55.9
click at [292, 298] on textarea "Hi {{first_name}}, thank you for your feedback! I'll pass along your suggestion…" at bounding box center [453, 311] width 330 height 40
drag, startPoint x: 383, startPoint y: 297, endPoint x: 498, endPoint y: 313, distance: 115.7
click at [498, 313] on textarea "Thank you for your feedback! I'll pass along your suggestion for yellow stripin…" at bounding box center [453, 311] width 330 height 40
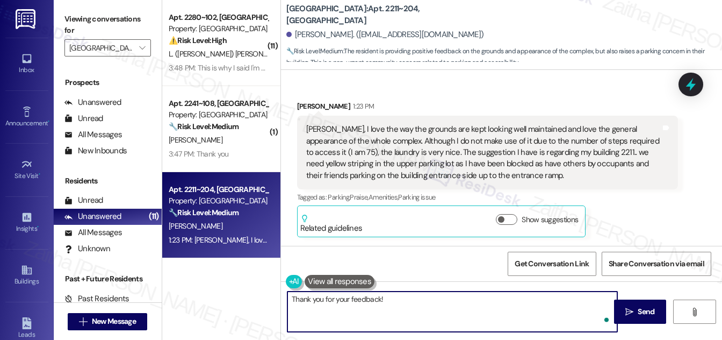
paste textarea "thank you for your kind words about the property. I appreciate your suggestion …"
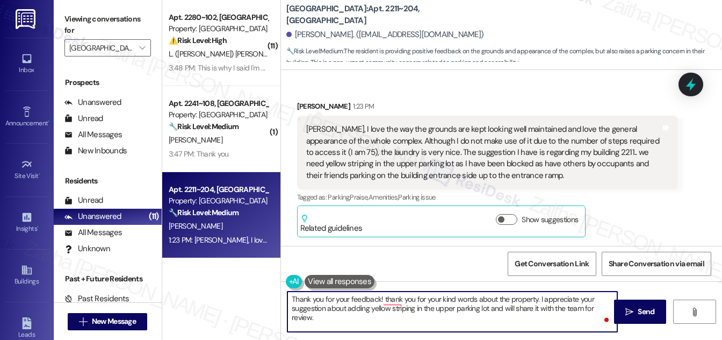
click at [304, 104] on div "[PERSON_NAME] 1:23 PM" at bounding box center [487, 107] width 381 height 15
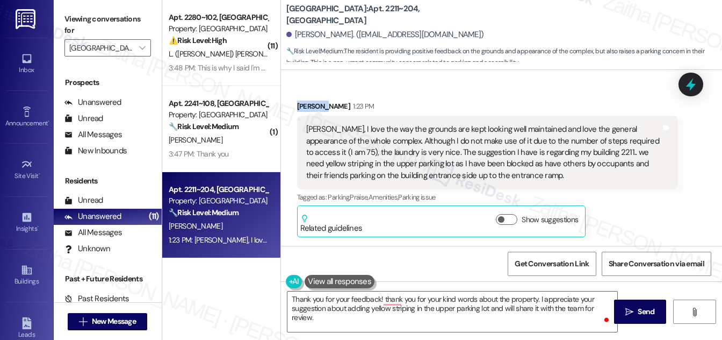
click at [304, 104] on div "[PERSON_NAME] 1:23 PM" at bounding box center [487, 107] width 381 height 15
copy div "[PERSON_NAME]"
click at [378, 299] on textarea "Thank you for your feedback! thank you for your kind words about the property. …" at bounding box center [453, 311] width 330 height 40
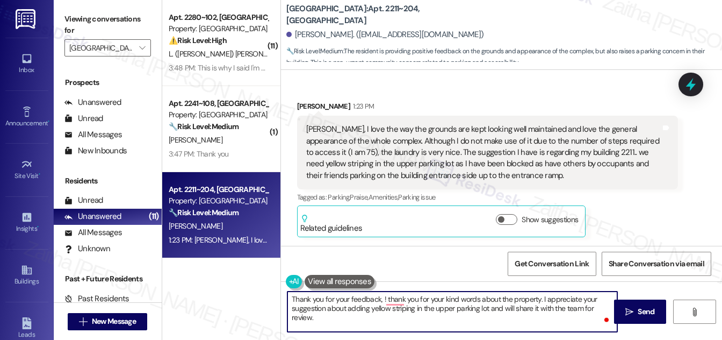
paste textarea "[PERSON_NAME]"
drag, startPoint x: 440, startPoint y: 299, endPoint x: 382, endPoint y: 290, distance: 58.1
click at [384, 296] on textarea "Thank you for your feedback, [PERSON_NAME]! Thank you for your kind words about…" at bounding box center [453, 311] width 330 height 40
click at [304, 103] on div "[PERSON_NAME] 1:23 PM" at bounding box center [487, 107] width 381 height 15
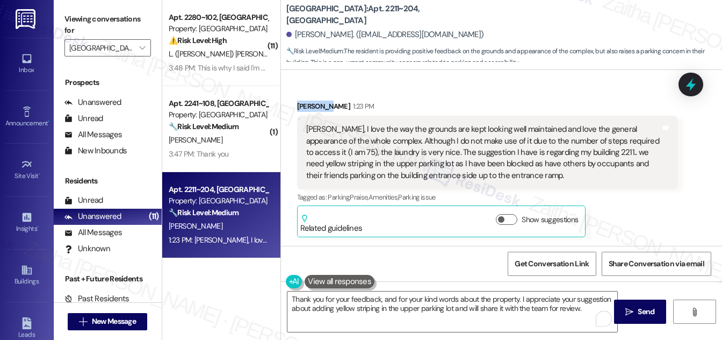
click at [304, 103] on div "[PERSON_NAME] 1:23 PM" at bounding box center [487, 107] width 381 height 15
copy div "[PERSON_NAME]"
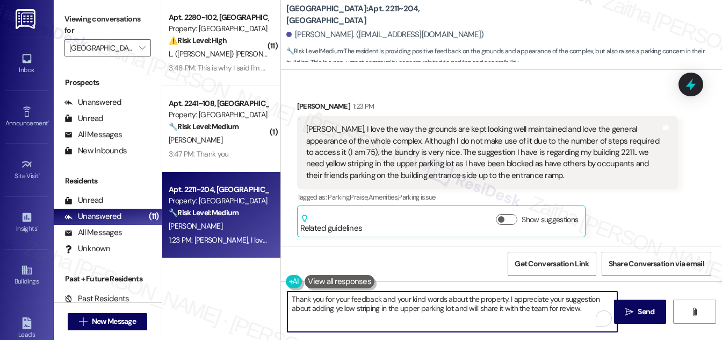
click at [504, 297] on textarea "Thank you for your feedback and your kind words about the property. I appreciat…" at bounding box center [453, 311] width 330 height 40
paste textarea "[PERSON_NAME]"
type textarea "Thank you for your feedback and your kind words about the property, [PERSON_NAM…"
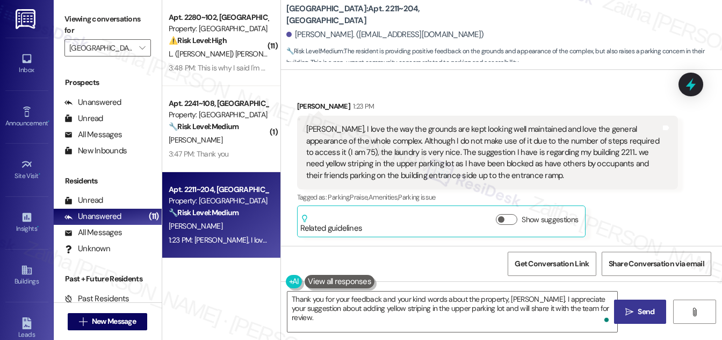
click at [646, 313] on span "Send" at bounding box center [646, 311] width 17 height 11
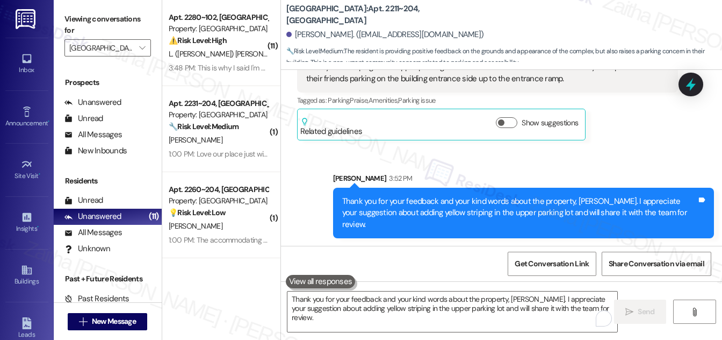
scroll to position [980, 0]
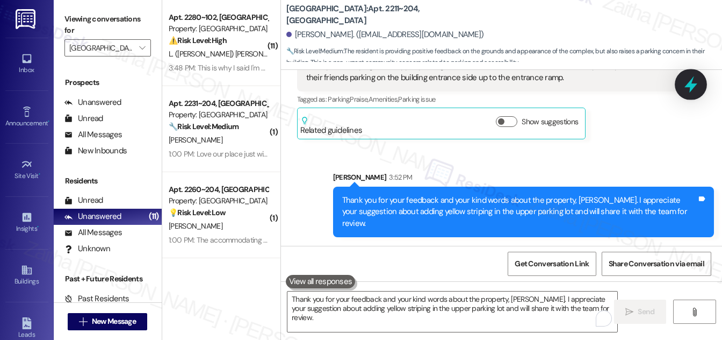
click at [692, 77] on icon at bounding box center [691, 84] width 18 height 18
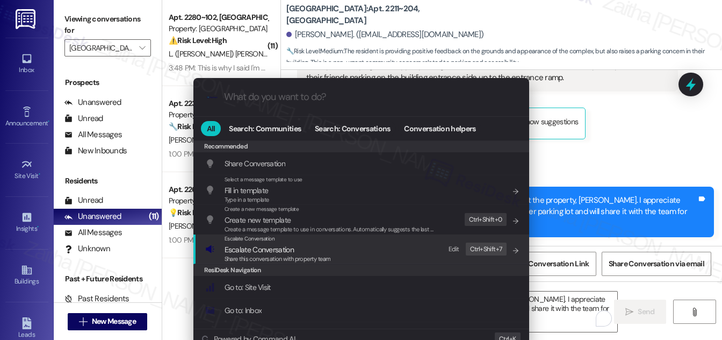
click at [293, 243] on span "Escalate Conversation" at bounding box center [278, 249] width 106 height 12
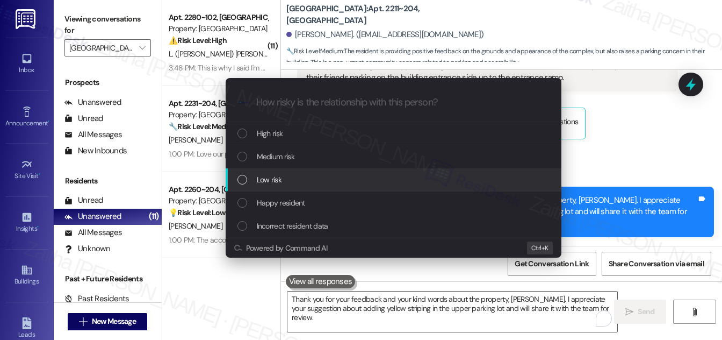
click at [272, 176] on span "Low risk" at bounding box center [269, 180] width 25 height 12
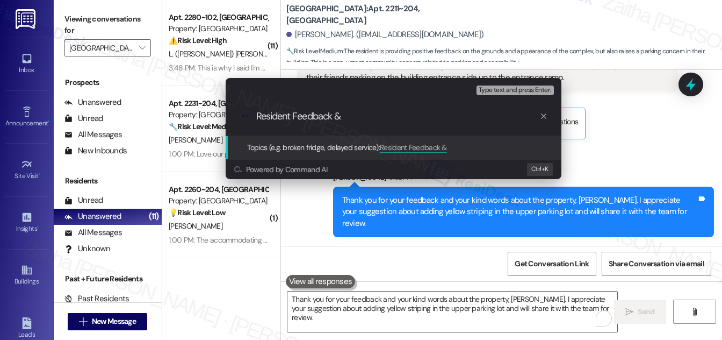
paste input "Parking Lot Striping Suggestion"
type input "Resident Feedback & Parking Lot Striping Suggestion"
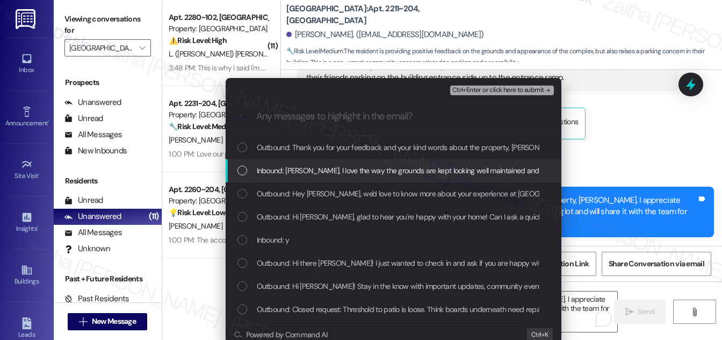
click at [242, 166] on div "List of options" at bounding box center [243, 171] width 10 height 10
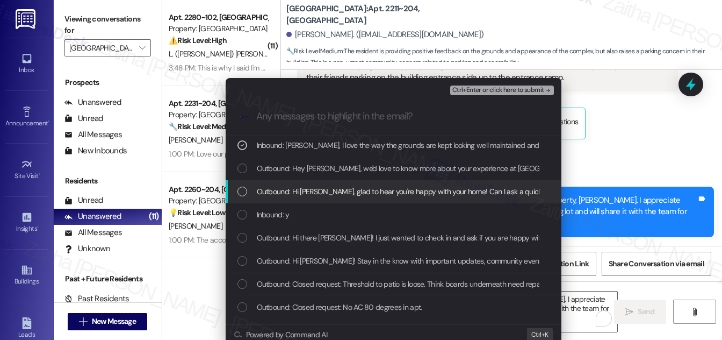
scroll to position [48, 0]
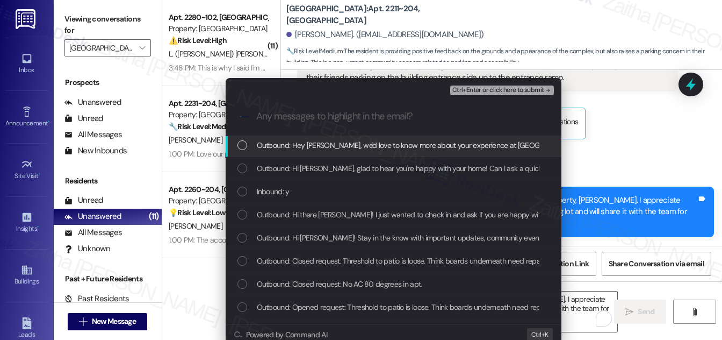
click at [478, 90] on span "Ctrl+Enter or click here to submit" at bounding box center [498, 91] width 92 height 8
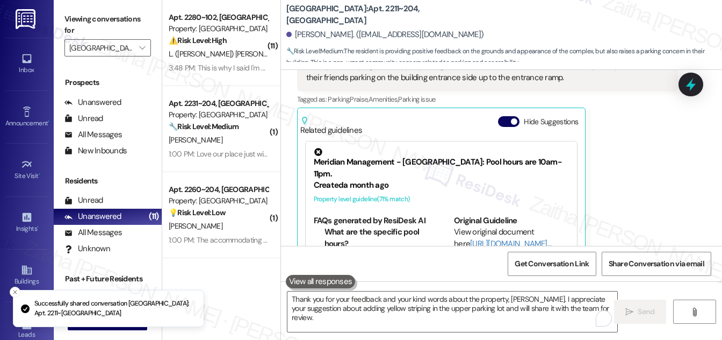
scroll to position [1029, 0]
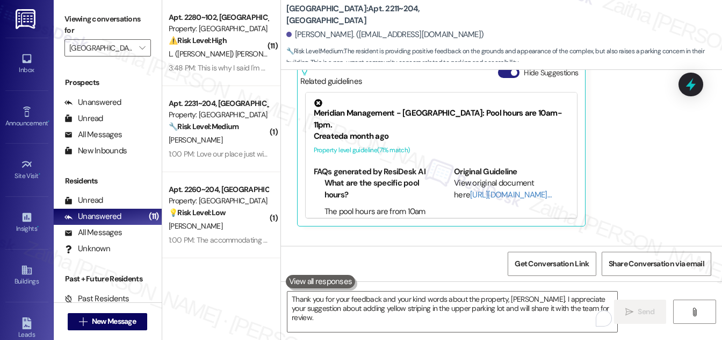
click at [500, 78] on button "Hide Suggestions" at bounding box center [508, 72] width 21 height 11
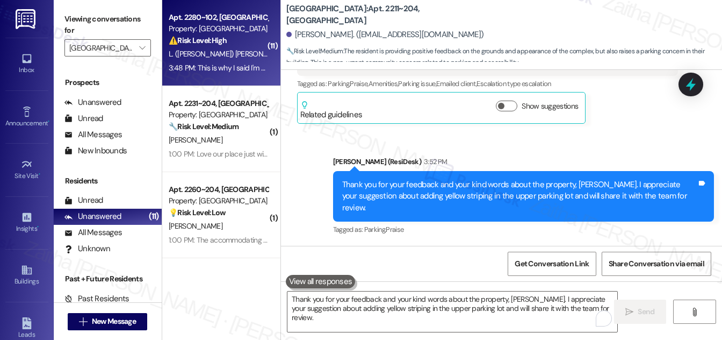
click at [236, 54] on div "L. ([PERSON_NAME]) [PERSON_NAME]" at bounding box center [219, 53] width 102 height 13
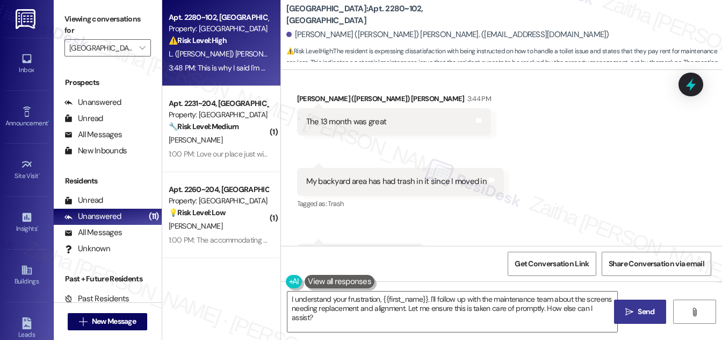
scroll to position [1432, 0]
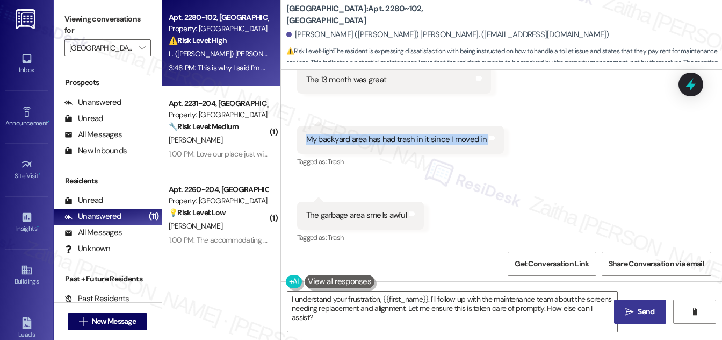
drag, startPoint x: 295, startPoint y: 127, endPoint x: 491, endPoint y: 134, distance: 196.3
click at [491, 134] on div "Received via SMS 3:44 PM [PERSON_NAME] ([PERSON_NAME]) [PERSON_NAME] 3:44 PM My…" at bounding box center [400, 148] width 223 height 60
copy div "My backyard area has had trash in it since I moved in [GEOGRAPHIC_DATA] and not…"
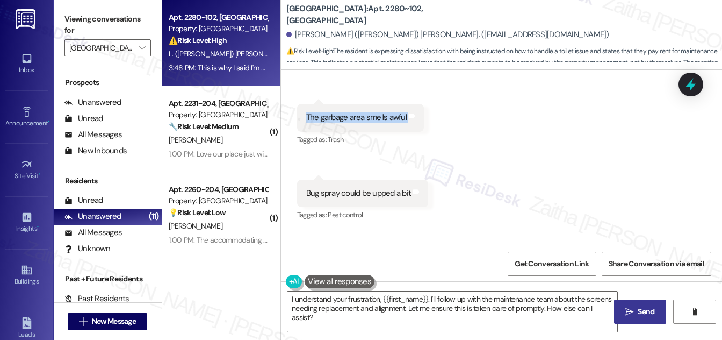
drag, startPoint x: 301, startPoint y: 103, endPoint x: 421, endPoint y: 119, distance: 121.0
click at [421, 119] on div "Lee (Logan) Spaulding Neutral 3:44 PM The garbage area smells awful Tags and no…" at bounding box center [360, 126] width 127 height 44
copy div "The garbage area smells awful Tags and notes"
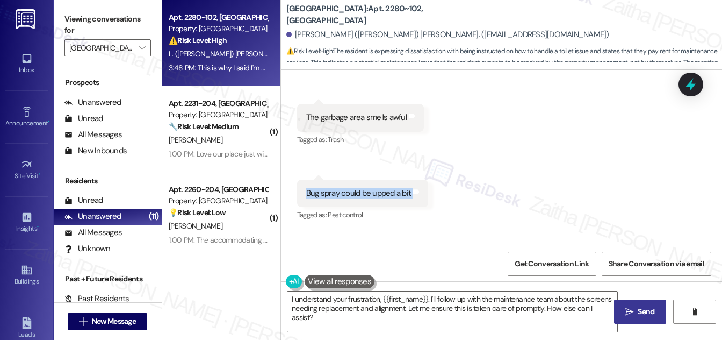
drag, startPoint x: 299, startPoint y: 177, endPoint x: 425, endPoint y: 183, distance: 125.4
click at [425, 183] on div "Bug spray could be upped a bit Tags and notes" at bounding box center [363, 192] width 132 height 27
copy div "Bug spray could be upped a bit Tags and notes"
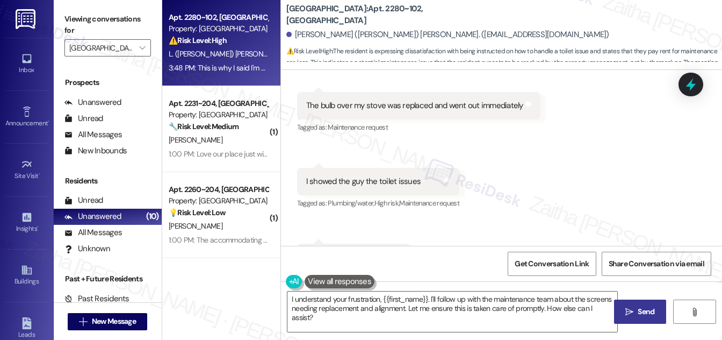
scroll to position [1676, 0]
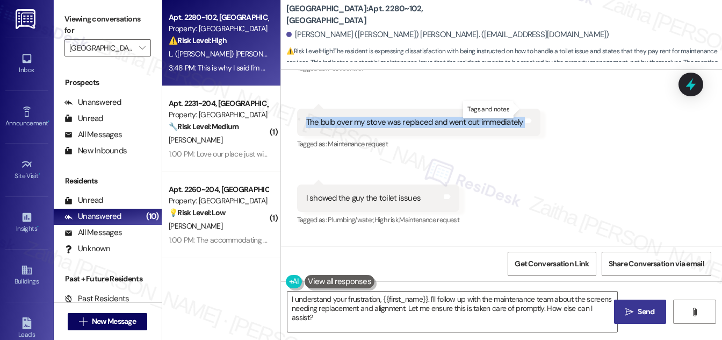
drag, startPoint x: 306, startPoint y: 111, endPoint x: 521, endPoint y: 120, distance: 215.1
click at [523, 112] on div "The bulb over my stove was replaced and went out immediately Tags and notes" at bounding box center [418, 122] width 243 height 27
copy div "The bulb over my stove was replaced and went out immediately Tags and notes"
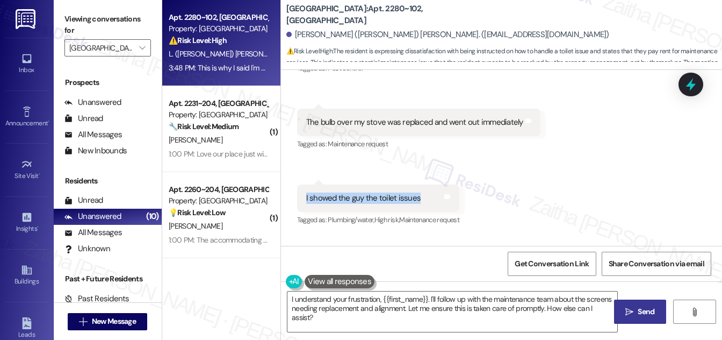
drag, startPoint x: 298, startPoint y: 183, endPoint x: 422, endPoint y: 190, distance: 124.3
click at [422, 190] on div "I showed the guy the toilet issues Tags and notes" at bounding box center [378, 197] width 162 height 27
copy div "I showed the guy the toilet issues"
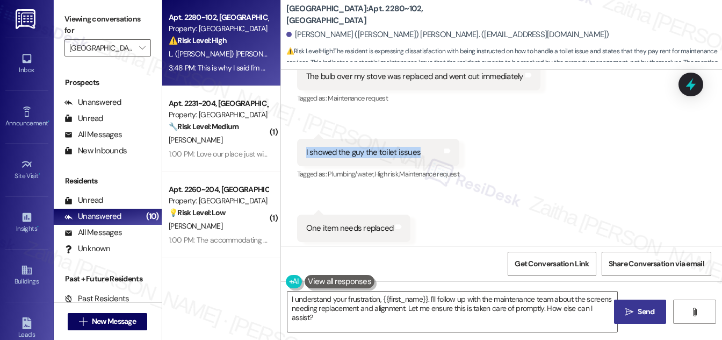
scroll to position [1774, 0]
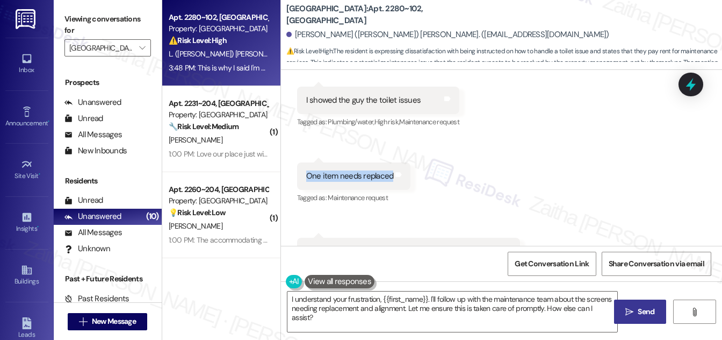
drag, startPoint x: 304, startPoint y: 163, endPoint x: 390, endPoint y: 165, distance: 86.0
click at [390, 170] on div "One item needs replaced" at bounding box center [350, 175] width 90 height 11
copy div "One item needs replaced"
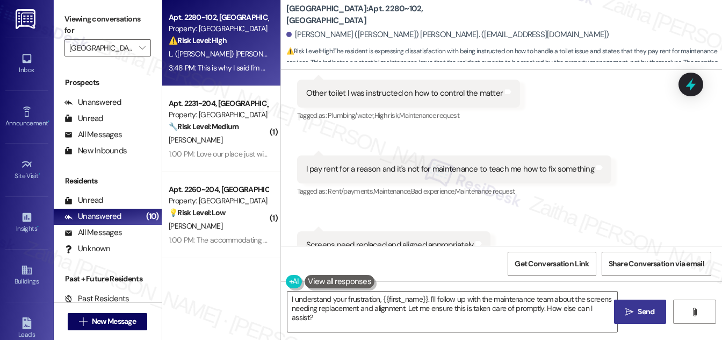
scroll to position [1871, 0]
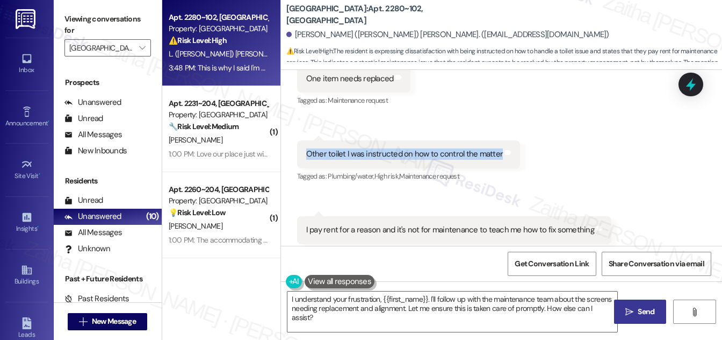
drag, startPoint x: 304, startPoint y: 141, endPoint x: 495, endPoint y: 140, distance: 191.3
click at [495, 148] on div "Other toilet I was instructed on how to control the matter" at bounding box center [404, 153] width 199 height 11
copy div "Other toilet I was instructed on how to control the matter"
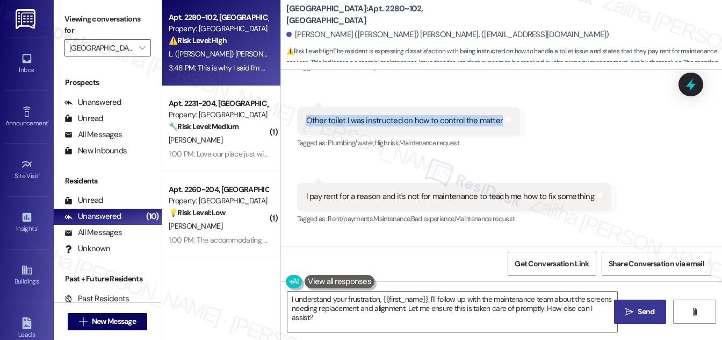
scroll to position [1969, 0]
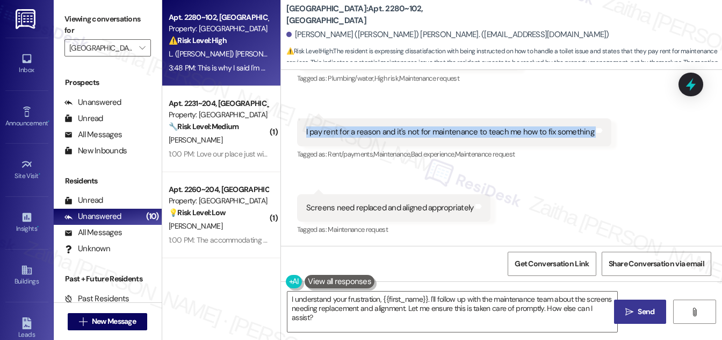
drag, startPoint x: 302, startPoint y: 125, endPoint x: 592, endPoint y: 133, distance: 289.8
click at [592, 133] on div "I pay rent for a reason and it's not for maintenance to teach me how to fix som…" at bounding box center [454, 131] width 314 height 27
copy div "I pay rent for a reason and it's not for maintenance to teach me how to fix som…"
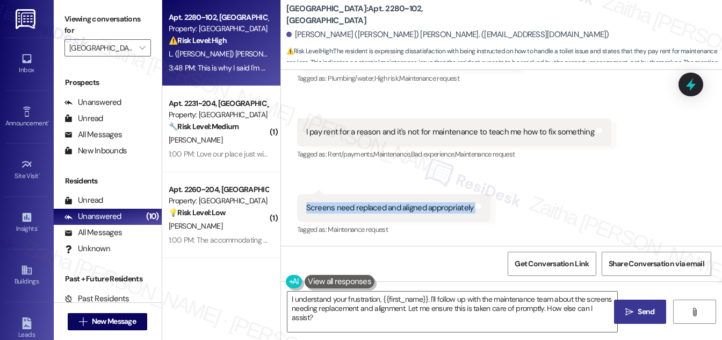
drag, startPoint x: 298, startPoint y: 191, endPoint x: 482, endPoint y: 209, distance: 184.2
click at [482, 209] on div "Screens need replaced and aligned appropriately Tags and notes" at bounding box center [394, 207] width 194 height 27
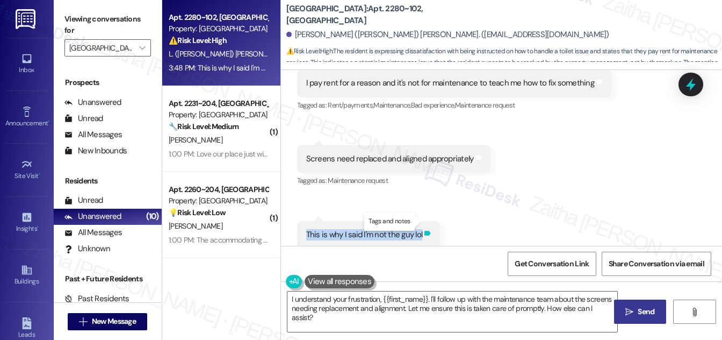
drag, startPoint x: 304, startPoint y: 220, endPoint x: 423, endPoint y: 220, distance: 119.3
click at [423, 221] on div "This is why I said I'm not the guy lol Tags and notes" at bounding box center [368, 234] width 143 height 27
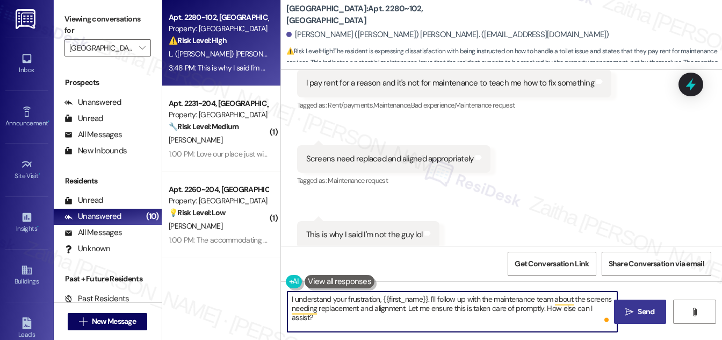
drag, startPoint x: 289, startPoint y: 298, endPoint x: 613, endPoint y: 324, distance: 325.6
click at [613, 324] on textarea "I understand your frustration, {{first_name}}. I'll follow up with the maintena…" at bounding box center [453, 311] width 330 height 40
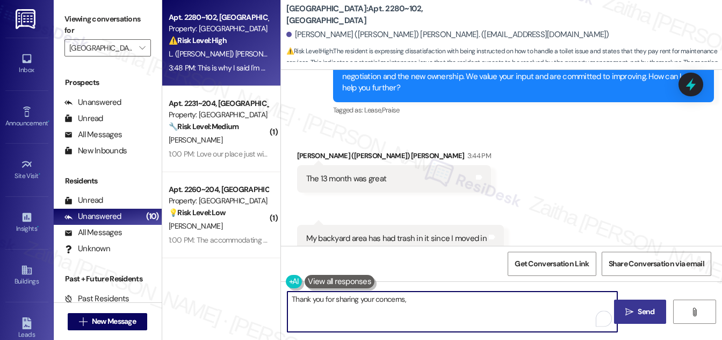
scroll to position [1334, 0]
click at [304, 149] on div "Lee (Logan) Spaulding 3:44 PM" at bounding box center [394, 156] width 195 height 15
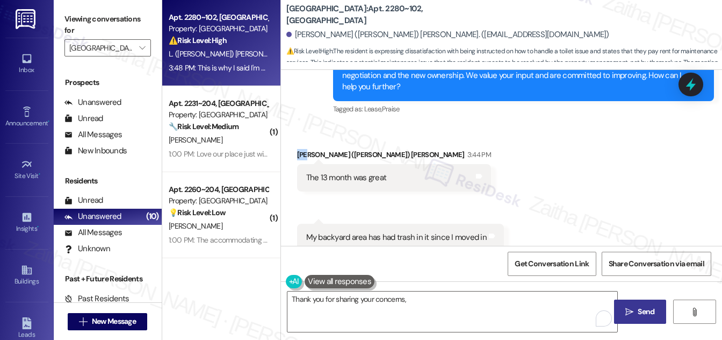
click at [304, 149] on div "Lee (Logan) Spaulding 3:44 PM" at bounding box center [394, 156] width 195 height 15
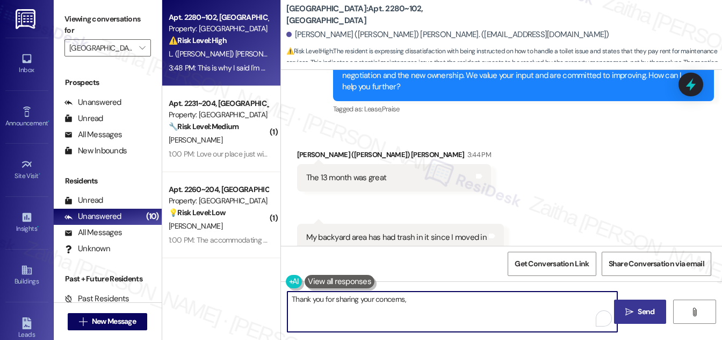
click at [422, 293] on textarea "Thank you for sharing your concerns," at bounding box center [453, 311] width 330 height 40
paste textarea "Lee"
type textarea "Thank you for sharing your concerns, Lee!"
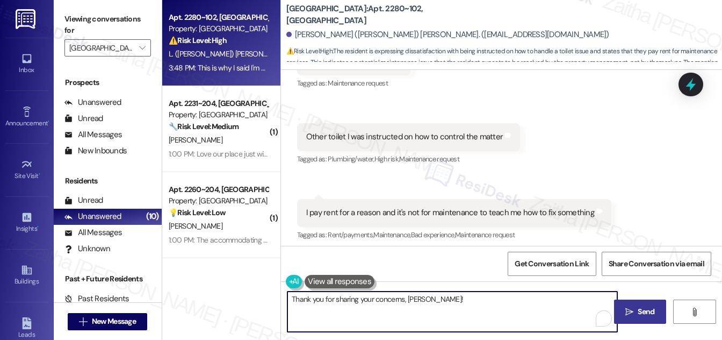
scroll to position [1920, 0]
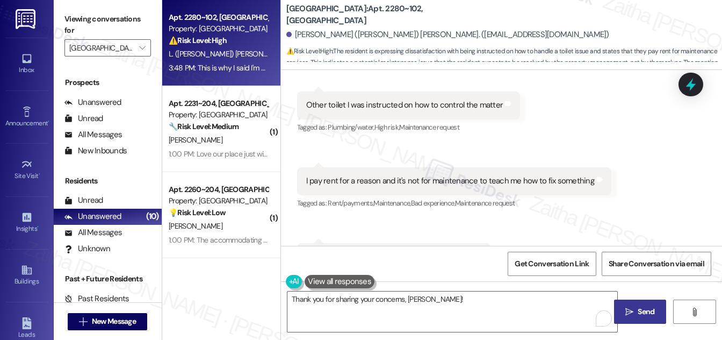
drag, startPoint x: 690, startPoint y: 80, endPoint x: 491, endPoint y: 108, distance: 200.9
click at [689, 80] on icon at bounding box center [691, 84] width 14 height 14
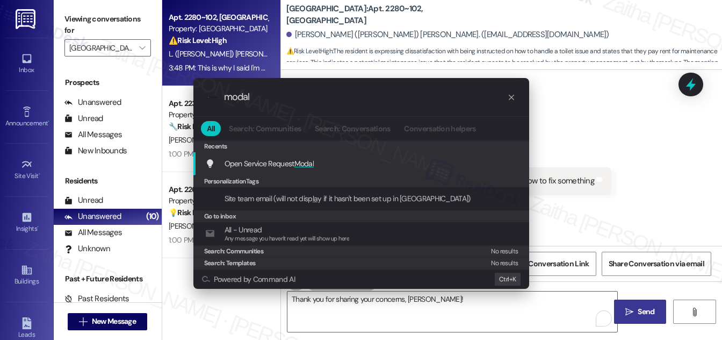
type input "modal"
click at [307, 159] on span "Modal" at bounding box center [304, 164] width 20 height 10
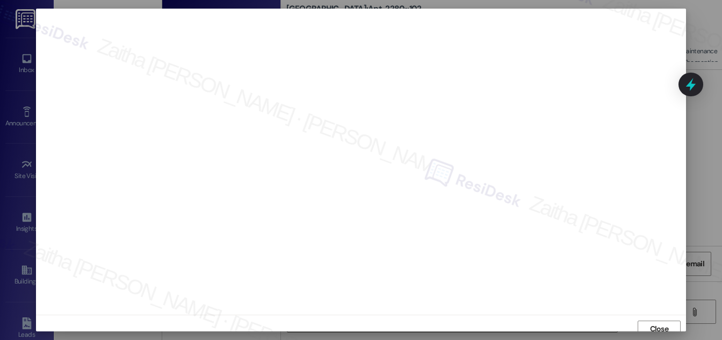
scroll to position [6, 0]
click at [648, 317] on span "Close" at bounding box center [659, 322] width 23 height 11
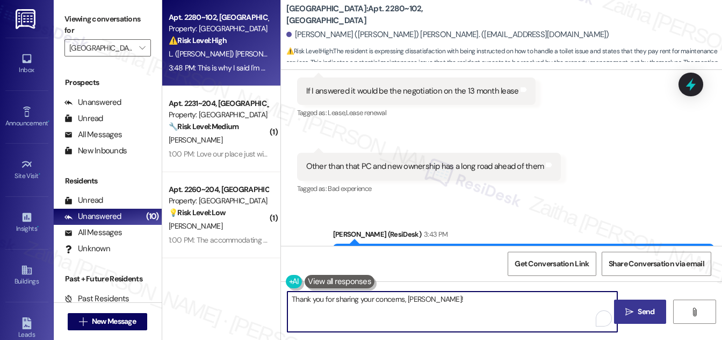
scroll to position [1221, 0]
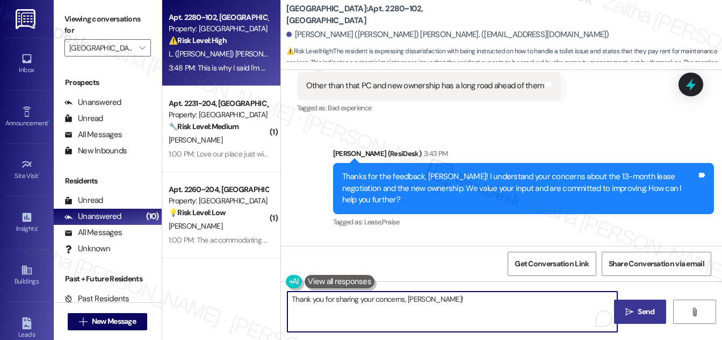
paste textarea "I’m sorry you’ve been dealing with these issues. I’ll submit work orders for th…"
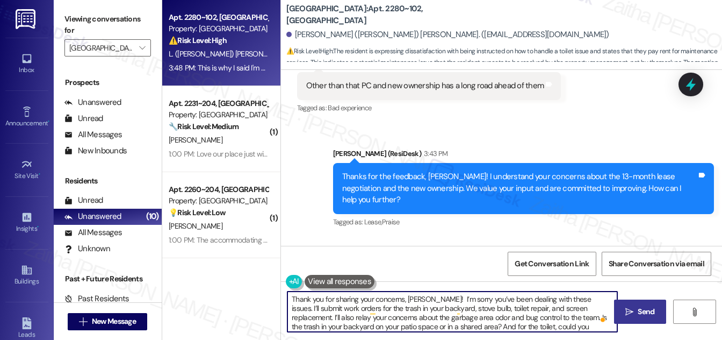
scroll to position [0, 0]
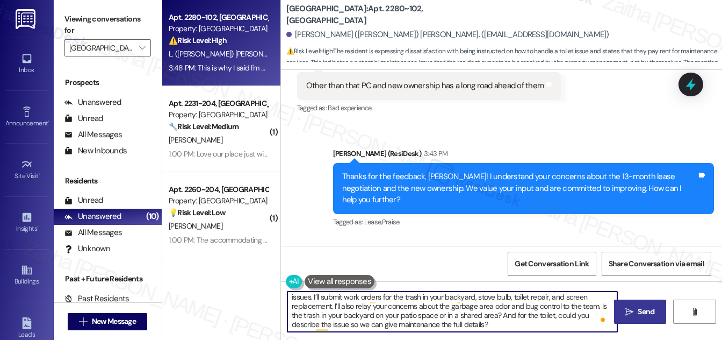
type textarea "Thank you for sharing your concerns, Lee! I’m sorry you’ve been dealing with th…"
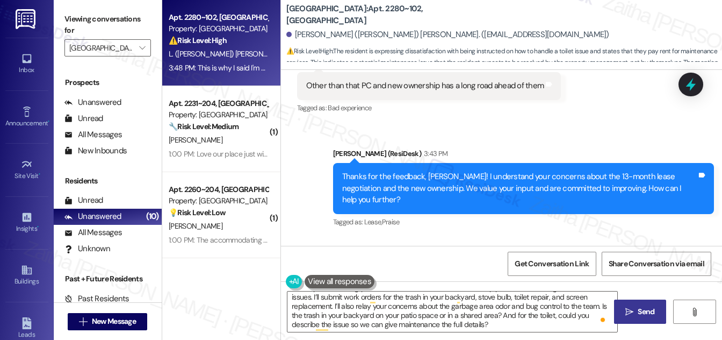
click at [641, 312] on span "Send" at bounding box center [646, 311] width 17 height 11
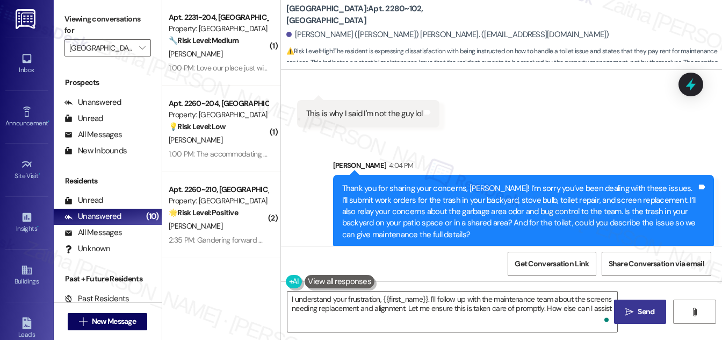
type textarea "I understand your frustration, {{first_name}}. I'll follow up with the maintena…"
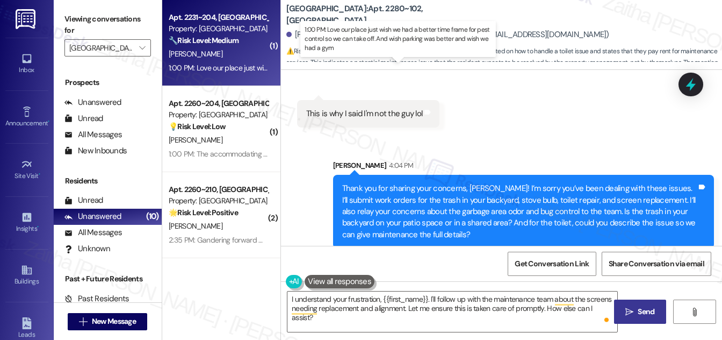
click at [228, 66] on div "1:00 PM: Love our place just wish we had a better time frame for pest control s…" at bounding box center [402, 68] width 467 height 10
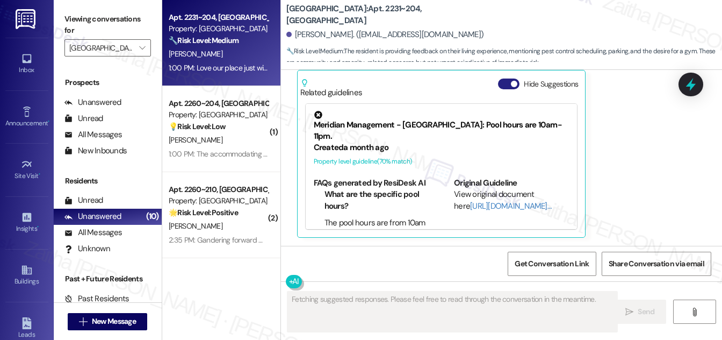
click at [502, 85] on button "Hide Suggestions" at bounding box center [508, 83] width 21 height 11
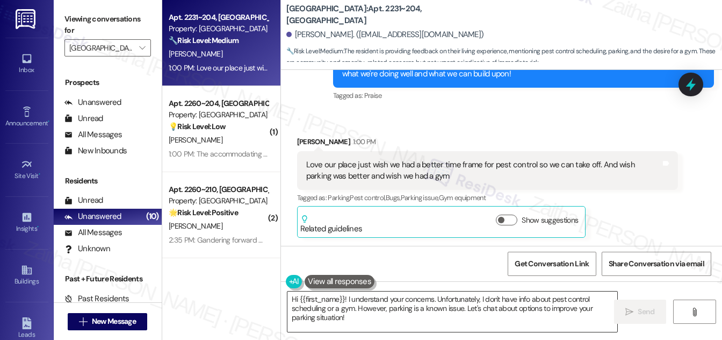
click at [294, 299] on textarea "Hi {{first_name}}! I understand your concerns. Unfortunately, I don't have info…" at bounding box center [453, 311] width 330 height 40
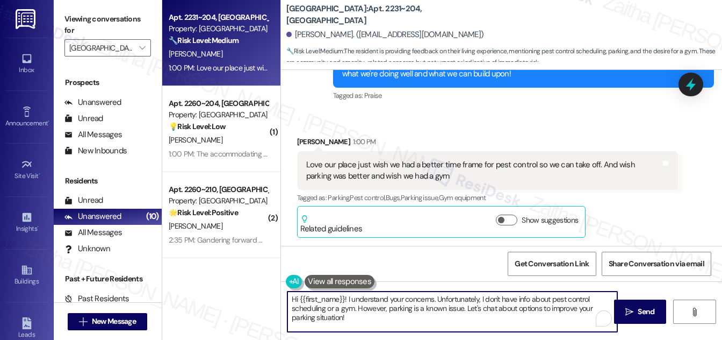
click at [294, 299] on textarea "Hi {{first_name}}! I understand your concerns. Unfortunately, I don't have info…" at bounding box center [453, 311] width 330 height 40
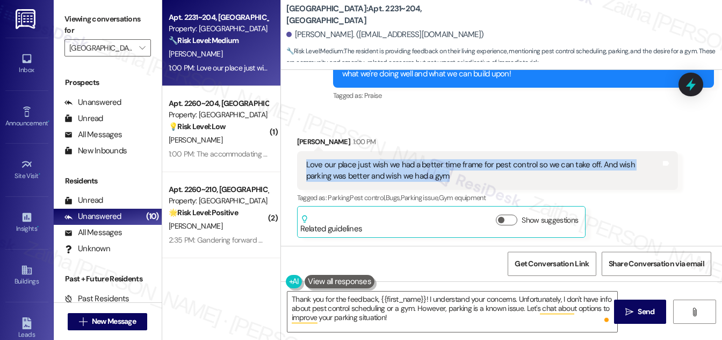
drag, startPoint x: 304, startPoint y: 161, endPoint x: 435, endPoint y: 182, distance: 133.2
click at [435, 182] on div "Love our place just wish we had a better time frame for pest control so we can …" at bounding box center [483, 170] width 357 height 23
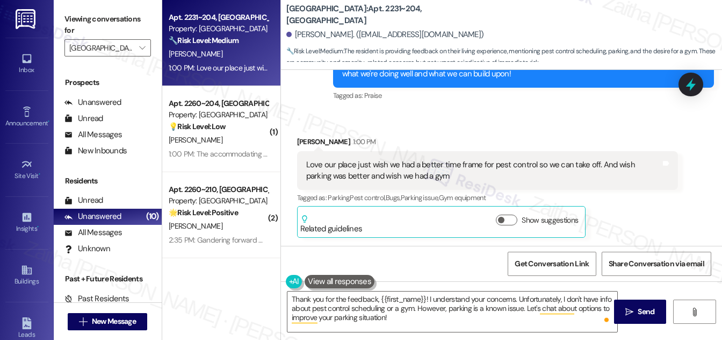
click at [580, 130] on div "Received via SMS Sean Jinks 1:00 PM Love our place just wish we had a better ti…" at bounding box center [487, 187] width 397 height 118
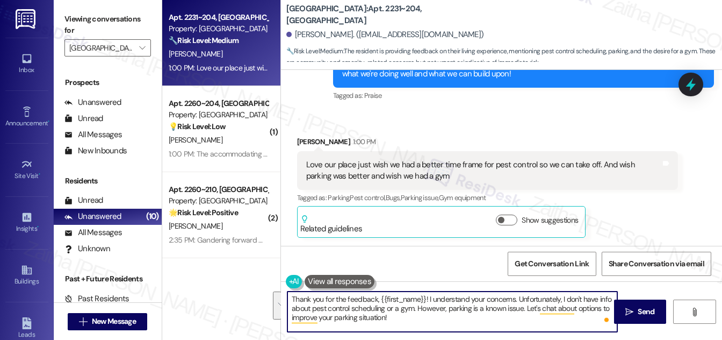
drag, startPoint x: 427, startPoint y: 297, endPoint x: 441, endPoint y: 321, distance: 28.2
click at [441, 321] on textarea "Thank you for the feedback, {{first_name}}! I understand your concerns. Unfortu…" at bounding box center [453, 311] width 330 height 40
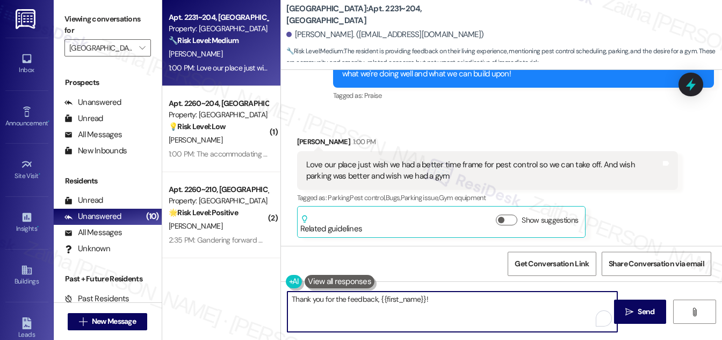
paste textarea "I’m glad to hear you love your place! I’ll share your feedback about having a s…"
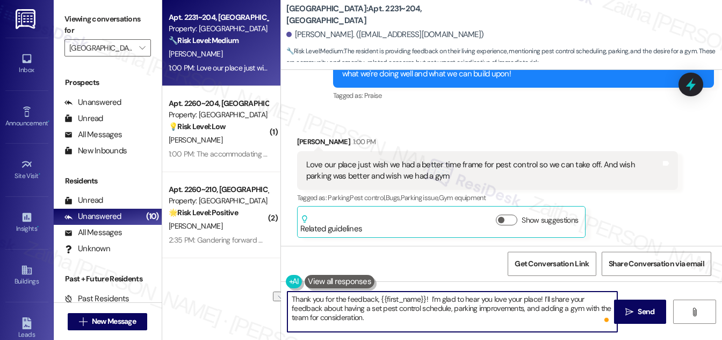
drag, startPoint x: 427, startPoint y: 299, endPoint x: 293, endPoint y: 296, distance: 133.9
click at [292, 296] on textarea "Thank you for the feedback, {{first_name}}! I’m glad to hear you love your plac…" at bounding box center [453, 311] width 330 height 40
click at [536, 311] on textarea "T I’m glad to hear you love your place! I’ll share your feedback about having a…" at bounding box center [453, 311] width 330 height 40
paste textarea "Your input is valuable to us as it helps us identify areas for improvement in s…"
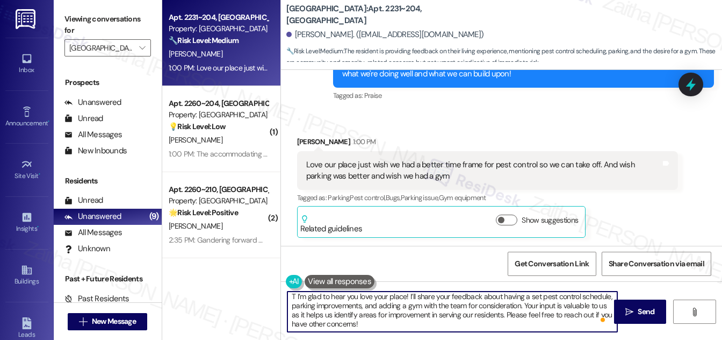
scroll to position [3, 0]
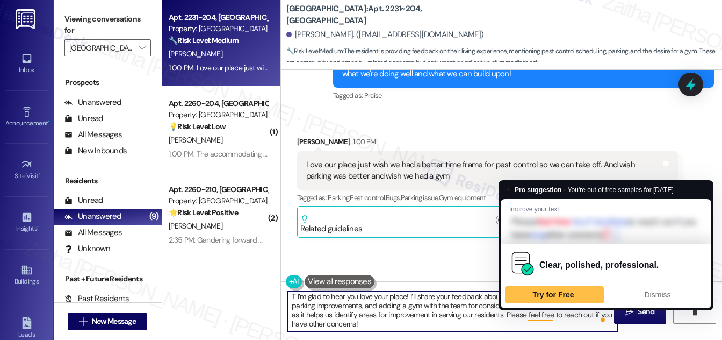
paste textarea "don't hesitate to reach out if you have any other concerns."
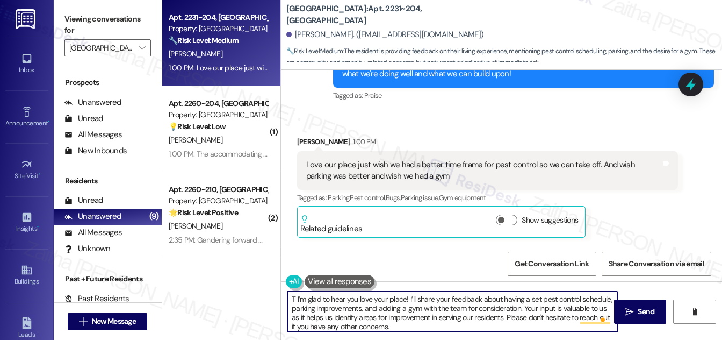
scroll to position [0, 0]
click at [294, 294] on textarea "T I’m glad to hear you love your place! I’ll share your feedback about having a…" at bounding box center [453, 311] width 330 height 40
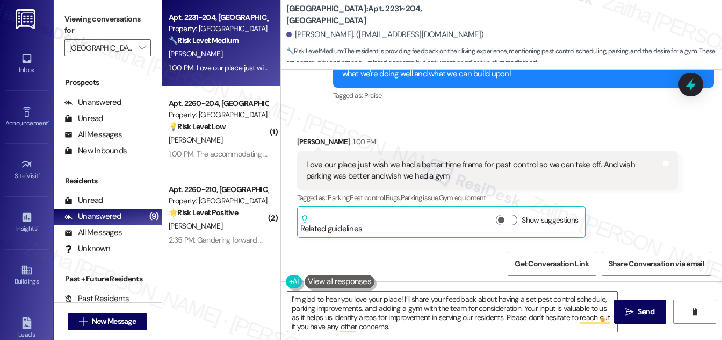
click at [302, 139] on div "Sean Jinks 1:00 PM" at bounding box center [487, 143] width 381 height 15
click at [399, 301] on textarea "I’m glad to hear you love your place! I’ll share your feedback about having a s…" at bounding box center [453, 311] width 330 height 40
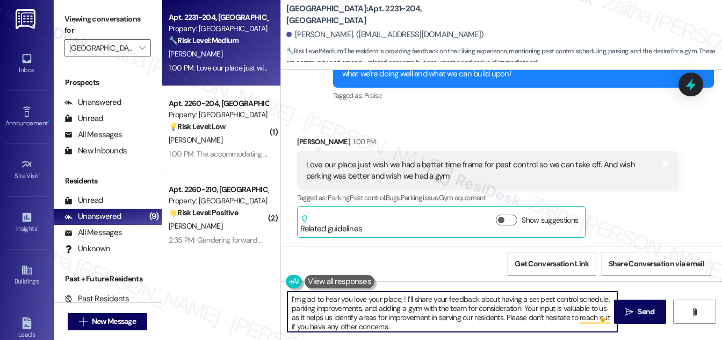
paste textarea "Sean"
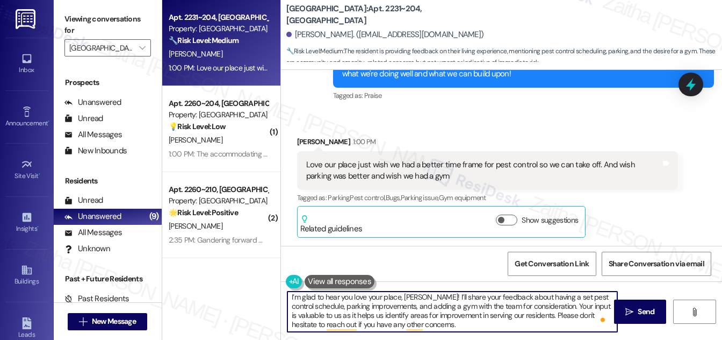
scroll to position [3, 0]
type textarea "I’m glad to hear you love your place, Sean! I’ll share your feedback about havi…"
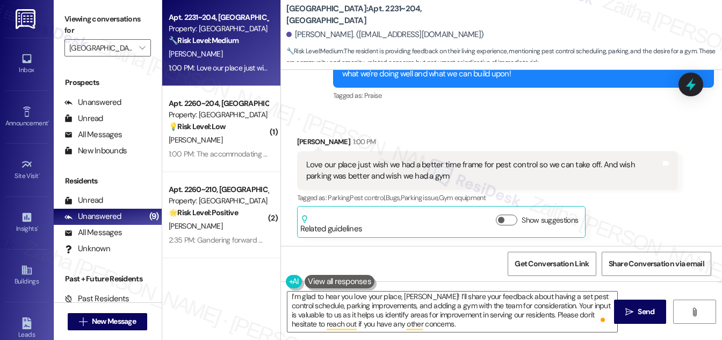
drag, startPoint x: 643, startPoint y: 311, endPoint x: 413, endPoint y: 128, distance: 293.3
click at [643, 311] on span "Send" at bounding box center [646, 311] width 17 height 11
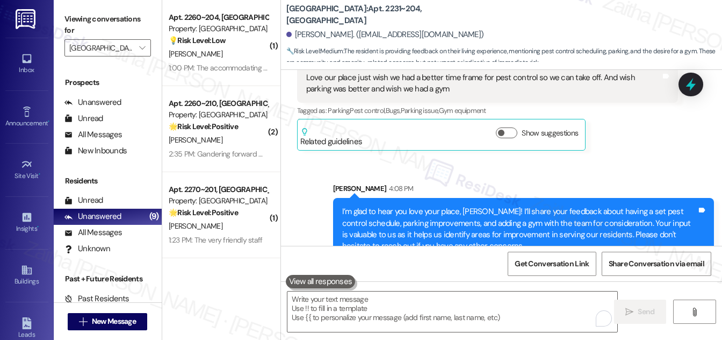
scroll to position [1212, 0]
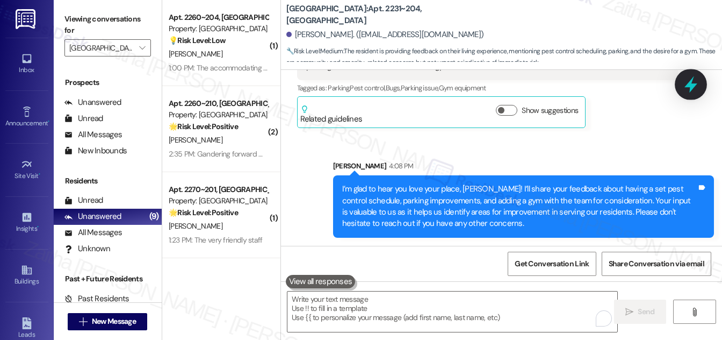
click at [694, 83] on icon at bounding box center [691, 84] width 18 height 18
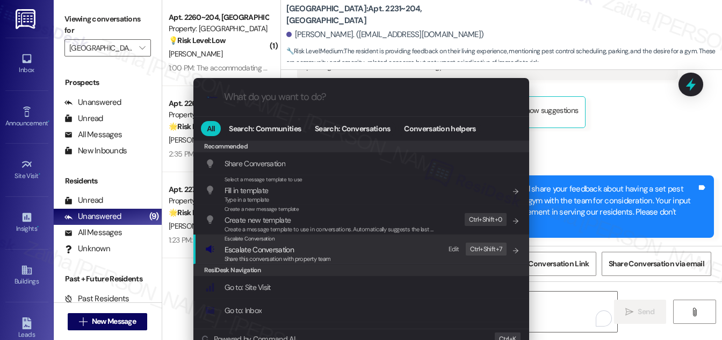
click at [265, 250] on span "Escalate Conversation" at bounding box center [259, 250] width 69 height 10
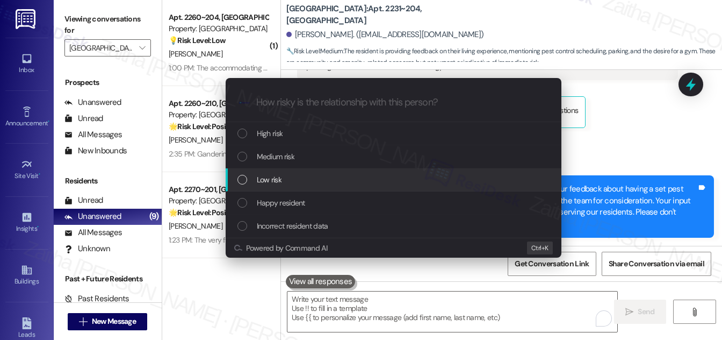
click at [293, 178] on div "Low risk" at bounding box center [395, 180] width 314 height 12
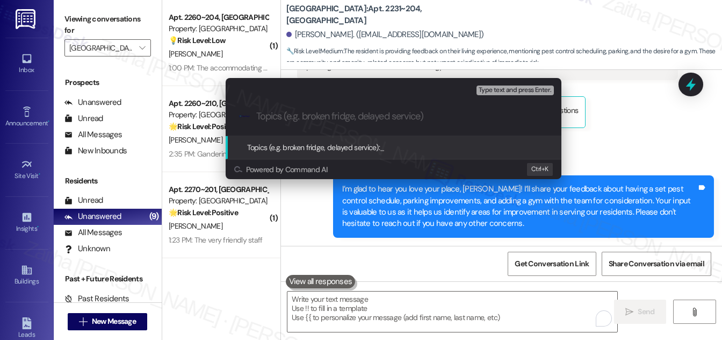
paste input "Resident Feedback – Pest Control, Parking, and Gym"
type input "Resident Feedback – Pest Control, Parking, and Gym"
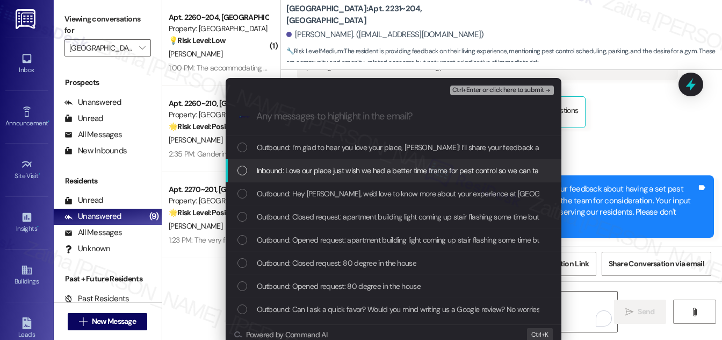
click at [238, 170] on div "List of options" at bounding box center [243, 171] width 10 height 10
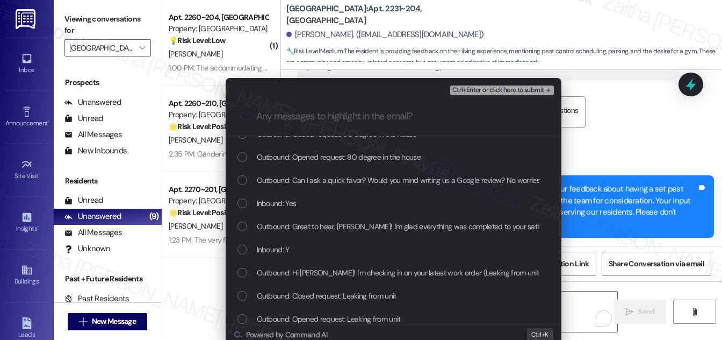
scroll to position [146, 0]
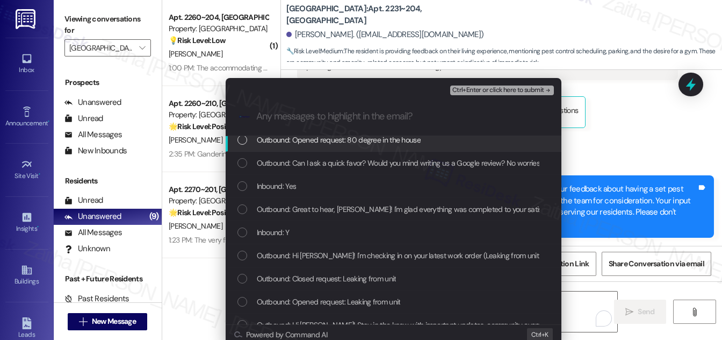
click at [465, 87] on span "Ctrl+Enter or click here to submit" at bounding box center [498, 91] width 92 height 8
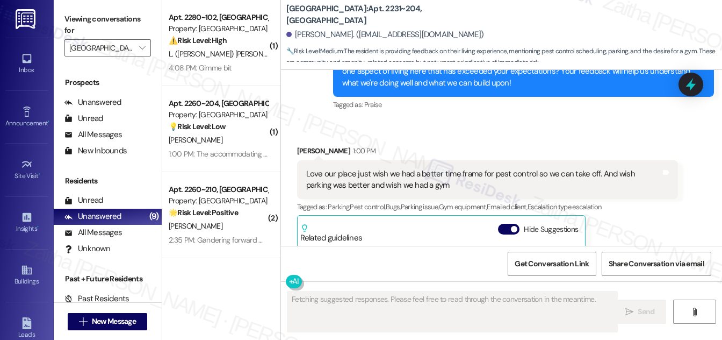
scroll to position [1238, 0]
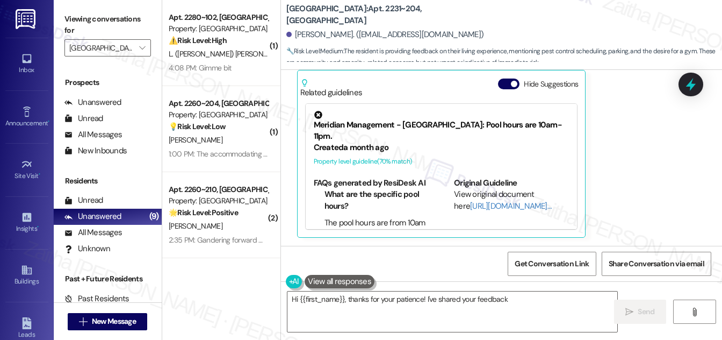
drag, startPoint x: 506, startPoint y: 87, endPoint x: 505, endPoint y: 102, distance: 14.5
click at [506, 89] on button "Hide Suggestions" at bounding box center [508, 83] width 21 height 11
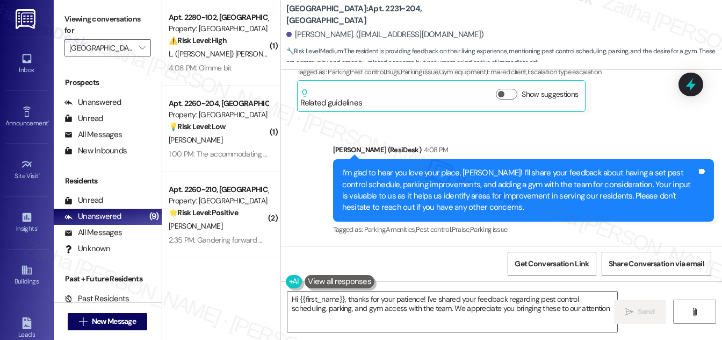
type textarea "Hi {{first_name}}, thanks for your patience! I've shared your feedback regardin…"
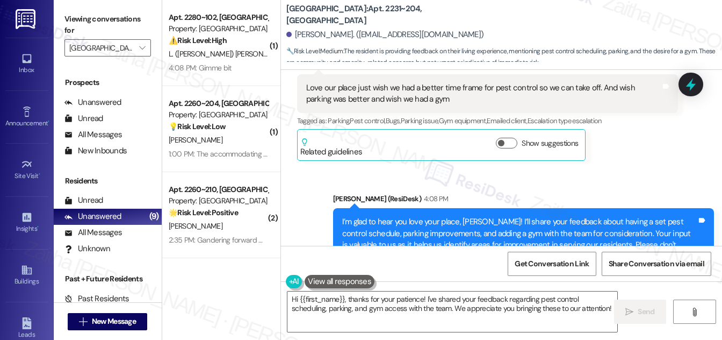
scroll to position [1130, 0]
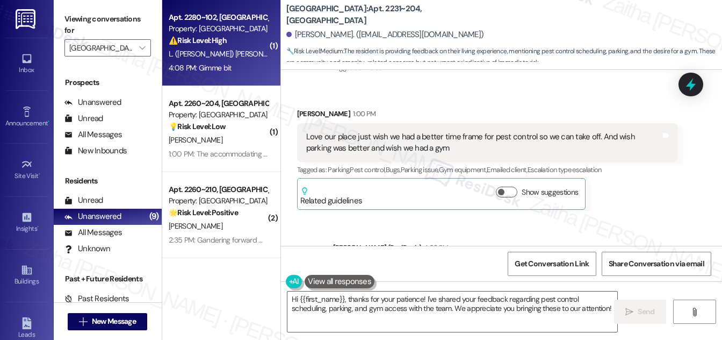
click at [250, 64] on div "4:08 PM: Gimme bit 4:08 PM: Gimme bit" at bounding box center [219, 67] width 102 height 13
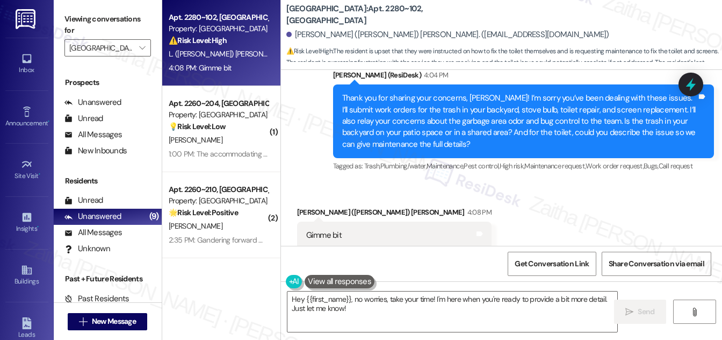
scroll to position [2230, 0]
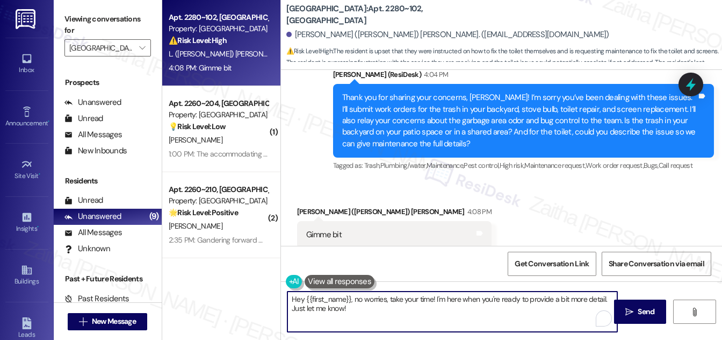
drag, startPoint x: 356, startPoint y: 301, endPoint x: 291, endPoint y: 294, distance: 65.4
click at [291, 294] on textarea "Hey {{first_name}}, no worries, take your time! I'm here when you're ready to p…" at bounding box center [453, 311] width 330 height 40
type textarea "No worries, take your time! I'm here when you're ready to provide a bit more de…"
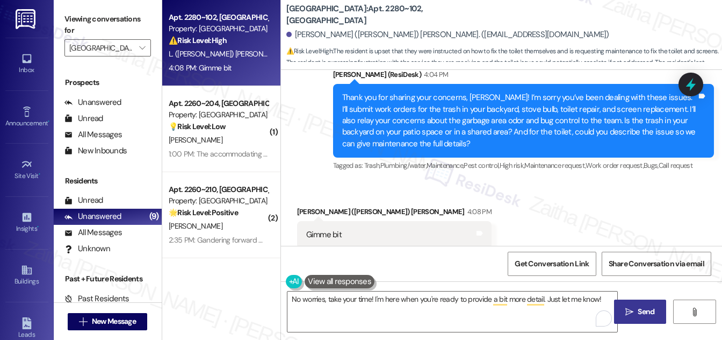
click at [648, 313] on span "Send" at bounding box center [646, 311] width 17 height 11
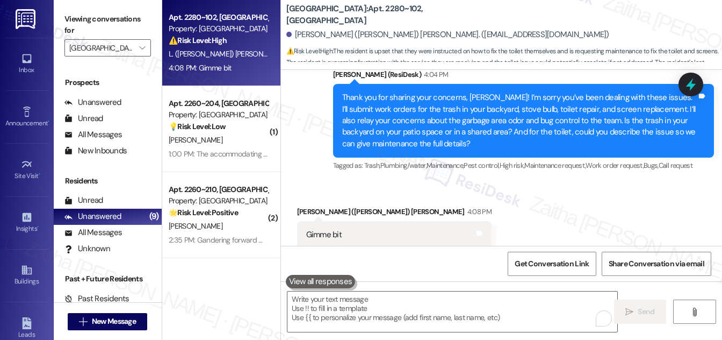
scroll to position [2229, 0]
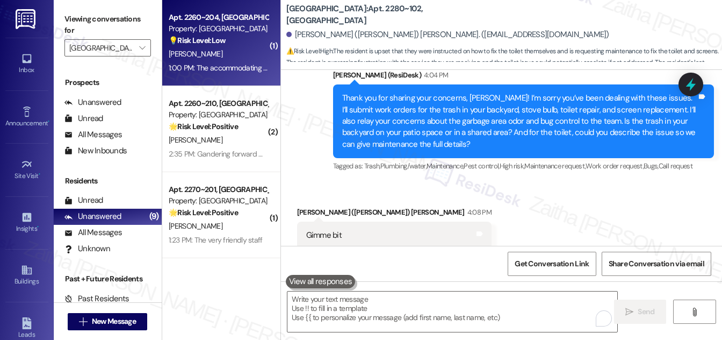
click at [256, 58] on div "J. Cantrell" at bounding box center [219, 53] width 102 height 13
type textarea "Fetching suggested responses. Please feel free to read through the conversation…"
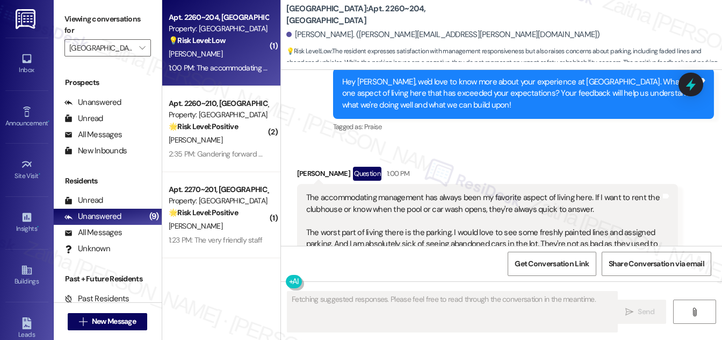
scroll to position [2178, 0]
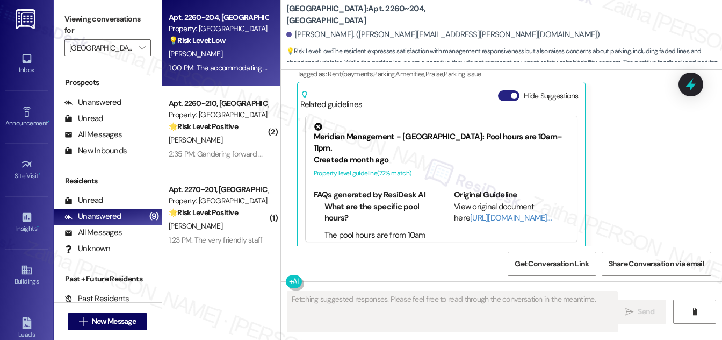
click at [501, 90] on button "Hide Suggestions" at bounding box center [508, 95] width 21 height 11
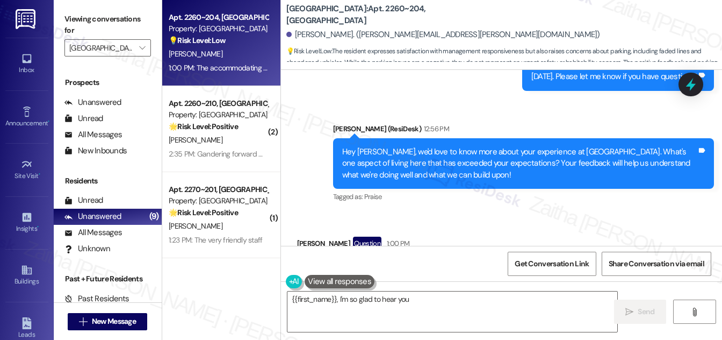
scroll to position [1896, 0]
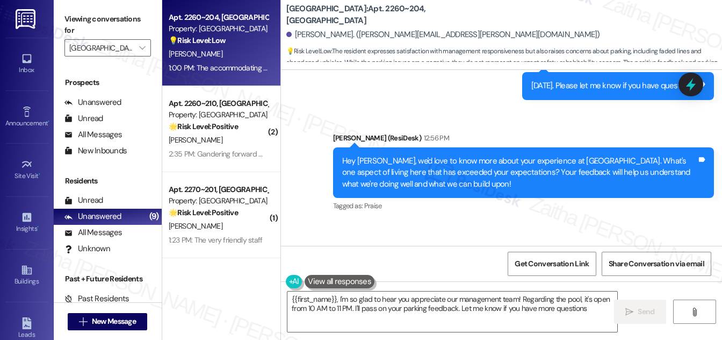
type textarea "{{first_name}}, I'm so glad to hear you appreciate our management team! Regardi…"
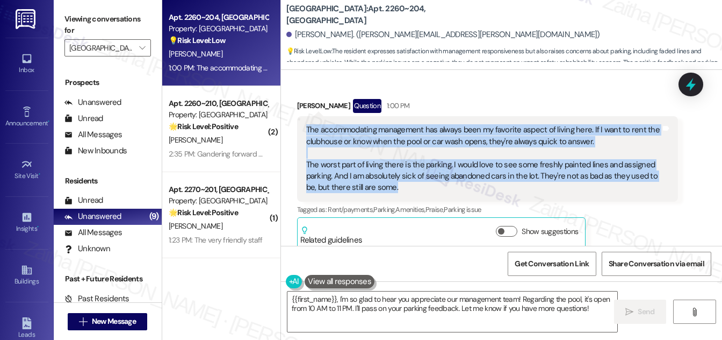
drag, startPoint x: 305, startPoint y: 117, endPoint x: 413, endPoint y: 174, distance: 121.4
click at [413, 174] on div "The accommodating management has always been my favorite aspect of living here.…" at bounding box center [483, 158] width 355 height 69
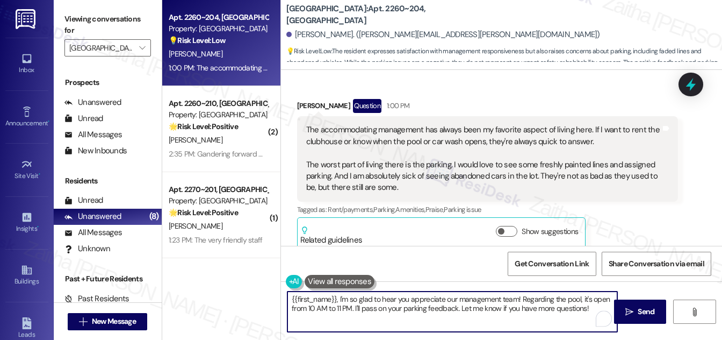
drag, startPoint x: 290, startPoint y: 298, endPoint x: 593, endPoint y: 312, distance: 303.4
click at [593, 312] on textarea "{{first_name}}, I'm so glad to hear you appreciate our management team! Regardi…" at bounding box center [453, 311] width 330 height 40
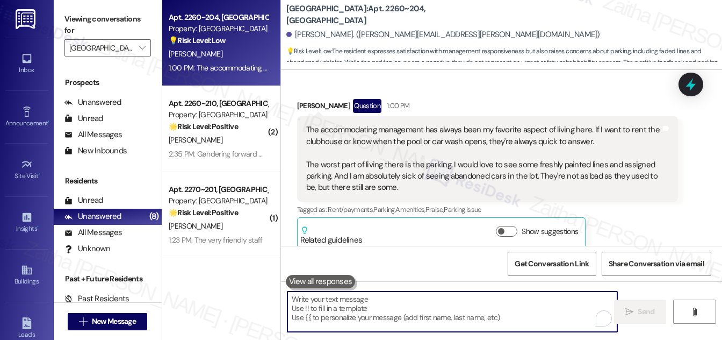
paste textarea "I’m glad to hear you’ve had a positive experience with the management team and …"
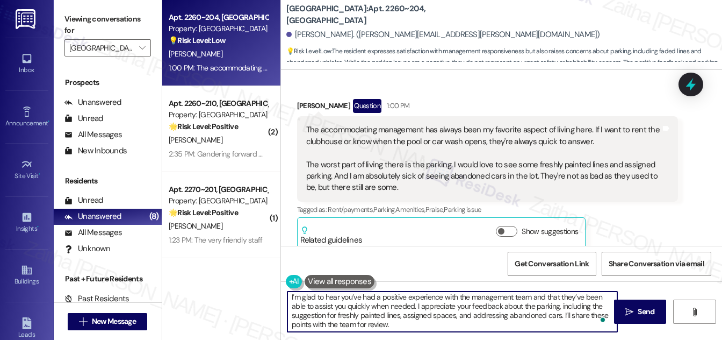
scroll to position [3, 0]
type textarea "I’m glad to hear you’ve had a positive experience with the management team and …"
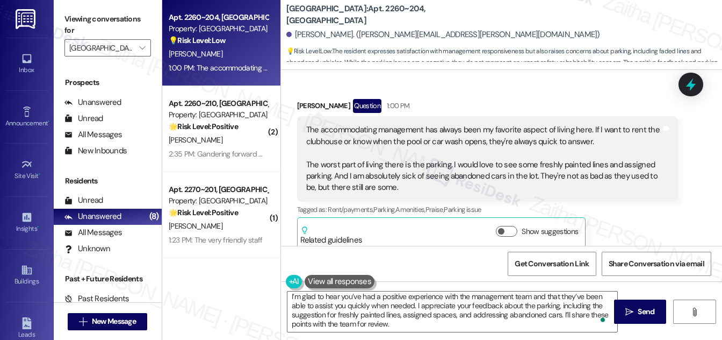
drag, startPoint x: 643, startPoint y: 315, endPoint x: 516, endPoint y: 225, distance: 155.8
click at [642, 315] on span "Send" at bounding box center [646, 311] width 17 height 11
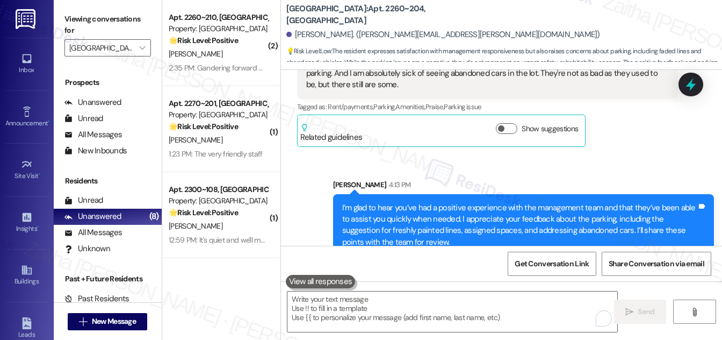
scroll to position [2152, 0]
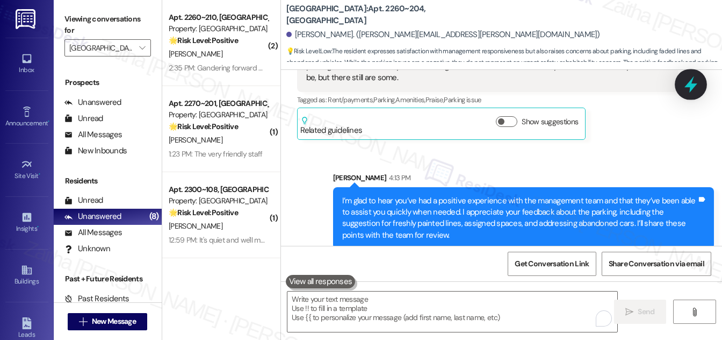
click at [688, 85] on icon at bounding box center [691, 84] width 13 height 17
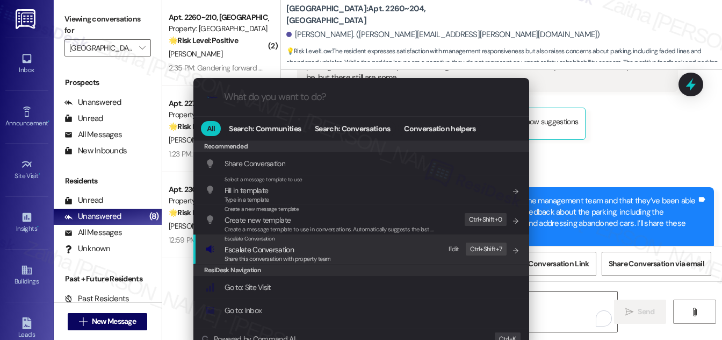
click at [267, 250] on span "Escalate Conversation" at bounding box center [259, 250] width 69 height 10
click at [262, 247] on div "Recommended Recommended Share Conversation Add shortcut Select a message templa…" at bounding box center [361, 234] width 336 height 188
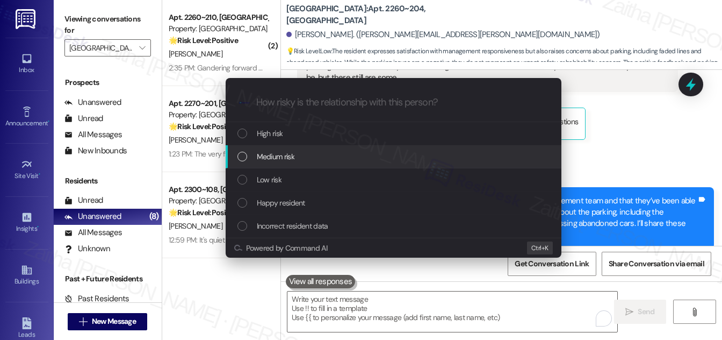
click at [280, 163] on div "Medium risk" at bounding box center [394, 156] width 336 height 23
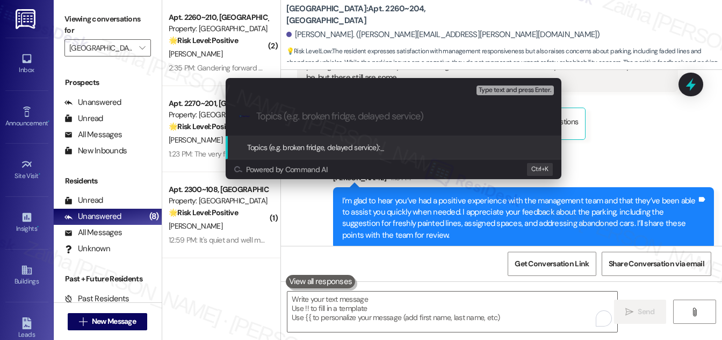
paste input "Resident Feedback – Parking Improvements"
type input "Resident Feedback – Parking Improvements"
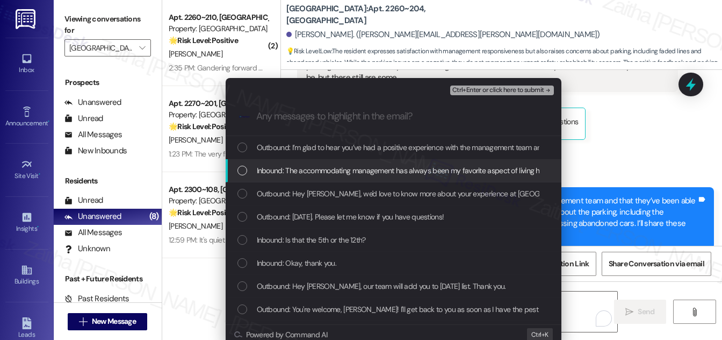
click at [241, 170] on div "List of options" at bounding box center [243, 171] width 10 height 10
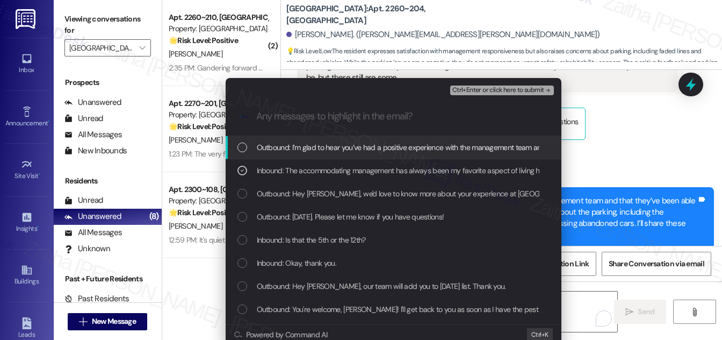
click at [471, 91] on span "Ctrl+Enter or click here to submit" at bounding box center [498, 91] width 92 height 8
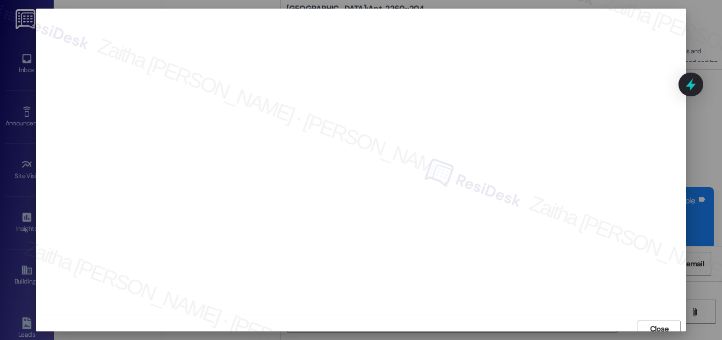
scroll to position [6, 0]
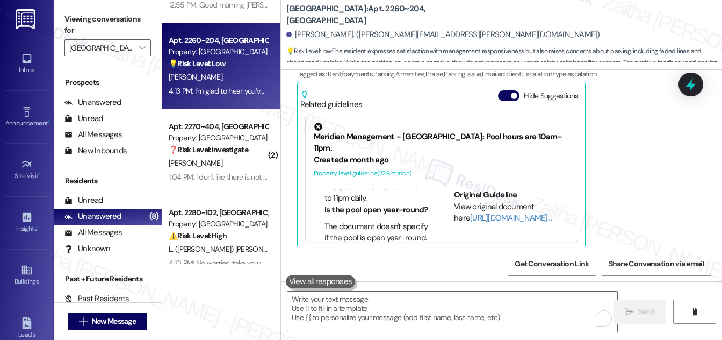
scroll to position [424, 0]
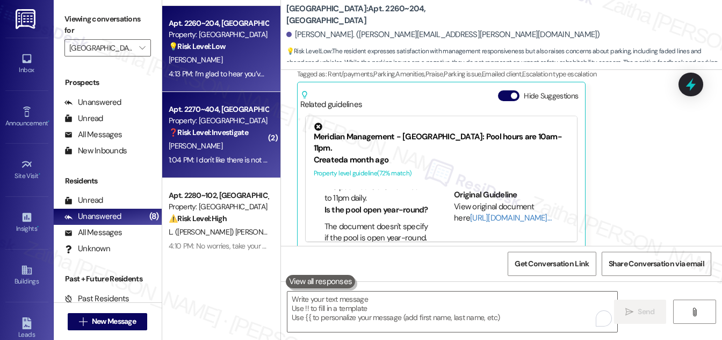
click at [227, 146] on div "[PERSON_NAME]" at bounding box center [219, 145] width 102 height 13
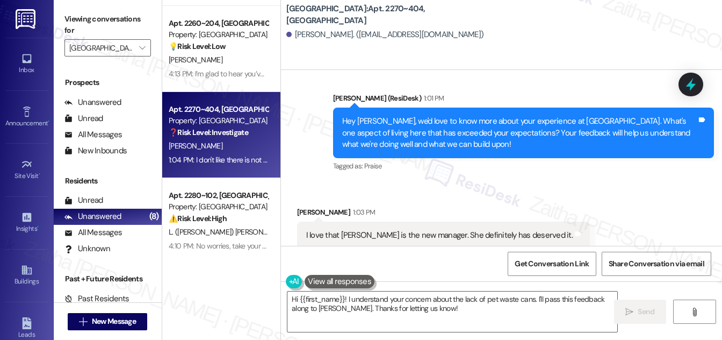
scroll to position [1089, 0]
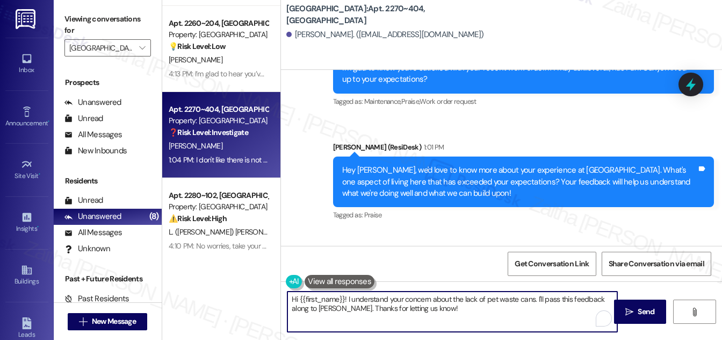
drag, startPoint x: 346, startPoint y: 299, endPoint x: 283, endPoint y: 302, distance: 63.5
click at [283, 302] on div "Hi {{first_name}}! I understand your concern about the lack of pet waste cans. …" at bounding box center [447, 311] width 331 height 41
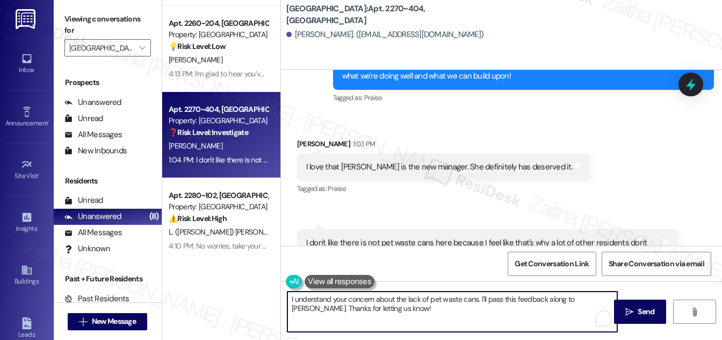
scroll to position [1236, 0]
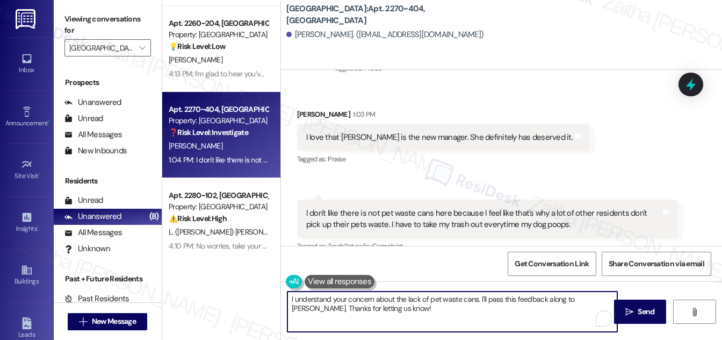
type textarea "I understand your concern about the lack of pet waste cans. I'll pass this feed…"
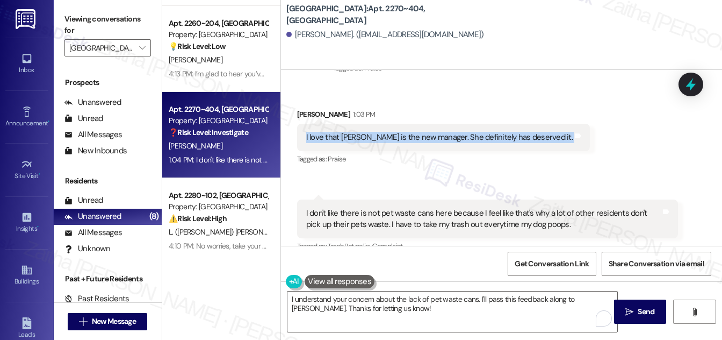
drag, startPoint x: 371, startPoint y: 137, endPoint x: 538, endPoint y: 143, distance: 167.8
click at [538, 143] on div "I love that [PERSON_NAME] is the new manager. She definitely has deserved it. T…" at bounding box center [443, 137] width 293 height 27
copy div "I love that [PERSON_NAME] is the new manager. She definitely has deserved it. T…"
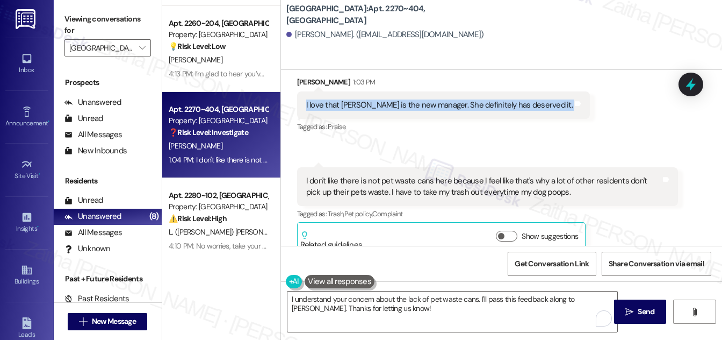
scroll to position [1285, 0]
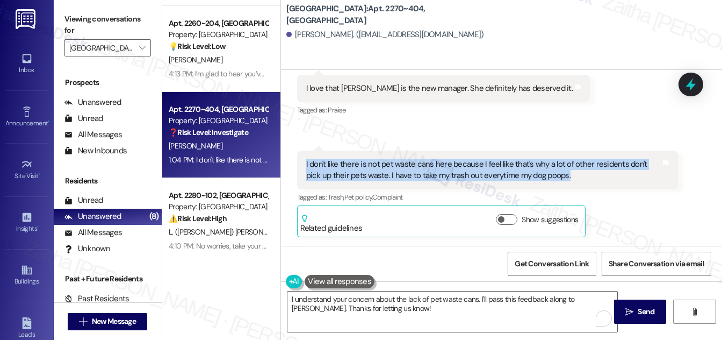
drag, startPoint x: 301, startPoint y: 159, endPoint x: 604, endPoint y: 183, distance: 304.1
click at [604, 183] on div "I don't like there is not pet waste cans here because I feel like that's why a …" at bounding box center [487, 169] width 381 height 39
copy div "I don't like there is not pet waste cans here because I feel like that's why a …"
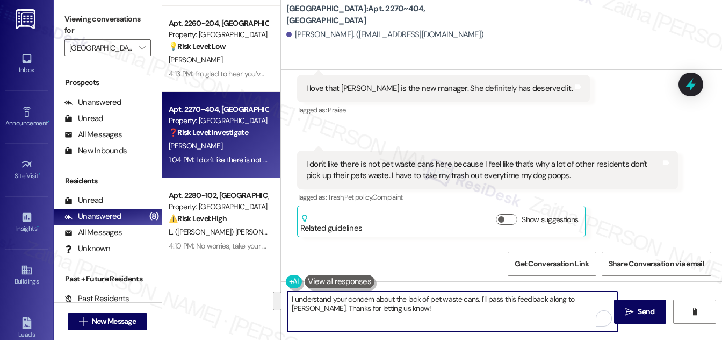
drag, startPoint x: 290, startPoint y: 298, endPoint x: 400, endPoint y: 311, distance: 110.4
click at [399, 311] on textarea "I understand your concern about the lack of pet waste cans. I'll pass this feed…" at bounding box center [453, 311] width 330 height 40
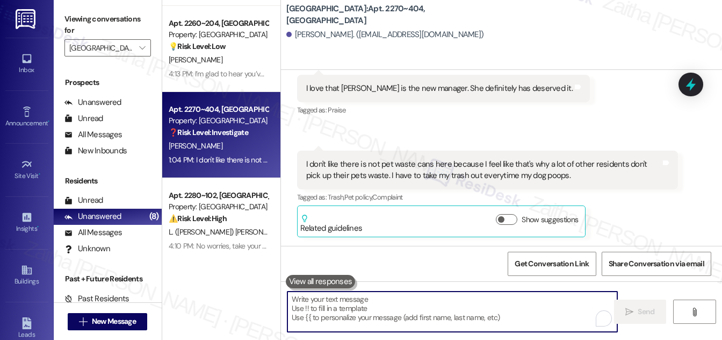
paste textarea "I’m glad to hear you’re happy with [PERSON_NAME] as the new manager — I’ll be s…"
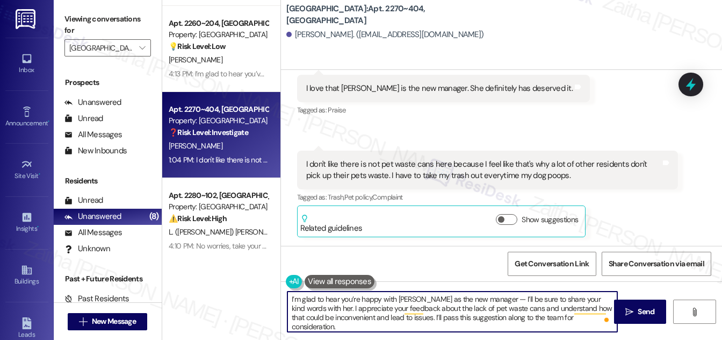
click at [487, 296] on textarea "I’m glad to hear you’re happy with [PERSON_NAME] as the new manager — I’ll be s…" at bounding box center [453, 311] width 330 height 40
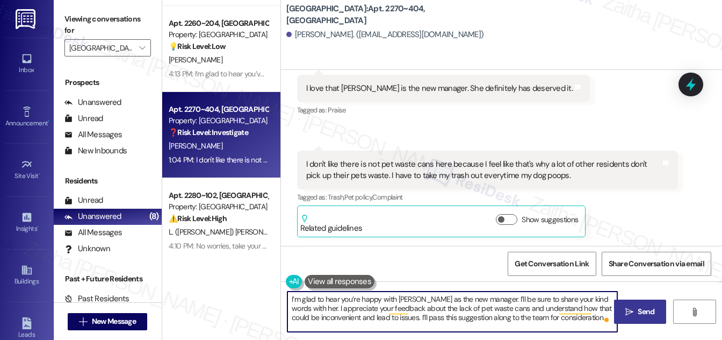
type textarea "I’m glad to hear you’re happy with [PERSON_NAME] as the new manager. I’ll be su…"
click at [643, 313] on span "Send" at bounding box center [646, 311] width 17 height 11
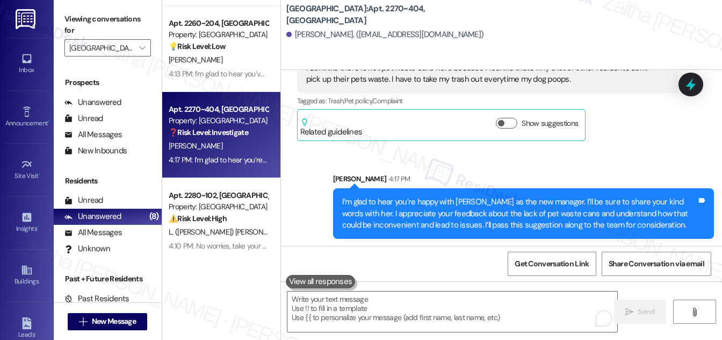
scroll to position [1383, 0]
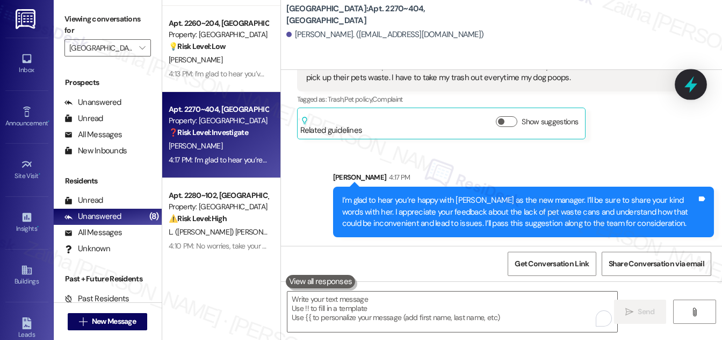
click at [696, 85] on icon at bounding box center [691, 84] width 18 height 18
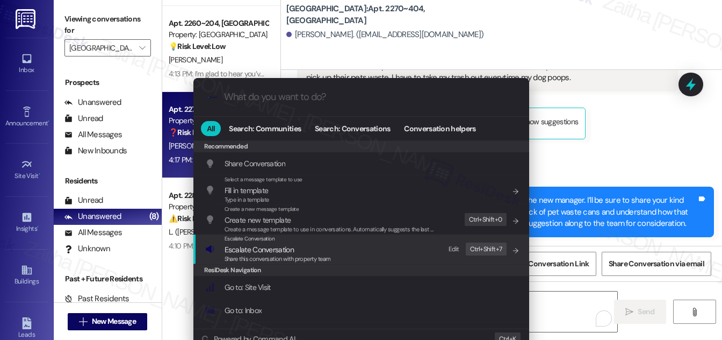
click at [255, 250] on span "Escalate Conversation" at bounding box center [259, 250] width 69 height 10
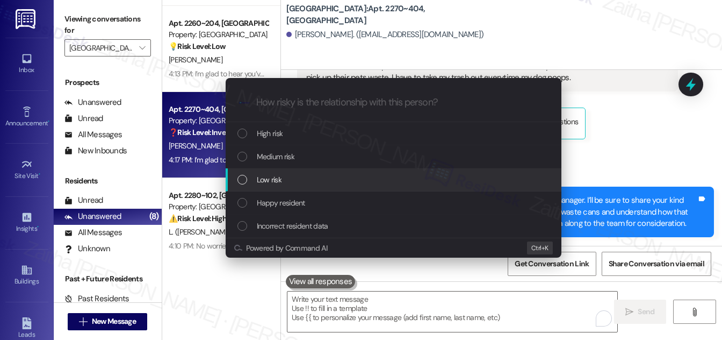
click at [274, 183] on span "Low risk" at bounding box center [269, 180] width 25 height 12
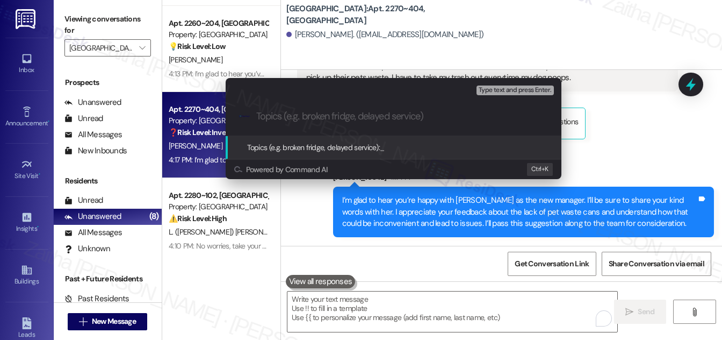
paste input "Resident Feedback – Pet Waste Cans"
type input "Resident Feedback – Pet Waste Cans"
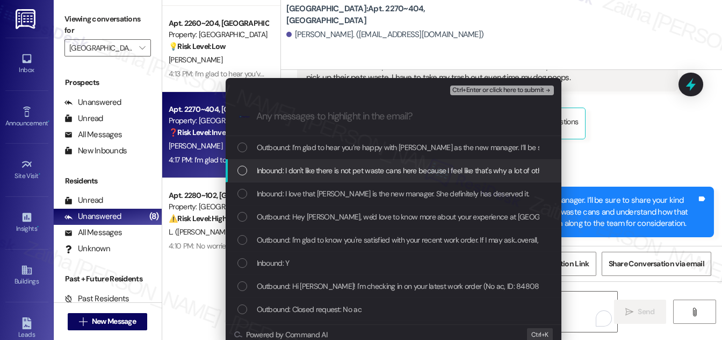
drag, startPoint x: 238, startPoint y: 163, endPoint x: 247, endPoint y: 200, distance: 38.2
click at [239, 163] on div "Inbound: I don't like there is not pet waste cans here because I feel like that…" at bounding box center [394, 170] width 336 height 23
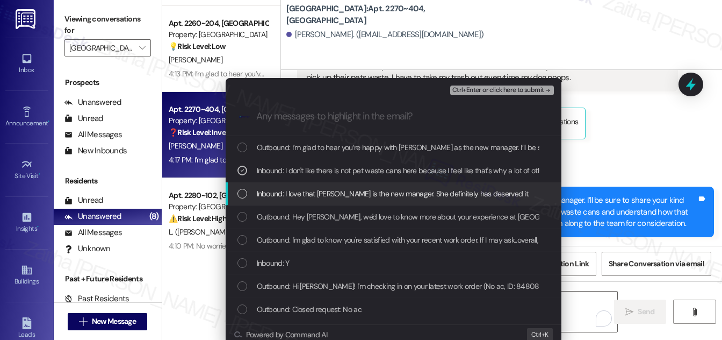
click at [239, 197] on div "List of options" at bounding box center [243, 194] width 10 height 10
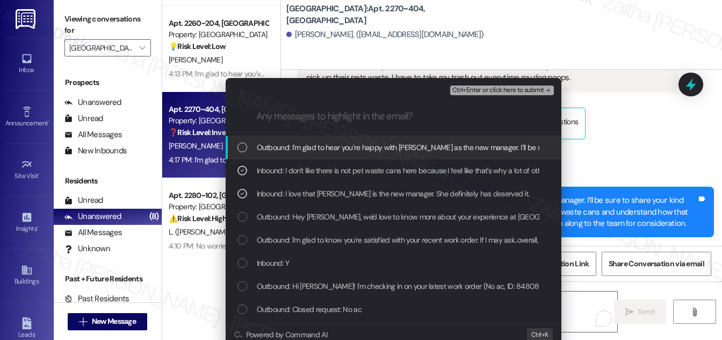
click at [495, 94] on span "Ctrl+Enter or click here to submit" at bounding box center [498, 91] width 92 height 8
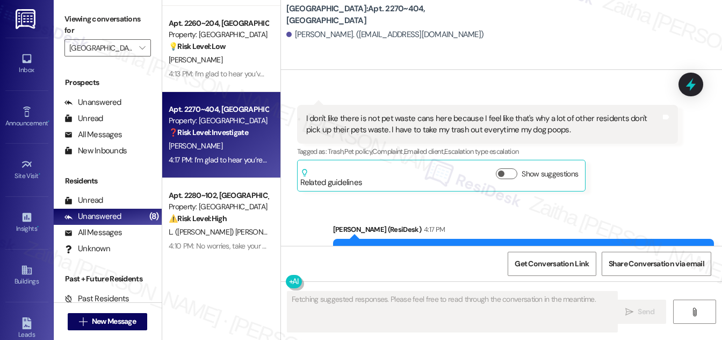
scroll to position [1398, 0]
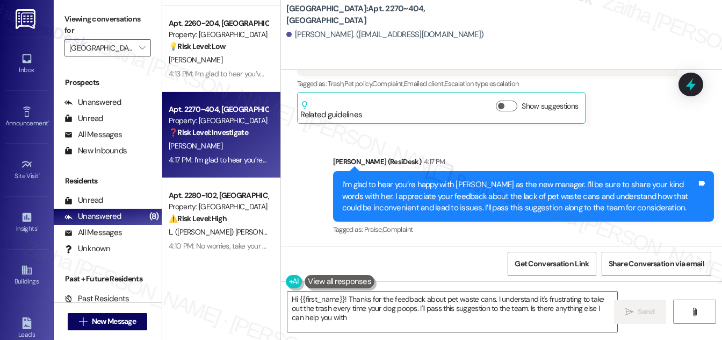
type textarea "Hi {{first_name}}! Thanks for the feedback about pet waste cans. I understand i…"
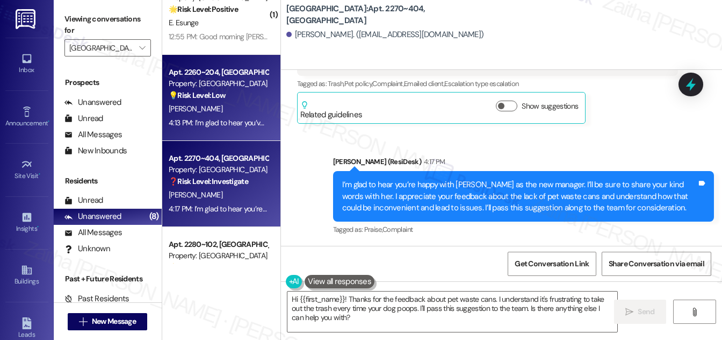
click at [228, 109] on div "[PERSON_NAME]" at bounding box center [219, 108] width 102 height 13
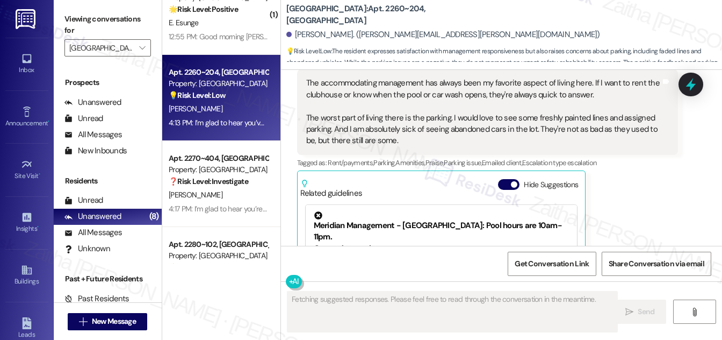
scroll to position [2178, 0]
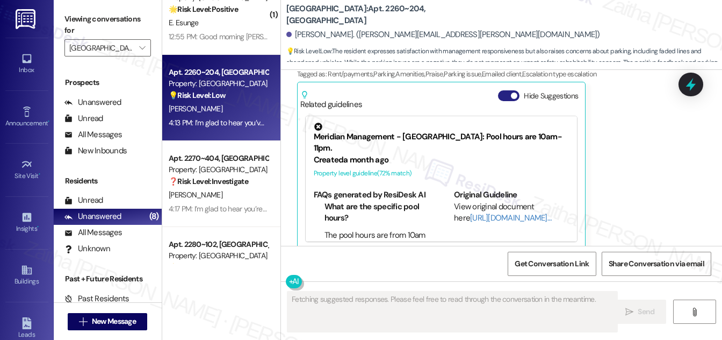
click at [508, 90] on button "Hide Suggestions" at bounding box center [508, 95] width 21 height 11
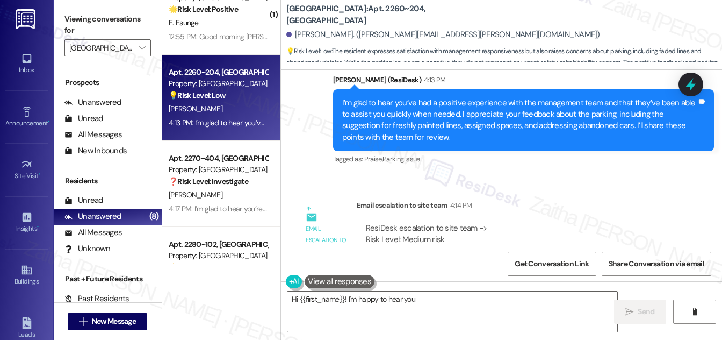
scroll to position [2301, 0]
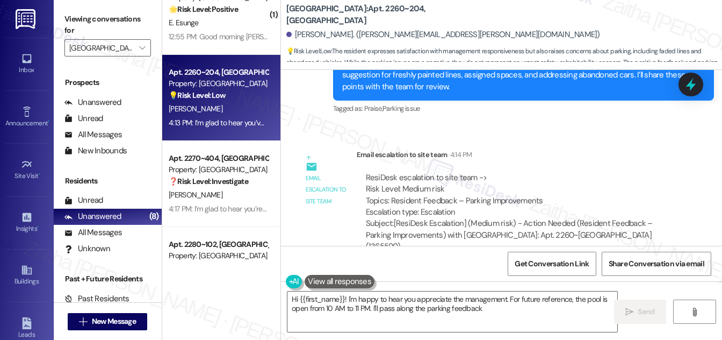
type textarea "Hi {{first_name}}! I'm happy to hear you appreciate the management. For future …"
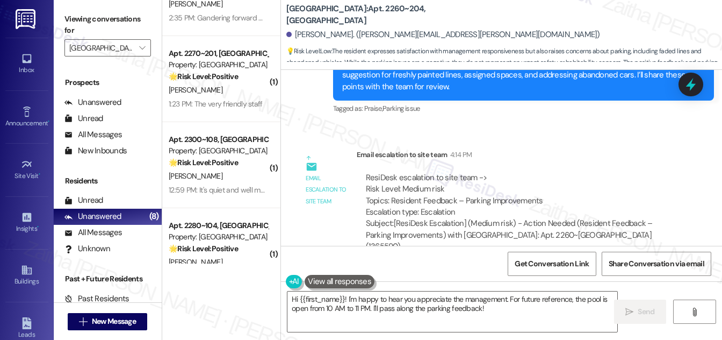
scroll to position [0, 0]
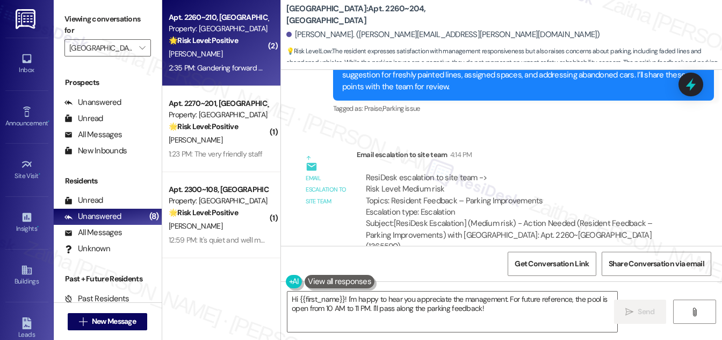
click at [227, 60] on div "[PERSON_NAME]" at bounding box center [219, 53] width 102 height 13
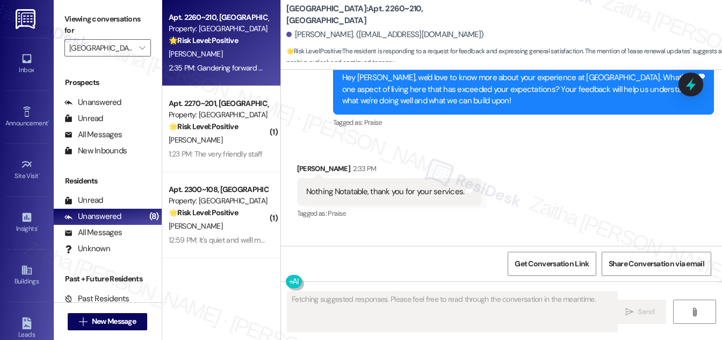
scroll to position [4302, 0]
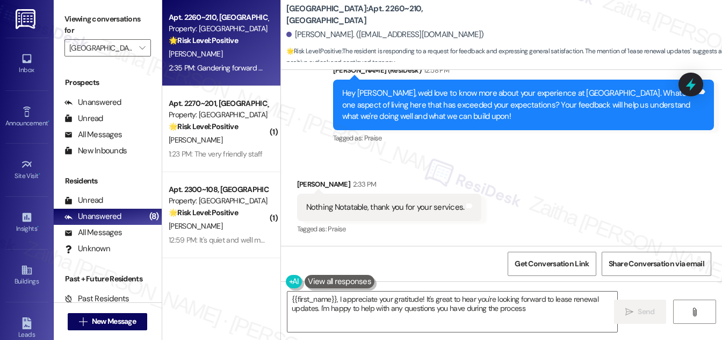
type textarea "{{first_name}}, I appreciate your gratitude! It's great to hear you're looking …"
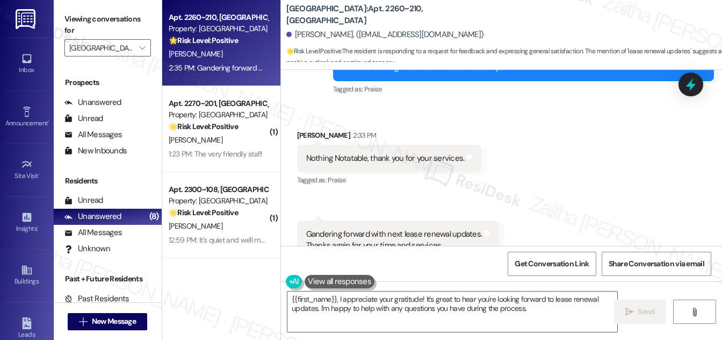
scroll to position [4351, 0]
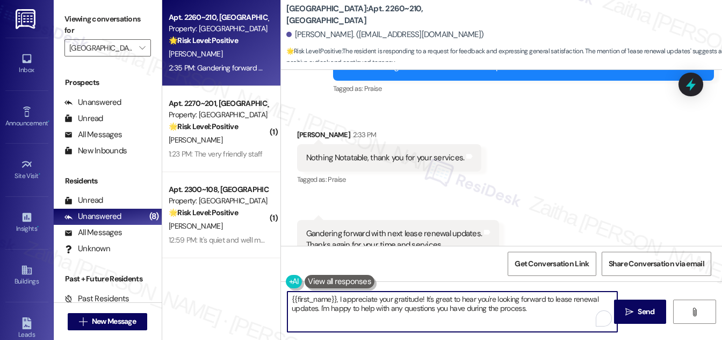
click at [538, 309] on textarea "{{first_name}}, I appreciate your gratitude! It's great to hear you're looking …" at bounding box center [453, 311] width 330 height 40
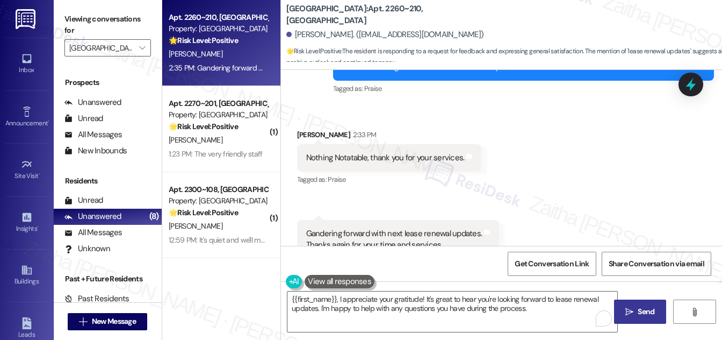
click at [644, 305] on button " Send" at bounding box center [640, 311] width 52 height 24
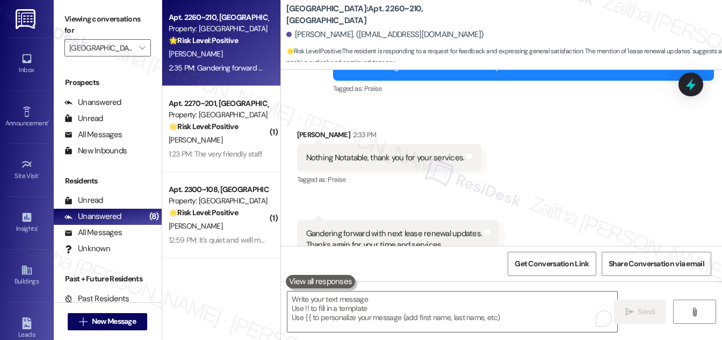
scroll to position [4351, 0]
click at [236, 53] on div "[PERSON_NAME]" at bounding box center [219, 53] width 102 height 13
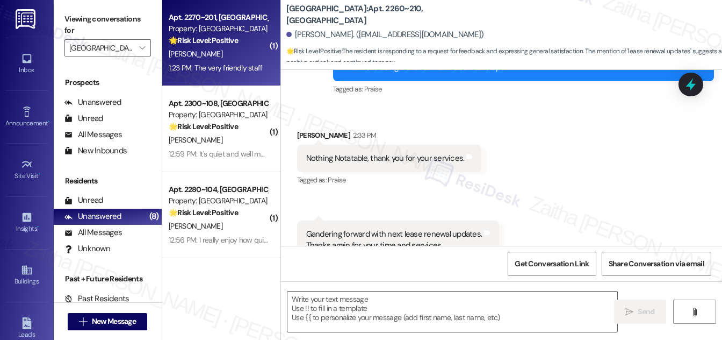
type textarea "Fetching suggested responses. Please feel free to read through the conversation…"
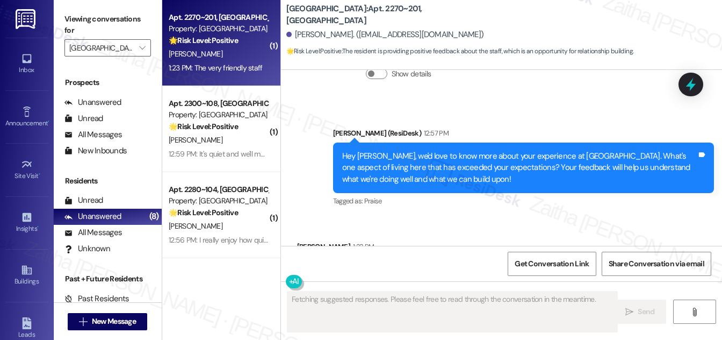
scroll to position [1097, 0]
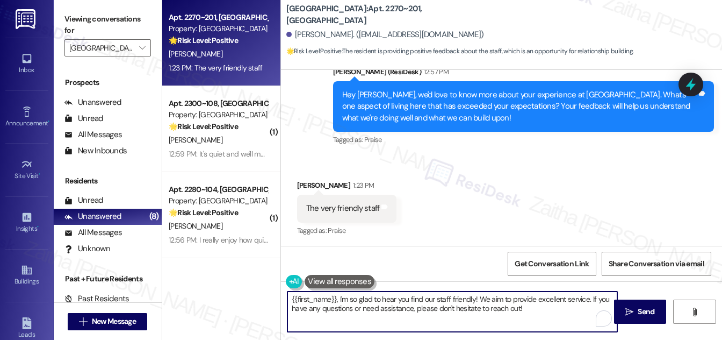
drag, startPoint x: 476, startPoint y: 298, endPoint x: 536, endPoint y: 313, distance: 62.0
click at [536, 313] on textarea "{{first_name}}, I'm so glad to hear you find our staff friendly! We aim to prov…" at bounding box center [453, 311] width 330 height 40
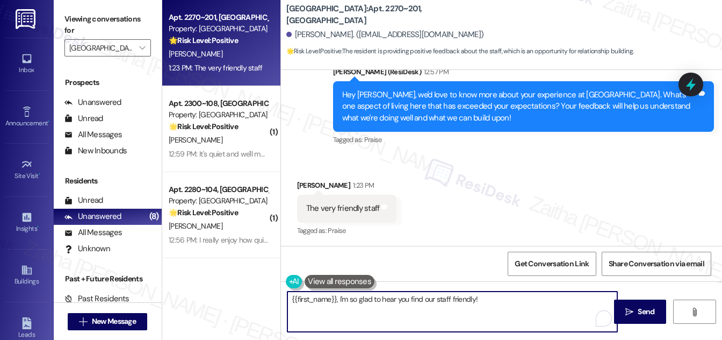
paste textarea "If I may ask, overall, has {{property}} lived up to your expectations?"
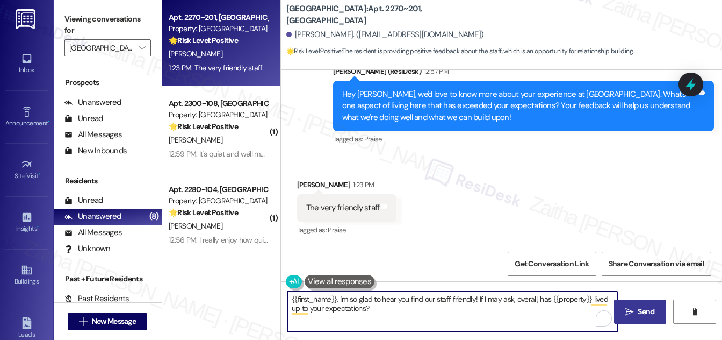
type textarea "{{first_name}}, I'm so glad to hear you find our staff friendly! If I may ask, …"
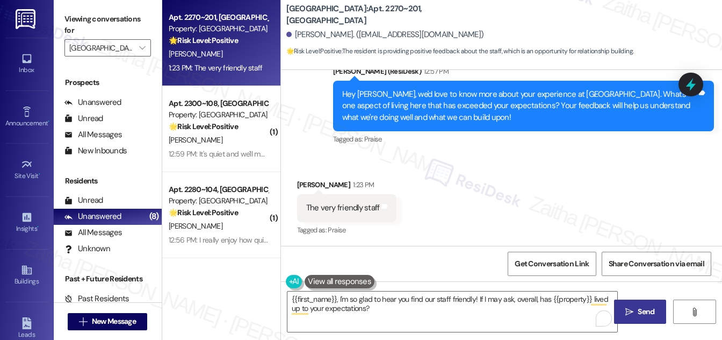
click at [655, 313] on span "Send" at bounding box center [646, 311] width 17 height 11
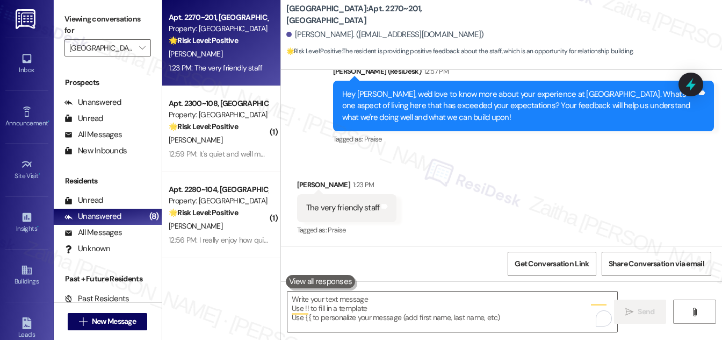
scroll to position [1097, 0]
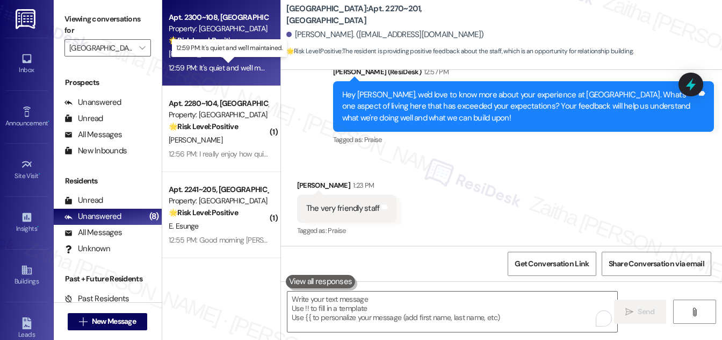
click at [255, 66] on div "12:59 PM: It's quiet and we'll maintained. 12:59 PM: It's quiet and we'll maint…" at bounding box center [230, 68] width 122 height 10
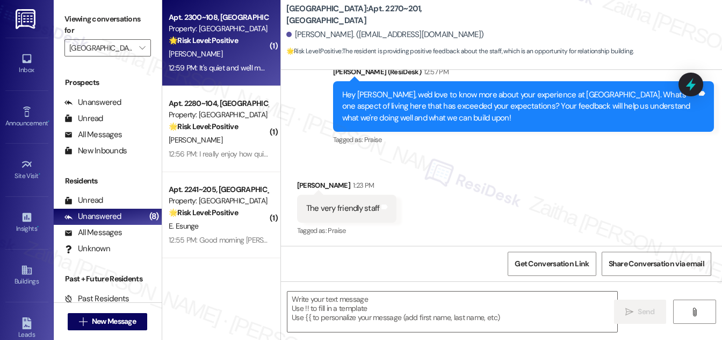
type textarea "Fetching suggested responses. Please feel free to read through the conversation…"
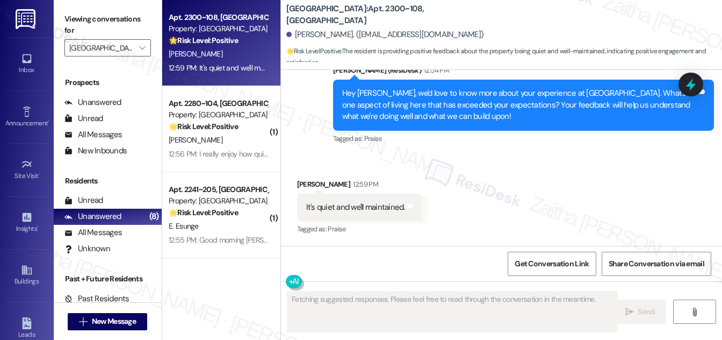
scroll to position [758, 0]
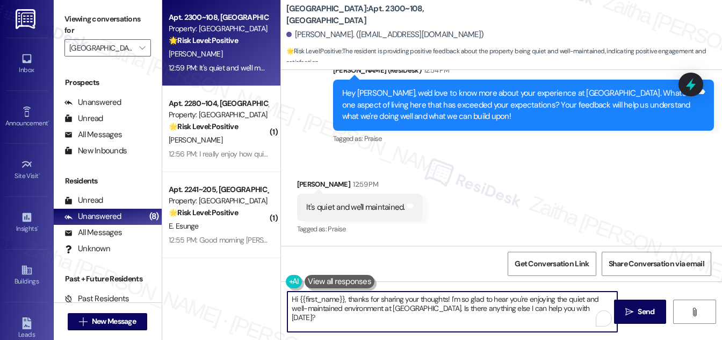
drag, startPoint x: 434, startPoint y: 307, endPoint x: 589, endPoint y: 308, distance: 154.8
click at [588, 309] on textarea "Hi {{first_name}}, thanks for sharing your thoughts! I'm so glad to hear you're…" at bounding box center [453, 311] width 330 height 40
paste textarea "If I may ask, overall, has {{property}} lived up to your expectations?"
type textarea "Hi {{first_name}}, thanks for sharing your thoughts! I'm so glad to hear you're…"
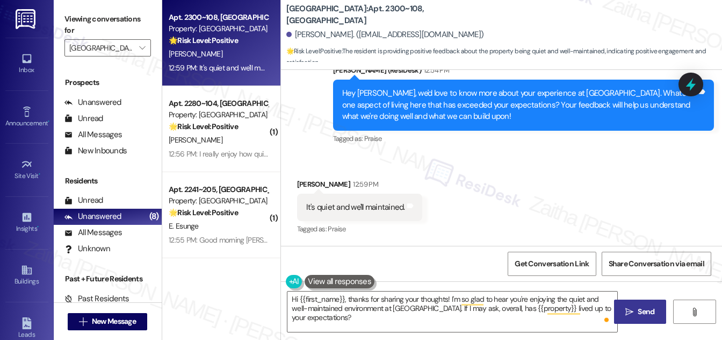
click at [627, 307] on icon "" at bounding box center [630, 311] width 8 height 9
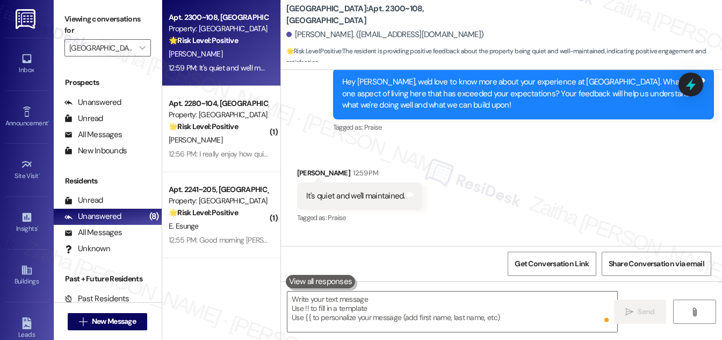
scroll to position [757, 0]
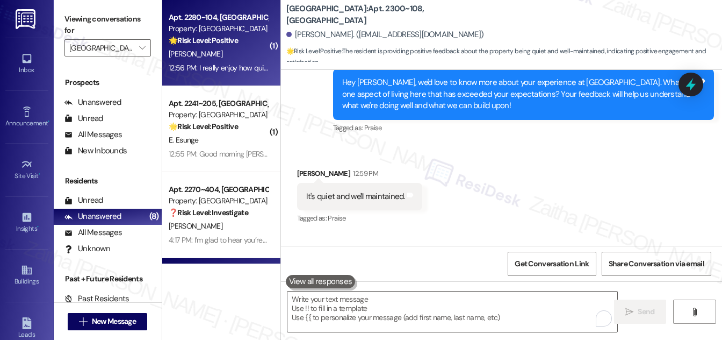
click at [242, 53] on div "[PERSON_NAME]" at bounding box center [219, 53] width 102 height 13
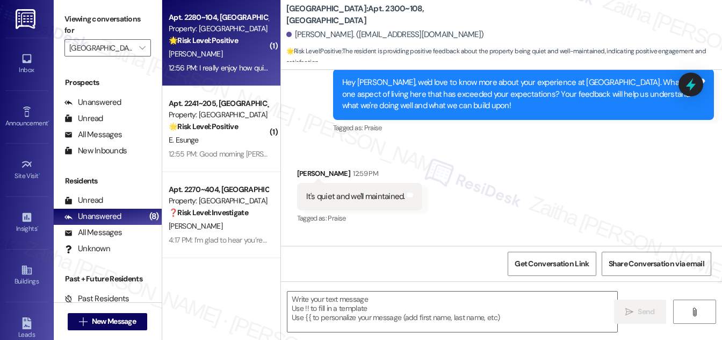
type textarea "Fetching suggested responses. Please feel free to read through the conversation…"
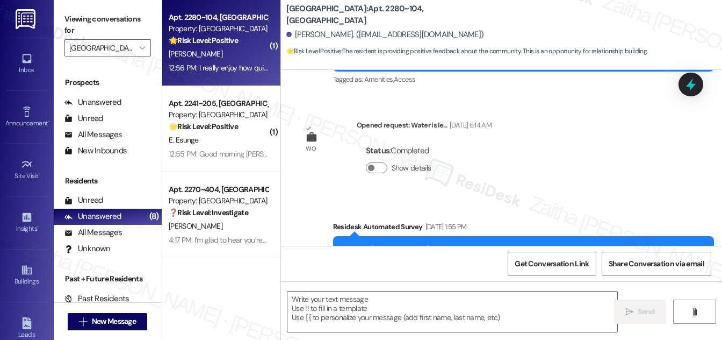
type textarea "Fetching suggested responses. Please feel free to read through the conversation…"
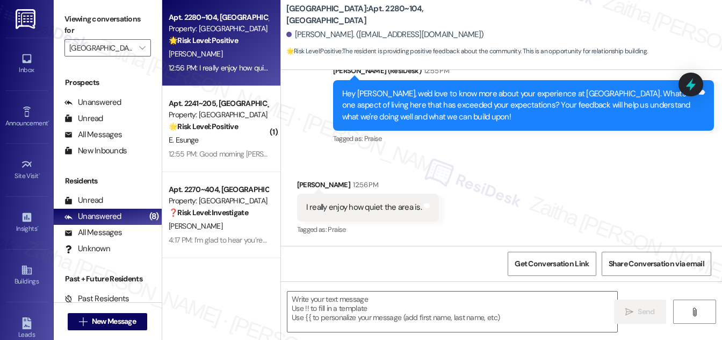
scroll to position [895, 0]
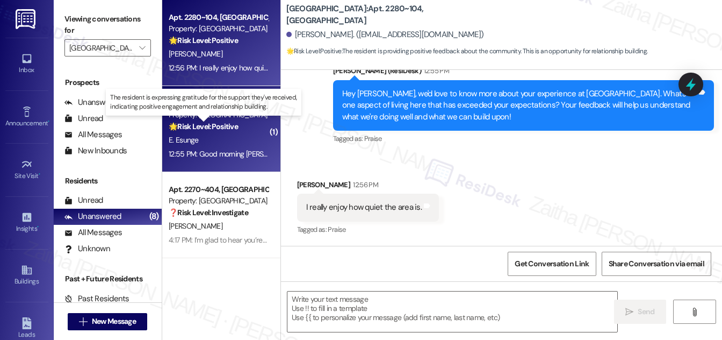
click at [236, 130] on strong "🌟 Risk Level: Positive" at bounding box center [203, 126] width 69 height 10
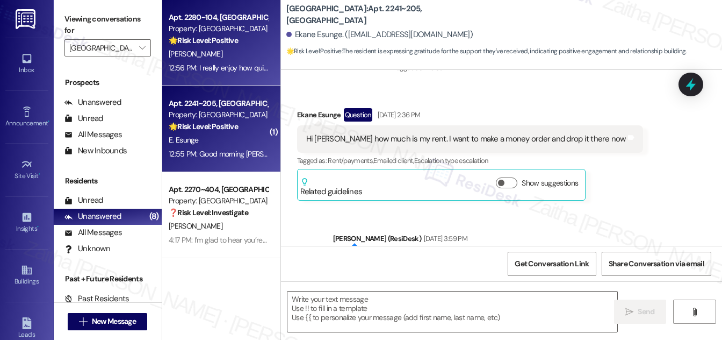
type textarea "Fetching suggested responses. Please feel free to read through the conversation…"
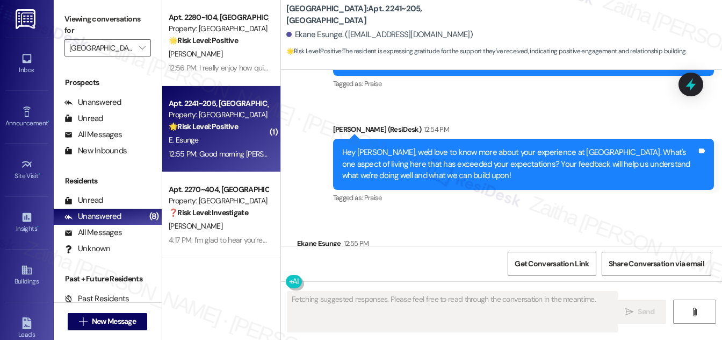
scroll to position [1396, 0]
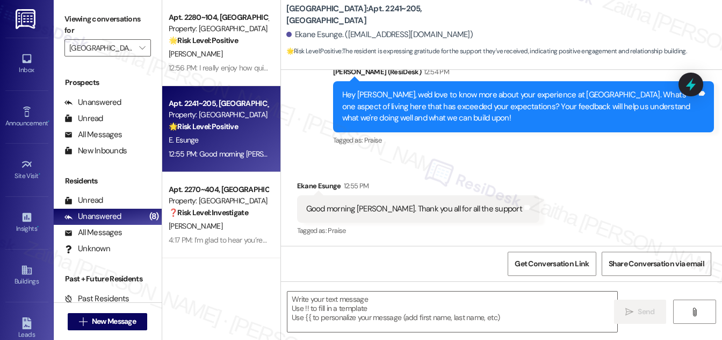
click at [261, 51] on div "[PERSON_NAME]" at bounding box center [219, 53] width 102 height 13
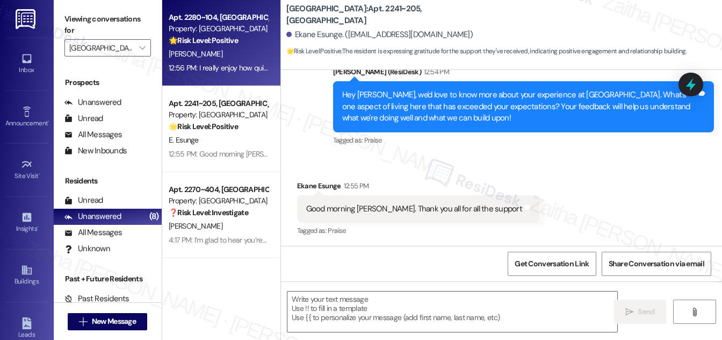
type textarea "Fetching suggested responses. Please feel free to read through the conversation…"
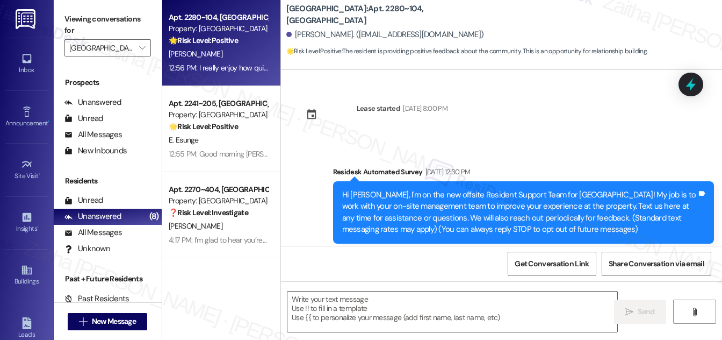
type textarea "Fetching suggested responses. Please feel free to read through the conversation…"
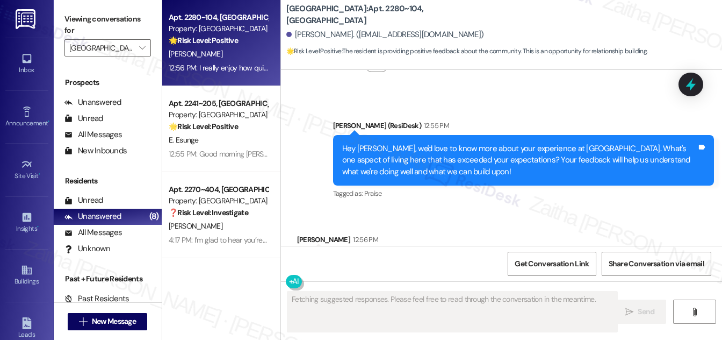
scroll to position [895, 0]
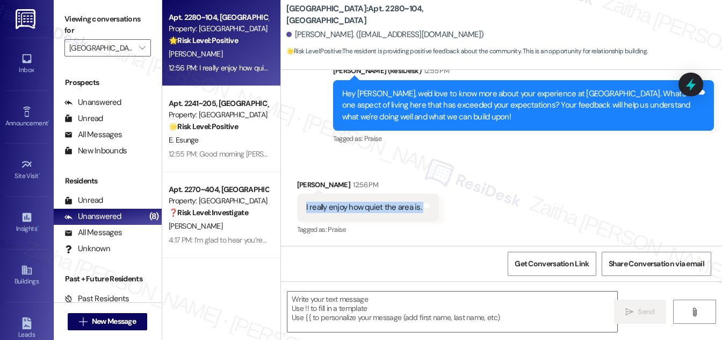
drag, startPoint x: 302, startPoint y: 206, endPoint x: 421, endPoint y: 216, distance: 119.7
click at [421, 216] on div "I really enjoy how quiet the area is. Tags and notes" at bounding box center [368, 206] width 142 height 27
copy div "I really enjoy how quiet the area is. Tags and notes"
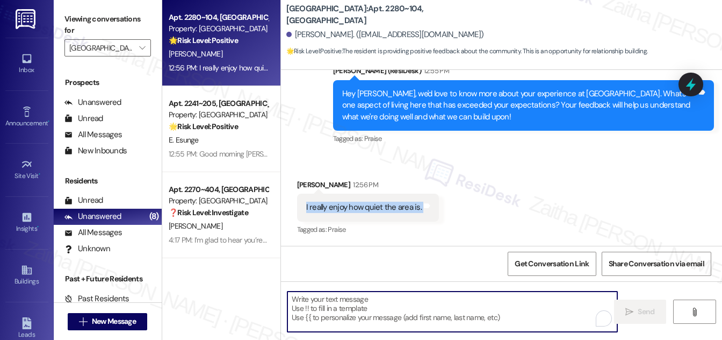
click at [319, 305] on textarea "To enrich screen reader interactions, please activate Accessibility in Grammarl…" at bounding box center [453, 311] width 330 height 40
paste textarea "I’m glad to hear you’re enjoying how quiet the area is — thank you for sharing …"
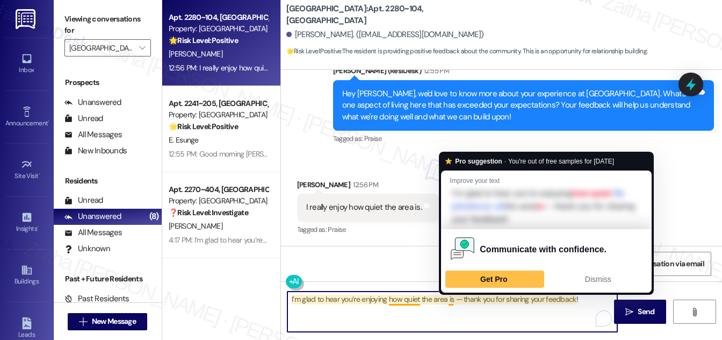
click at [459, 294] on textarea "I’m glad to hear you’re enjoying how quiet the area is — thank you for sharing …" at bounding box center [453, 311] width 330 height 40
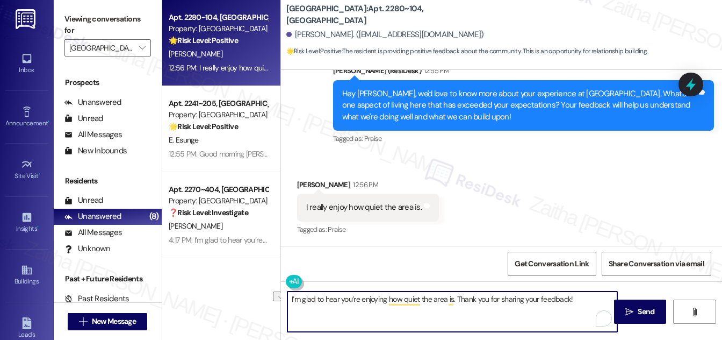
drag, startPoint x: 457, startPoint y: 296, endPoint x: 577, endPoint y: 293, distance: 119.9
click at [577, 293] on textarea "I’m glad to hear you’re enjoying how quiet the area is. Thank you for sharing y…" at bounding box center [453, 311] width 330 height 40
click at [289, 295] on textarea "I’m glad to hear you’re enjoying how quiet the area is." at bounding box center [453, 311] width 330 height 40
paste textarea "Thank you for sharing your feedback!"
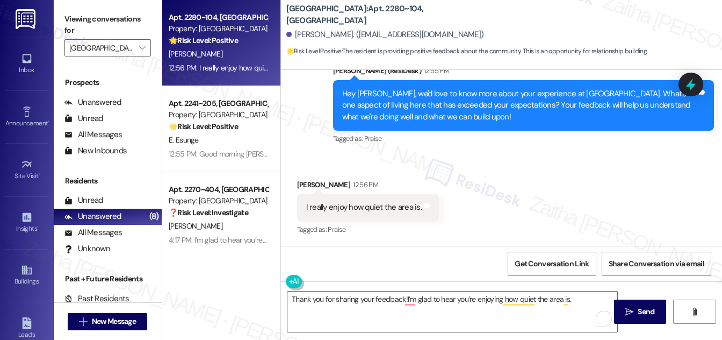
click at [295, 177] on div "Received via SMS Eva Carter 12:56 PM I really enjoy how quiet the area is. Tags…" at bounding box center [368, 208] width 158 height 75
copy div "Eva"
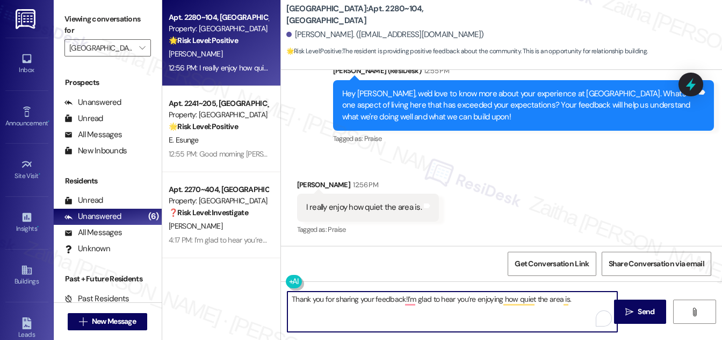
click at [403, 298] on textarea "Thank you for sharing your feedback!I’m glad to hear you’re enjoying how quiet …" at bounding box center [453, 311] width 330 height 40
paste textarea "Eva"
type textarea "Thank you for sharing your feedback,[PERSON_NAME]! I’m glad to hear you’re enjo…"
click at [403, 298] on textarea "Thank you for sharing your feedback,[PERSON_NAME]! I’m glad to hear you’re enjo…" at bounding box center [453, 311] width 330 height 40
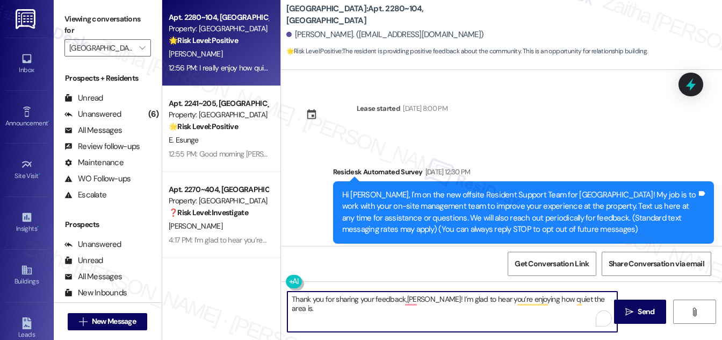
scroll to position [895, 0]
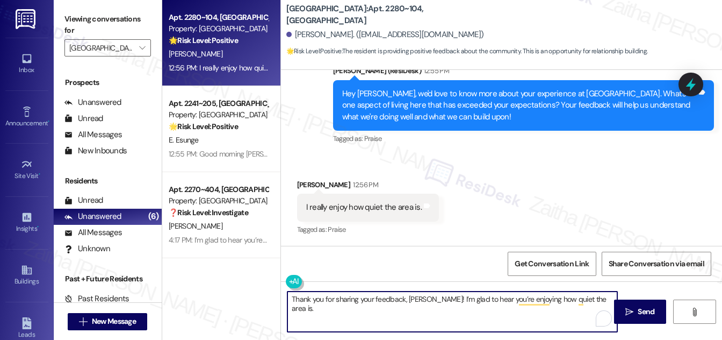
click at [590, 300] on textarea "Thank you for sharing your feedback, [PERSON_NAME]! I’m glad to hear you’re enj…" at bounding box center [453, 311] width 330 height 40
paste textarea "If I may ask, overall, has {{property}} lived up to your expectations?"
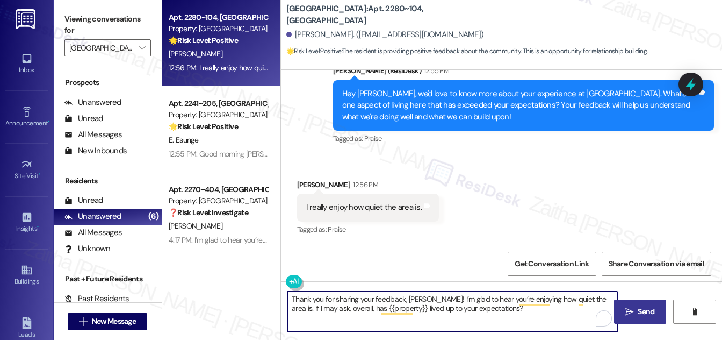
type textarea "Thank you for sharing your feedback, [PERSON_NAME]! I’m glad to hear you’re enj…"
click at [635, 308] on span " Send" at bounding box center [640, 311] width 34 height 11
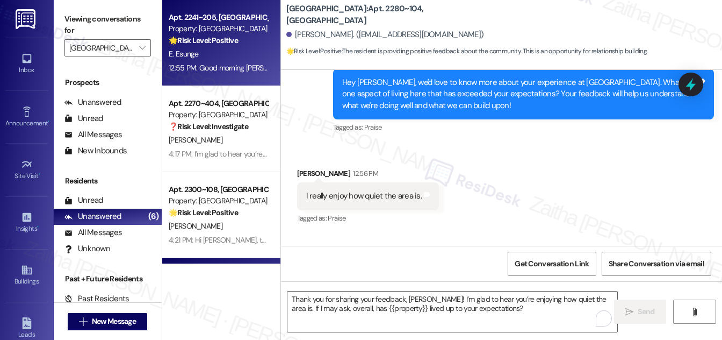
click at [227, 45] on div "🌟 Risk Level: Positive The resident is expressing gratitude for the support the…" at bounding box center [218, 40] width 99 height 11
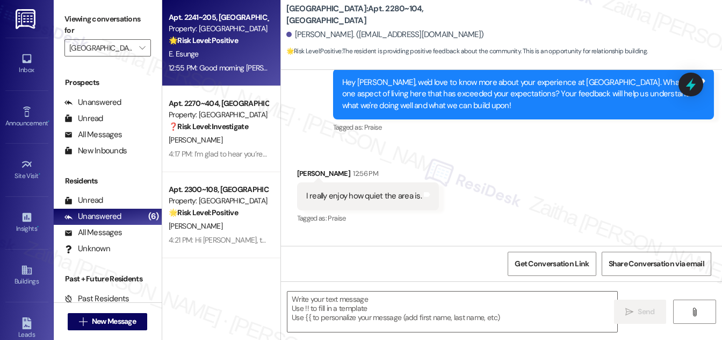
type textarea "Fetching suggested responses. Please feel free to read through the conversation…"
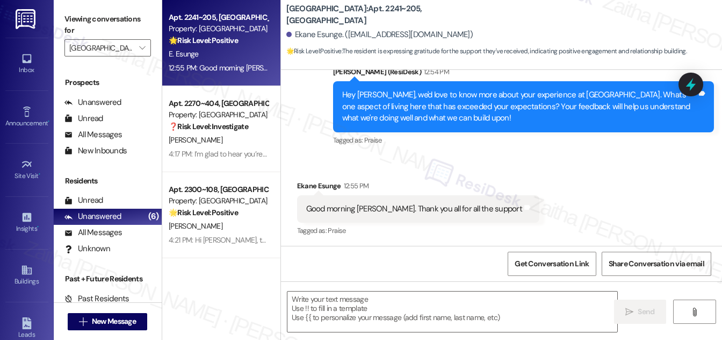
scroll to position [1396, 0]
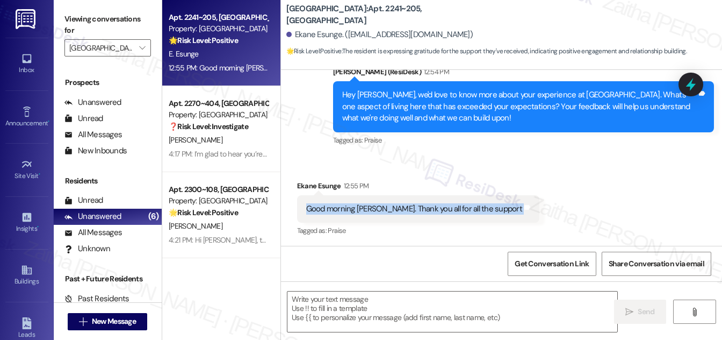
drag, startPoint x: 298, startPoint y: 212, endPoint x: 495, endPoint y: 211, distance: 196.7
click at [495, 211] on div "Good morning [PERSON_NAME]. Thank you all for all the support Tags and notes" at bounding box center [418, 208] width 242 height 27
copy div "Good morning [PERSON_NAME]. Thank you all for all the support Tags and notes"
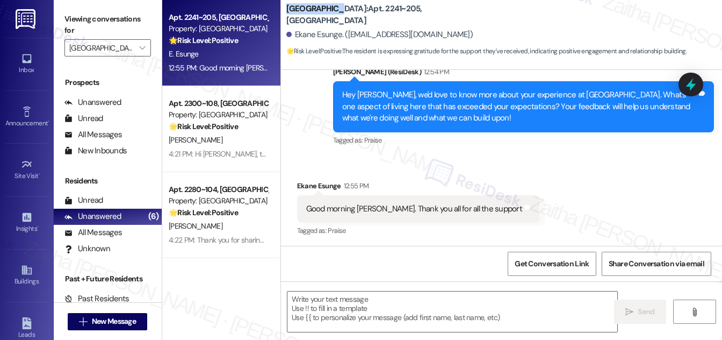
drag, startPoint x: 286, startPoint y: 11, endPoint x: 331, endPoint y: 13, distance: 44.1
click at [332, 12] on b "[GEOGRAPHIC_DATA]: Apt. 2241~205, [GEOGRAPHIC_DATA]" at bounding box center [393, 14] width 215 height 23
copy b "[GEOGRAPHIC_DATA]:"
click at [341, 298] on textarea at bounding box center [453, 311] width 330 height 40
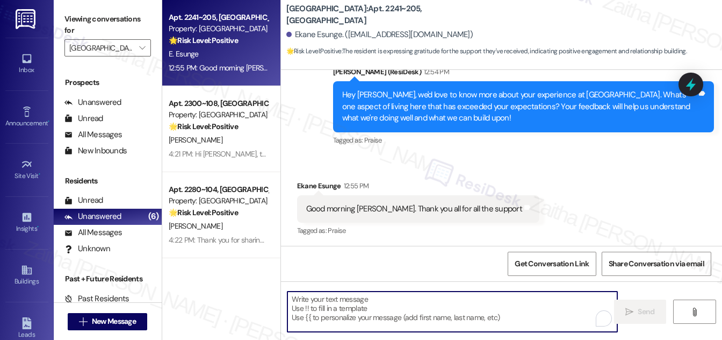
paste textarea "Thank you for your kind words — we’re always happy to support you. If I may ask…"
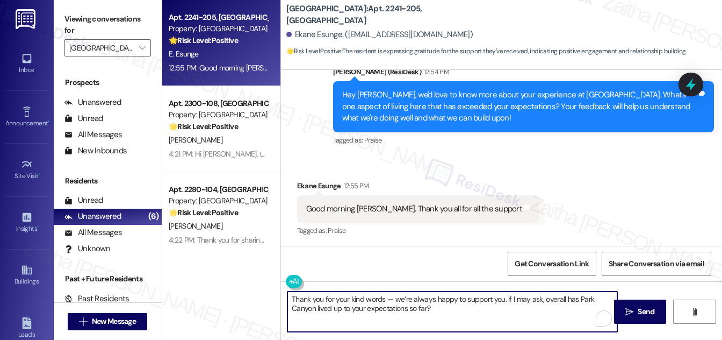
click at [304, 184] on div "Ekane Esunge 12:55 PM" at bounding box center [418, 187] width 242 height 15
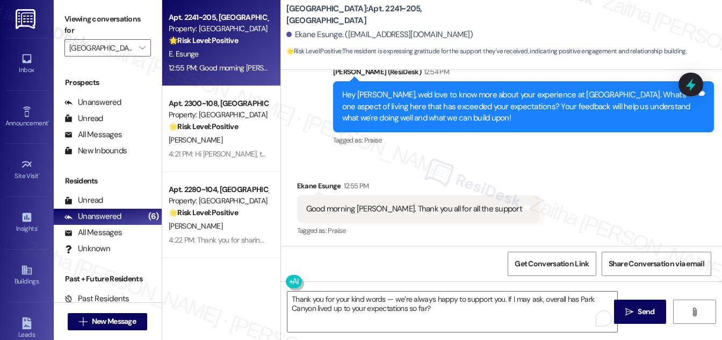
click at [304, 184] on div "Ekane Esunge 12:55 PM" at bounding box center [418, 187] width 242 height 15
copy div "Ekane"
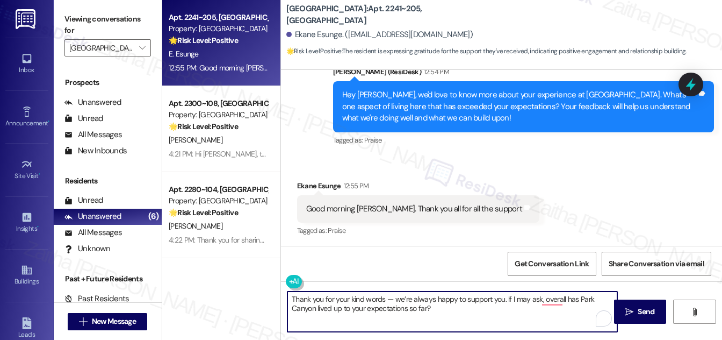
click at [391, 296] on textarea "Thank you for your kind words — we’re always happy to support you. If I may ask…" at bounding box center [453, 311] width 330 height 40
paste textarea "Ekane"
type textarea "Thank you for your kind words, [PERSON_NAME]! We’re always happy to support you…"
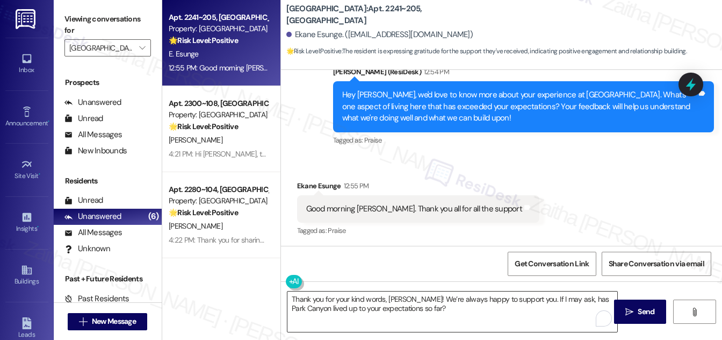
drag, startPoint x: 653, startPoint y: 316, endPoint x: 597, endPoint y: 299, distance: 59.0
click at [653, 316] on span "Send" at bounding box center [646, 311] width 17 height 11
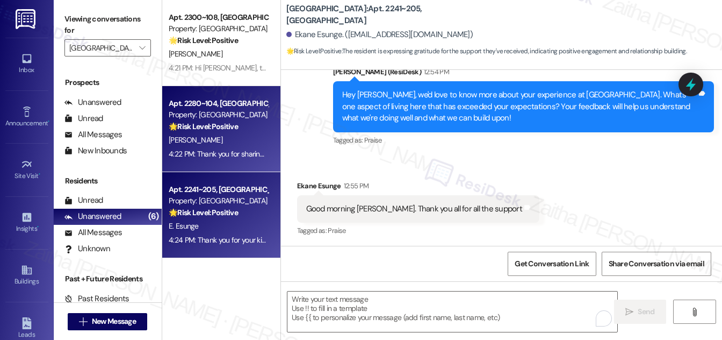
click at [263, 132] on div "🌟 Risk Level: Positive The resident is providing positive feedback about the co…" at bounding box center [218, 126] width 99 height 11
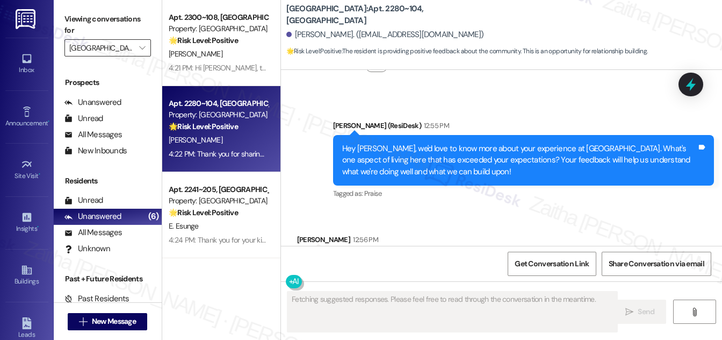
scroll to position [895, 0]
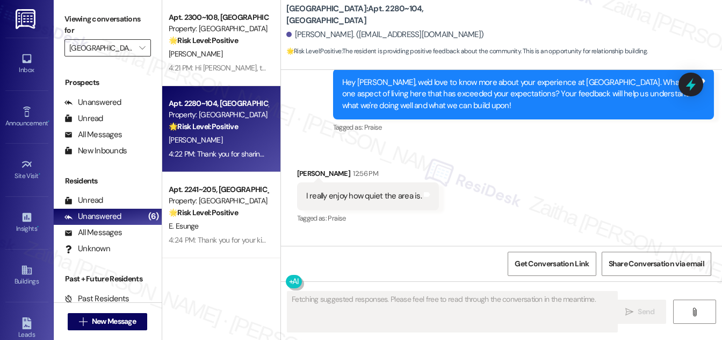
click at [116, 48] on input "[GEOGRAPHIC_DATA]" at bounding box center [101, 47] width 64 height 17
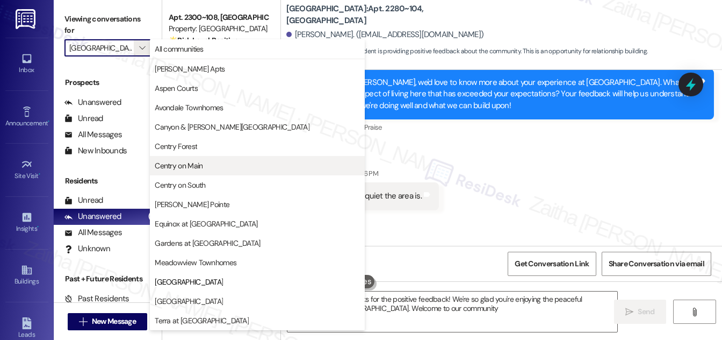
type textarea "Hi {{first_name}}, thanks for the positive feedback! We're so glad you're enjoy…"
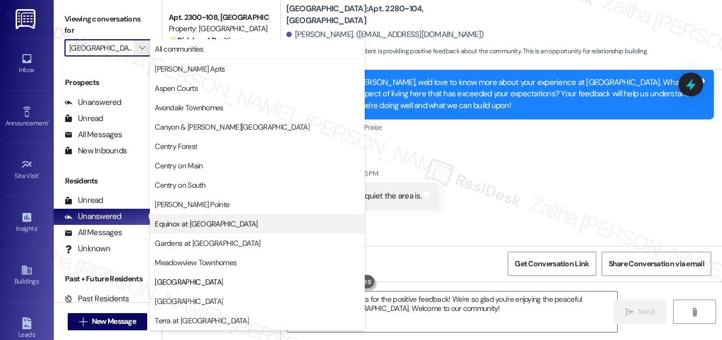
click at [199, 227] on span "Equinox at [GEOGRAPHIC_DATA]" at bounding box center [206, 223] width 103 height 11
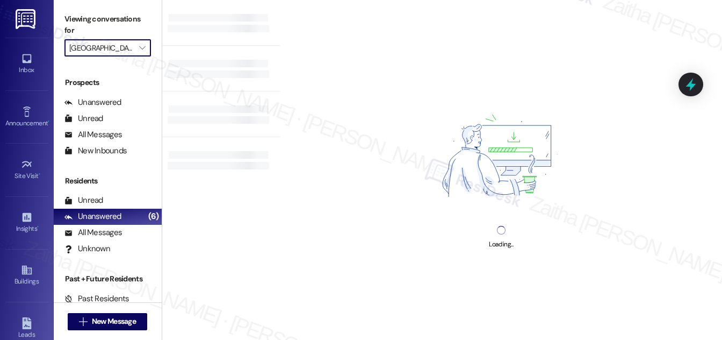
type input "Equinox at [GEOGRAPHIC_DATA]"
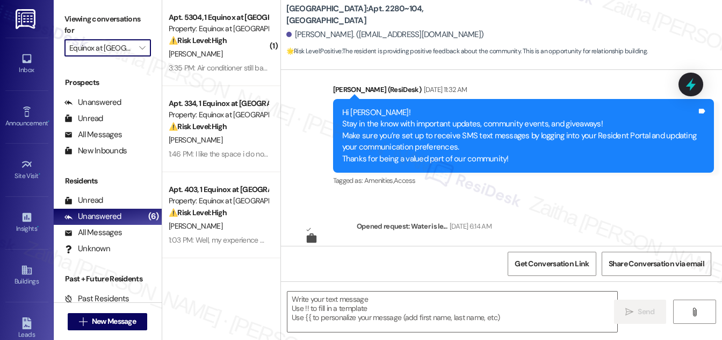
type textarea "Fetching suggested responses. Please feel free to read through the conversation…"
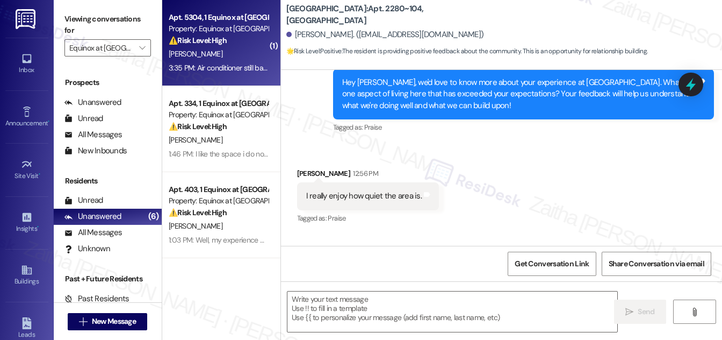
click at [238, 52] on div "[PERSON_NAME]" at bounding box center [219, 53] width 102 height 13
type textarea "Fetching suggested responses. Please feel free to read through the conversation…"
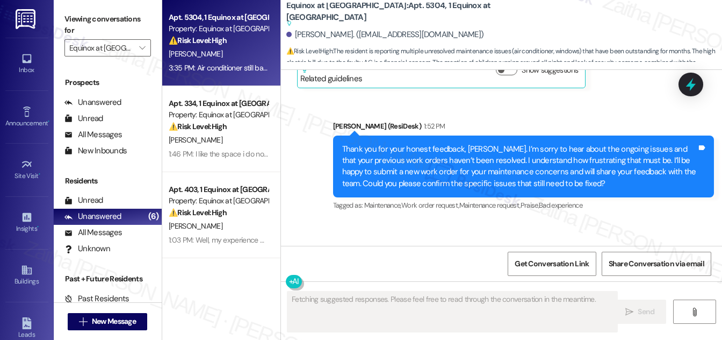
scroll to position [5009, 0]
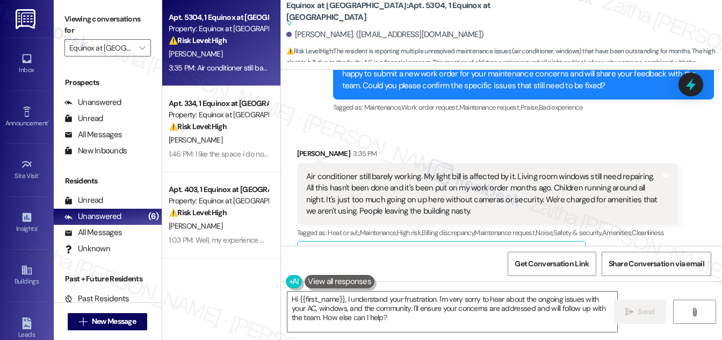
click at [503, 249] on button "Hide Suggestions" at bounding box center [508, 254] width 21 height 11
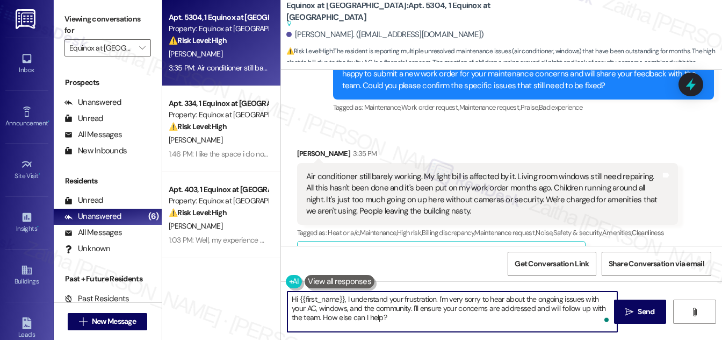
drag, startPoint x: 346, startPoint y: 300, endPoint x: 291, endPoint y: 304, distance: 54.4
click at [291, 304] on textarea "Hi {{first_name}}, I understand your frustration. I'm very sorry to hear about …" at bounding box center [453, 311] width 330 height 40
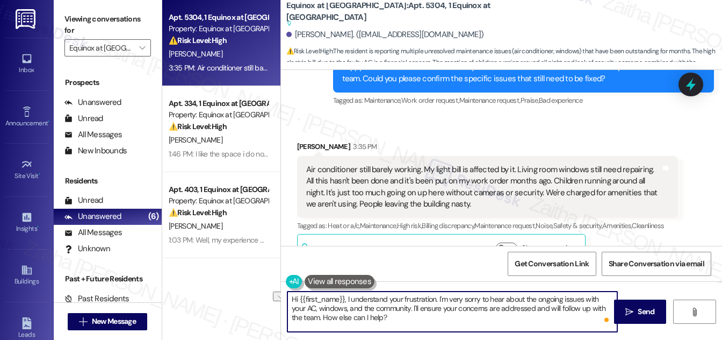
scroll to position [5031, 0]
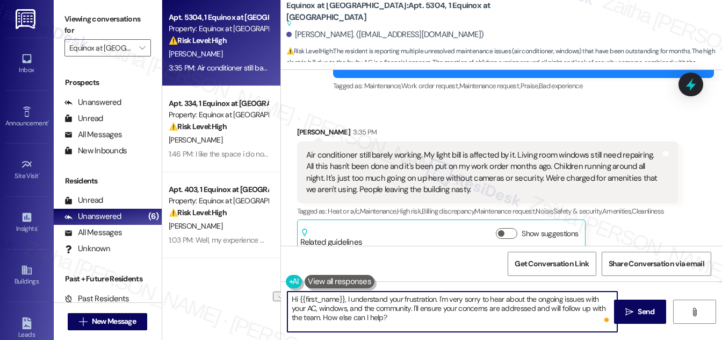
click at [345, 299] on textarea "Hi {{first_name}}, I understand your frustration. I'm very sorry to hear about …" at bounding box center [453, 311] width 330 height 40
drag, startPoint x: 347, startPoint y: 298, endPoint x: 294, endPoint y: 302, distance: 52.8
click at [291, 301] on textarea "Hi {{first_name}}, I understand your frustration. I'm very sorry to hear about …" at bounding box center [453, 311] width 330 height 40
drag, startPoint x: 478, startPoint y: 294, endPoint x: 465, endPoint y: 320, distance: 29.1
click at [465, 320] on textarea "Thank you for letting me know. I understand your frustration. I'm very sorry to…" at bounding box center [453, 311] width 330 height 40
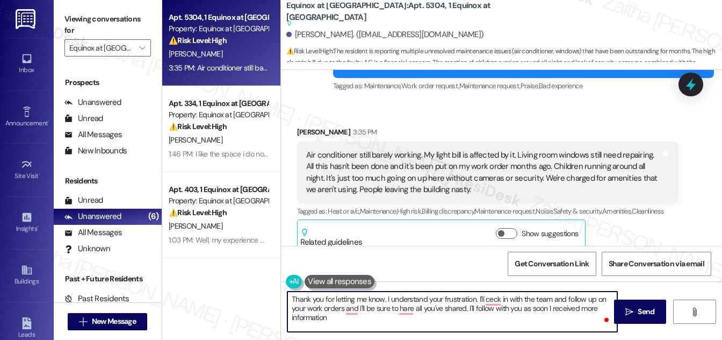
type textarea "Thank you for letting me know. I understand your frustration. I'll ceck in with…"
drag, startPoint x: 290, startPoint y: 296, endPoint x: 344, endPoint y: 319, distance: 58.5
click at [342, 320] on textarea "Thank you for letting me know. I understand your frustration. I'll ceck in with…" at bounding box center [453, 311] width 330 height 40
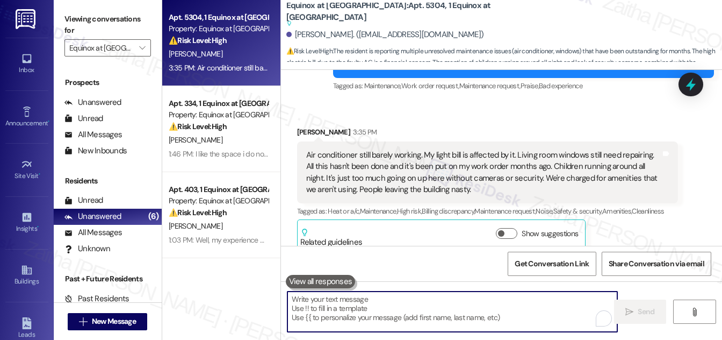
paste textarea "Thank you for letting me know. I understand your frustration. I’ll check in wit…"
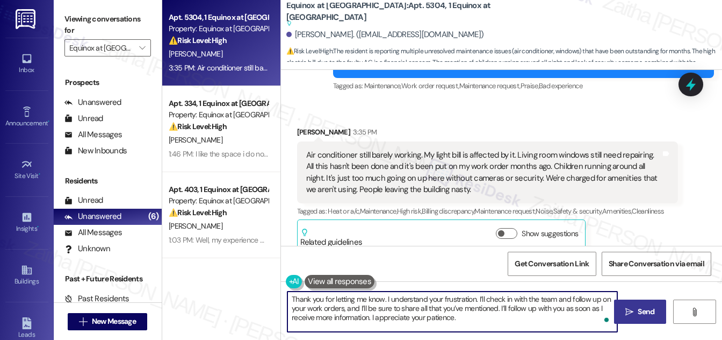
type textarea "Thank you for letting me know. I understand your frustration. I’ll check in wit…"
click at [641, 308] on span "Send" at bounding box center [646, 311] width 17 height 11
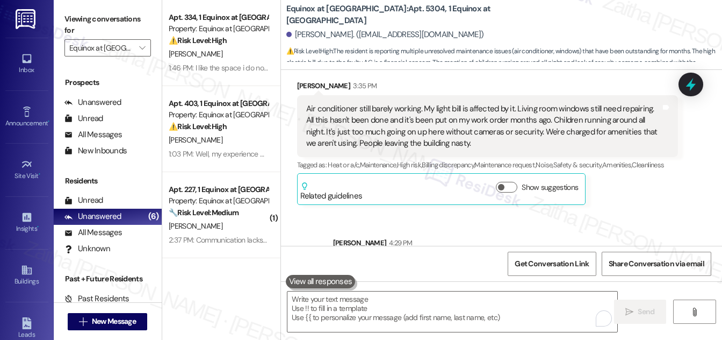
scroll to position [5031, 0]
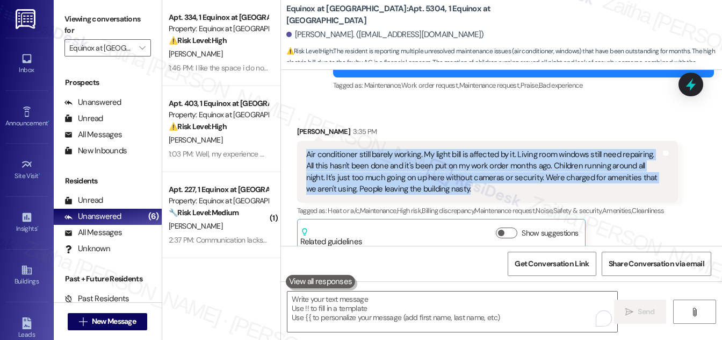
drag, startPoint x: 306, startPoint y: 127, endPoint x: 469, endPoint y: 166, distance: 167.2
click at [469, 166] on div "Air conditioner still barely working. My light bill is affected by it. Living r…" at bounding box center [483, 172] width 355 height 46
copy div "Air conditioner still barely working. My light bill is affected by it. Living r…"
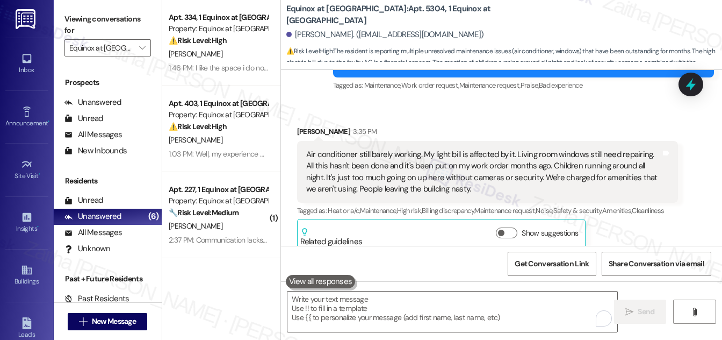
click at [572, 118] on div "Received via SMS [PERSON_NAME] 3:35 PM Air conditioner still barely working. My…" at bounding box center [487, 188] width 397 height 141
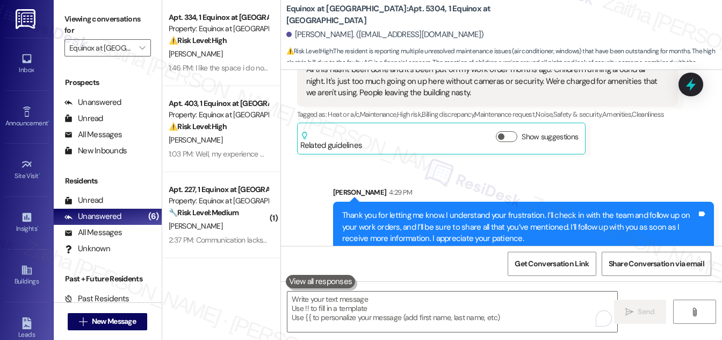
scroll to position [5129, 0]
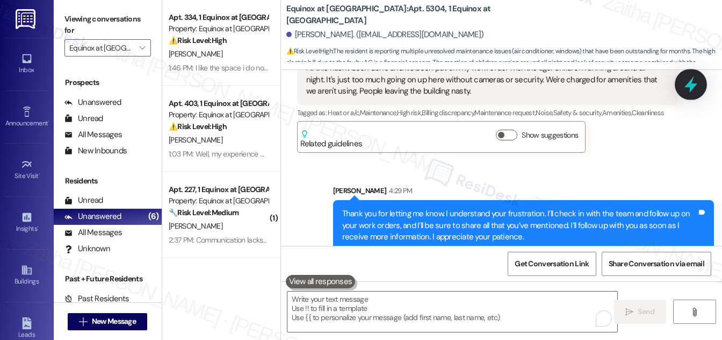
click at [699, 84] on icon at bounding box center [691, 84] width 18 height 18
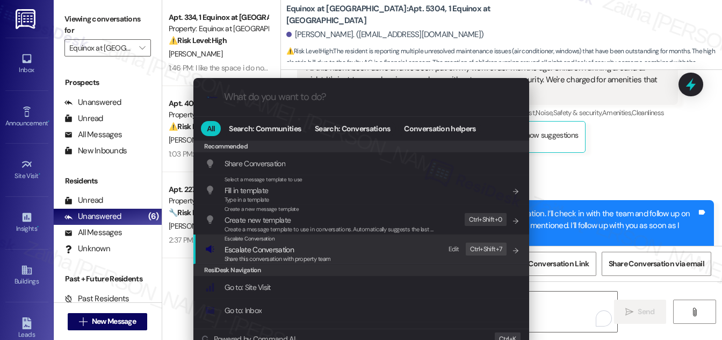
click at [268, 250] on span "Escalate Conversation" at bounding box center [259, 250] width 69 height 10
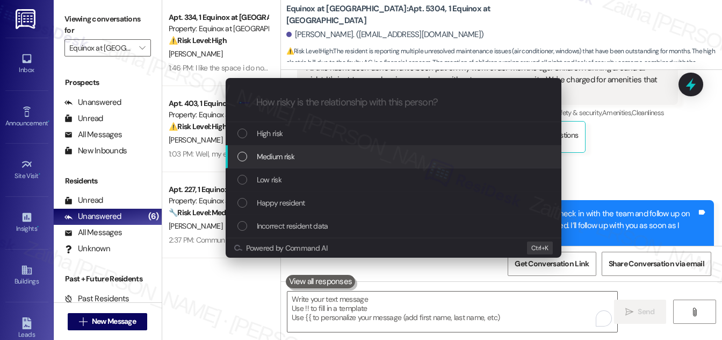
click at [290, 156] on span "Medium risk" at bounding box center [276, 156] width 38 height 12
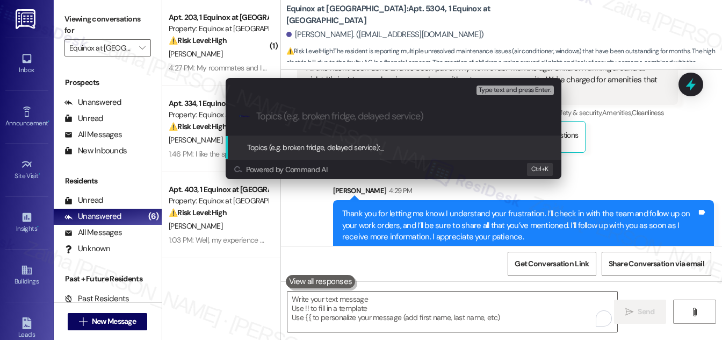
paste input "Resident Feedback – AC, Windows, and Building Conditions"
type input "Resident Feedback – AC, Windows, and Building Conditions"
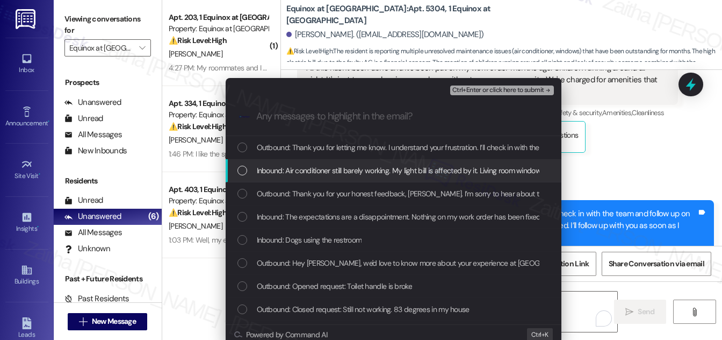
click at [246, 170] on div "Inbound: Air conditioner still barely working. My light bill is affected by it.…" at bounding box center [395, 170] width 314 height 12
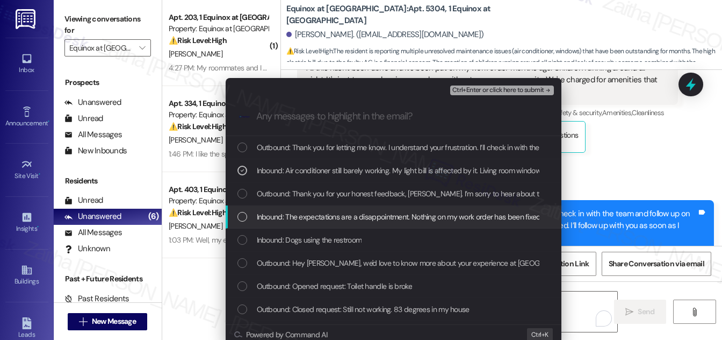
click at [246, 213] on div "Inbound: The expectations are a disappointment. Nothing on my work order has be…" at bounding box center [395, 217] width 314 height 12
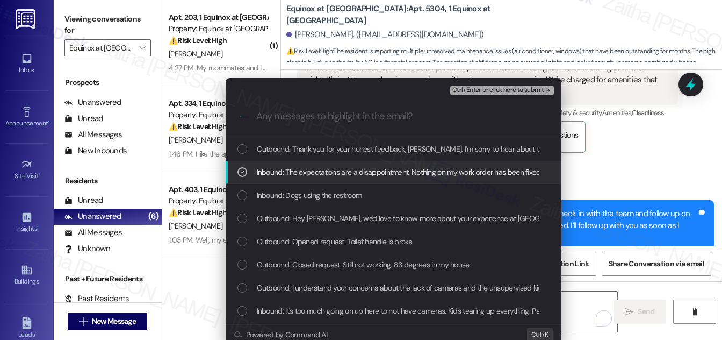
scroll to position [48, 0]
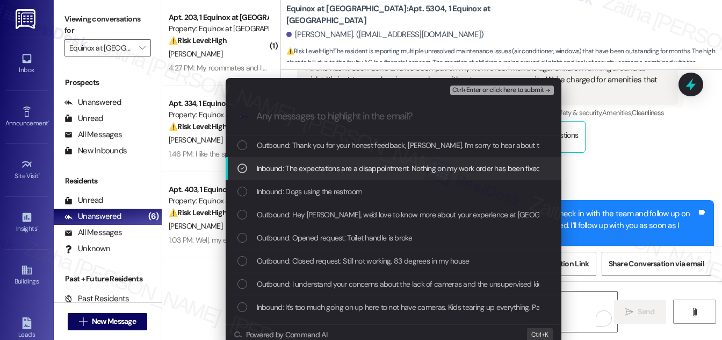
click at [648, 148] on div "Escalate Conversation Medium risk Resident Feedback – AC, Windows, and Building…" at bounding box center [361, 170] width 722 height 340
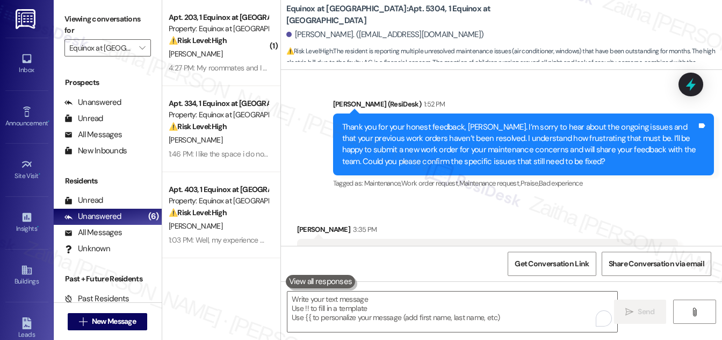
scroll to position [5031, 0]
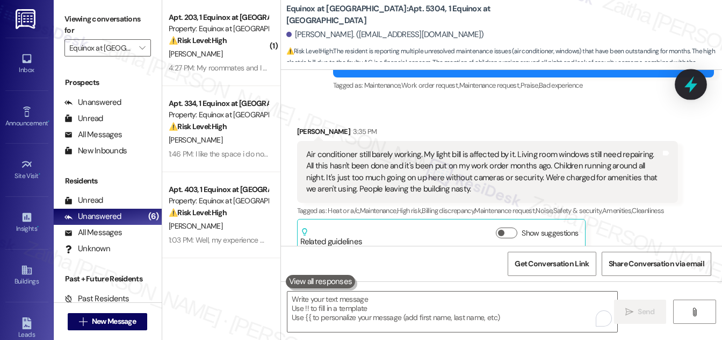
click at [684, 85] on icon at bounding box center [691, 84] width 18 height 18
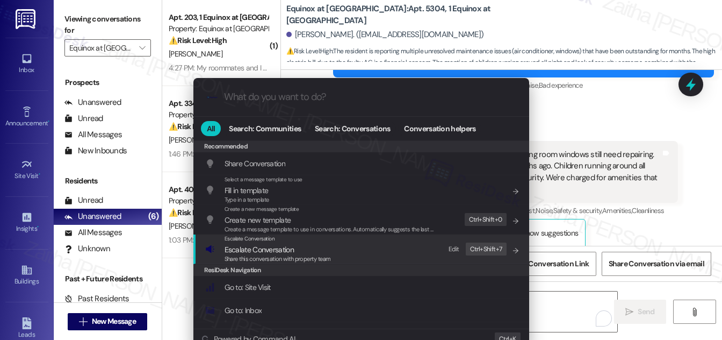
click at [286, 246] on span "Escalate Conversation" at bounding box center [259, 250] width 69 height 10
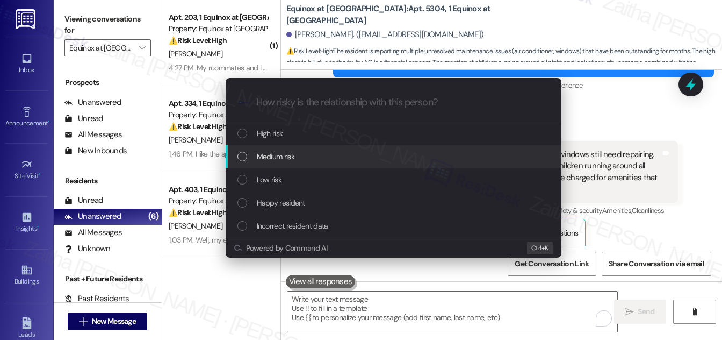
click at [301, 156] on div "Medium risk" at bounding box center [395, 156] width 314 height 12
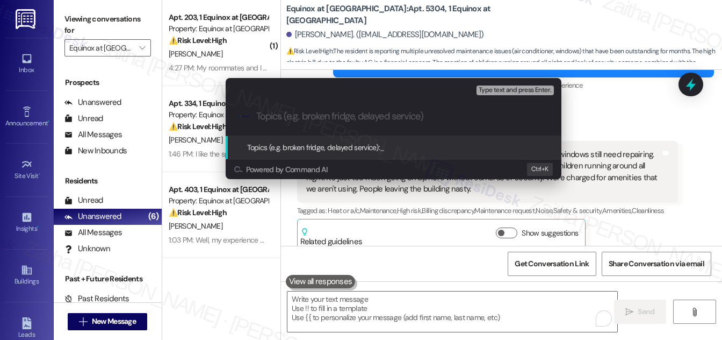
paste input "Resident Feedback – AC, Windows, and Building Conditions"
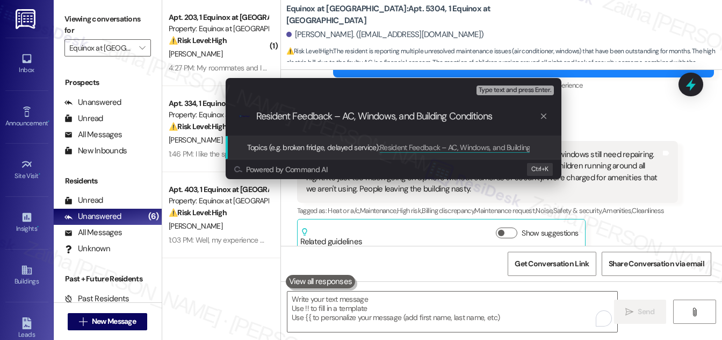
type input "Resident Feedback – AC, Windows, and Building Conditions"
